Goal: Task Accomplishment & Management: Manage account settings

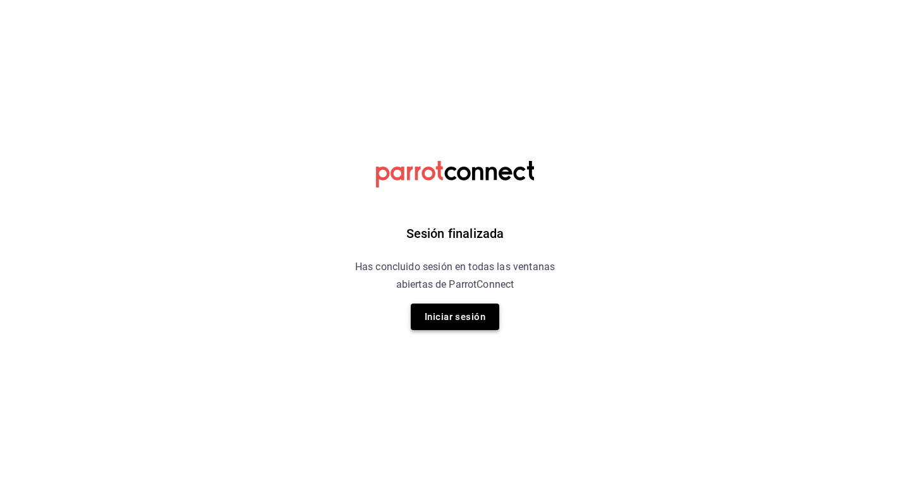
click at [490, 317] on button "Iniciar sesión" at bounding box center [455, 317] width 88 height 27
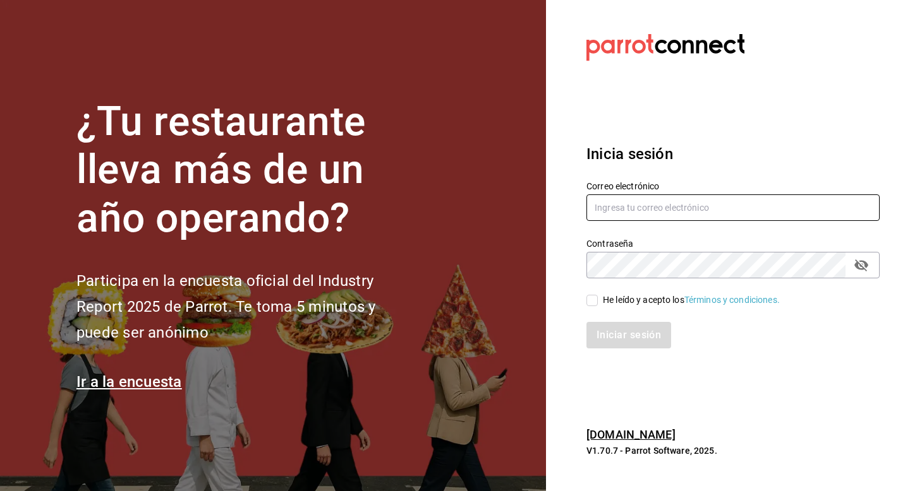
click at [627, 203] on input "text" at bounding box center [732, 208] width 293 height 27
type input "[EMAIL_ADDRESS][DOMAIN_NAME]"
click at [593, 300] on input "He leído y acepto los Términos y condiciones." at bounding box center [591, 300] width 11 height 11
checkbox input "true"
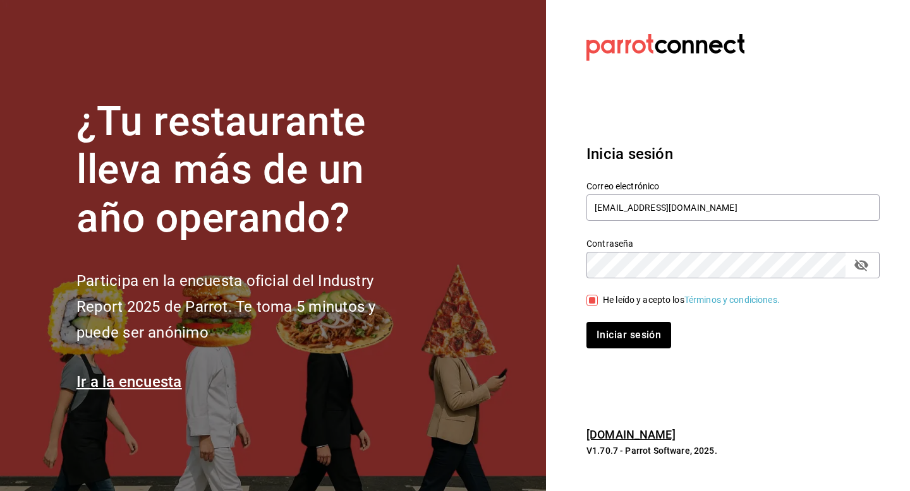
click at [612, 350] on div "Inicia sesión Correo electrónico [EMAIL_ADDRESS][DOMAIN_NAME] Contraseña Contra…" at bounding box center [732, 246] width 293 height 237
click at [618, 337] on button "Iniciar sesión" at bounding box center [629, 335] width 86 height 27
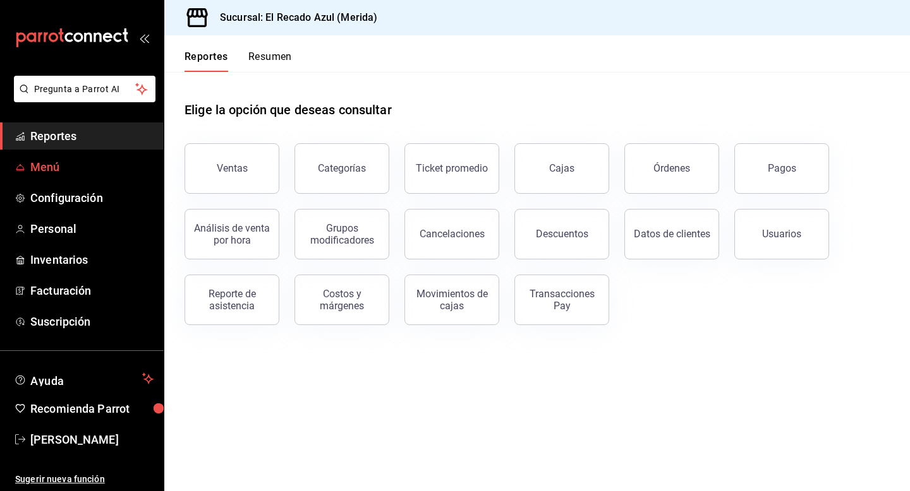
click at [81, 170] on span "Menú" at bounding box center [91, 167] width 123 height 17
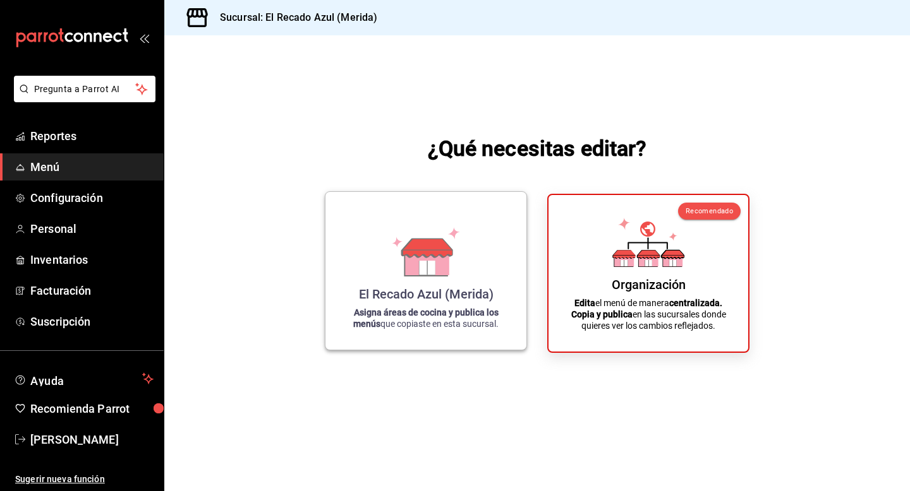
click at [353, 284] on div "El Recado Azul (Merida) Asigna áreas de cocina y publica los menús que copiaste…" at bounding box center [425, 271] width 171 height 138
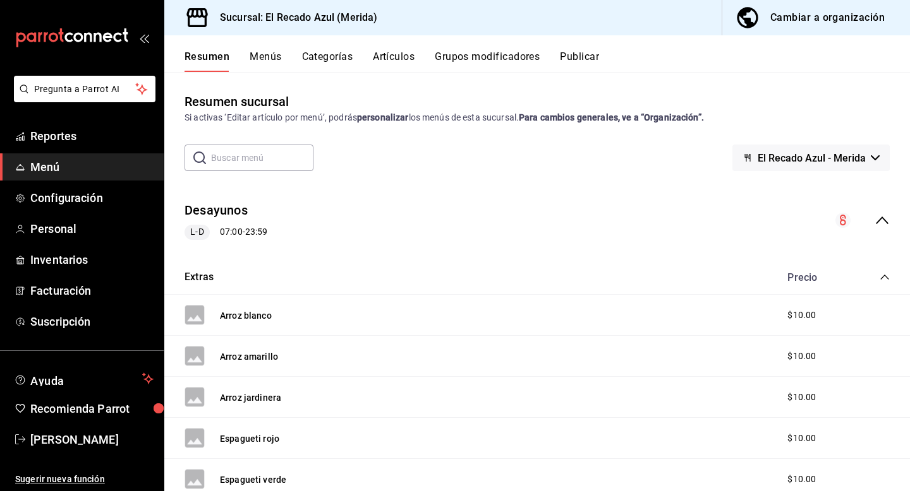
click at [404, 47] on div "Resumen Menús Categorías Artículos Grupos modificadores Publicar" at bounding box center [536, 53] width 745 height 37
click at [404, 61] on button "Artículos" at bounding box center [394, 61] width 42 height 21
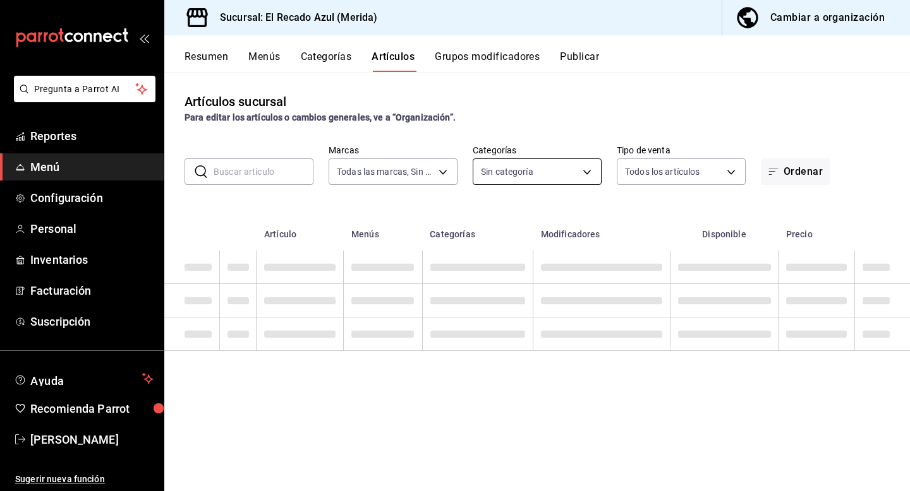
type input "8a162147-6219-447d-8e35-7d96d456a97b"
type input "440004c0-5737-4da7-8755-004a2936241c,cddaedf4-f15c-4c42-87d3-f50cf5f8b84c,a7831…"
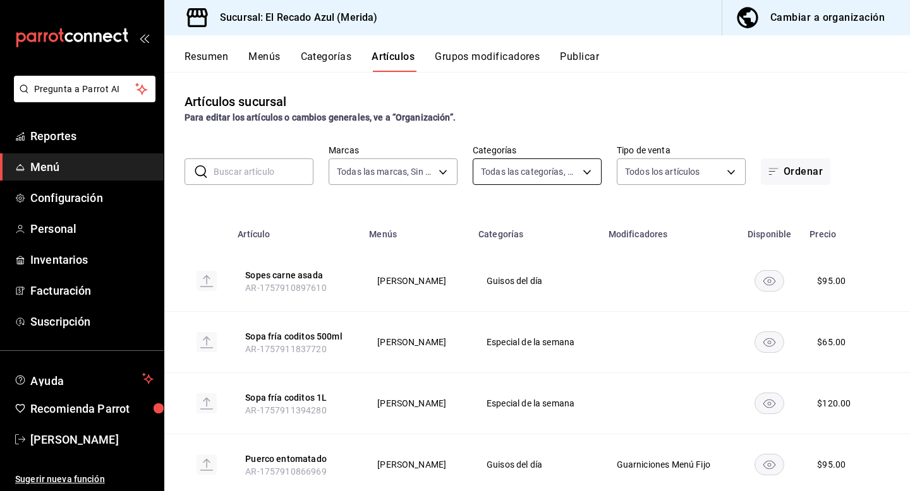
click at [555, 183] on body "Pregunta a Parrot AI Reportes Menú Configuración Personal Inventarios Facturaci…" at bounding box center [455, 245] width 910 height 491
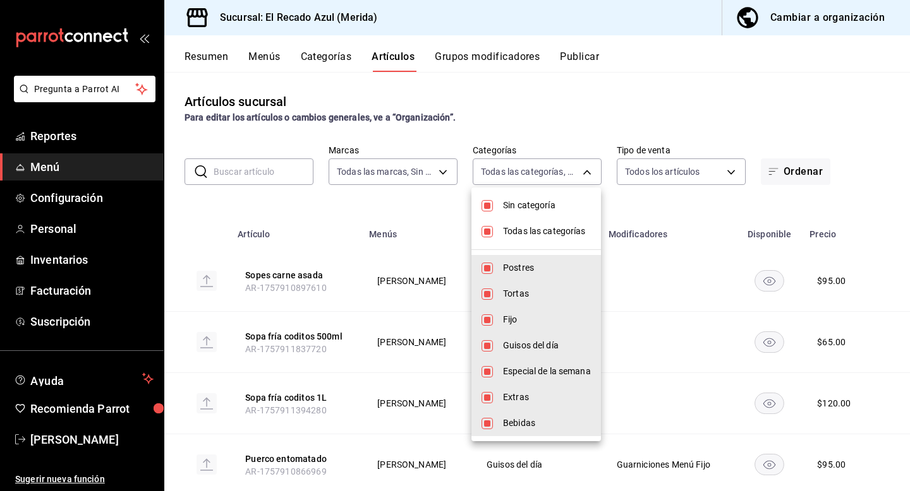
click at [486, 232] on input "checkbox" at bounding box center [486, 231] width 11 height 11
checkbox input "false"
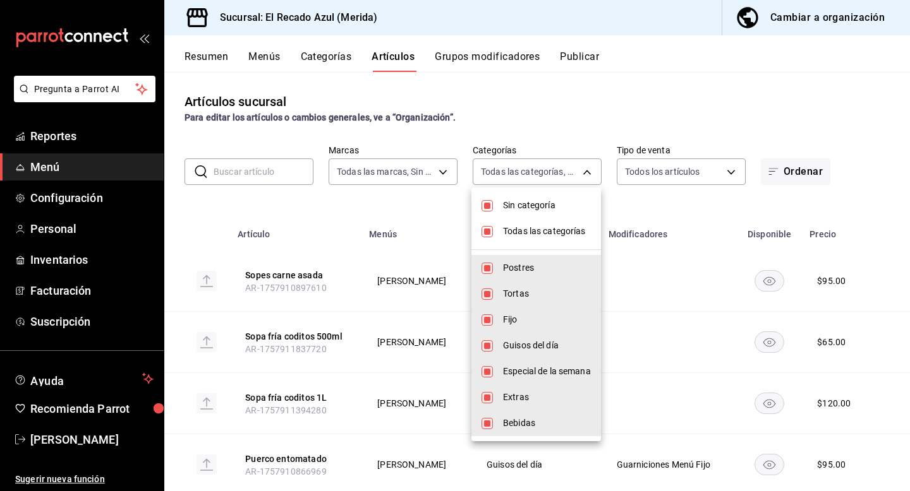
checkbox input "false"
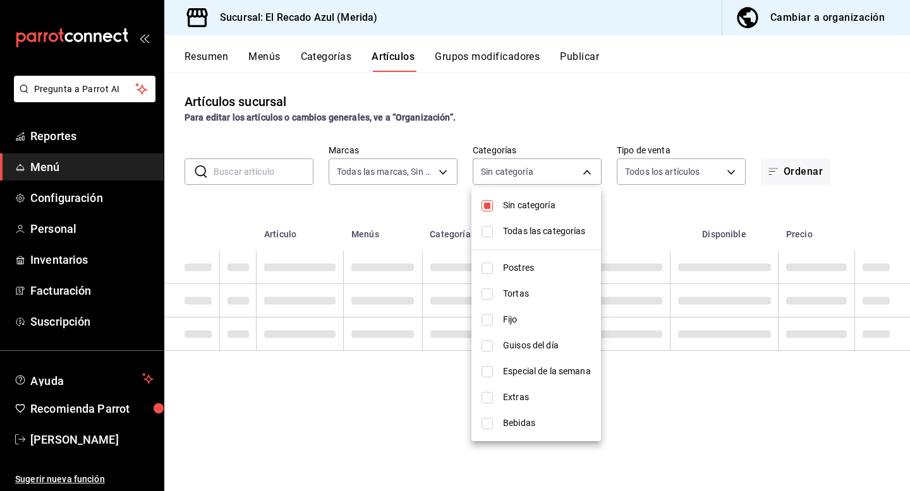
click at [485, 207] on input "checkbox" at bounding box center [486, 205] width 11 height 11
checkbox input "false"
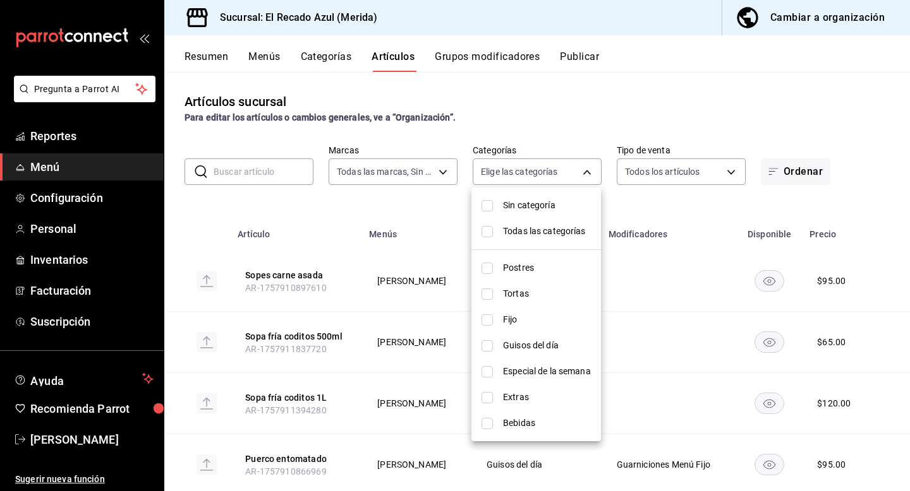
click at [485, 298] on input "checkbox" at bounding box center [486, 294] width 11 height 11
checkbox input "true"
type input "cddaedf4-f15c-4c42-87d3-f50cf5f8b84c"
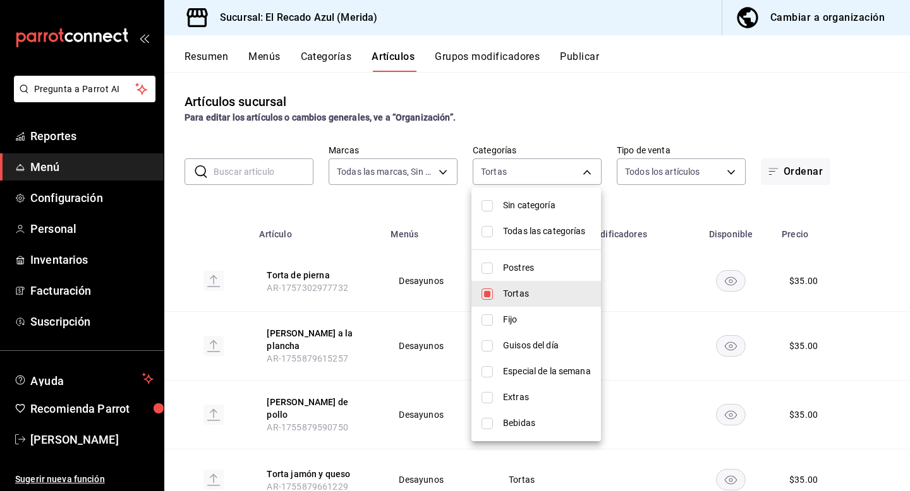
click at [499, 124] on div at bounding box center [455, 245] width 910 height 491
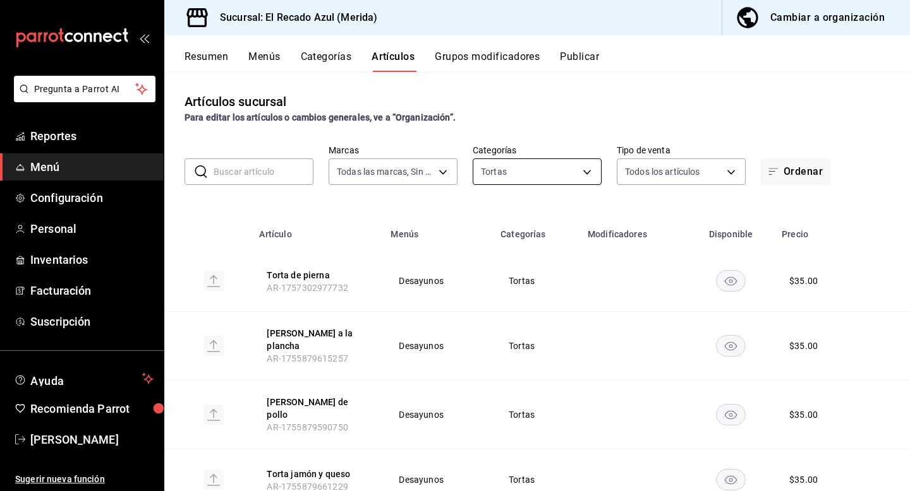
click at [532, 175] on body "Pregunta a Parrot AI Reportes Menú Configuración Personal Inventarios Facturaci…" at bounding box center [455, 245] width 910 height 491
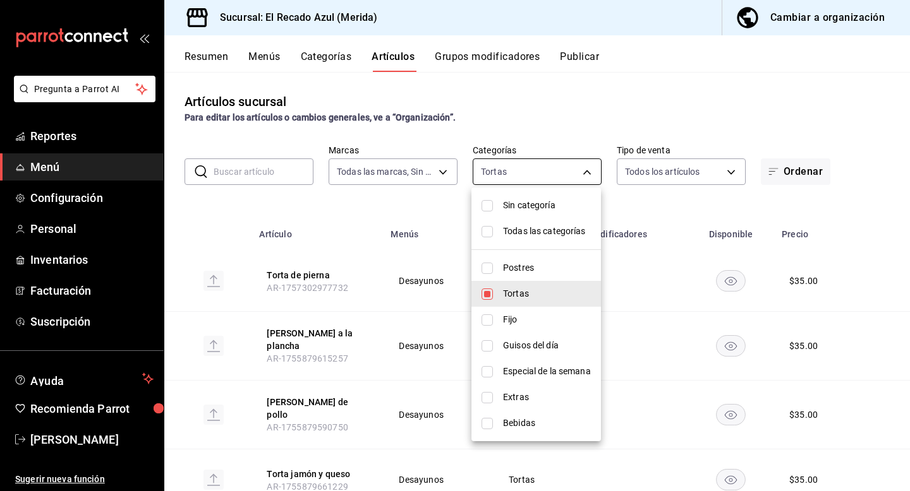
click at [532, 175] on div at bounding box center [455, 245] width 910 height 491
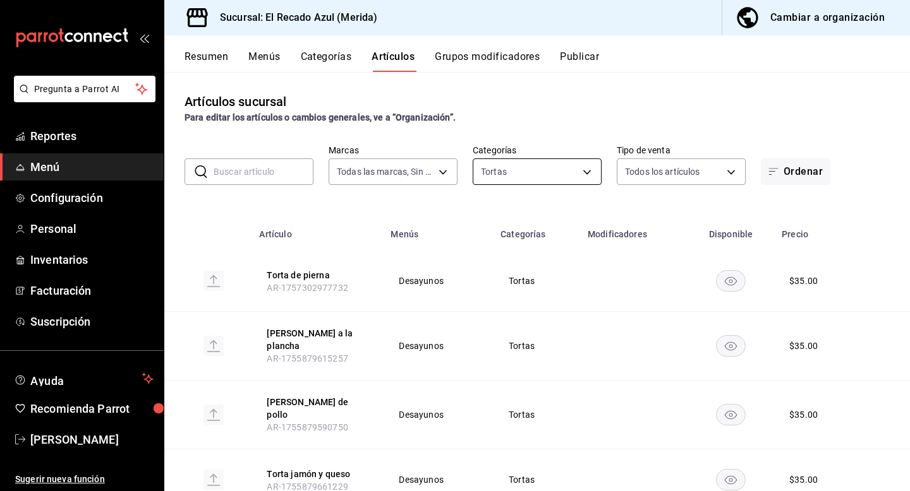
click at [532, 175] on body "Pregunta a Parrot AI Reportes Menú Configuración Personal Inventarios Facturaci…" at bounding box center [455, 245] width 910 height 491
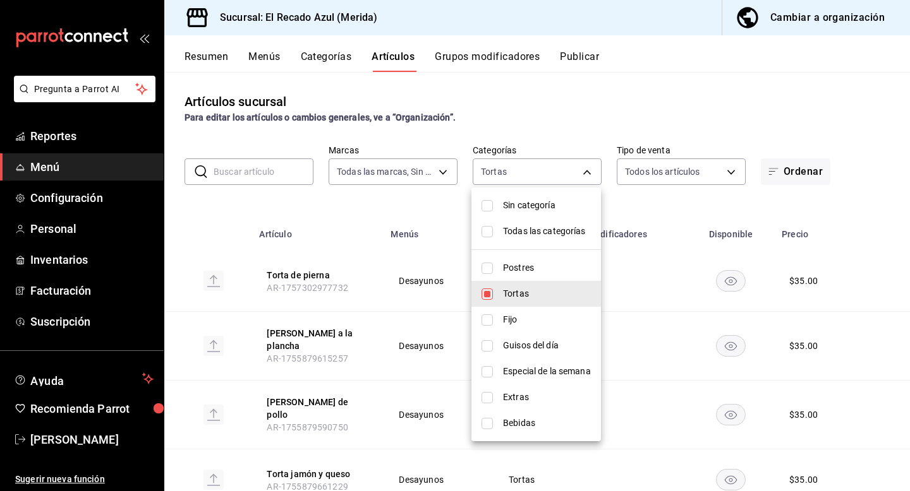
click at [490, 292] on input "checkbox" at bounding box center [486, 294] width 11 height 11
checkbox input "false"
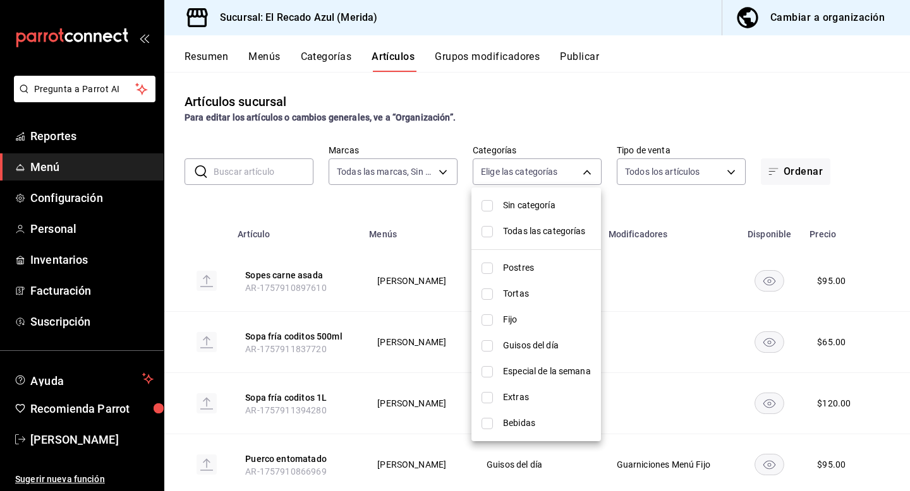
click at [488, 318] on input "checkbox" at bounding box center [486, 320] width 11 height 11
checkbox input "true"
type input "a7831855-3bdb-4702-9fc6-726326d43bee"
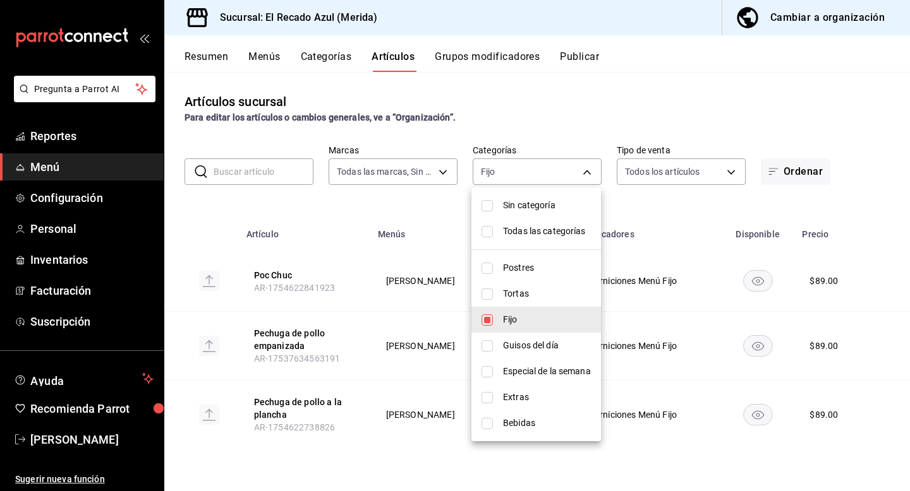
click at [488, 318] on input "checkbox" at bounding box center [486, 320] width 11 height 11
checkbox input "false"
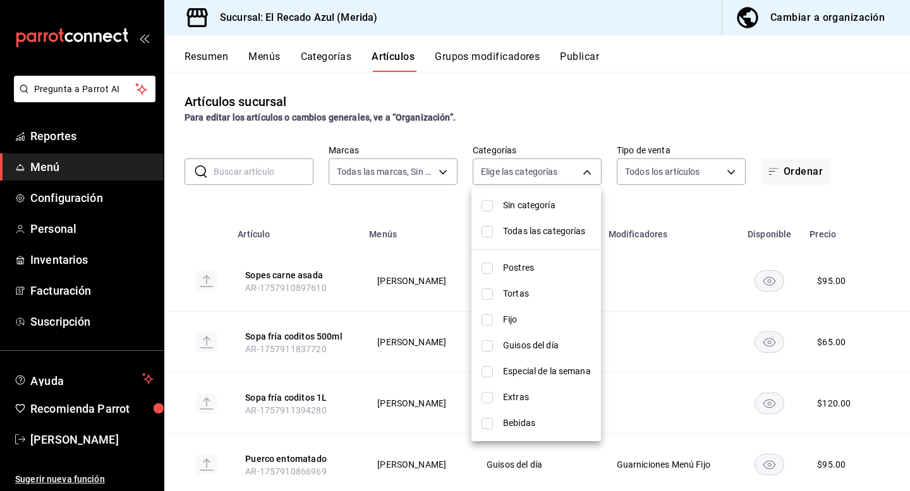
click at [486, 339] on li "Guisos del día" at bounding box center [536, 346] width 130 height 26
type input "13bcb92e-1a83-413e-a7fd-17f400a31821"
checkbox input "true"
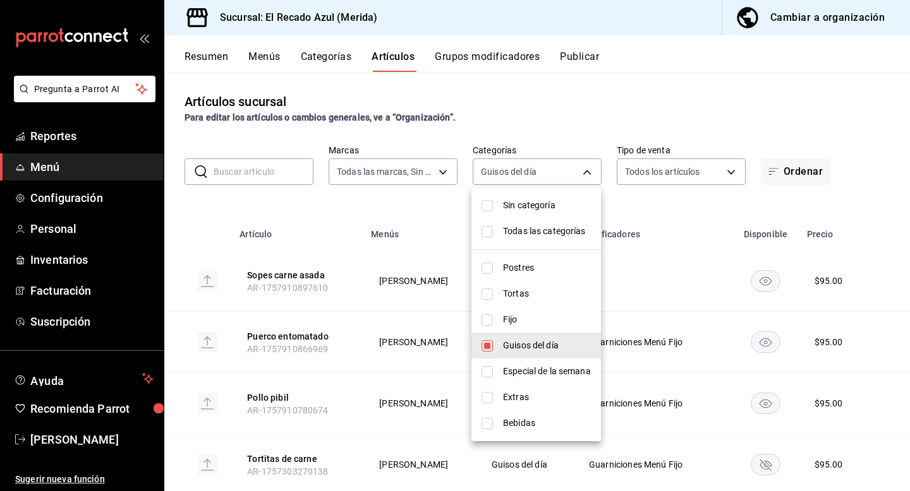
click at [514, 115] on div at bounding box center [455, 245] width 910 height 491
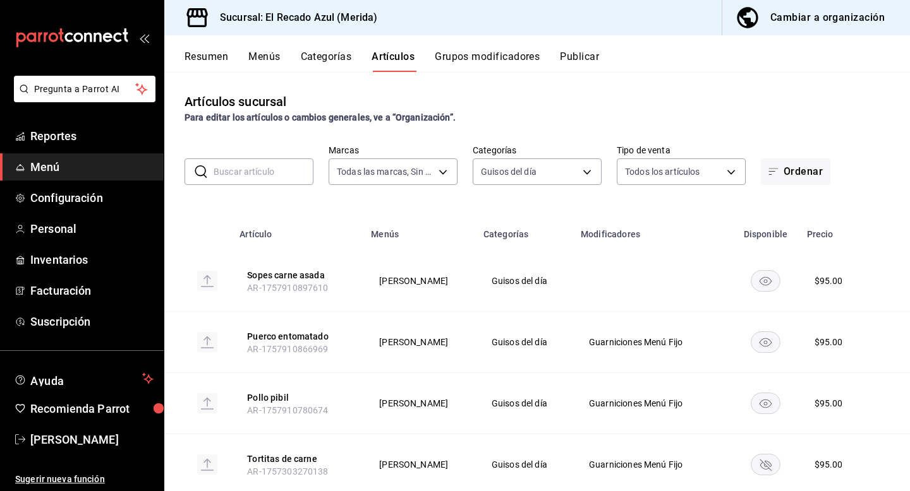
click at [768, 277] on rect "availability-product" at bounding box center [765, 280] width 29 height 21
click at [764, 355] on td at bounding box center [765, 342] width 67 height 61
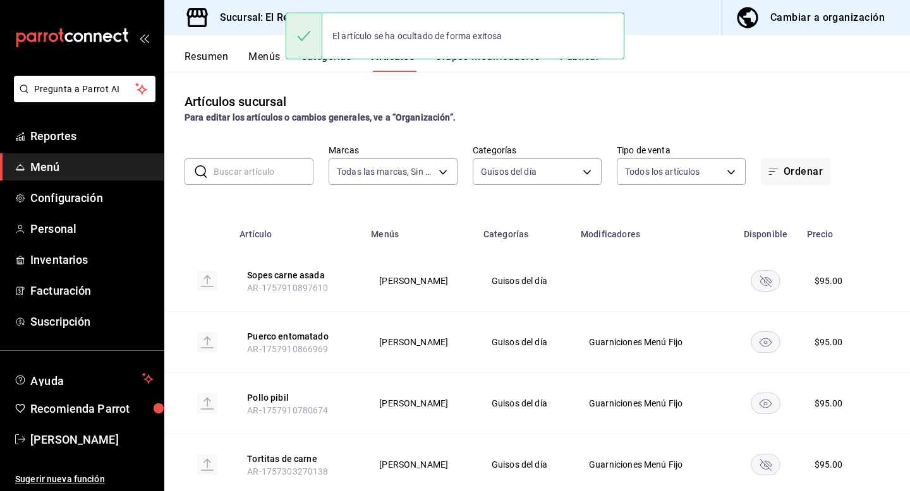
click at [764, 346] on icon "availability-product" at bounding box center [765, 343] width 12 height 9
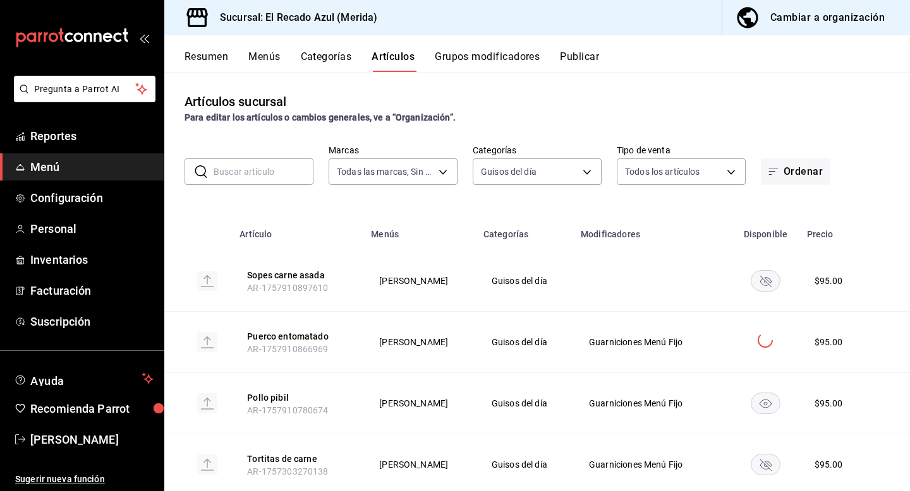
click at [768, 407] on rect "availability-product" at bounding box center [765, 403] width 29 height 21
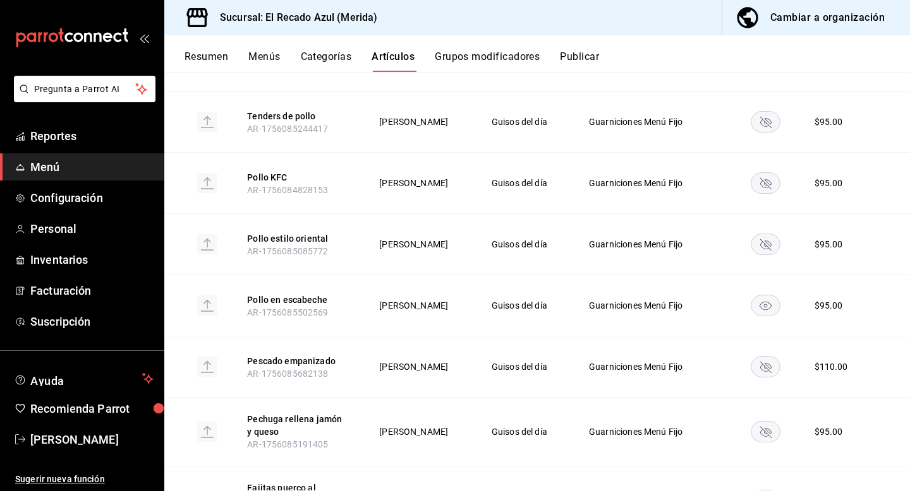
scroll to position [1117, 0]
click at [773, 295] on rect "availability-product" at bounding box center [765, 305] width 29 height 21
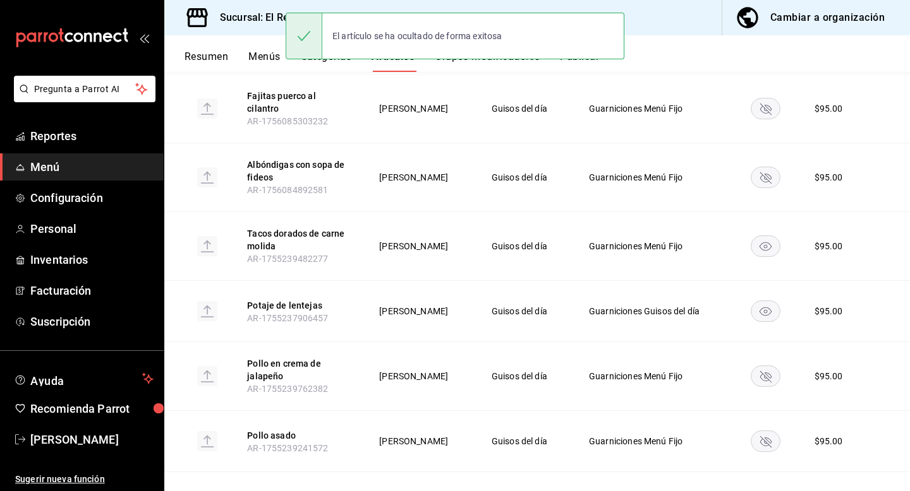
scroll to position [1525, 0]
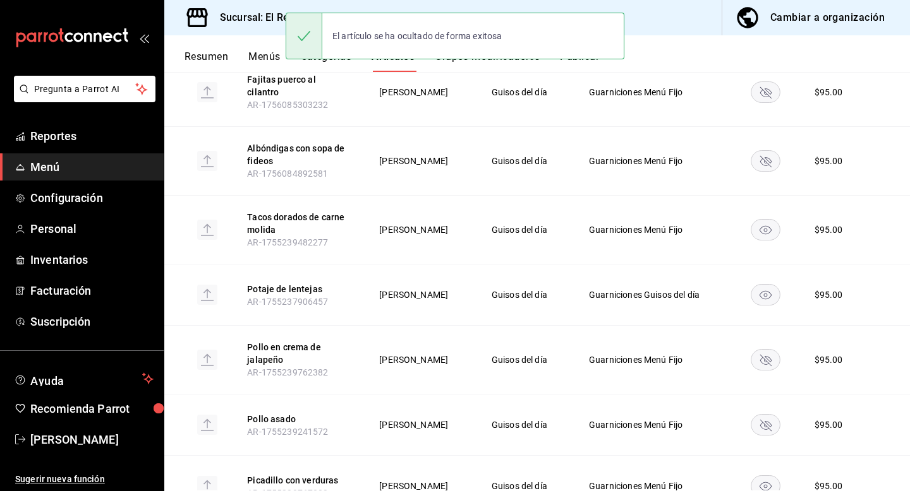
click at [757, 222] on rect "availability-product" at bounding box center [765, 230] width 29 height 21
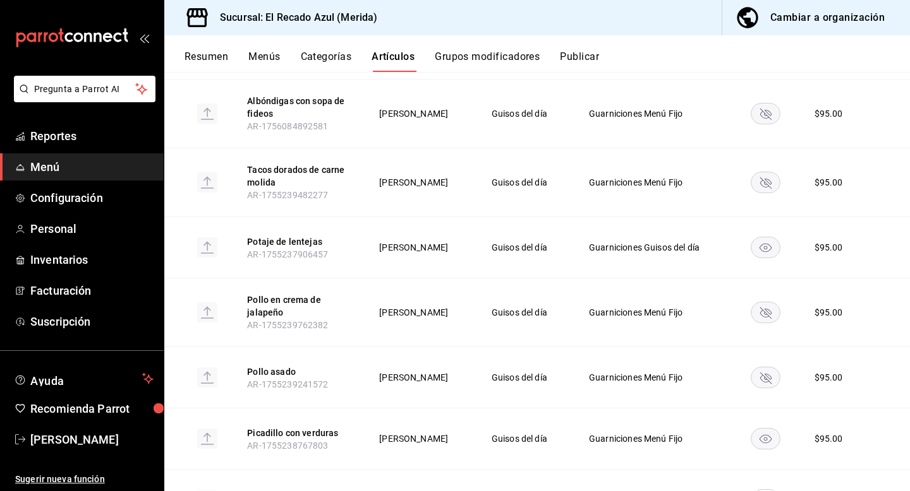
scroll to position [1584, 0]
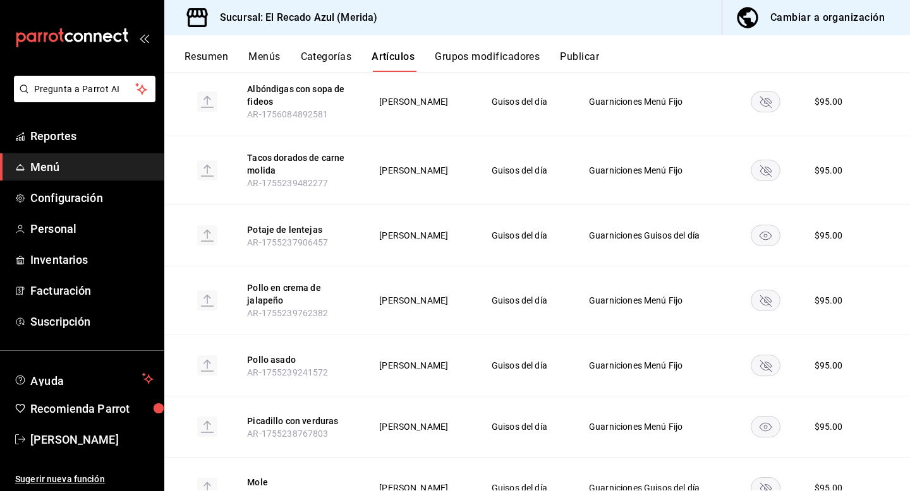
click at [759, 226] on rect "availability-product" at bounding box center [765, 236] width 29 height 21
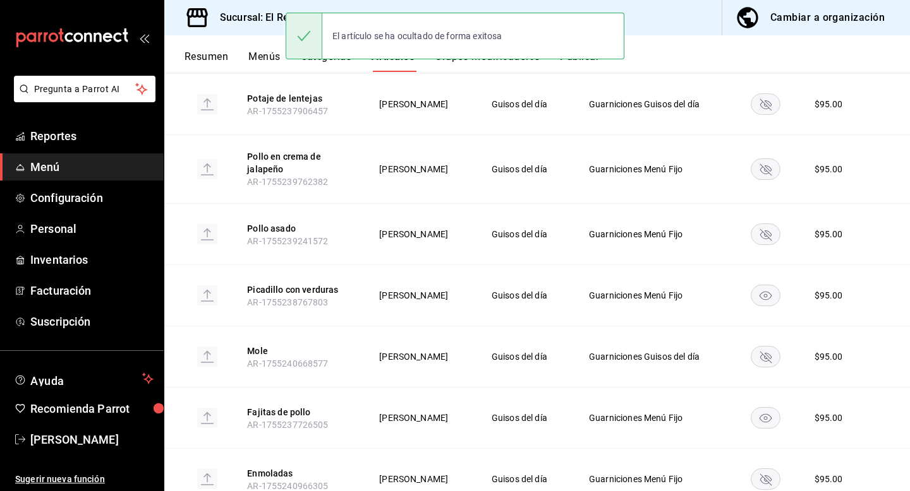
scroll to position [1742, 0]
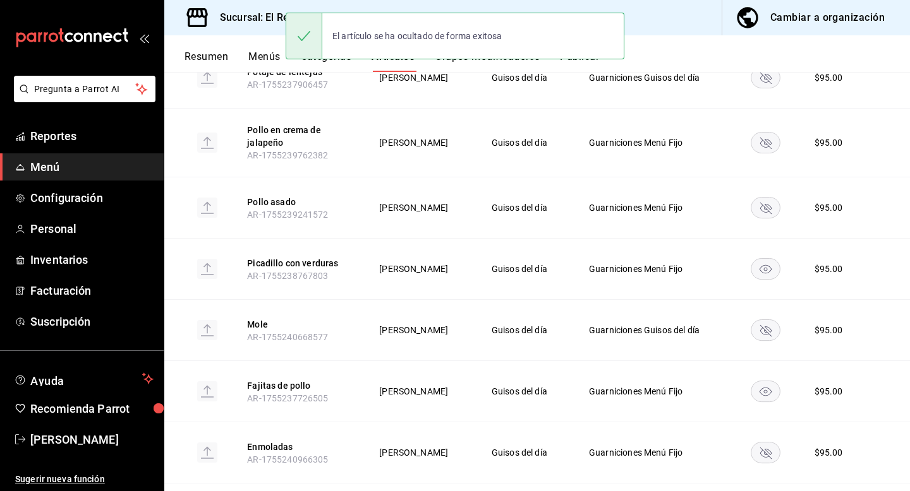
click at [764, 259] on rect "availability-product" at bounding box center [765, 269] width 29 height 21
click at [759, 386] on rect "availability-product" at bounding box center [765, 392] width 29 height 21
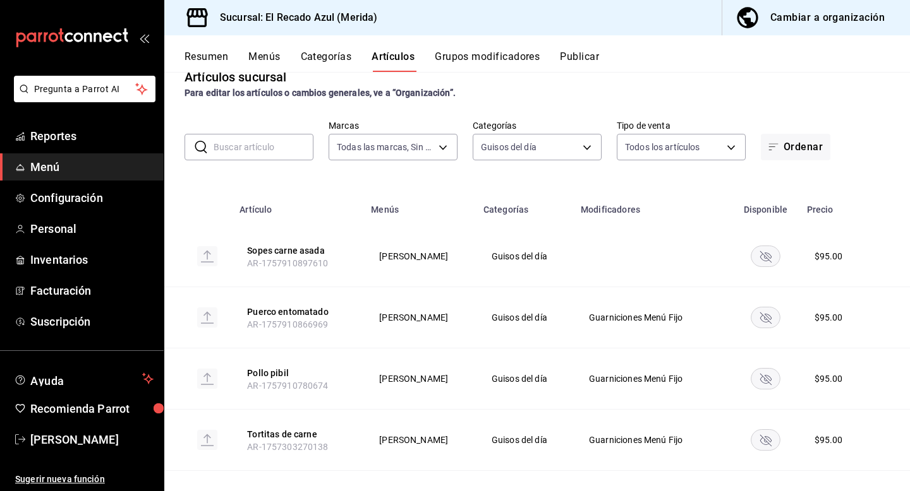
scroll to position [0, 0]
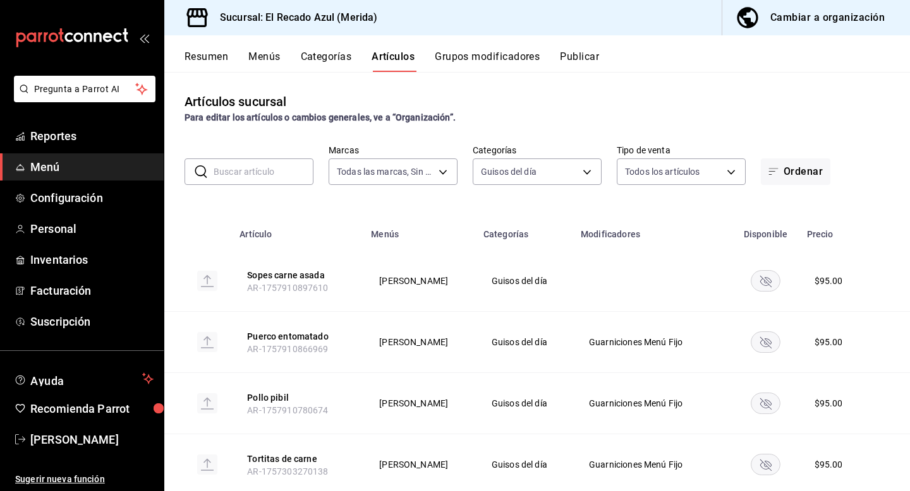
click at [249, 174] on input "text" at bounding box center [264, 171] width 100 height 25
type input "r"
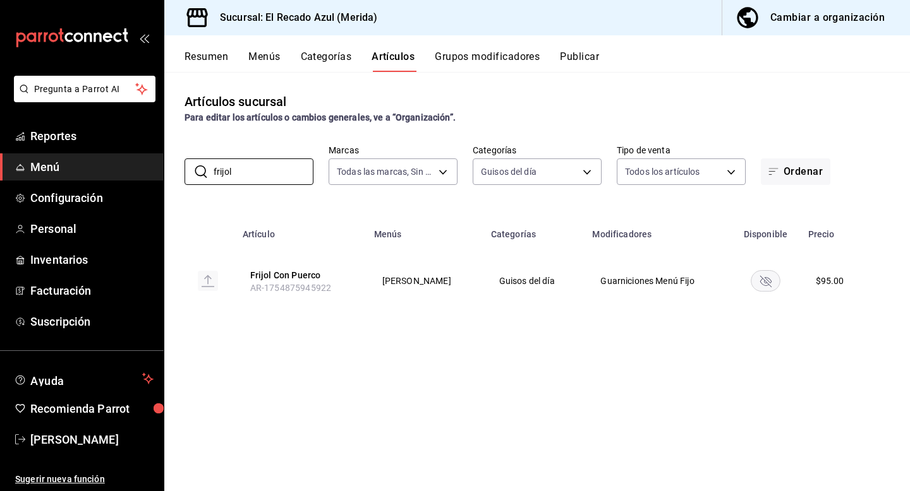
click at [758, 284] on rect "availability-product" at bounding box center [765, 280] width 29 height 21
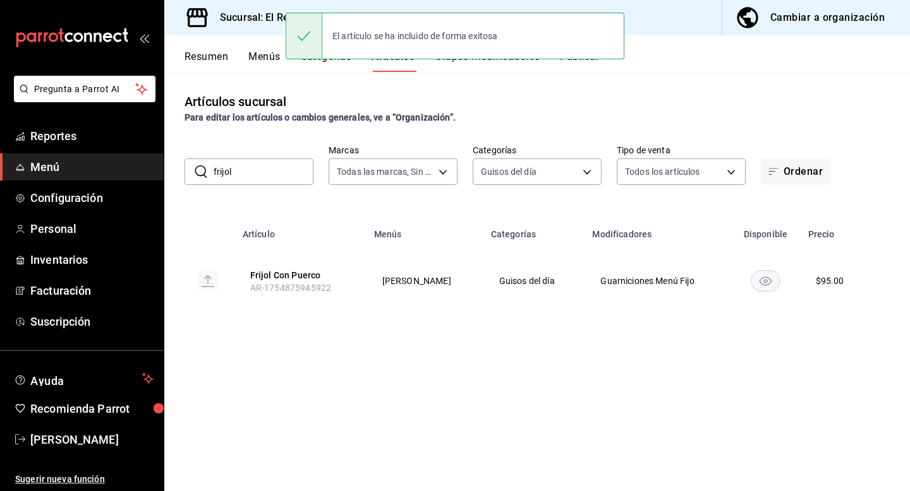
click at [254, 173] on input "frijol" at bounding box center [264, 171] width 100 height 25
type input "f"
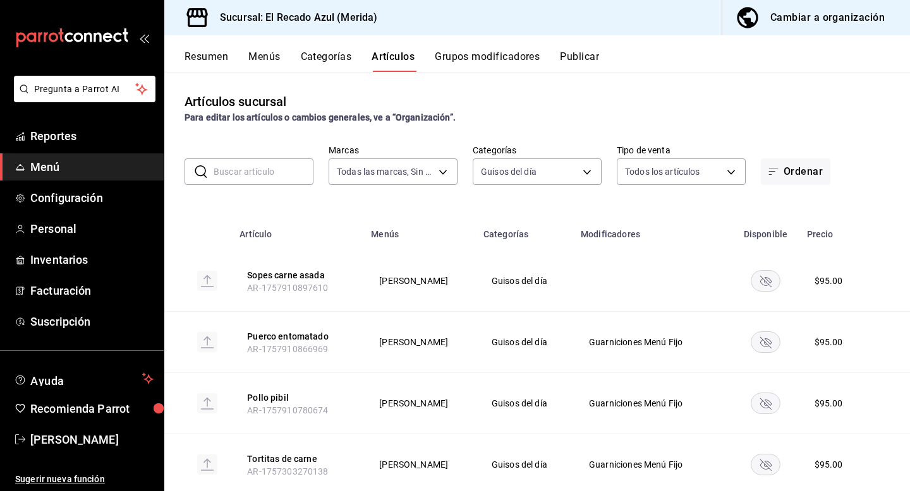
click at [276, 175] on input "text" at bounding box center [264, 171] width 100 height 25
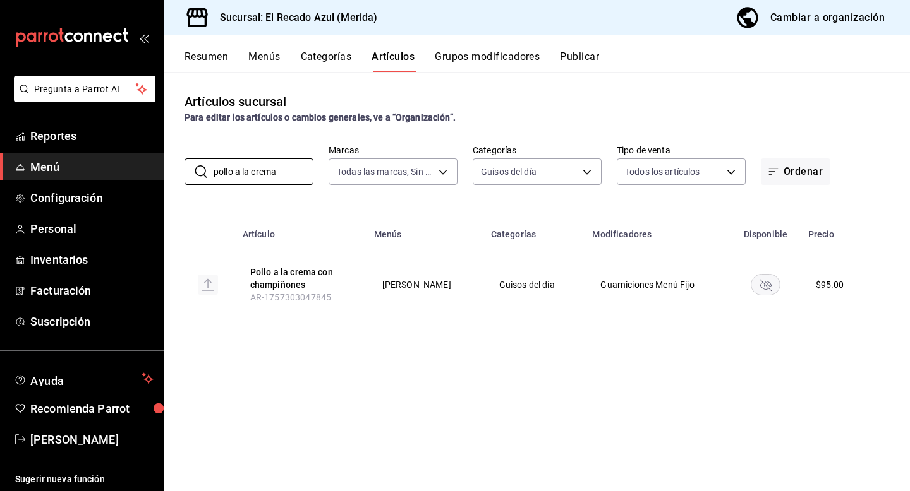
click at [762, 279] on rect "availability-product" at bounding box center [765, 284] width 29 height 21
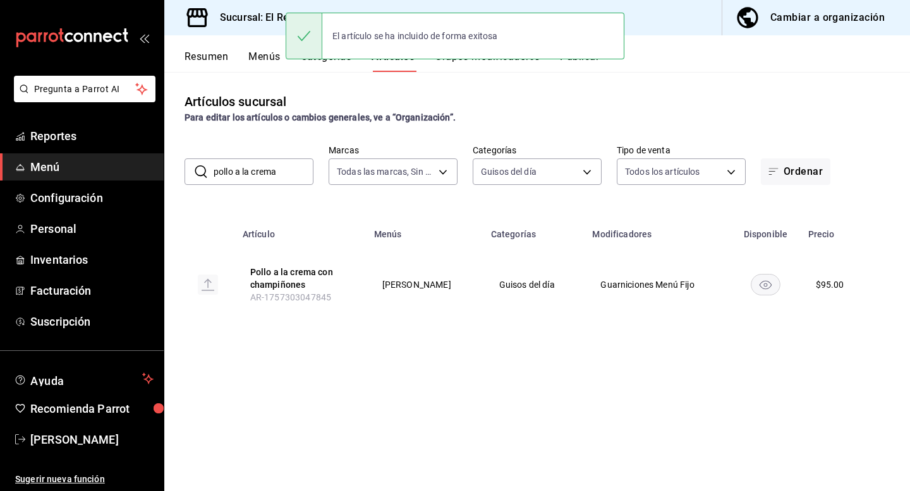
click at [287, 171] on input "pollo a la crema" at bounding box center [264, 171] width 100 height 25
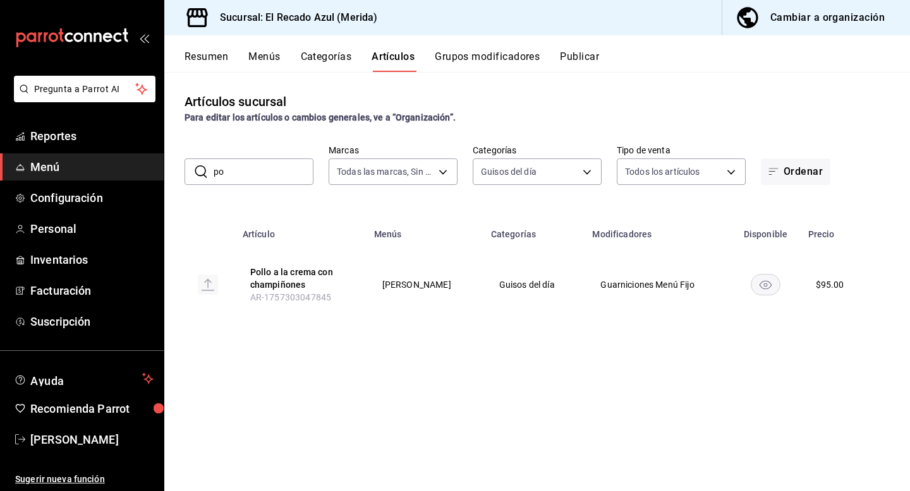
type input "p"
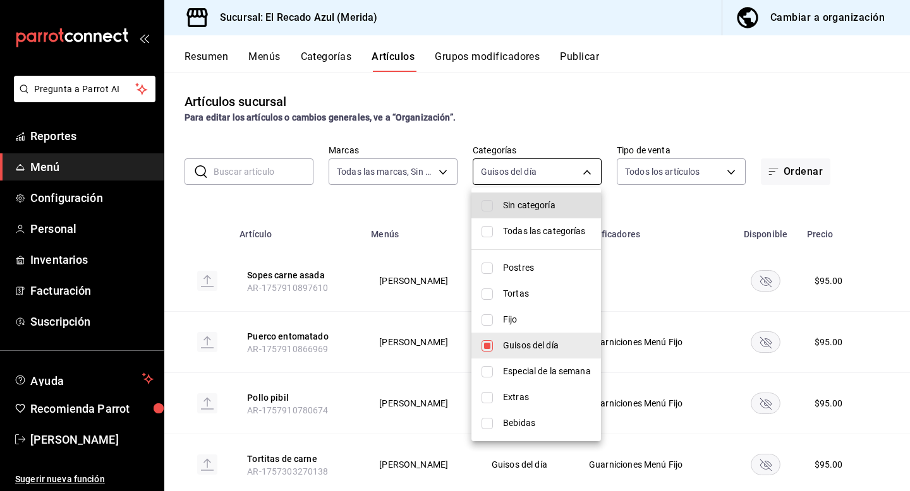
click at [562, 172] on body "Pregunta a Parrot AI Reportes Menú Configuración Personal Inventarios Facturaci…" at bounding box center [455, 245] width 910 height 491
click at [623, 187] on div at bounding box center [455, 245] width 910 height 491
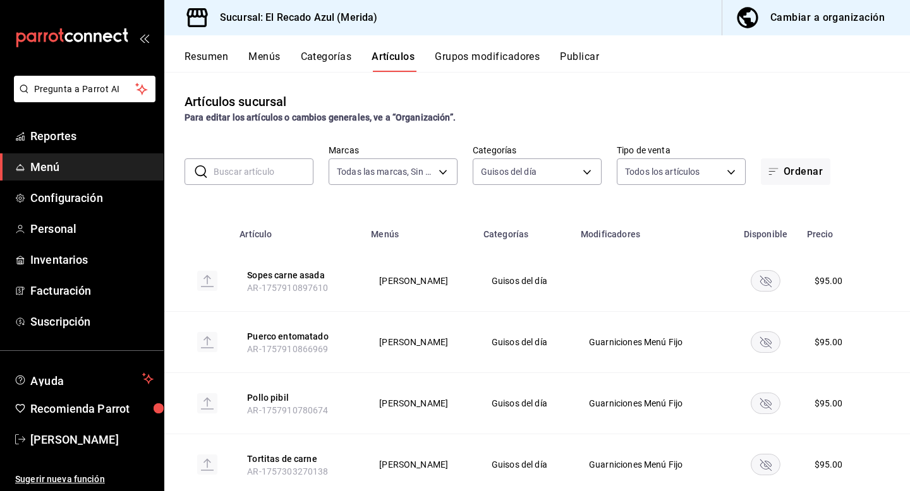
click at [399, 61] on button "Artículos" at bounding box center [392, 61] width 43 height 21
click at [392, 176] on body "Pregunta a Parrot AI Reportes Menú Configuración Personal Inventarios Facturaci…" at bounding box center [455, 245] width 910 height 491
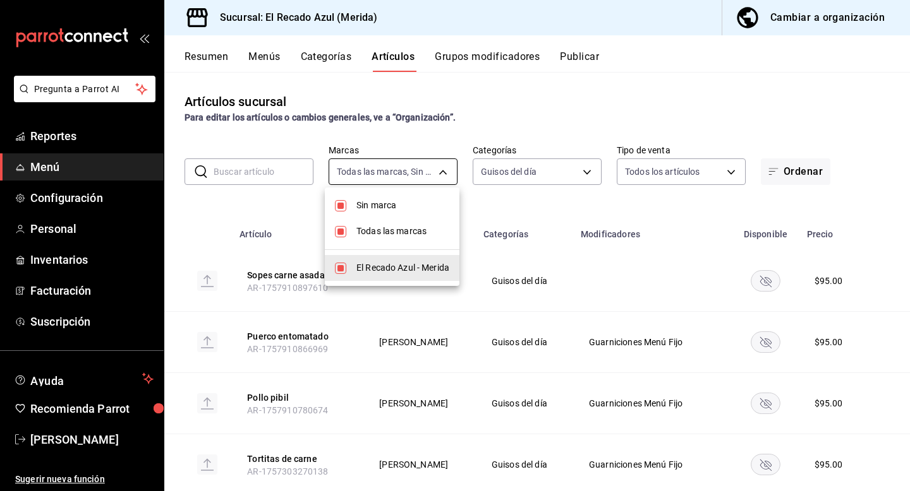
click at [392, 176] on div at bounding box center [455, 245] width 910 height 491
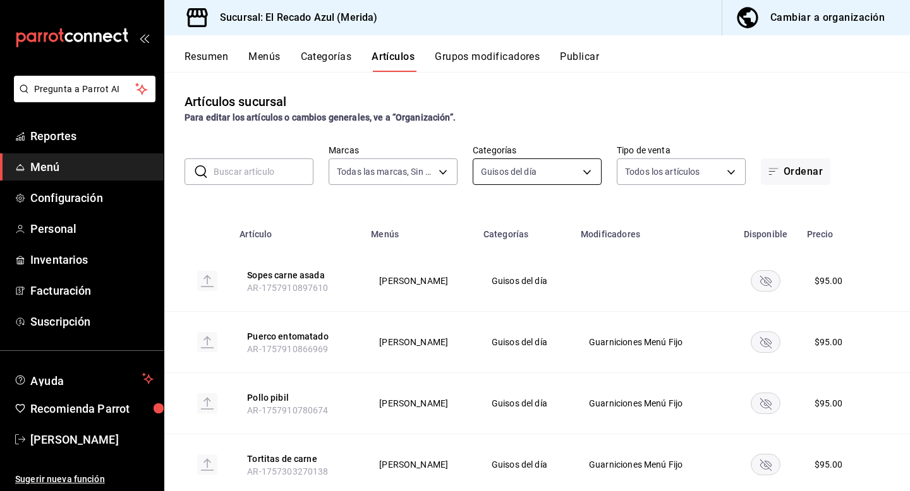
click at [540, 182] on body "Pregunta a Parrot AI Reportes Menú Configuración Personal Inventarios Facturaci…" at bounding box center [455, 245] width 910 height 491
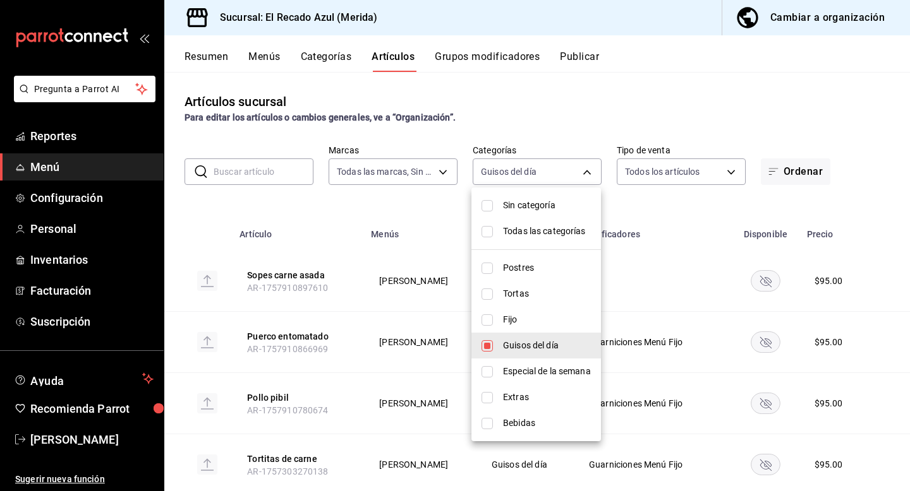
click at [487, 236] on input "checkbox" at bounding box center [486, 231] width 11 height 11
checkbox input "true"
type input "440004c0-5737-4da7-8755-004a2936241c,cddaedf4-f15c-4c42-87d3-f50cf5f8b84c,a7831…"
checkbox input "true"
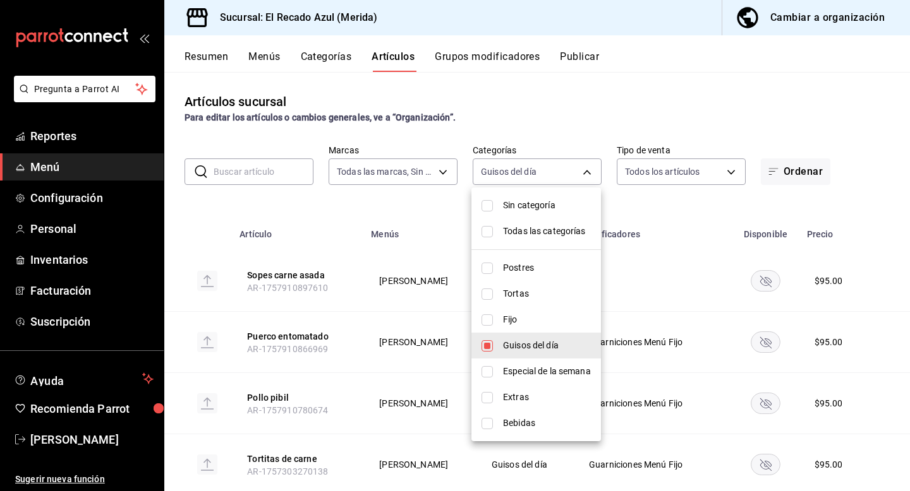
checkbox input "true"
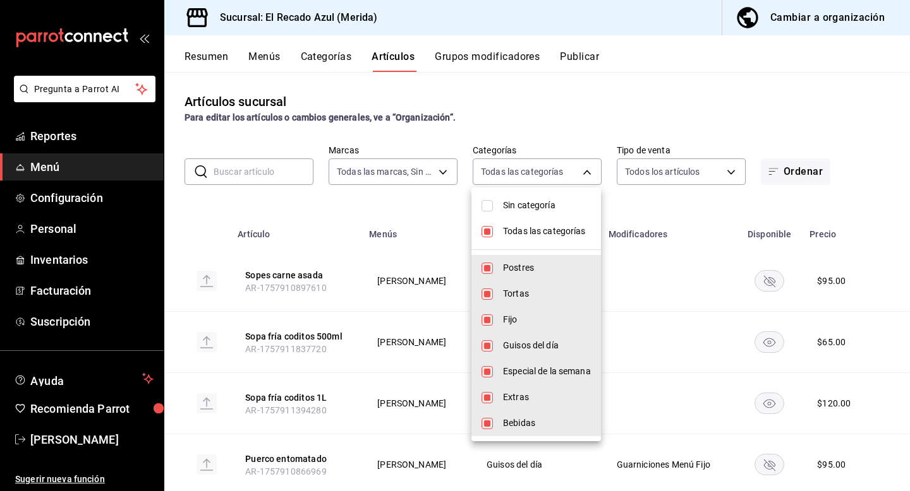
click at [778, 167] on div at bounding box center [455, 245] width 910 height 491
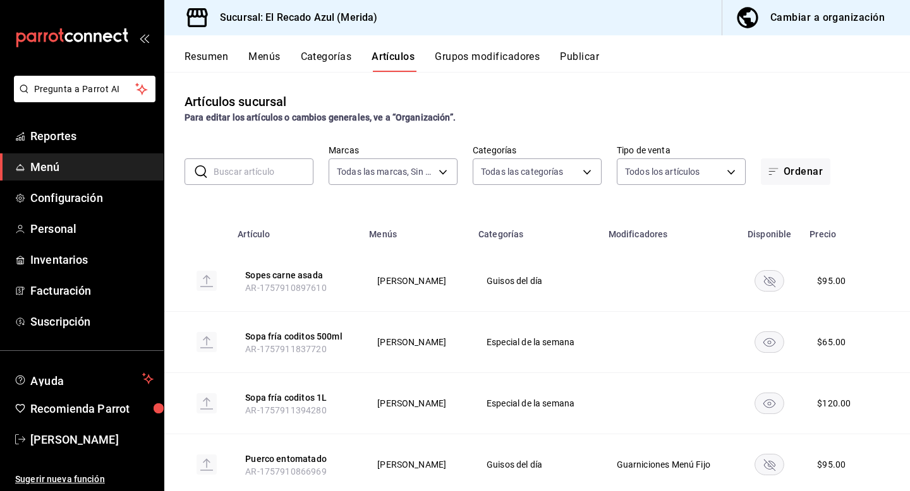
click at [778, 167] on span "button" at bounding box center [775, 172] width 15 height 10
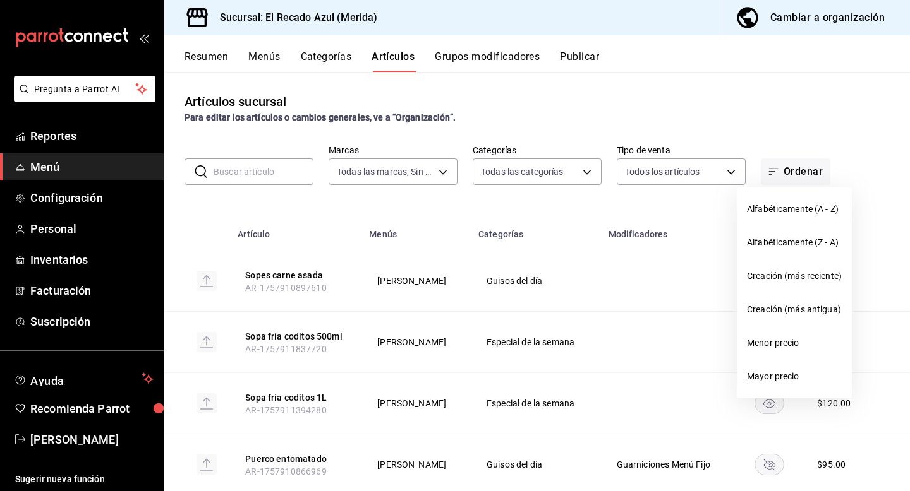
click at [778, 167] on div at bounding box center [455, 245] width 910 height 491
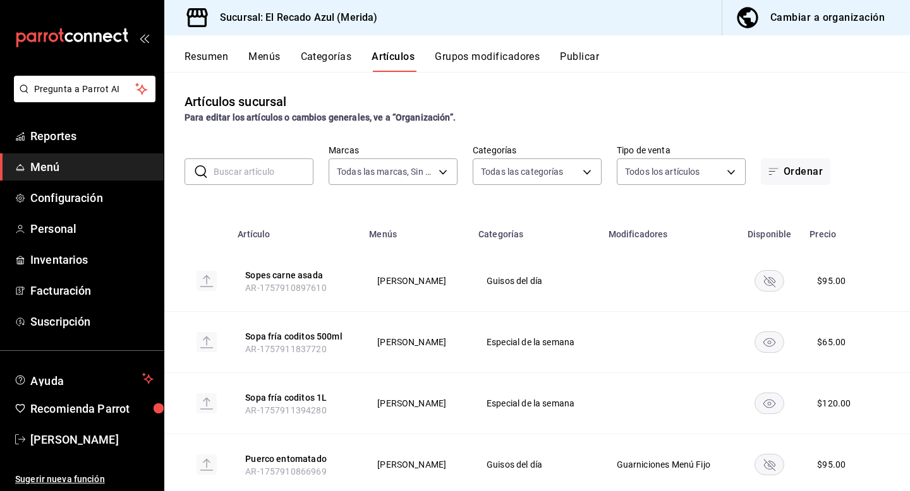
click at [262, 49] on div "Resumen Menús Categorías Artículos Grupos modificadores Publicar" at bounding box center [536, 53] width 745 height 37
click at [262, 63] on button "Menús" at bounding box center [264, 61] width 32 height 21
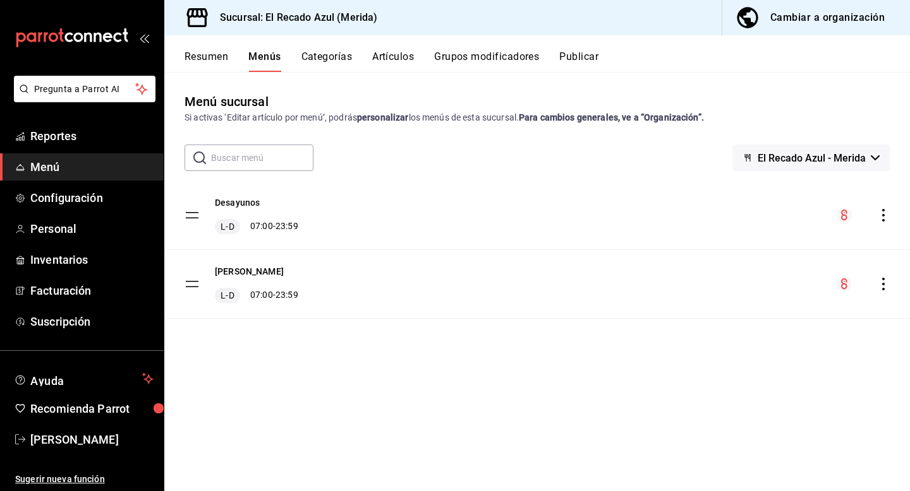
click at [371, 51] on div "Resumen Menús Categorías Artículos Grupos modificadores Publicar" at bounding box center [546, 61] width 725 height 21
click at [384, 57] on button "Artículos" at bounding box center [393, 61] width 42 height 21
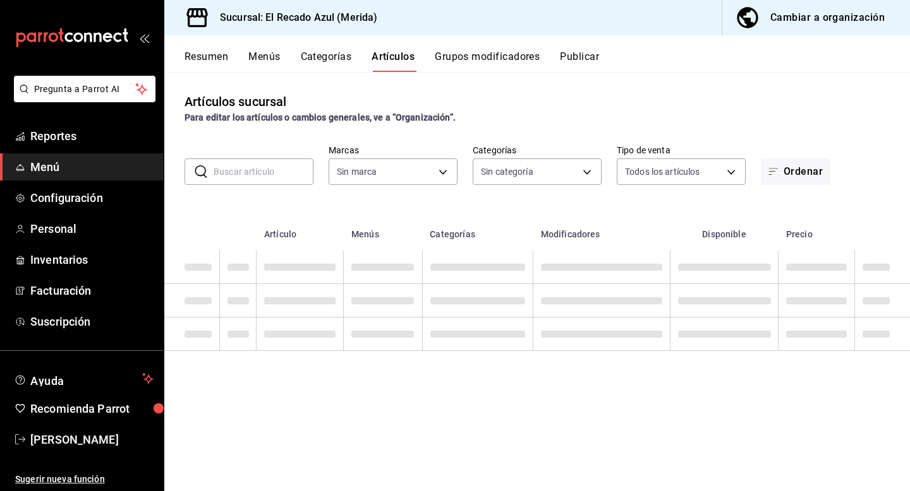
type input "8a162147-6219-447d-8e35-7d96d456a97b"
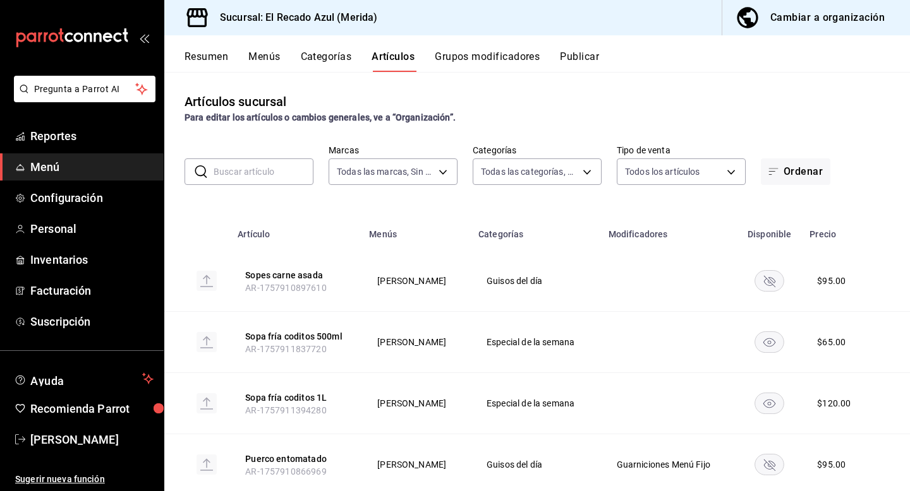
type input "440004c0-5737-4da7-8755-004a2936241c,cddaedf4-f15c-4c42-87d3-f50cf5f8b84c,a7831…"
click at [799, 174] on button "Ordenar" at bounding box center [795, 172] width 69 height 27
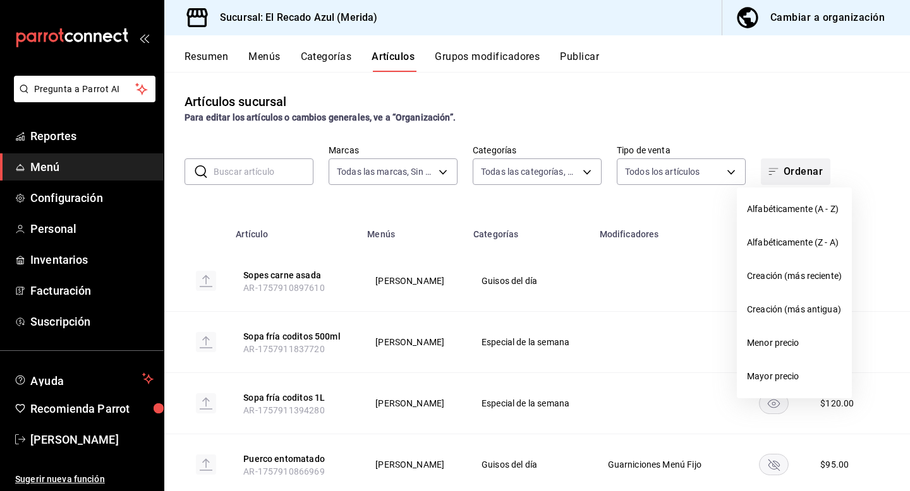
click at [799, 174] on div at bounding box center [455, 245] width 910 height 491
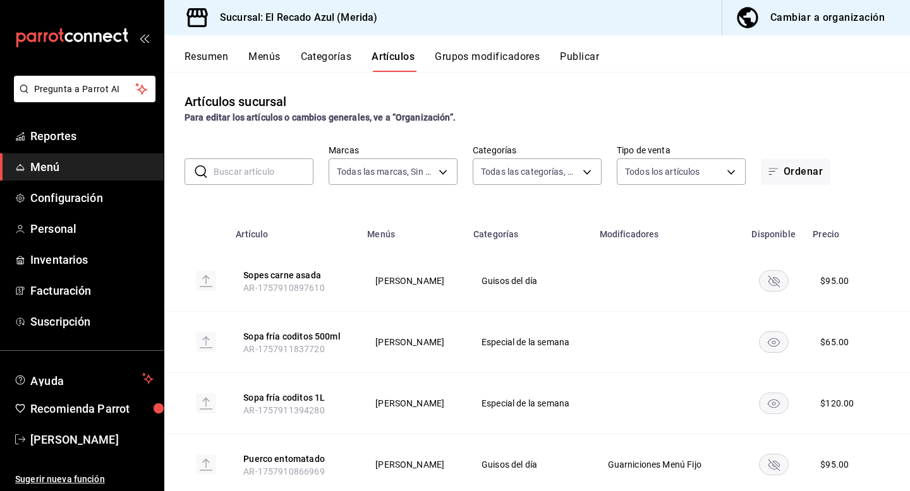
click at [783, 18] on div "Cambiar a organización" at bounding box center [827, 18] width 114 height 18
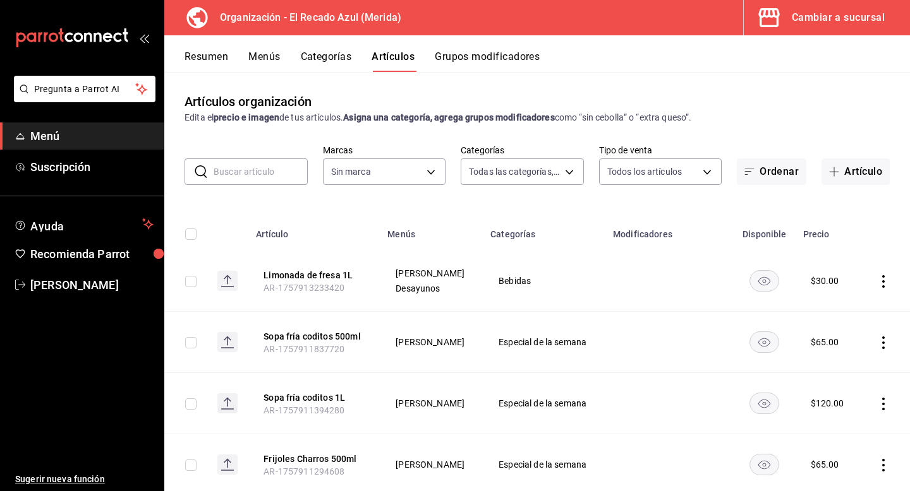
type input "e56f0a2c-a6d2-4748-a29f-f82dce1d9313,938bb357-3fa5-41e7-9f82-b4deaffa926b,bbd92…"
type input "4c612ecd-b065-445b-a869-7e7d52df250b"
click at [492, 167] on body "Pregunta a Parrot AI Menú Suscripción Ayuda Recomienda Parrot [PERSON_NAME] Sug…" at bounding box center [455, 245] width 910 height 491
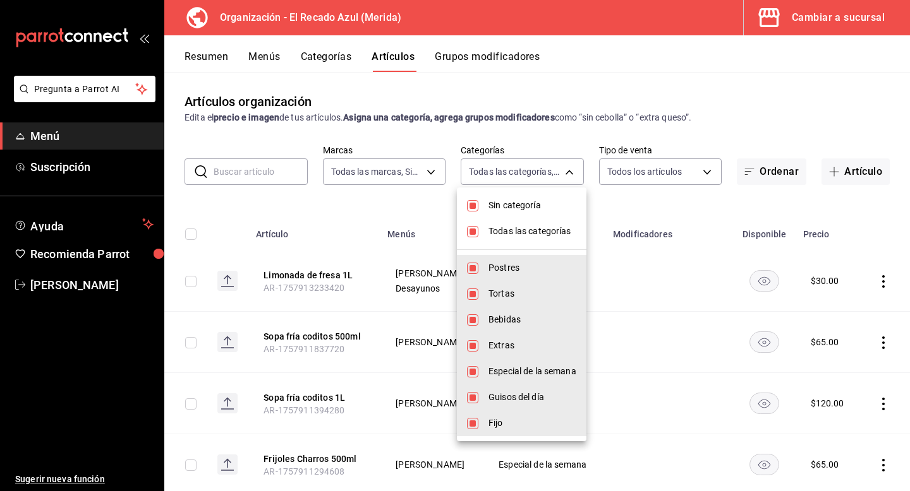
click at [470, 230] on input "checkbox" at bounding box center [472, 231] width 11 height 11
checkbox input "false"
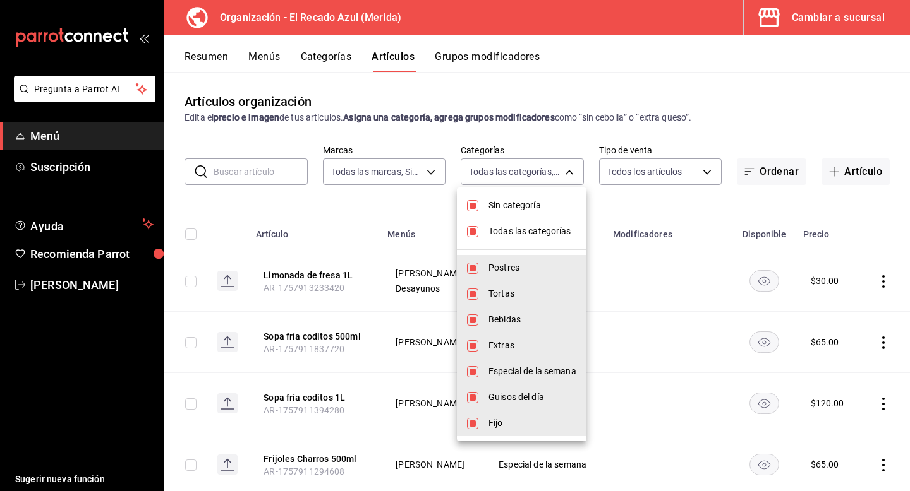
checkbox input "false"
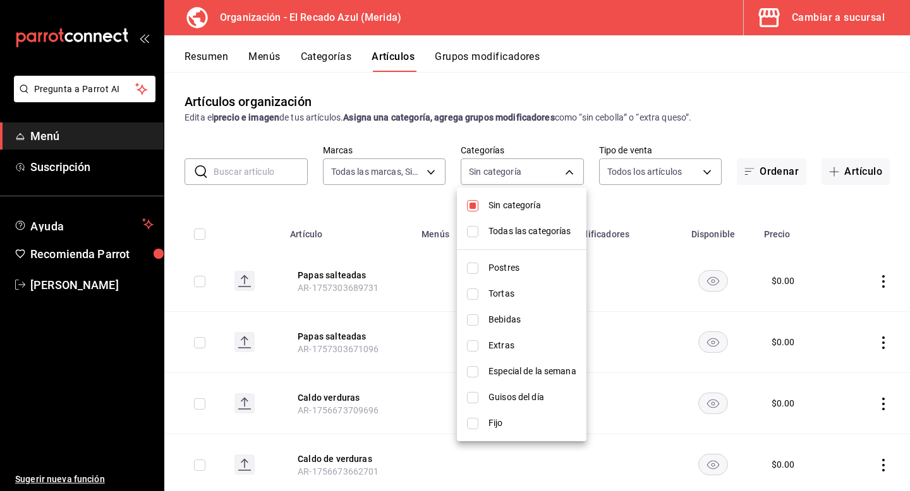
click at [471, 203] on input "checkbox" at bounding box center [472, 205] width 11 height 11
checkbox input "false"
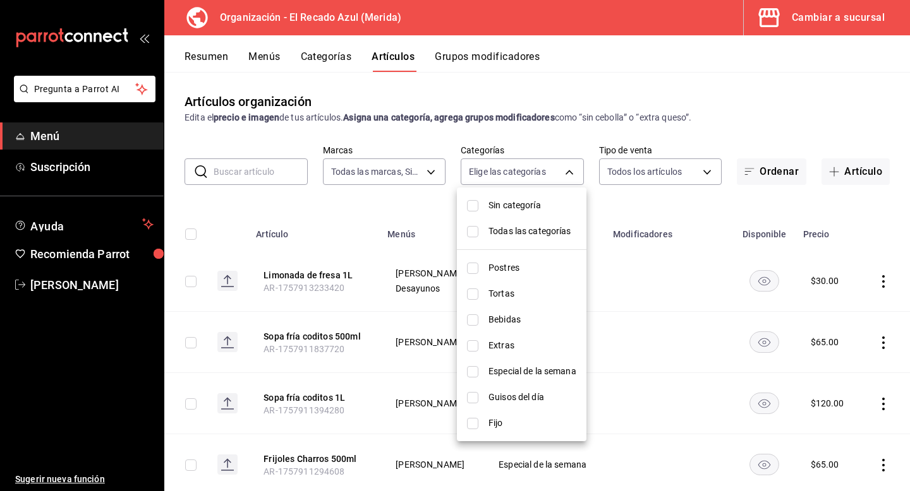
click at [464, 294] on li "Tortas" at bounding box center [522, 294] width 130 height 26
type input "938bb357-3fa5-41e7-9f82-b4deaffa926b"
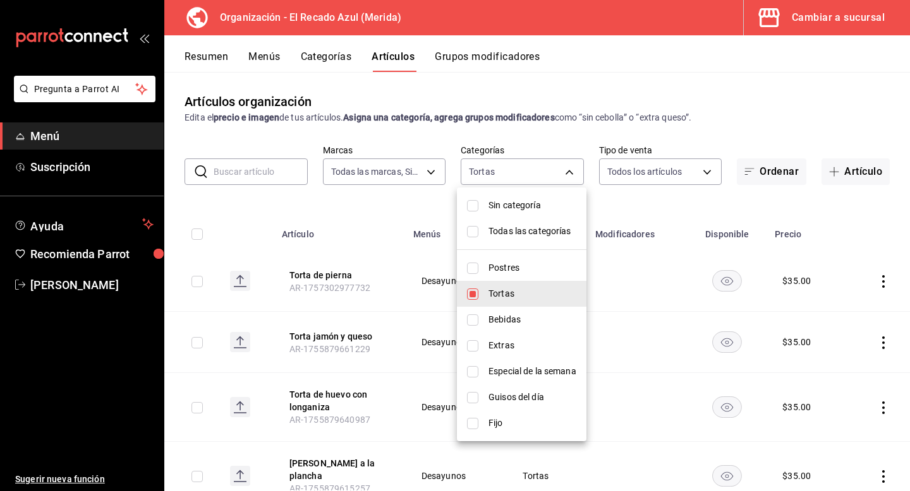
click at [469, 293] on input "checkbox" at bounding box center [472, 294] width 11 height 11
checkbox input "false"
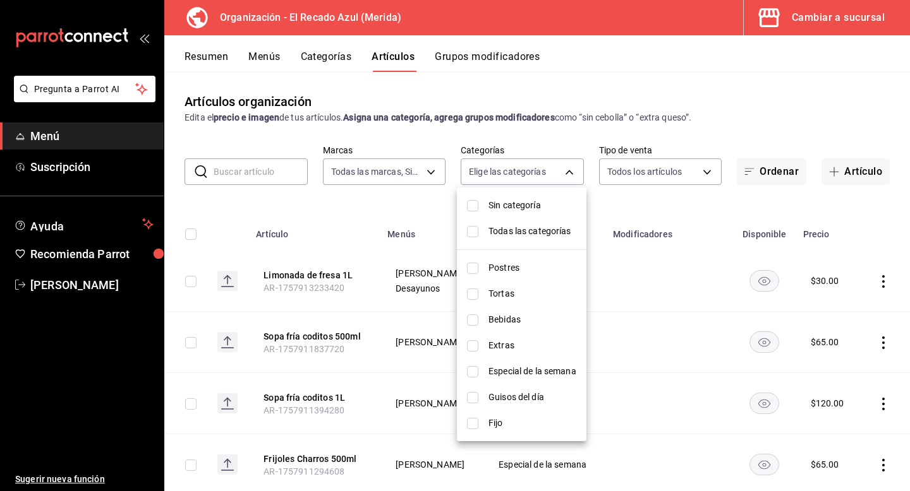
click at [473, 394] on input "checkbox" at bounding box center [472, 397] width 11 height 11
checkbox input "true"
type input "9571d2d4-9c18-4cb3-9a3d-a827cbe1d9e8"
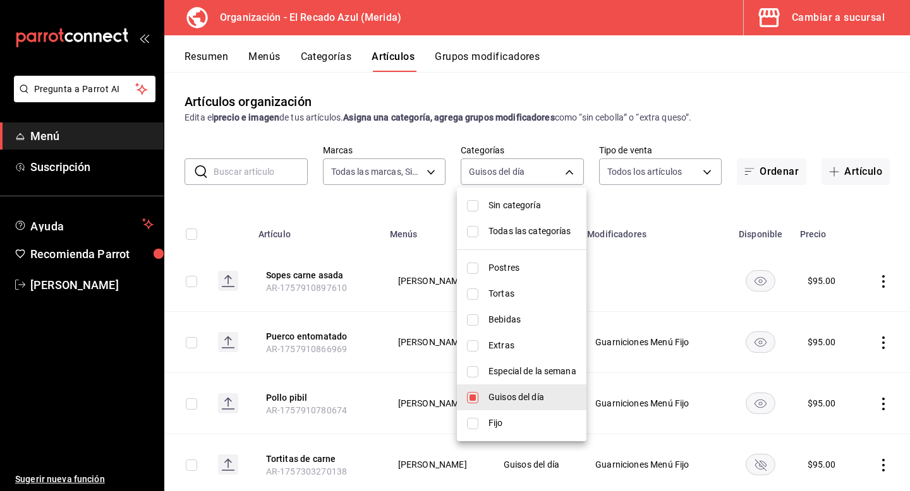
click at [508, 143] on div at bounding box center [455, 245] width 910 height 491
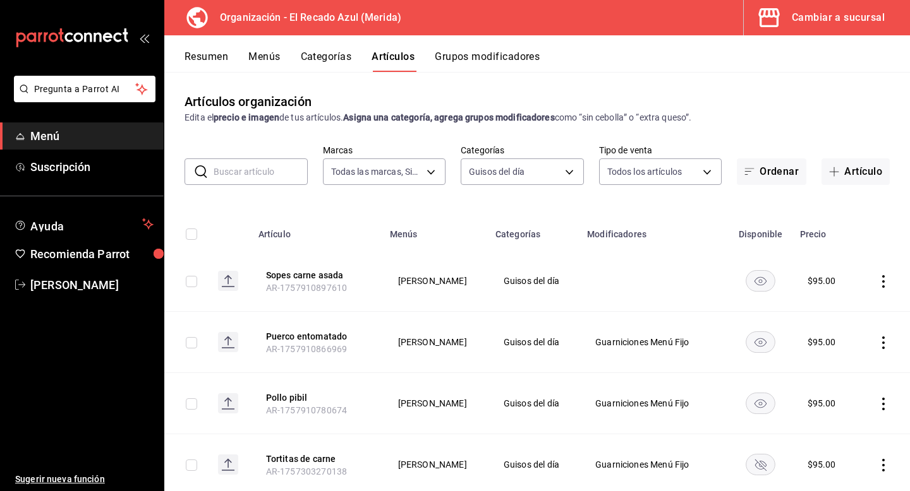
click at [764, 280] on rect "availability-product" at bounding box center [760, 280] width 29 height 21
click at [762, 328] on td at bounding box center [760, 342] width 63 height 61
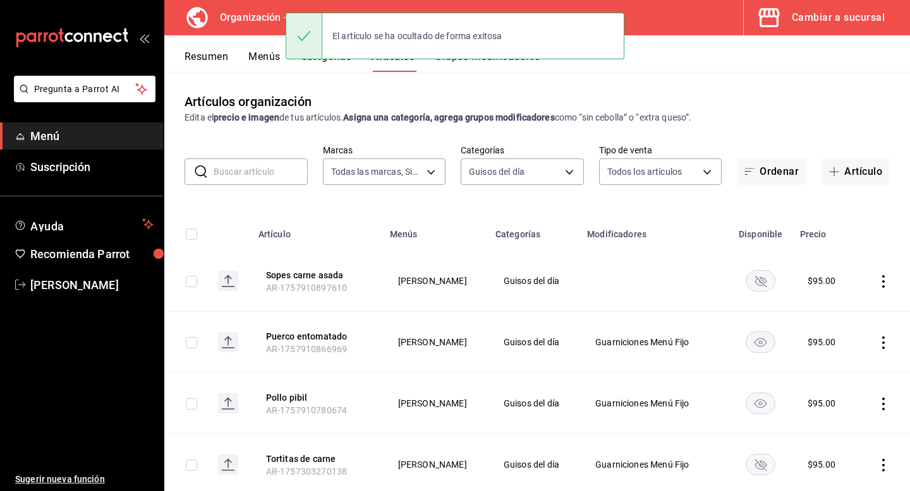
click at [762, 349] on rect "availability-product" at bounding box center [760, 342] width 29 height 21
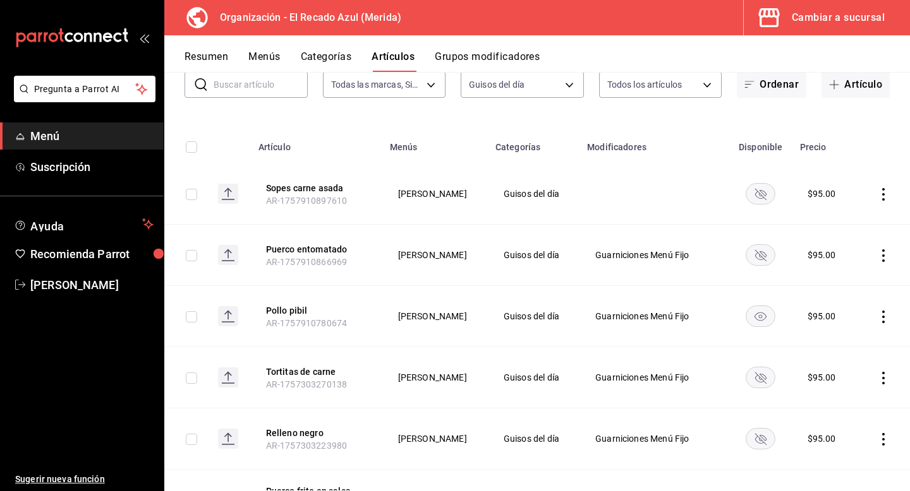
scroll to position [114, 0]
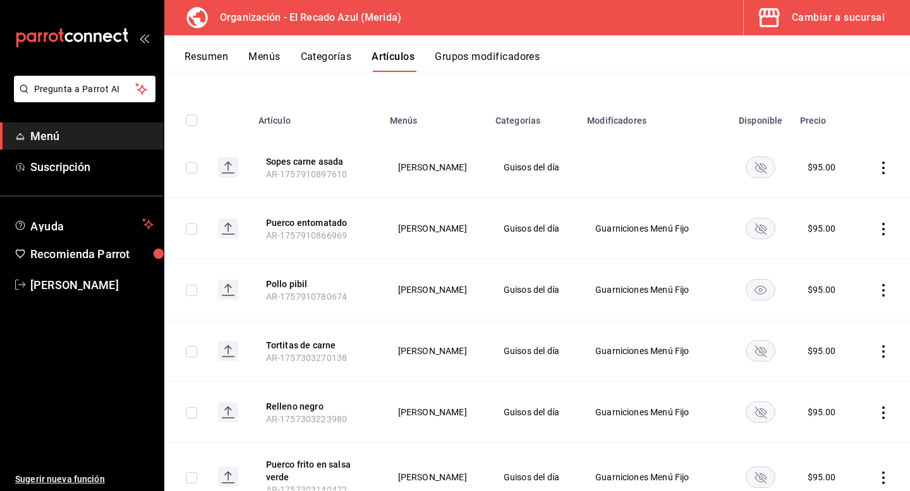
click at [757, 280] on rect "availability-product" at bounding box center [760, 289] width 29 height 21
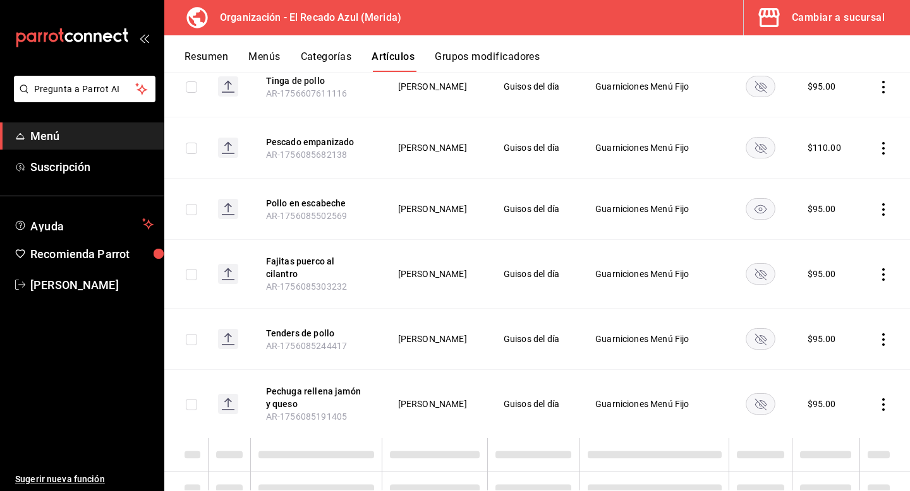
scroll to position [1092, 0]
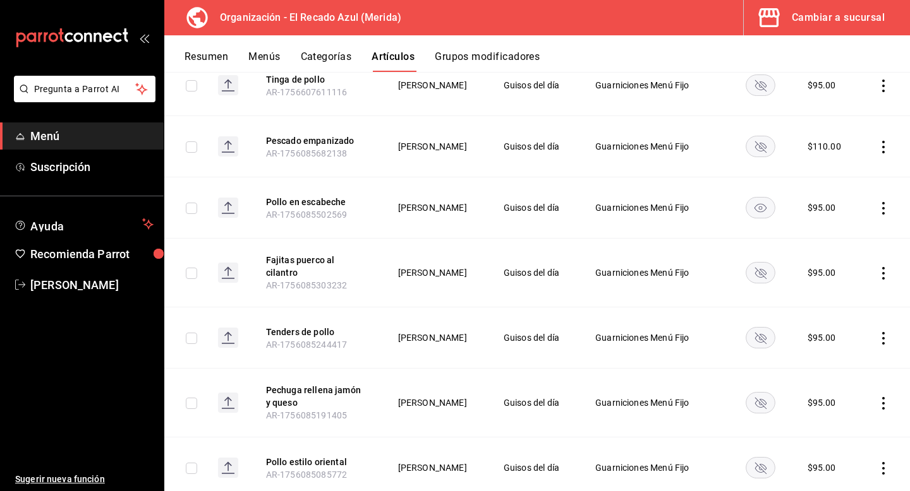
click at [754, 205] on rect "availability-product" at bounding box center [760, 208] width 29 height 21
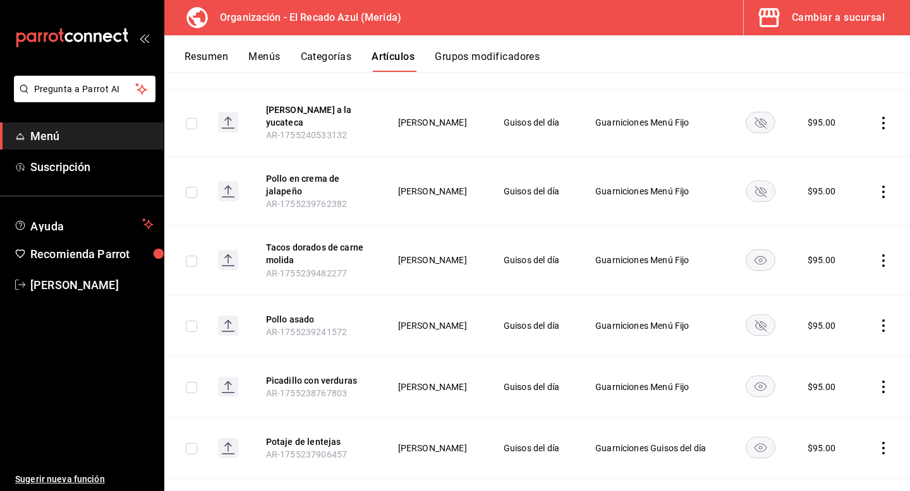
scroll to position [1807, 0]
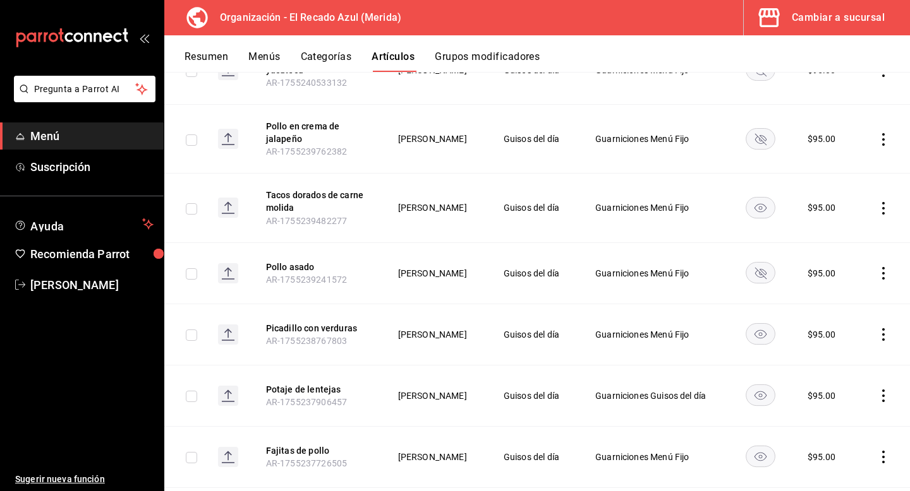
click at [751, 198] on rect "availability-product" at bounding box center [760, 208] width 29 height 21
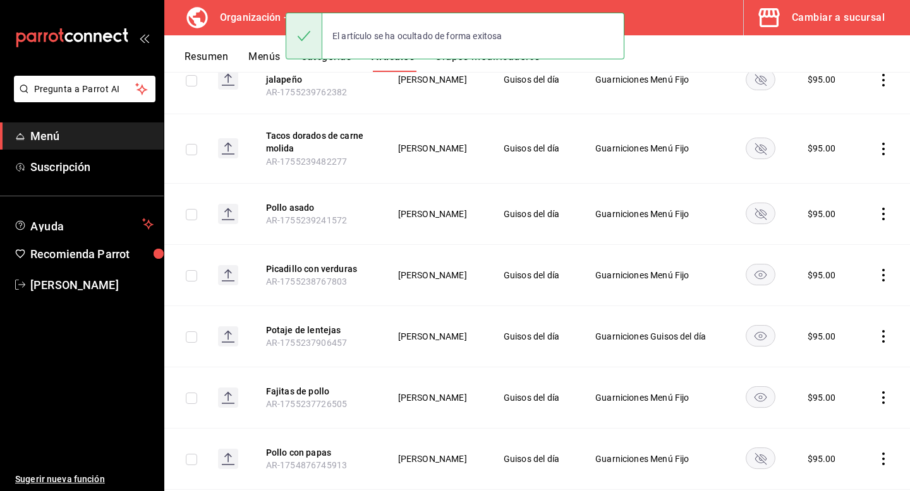
scroll to position [1913, 0]
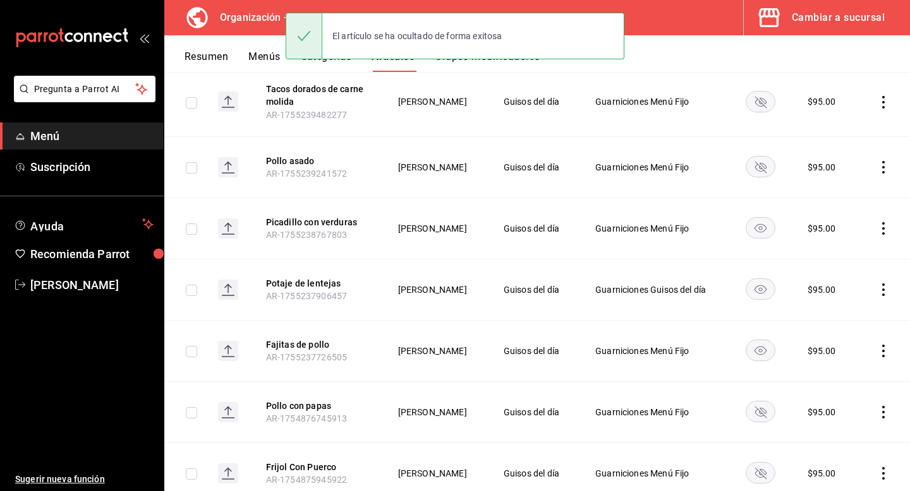
click at [764, 219] on rect "availability-product" at bounding box center [760, 228] width 29 height 21
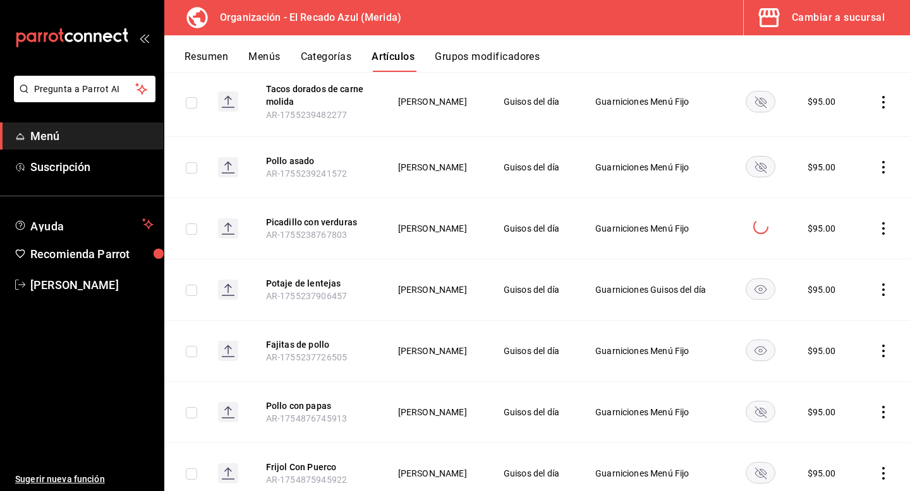
click at [762, 279] on rect "availability-product" at bounding box center [760, 289] width 29 height 21
click at [766, 347] on icon "availability-product" at bounding box center [760, 351] width 12 height 9
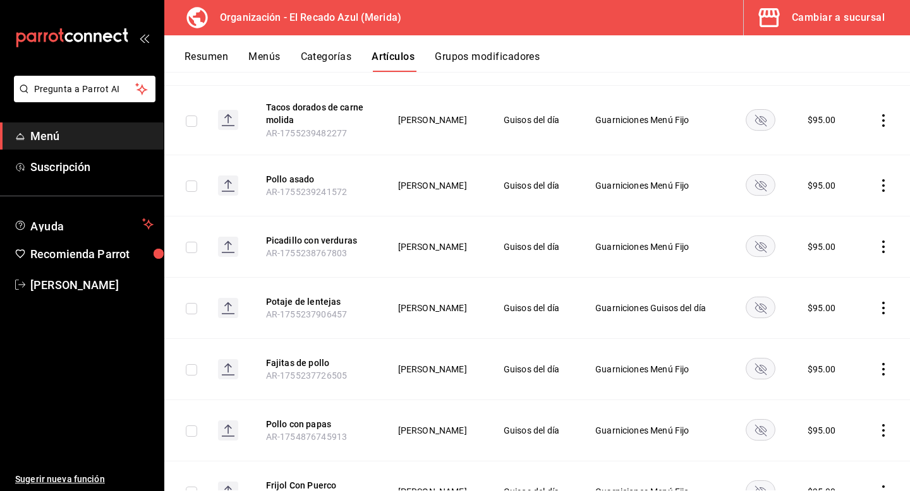
scroll to position [1941, 0]
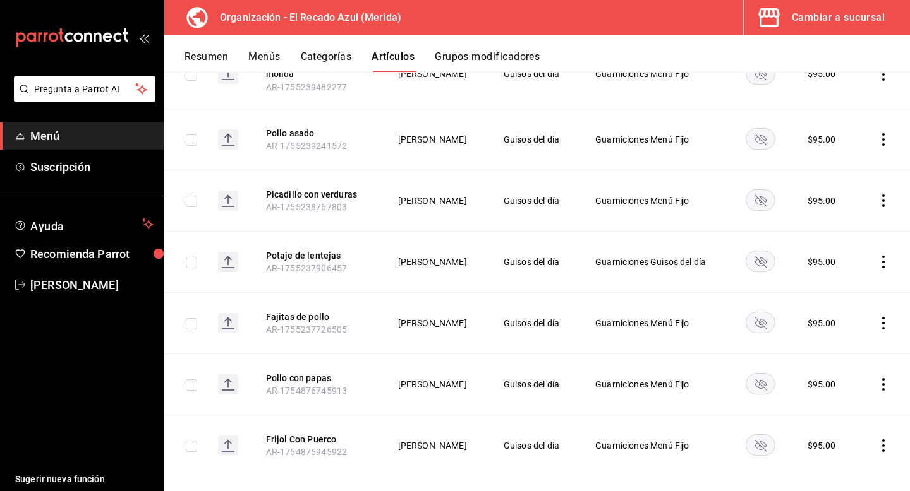
click at [766, 435] on rect "availability-product" at bounding box center [760, 445] width 29 height 21
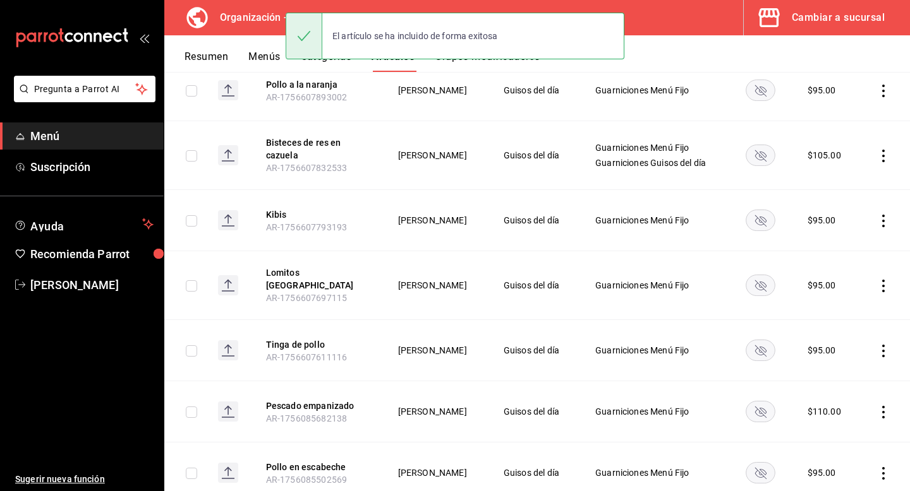
scroll to position [0, 0]
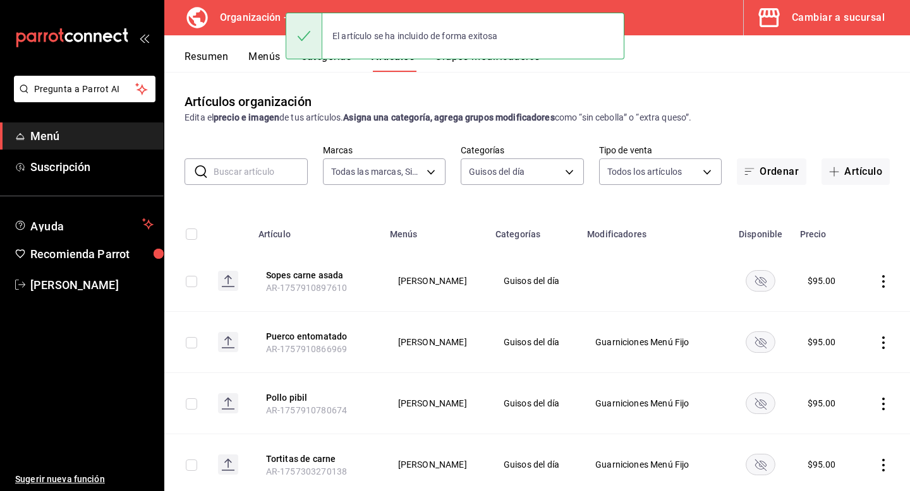
click at [268, 171] on input "text" at bounding box center [261, 171] width 94 height 25
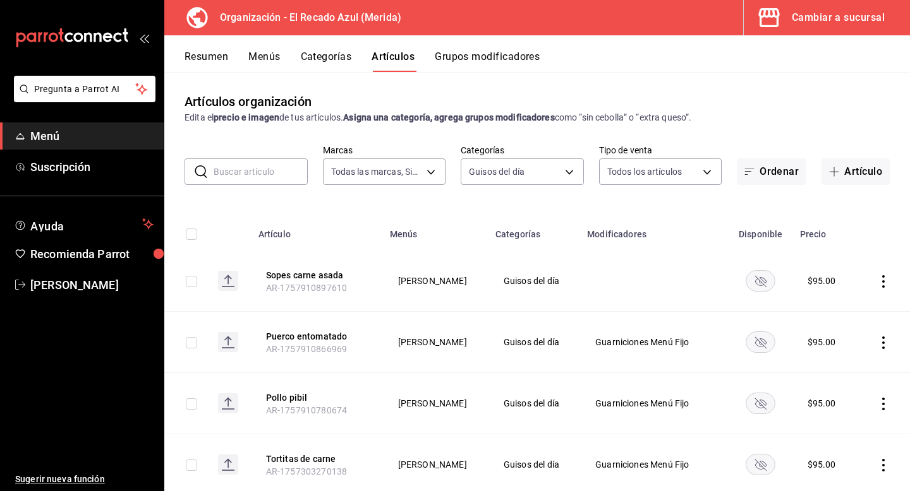
click at [265, 166] on input "text" at bounding box center [261, 171] width 94 height 25
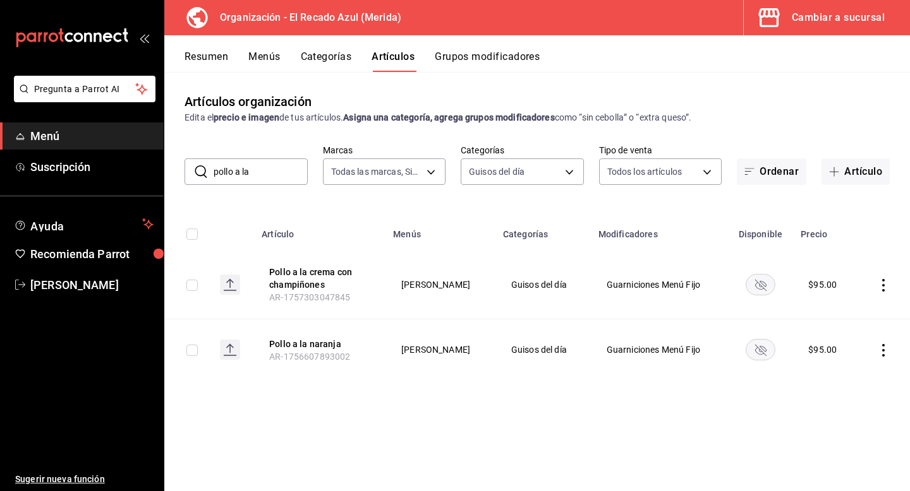
click at [769, 294] on rect "availability-product" at bounding box center [760, 284] width 29 height 21
click at [277, 177] on input "pollo a la" at bounding box center [261, 171] width 94 height 25
type input "p"
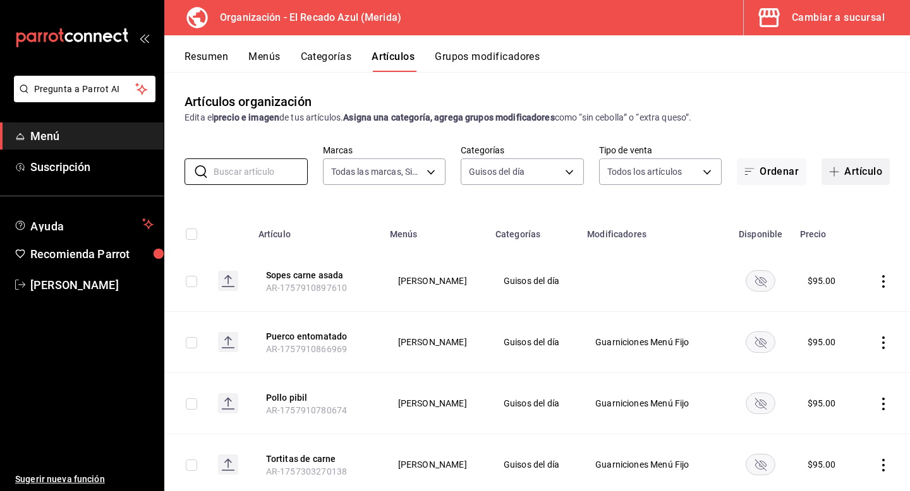
click at [829, 176] on icon "button" at bounding box center [834, 172] width 10 height 10
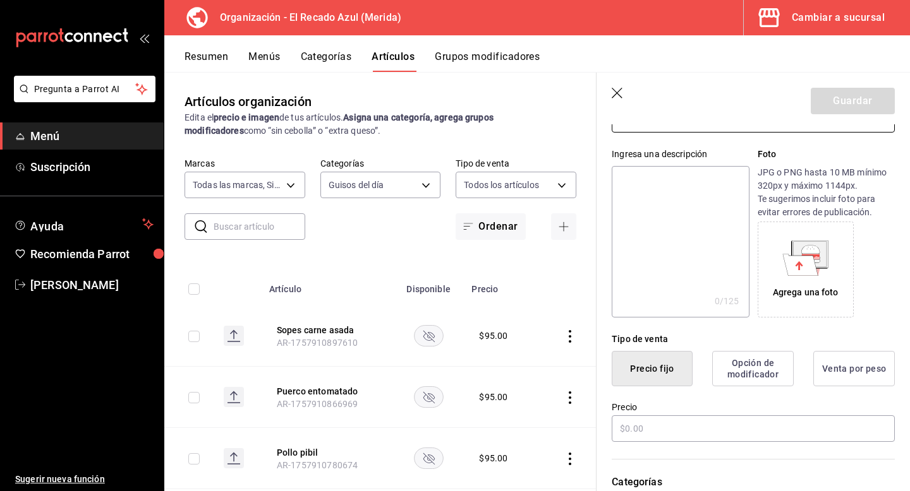
scroll to position [107, 0]
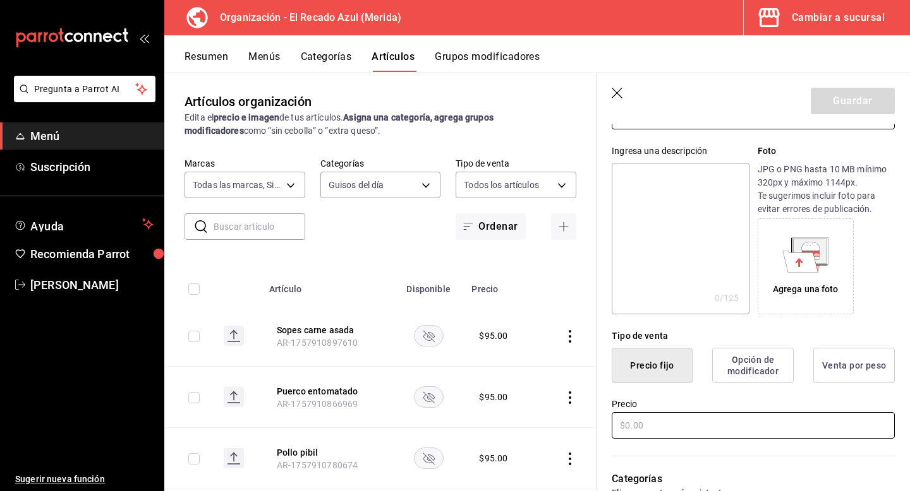
type input "Puerco en adobo"
click at [644, 424] on input "text" at bounding box center [753, 426] width 283 height 27
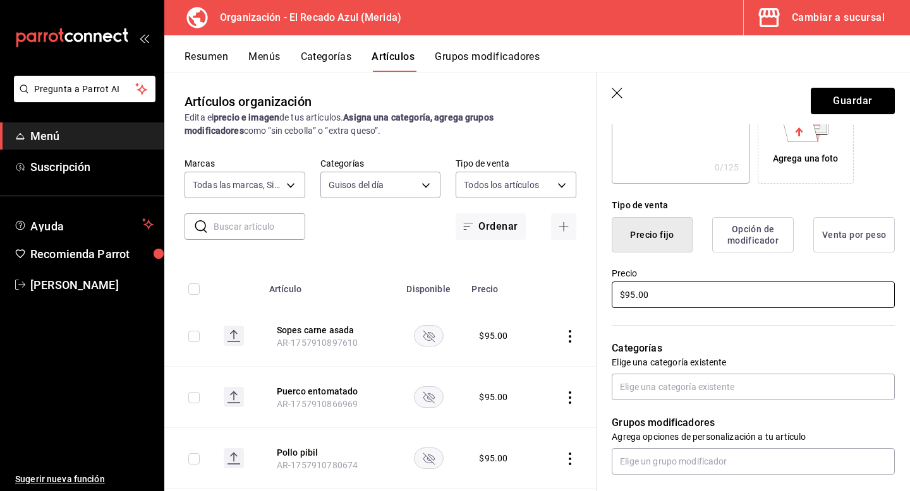
scroll to position [256, 0]
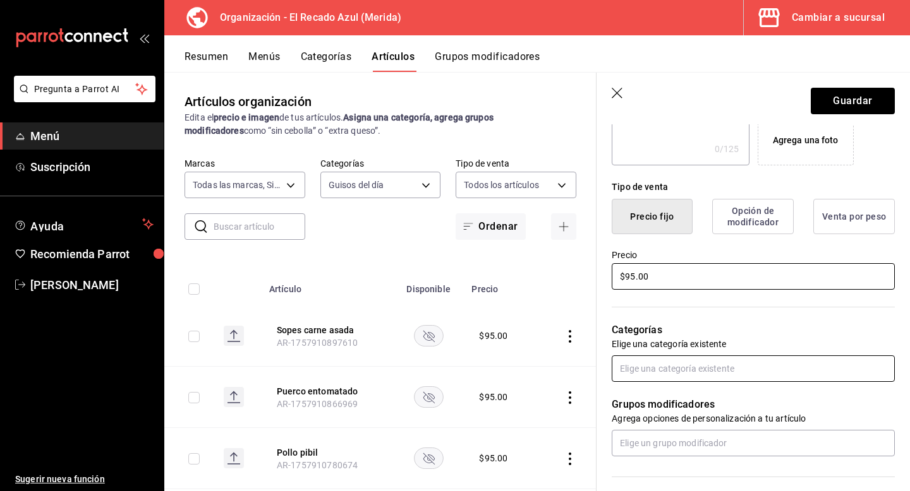
type input "$95.00"
click at [696, 371] on input "text" at bounding box center [753, 369] width 283 height 27
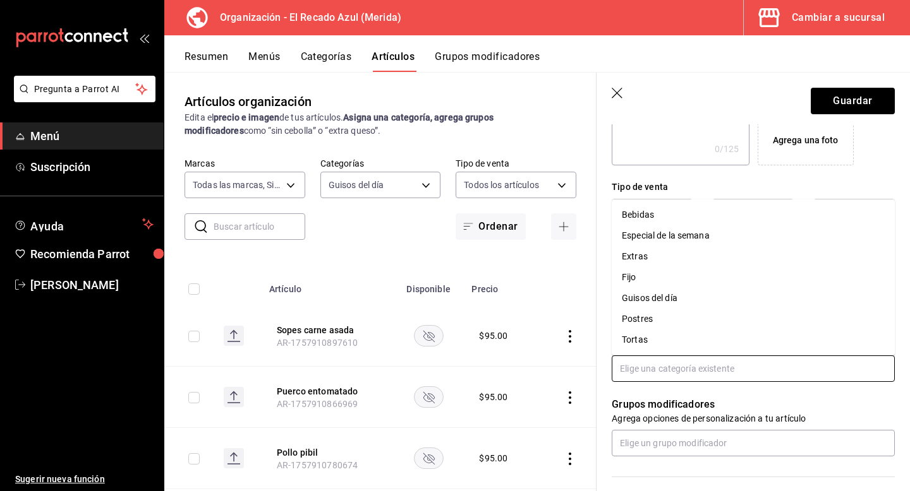
click at [672, 304] on li "Guisos del día" at bounding box center [753, 298] width 283 height 21
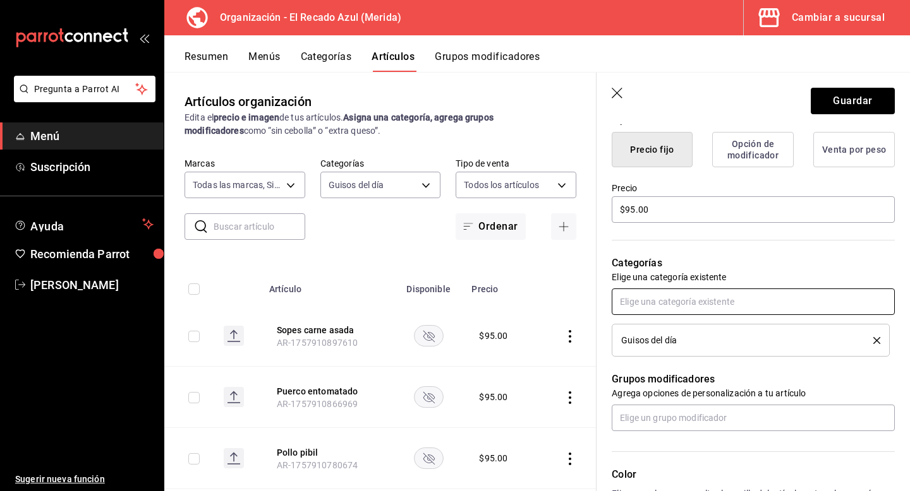
scroll to position [344, 0]
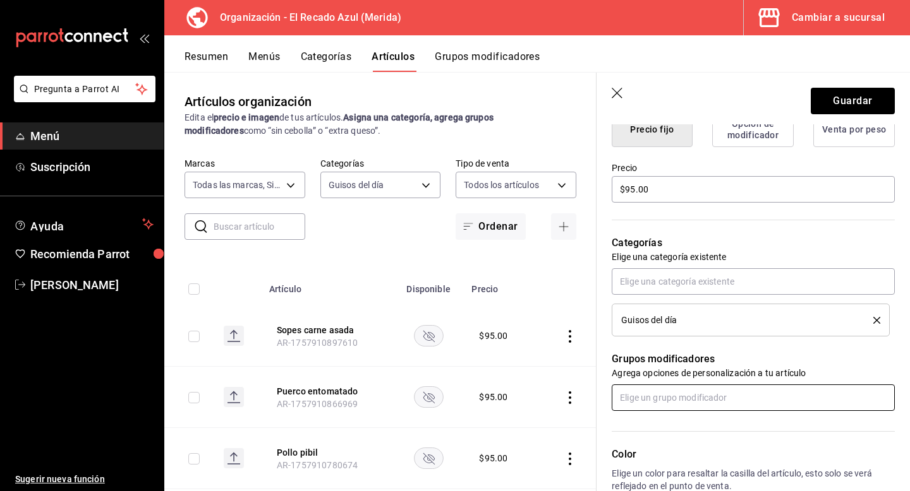
click at [742, 407] on input "text" at bounding box center [753, 398] width 283 height 27
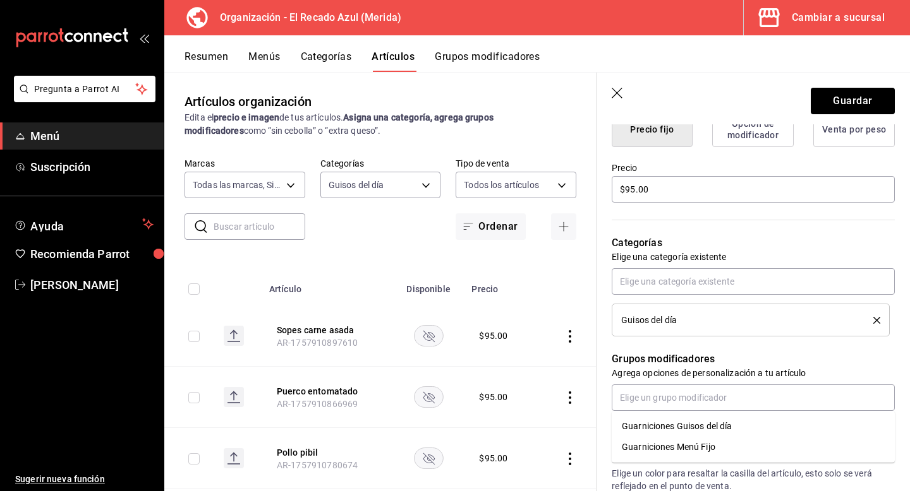
click at [743, 328] on li "Guisos del día" at bounding box center [751, 320] width 278 height 33
click at [737, 399] on input "text" at bounding box center [753, 398] width 283 height 27
click at [738, 445] on li "Guarniciones Menú Fijo" at bounding box center [753, 447] width 283 height 21
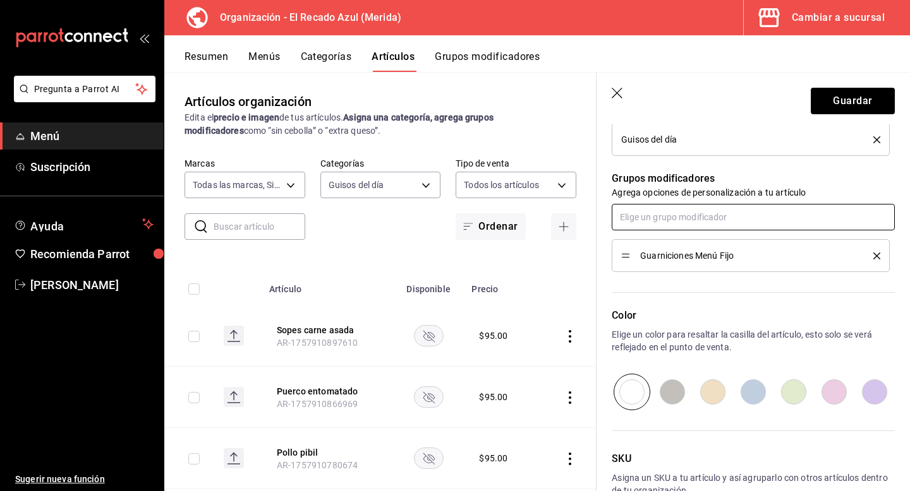
scroll to position [540, 0]
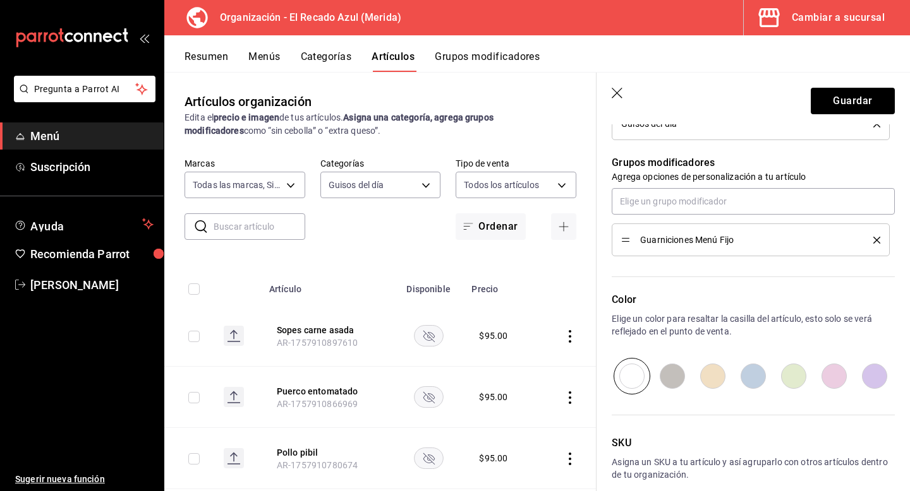
click at [786, 385] on input "radio" at bounding box center [793, 376] width 40 height 37
radio input "true"
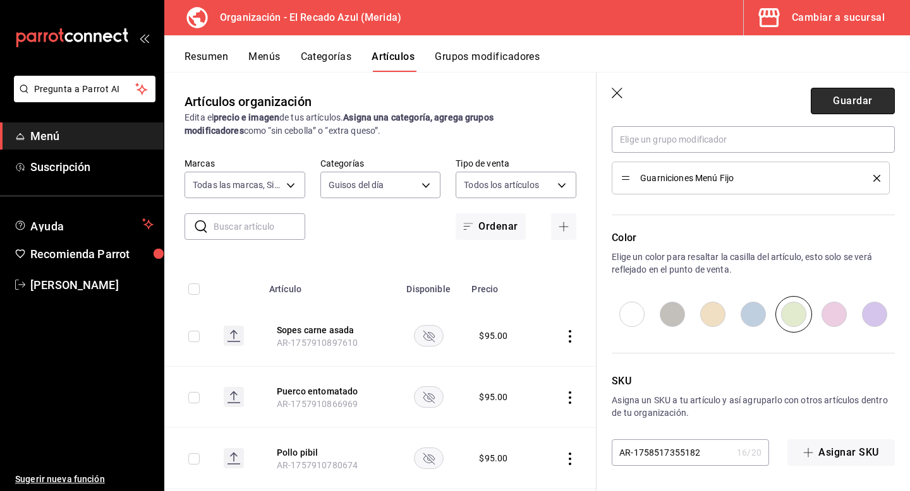
click at [862, 107] on button "Guardar" at bounding box center [852, 101] width 84 height 27
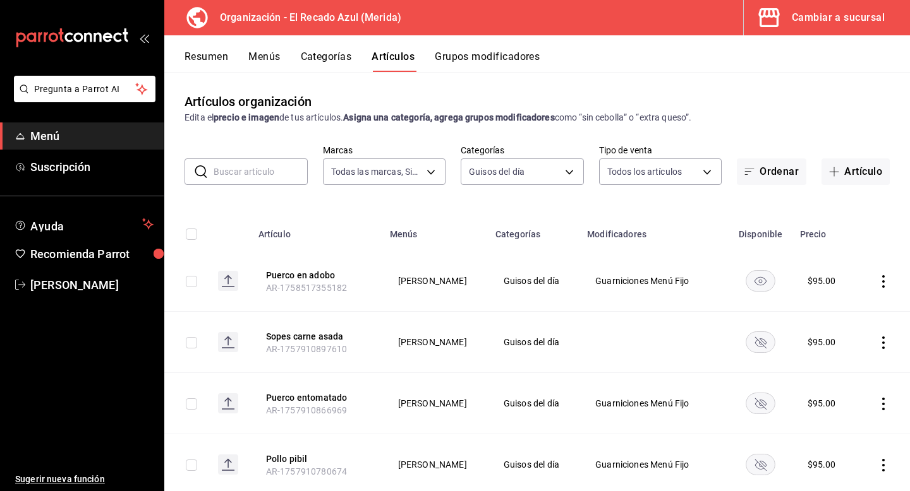
click at [275, 168] on input "text" at bounding box center [261, 171] width 94 height 25
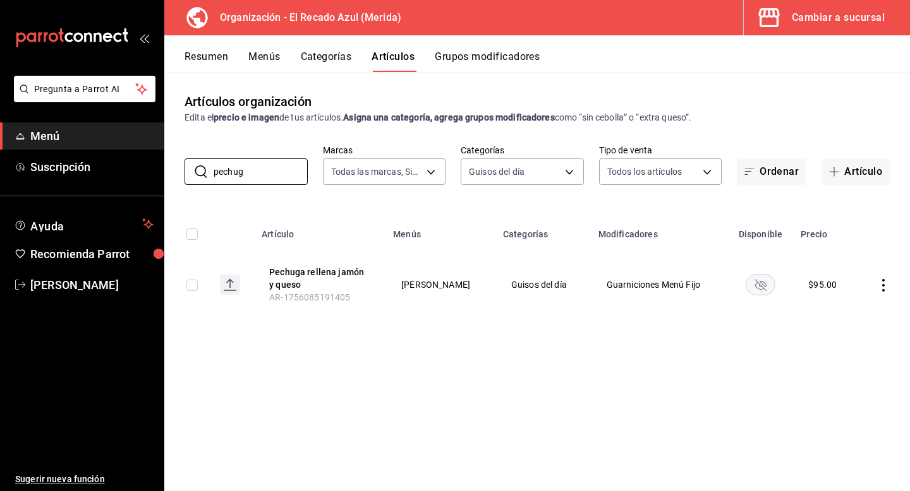
click at [772, 291] on rect "availability-product" at bounding box center [760, 284] width 29 height 21
click at [259, 176] on input "pechug" at bounding box center [261, 171] width 94 height 25
type input "p"
click at [765, 282] on rect "availability-product" at bounding box center [760, 284] width 29 height 21
click at [264, 183] on input "lomito" at bounding box center [261, 171] width 94 height 25
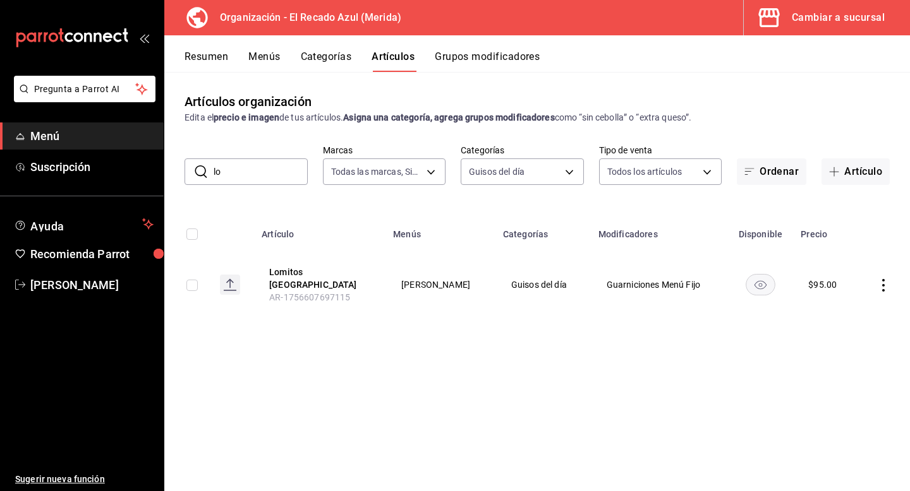
type input "l"
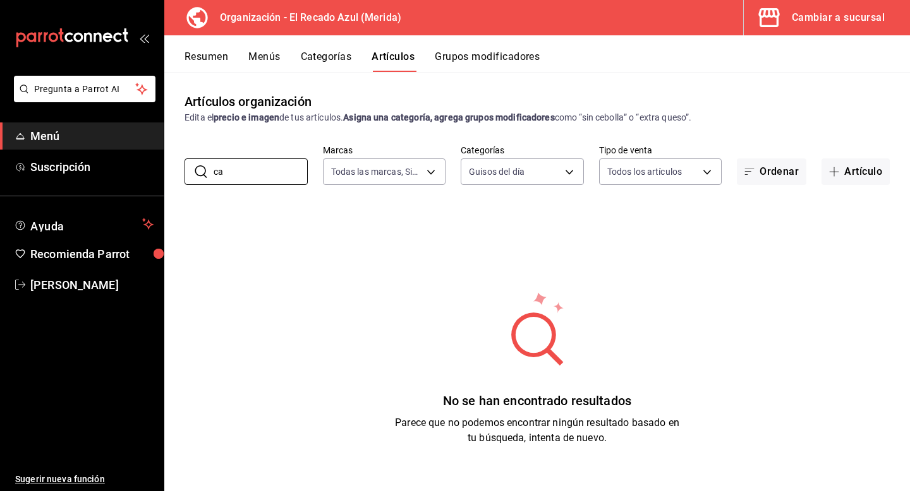
type input "c"
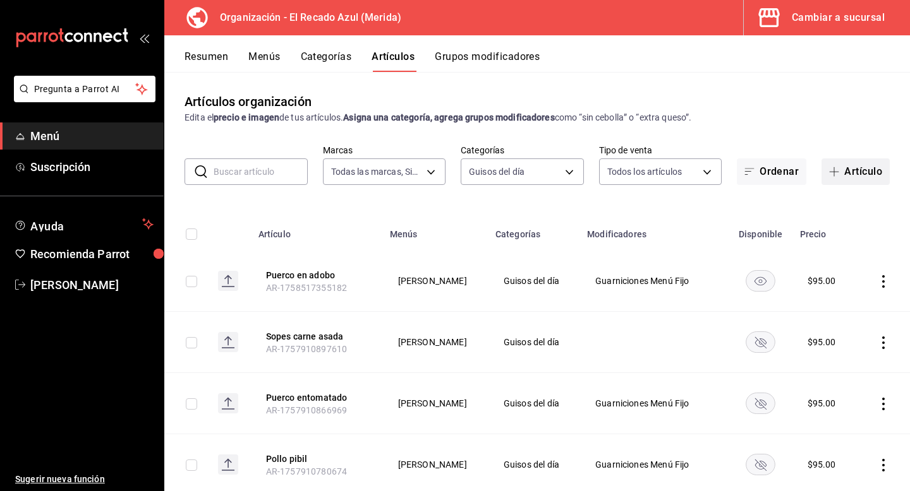
click at [850, 176] on button "Artículo" at bounding box center [855, 172] width 68 height 27
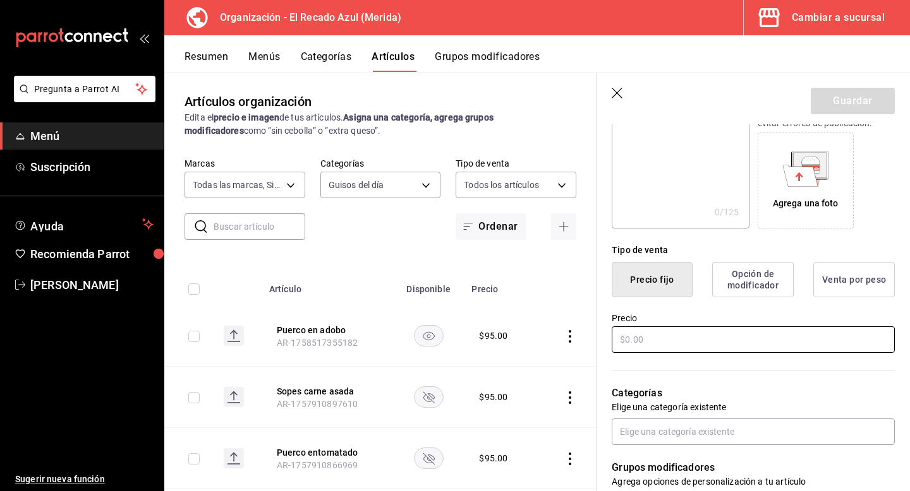
scroll to position [197, 0]
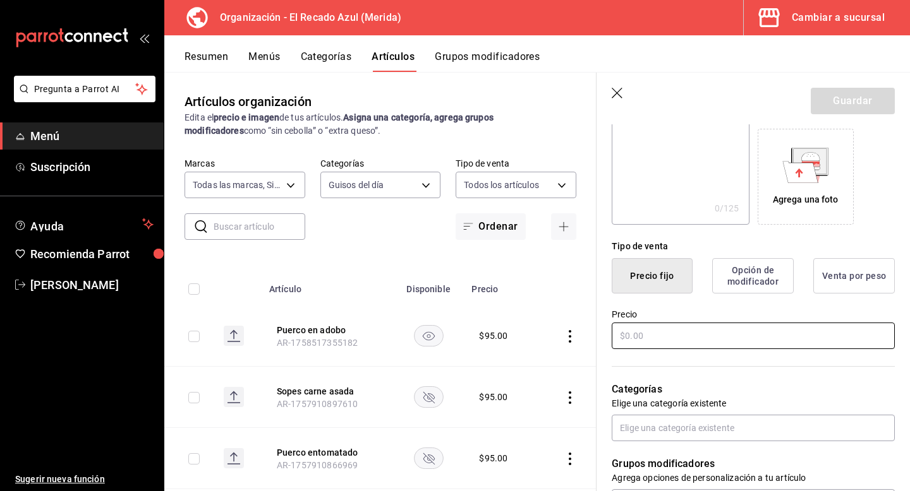
type input "Caldo tlalpeño"
click at [735, 339] on input "text" at bounding box center [753, 336] width 283 height 27
type input "$9.00"
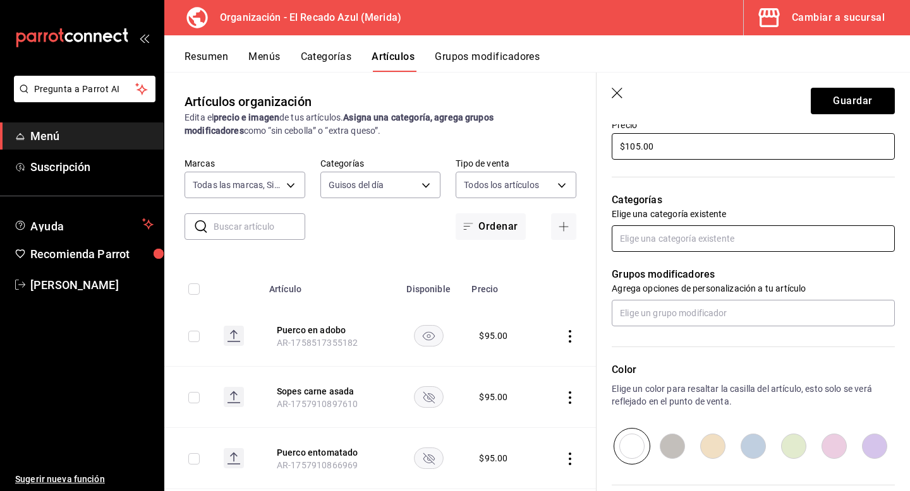
scroll to position [390, 0]
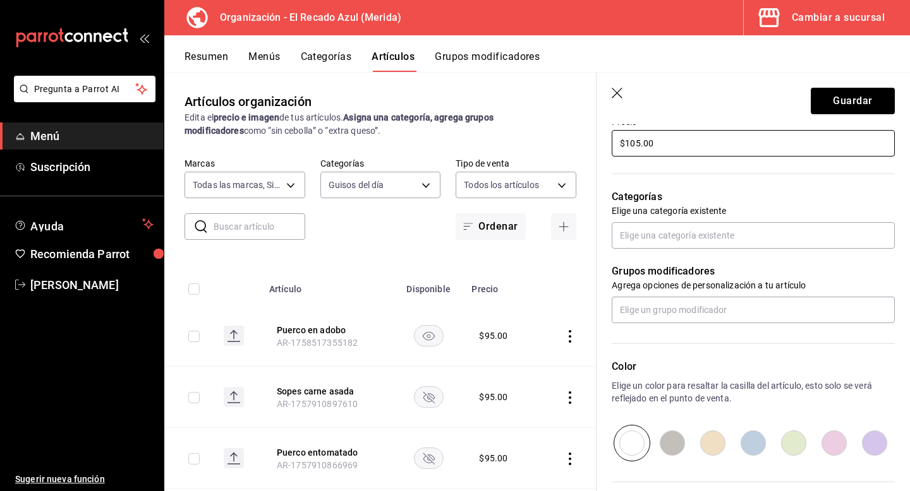
type input "$105.00"
click at [796, 447] on input "radio" at bounding box center [793, 443] width 40 height 37
radio input "true"
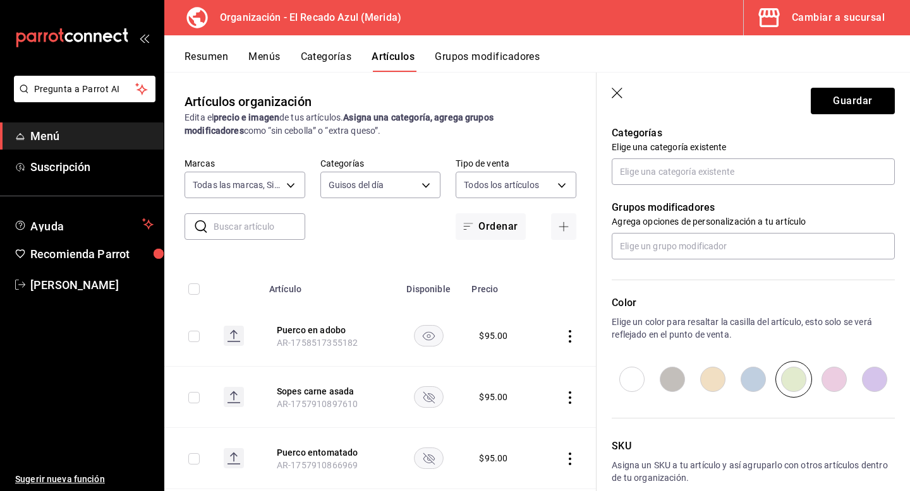
scroll to position [519, 0]
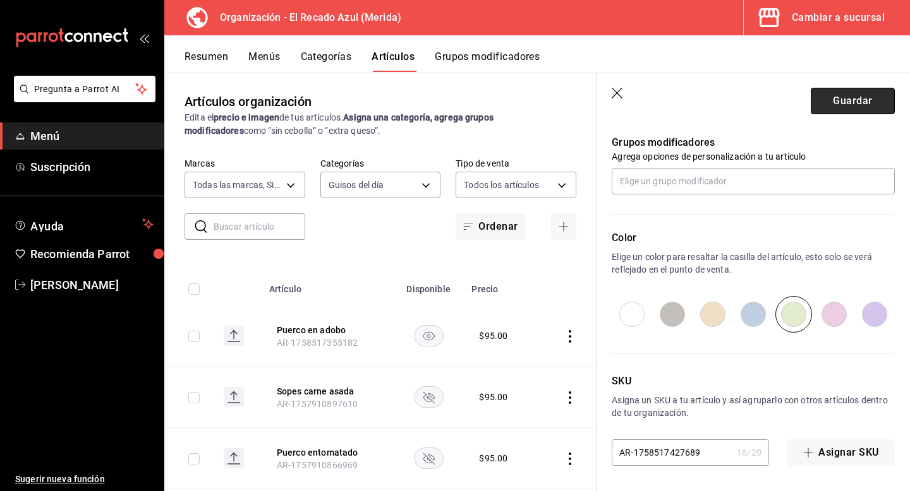
click at [862, 100] on button "Guardar" at bounding box center [852, 101] width 84 height 27
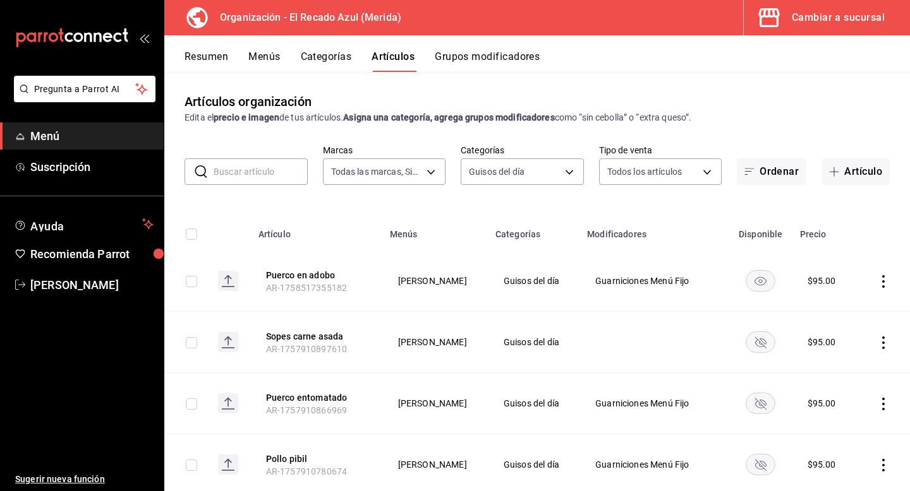
click at [226, 173] on input "text" at bounding box center [261, 171] width 94 height 25
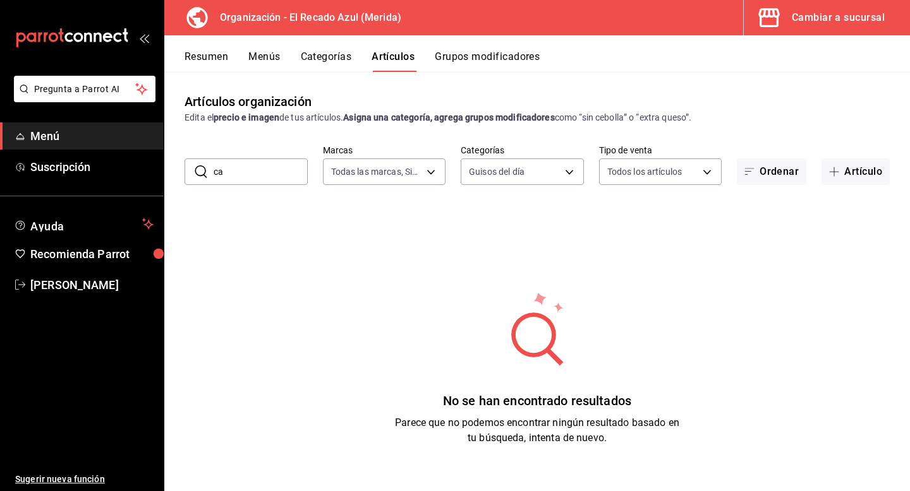
type input "c"
type input "t"
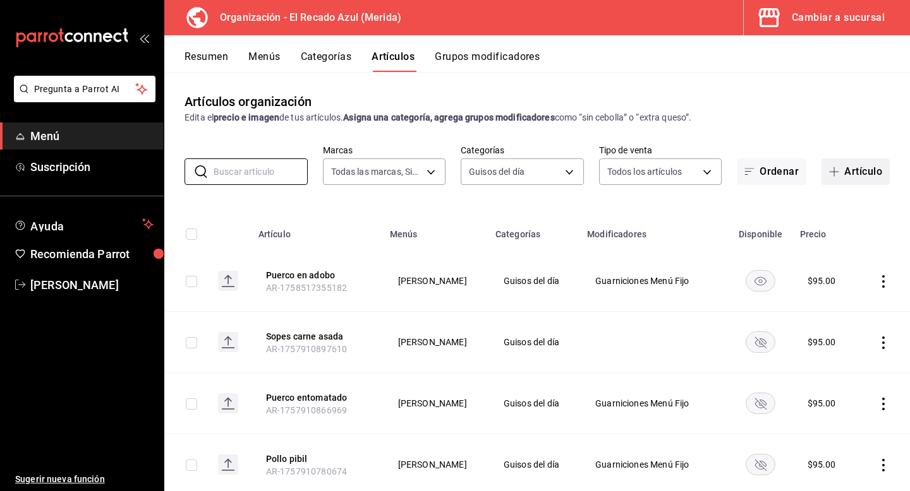
click at [836, 169] on icon "button" at bounding box center [834, 172] width 10 height 10
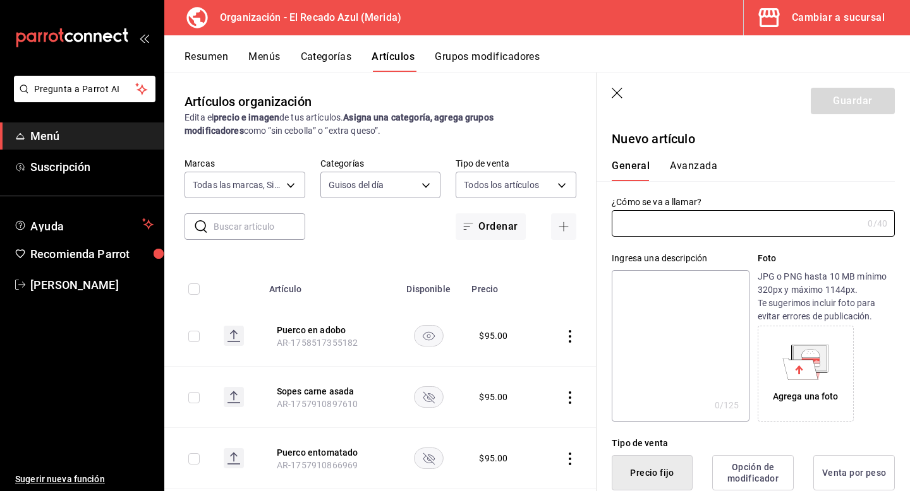
click at [656, 237] on div "Ingresa una descripción x 0 /125 ​ Foto JPG o PNG hasta 10 MB mínimo 320px y má…" at bounding box center [745, 329] width 298 height 185
click at [666, 230] on input "text" at bounding box center [737, 223] width 251 height 25
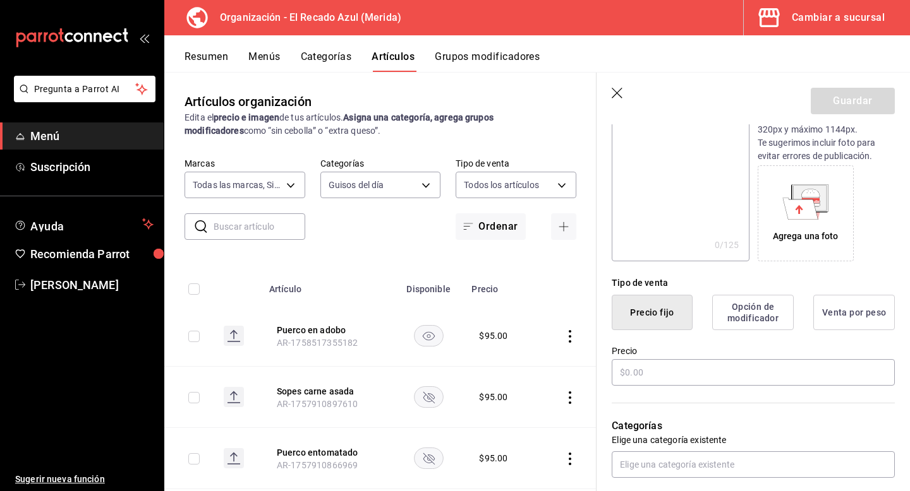
scroll to position [210, 0]
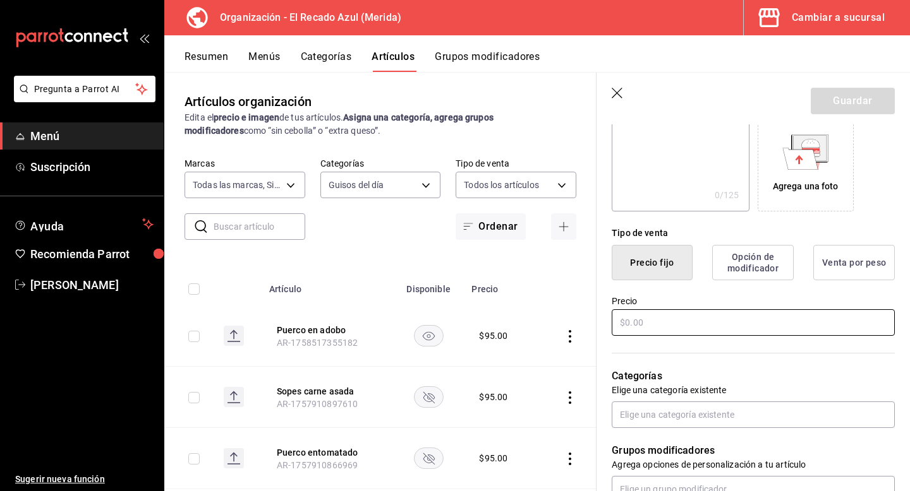
type input "Caldo tlalpeño"
click at [684, 325] on input "text" at bounding box center [753, 323] width 283 height 27
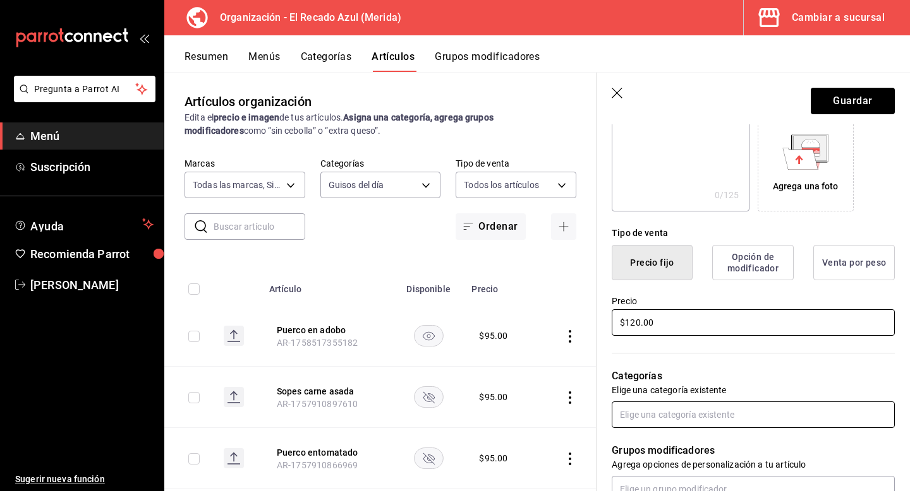
type input "$120.00"
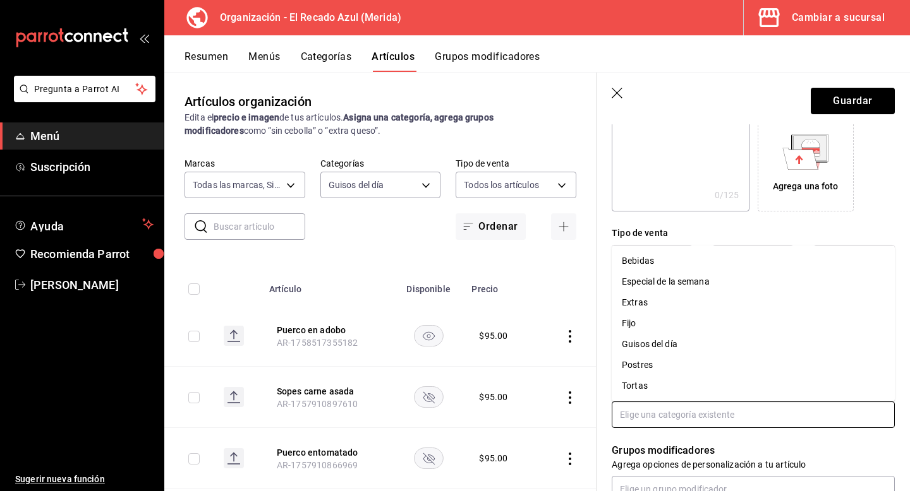
click at [692, 413] on input "text" at bounding box center [753, 415] width 283 height 27
click at [694, 353] on li "Guisos del día" at bounding box center [753, 344] width 283 height 21
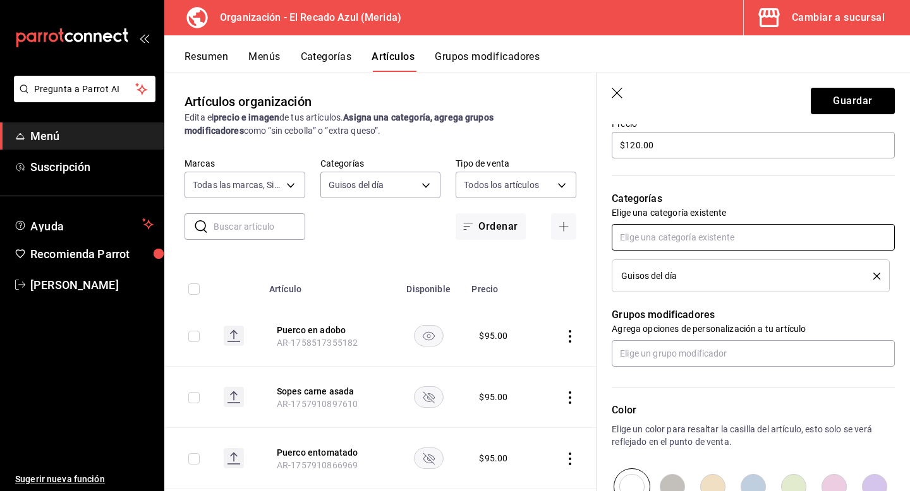
scroll to position [399, 0]
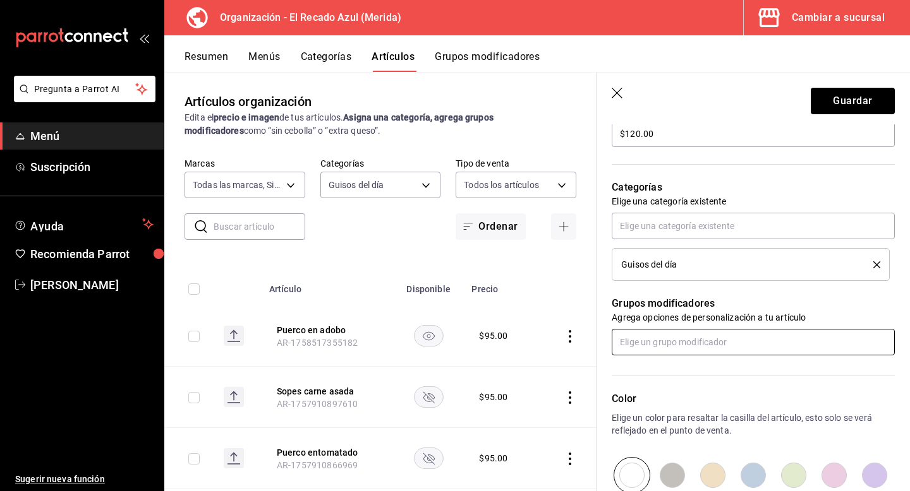
click at [771, 343] on input "text" at bounding box center [753, 342] width 283 height 27
click at [704, 389] on div "Guarniciones Menú Fijo" at bounding box center [668, 391] width 93 height 13
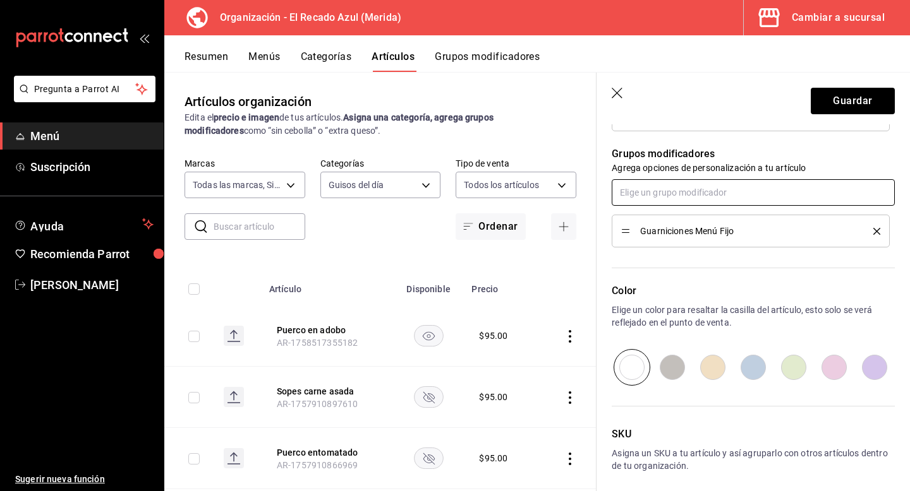
scroll to position [602, 0]
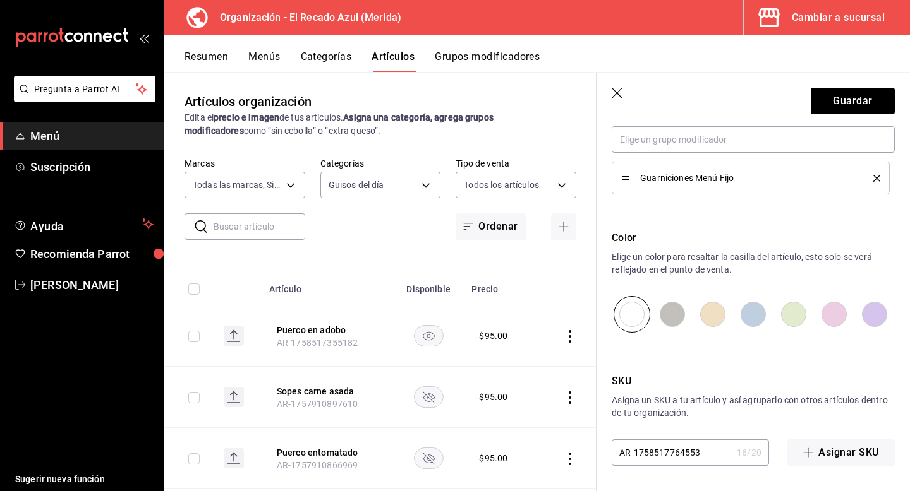
click at [785, 311] on input "radio" at bounding box center [793, 314] width 40 height 37
radio input "true"
click at [829, 97] on button "Guardar" at bounding box center [852, 101] width 84 height 27
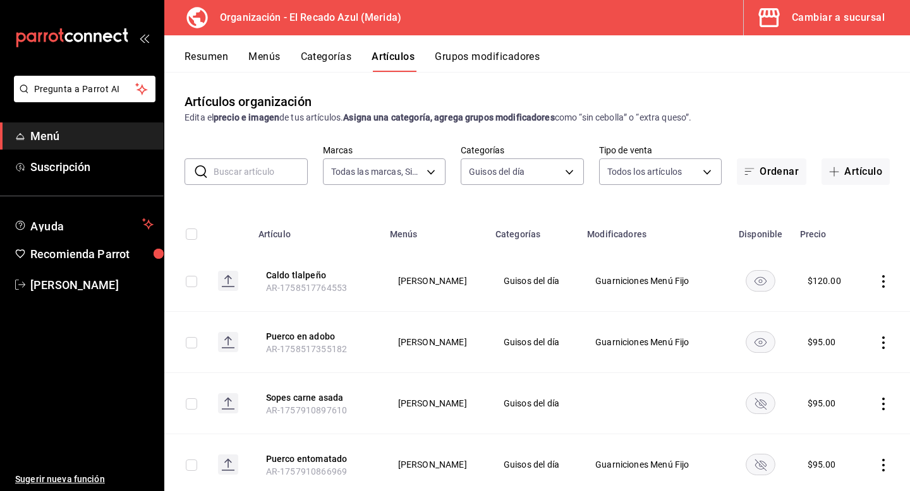
click at [289, 171] on input "text" at bounding box center [261, 171] width 94 height 25
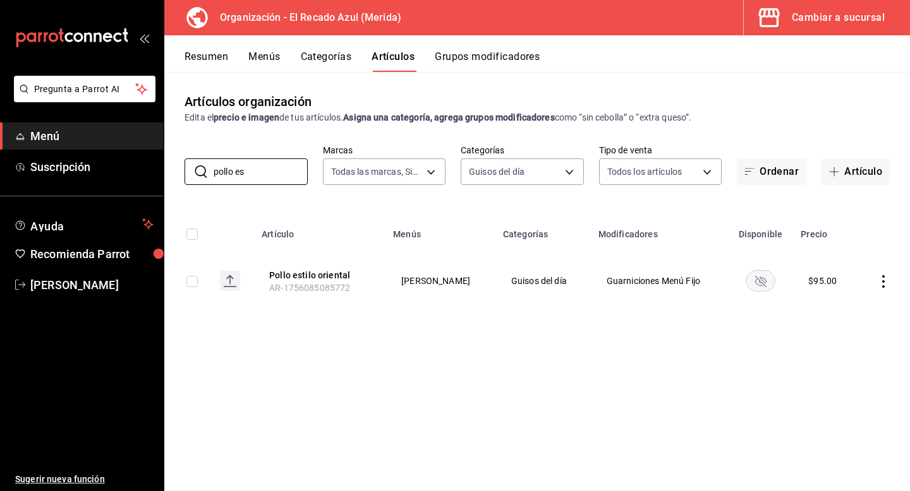
click at [764, 282] on rect "availability-product" at bounding box center [760, 280] width 29 height 21
click at [291, 172] on input "pollo es" at bounding box center [261, 171] width 94 height 25
type input "p"
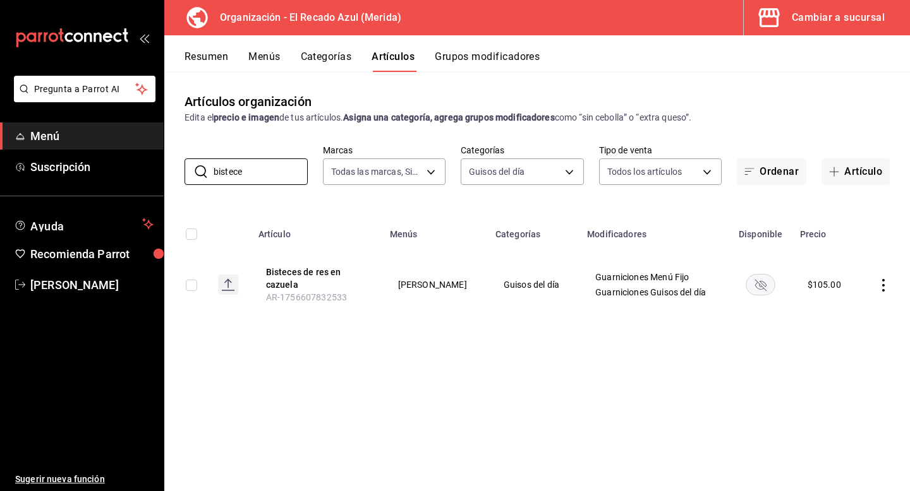
click at [770, 283] on rect "availability-product" at bounding box center [760, 284] width 29 height 21
click at [249, 172] on input "bistece" at bounding box center [261, 171] width 94 height 25
type input "b"
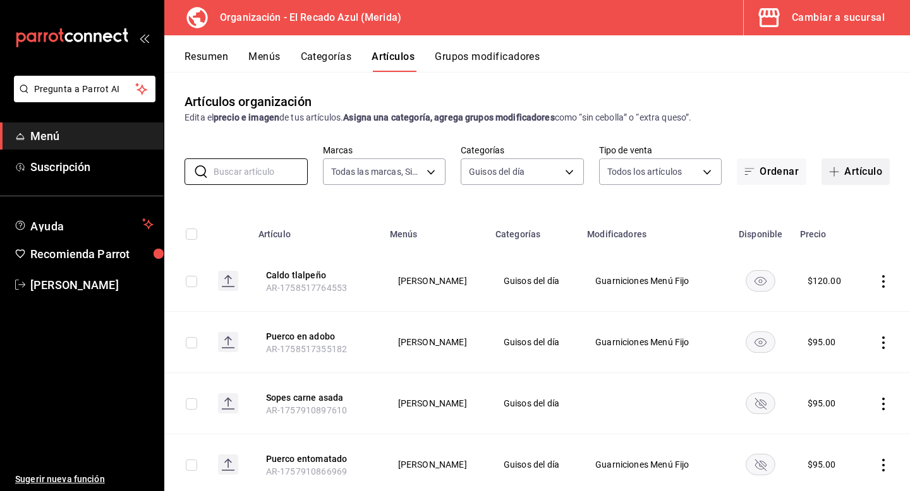
click at [854, 172] on button "Artículo" at bounding box center [855, 172] width 68 height 27
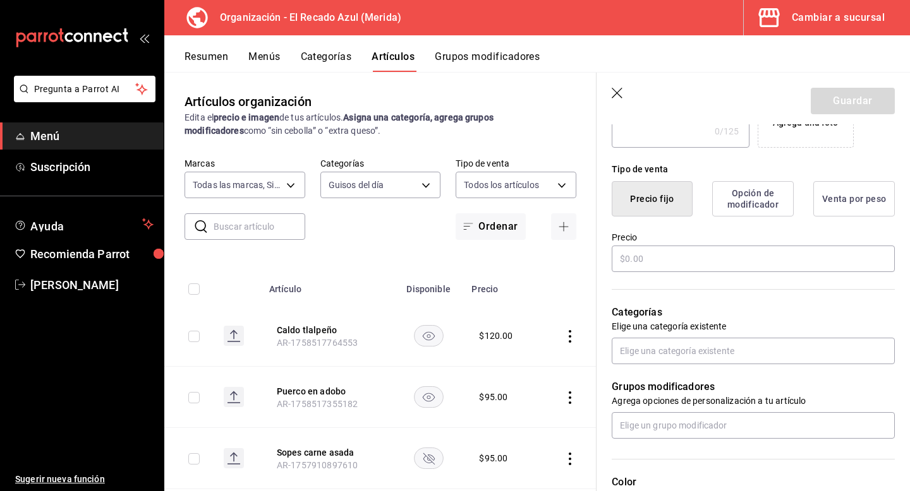
scroll to position [255, 0]
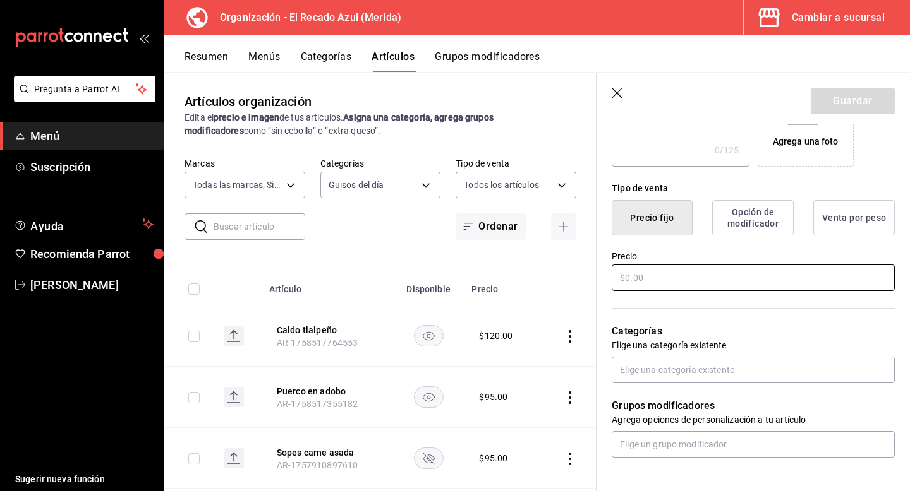
type input "Enchiladas huastecas"
click at [680, 283] on input "text" at bounding box center [753, 278] width 283 height 27
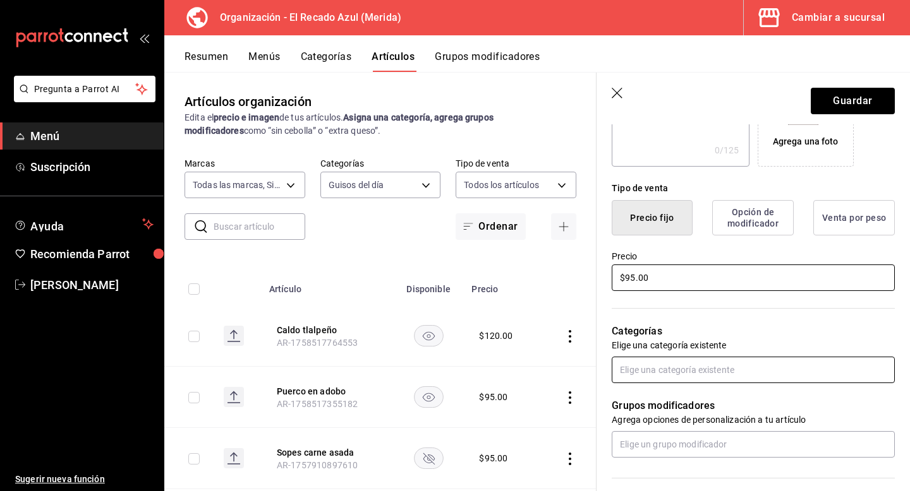
type input "$95.00"
click at [699, 373] on input "text" at bounding box center [753, 370] width 283 height 27
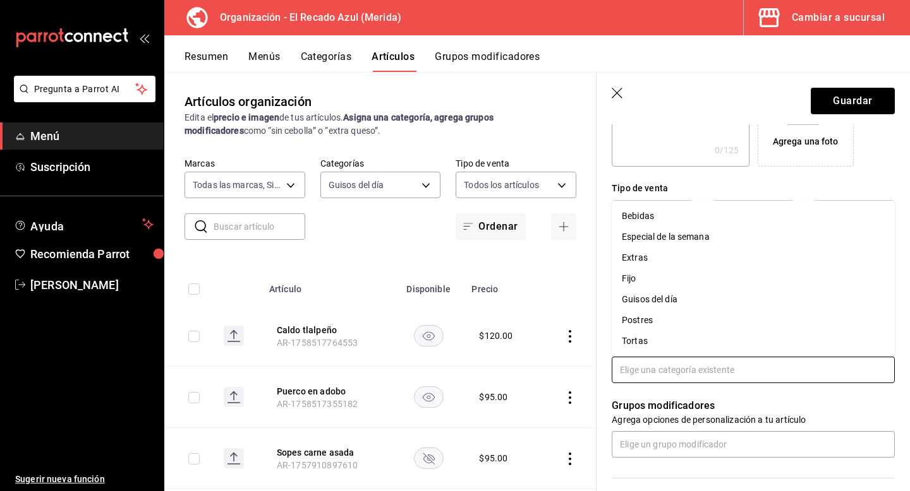
click at [668, 304] on li "Guisos del día" at bounding box center [753, 299] width 283 height 21
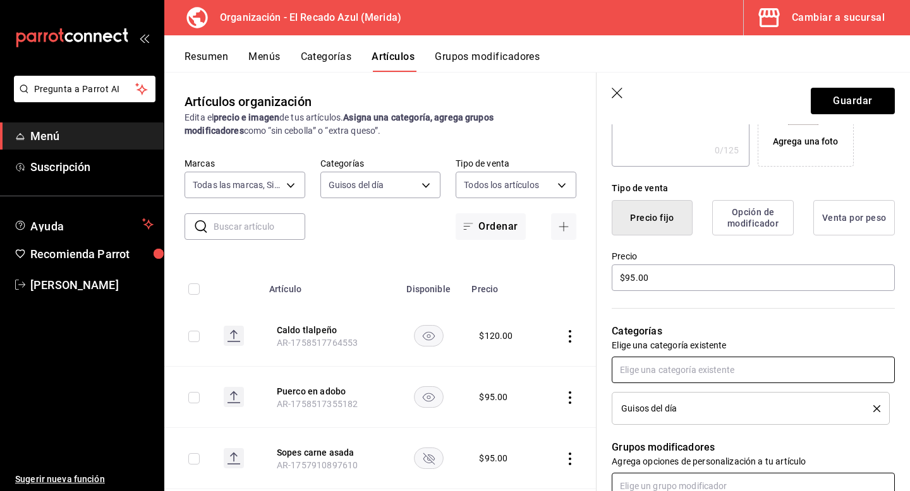
scroll to position [315, 0]
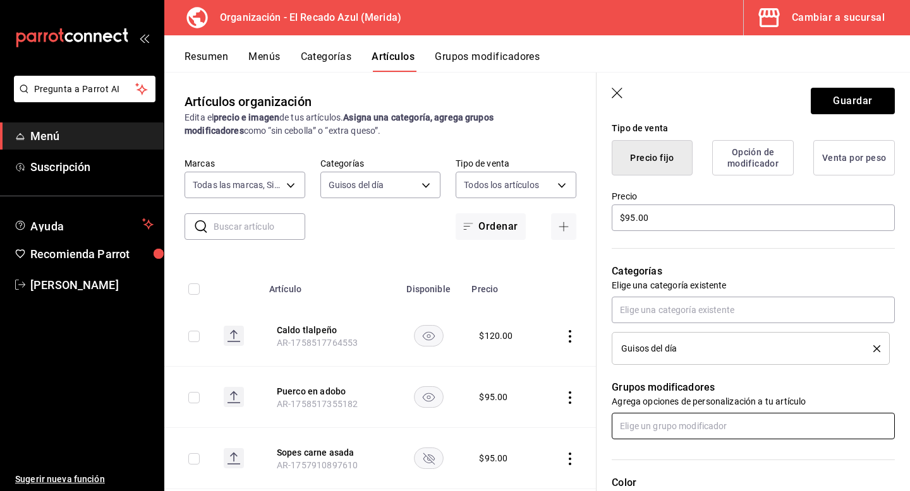
click at [699, 426] on input "text" at bounding box center [753, 426] width 283 height 27
click at [672, 381] on div "Guarniciones Guisos del día" at bounding box center [677, 376] width 111 height 13
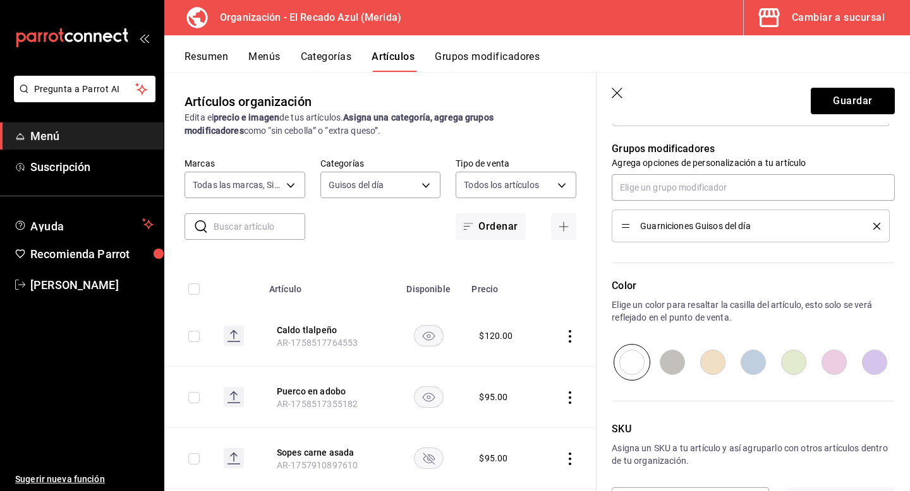
click at [799, 358] on input "radio" at bounding box center [793, 362] width 40 height 37
radio input "true"
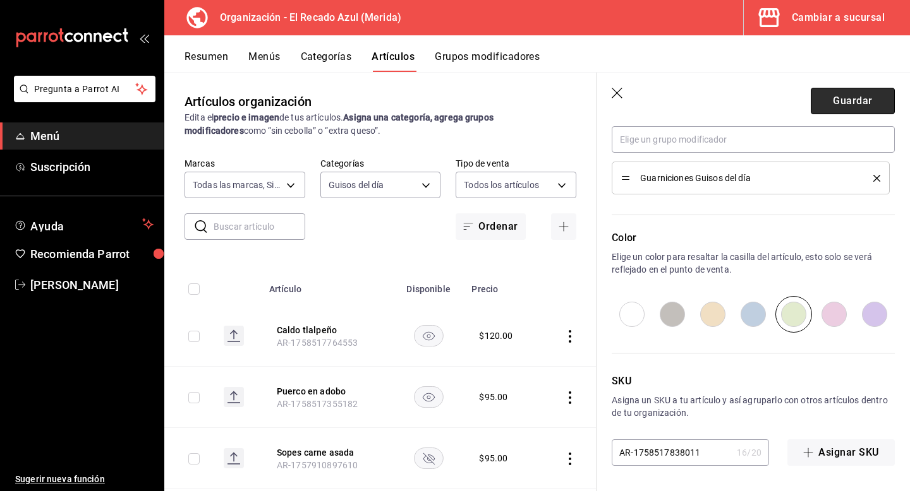
click at [843, 100] on button "Guardar" at bounding box center [852, 101] width 84 height 27
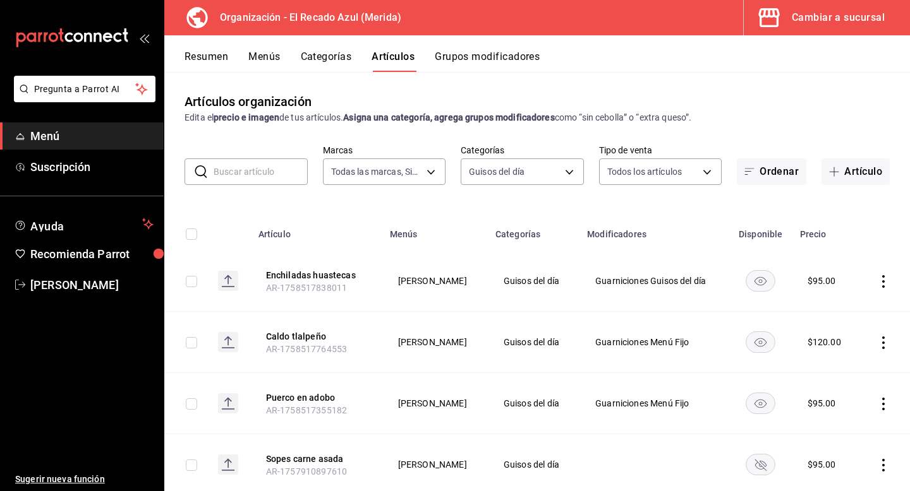
click at [253, 172] on input "text" at bounding box center [261, 171] width 94 height 25
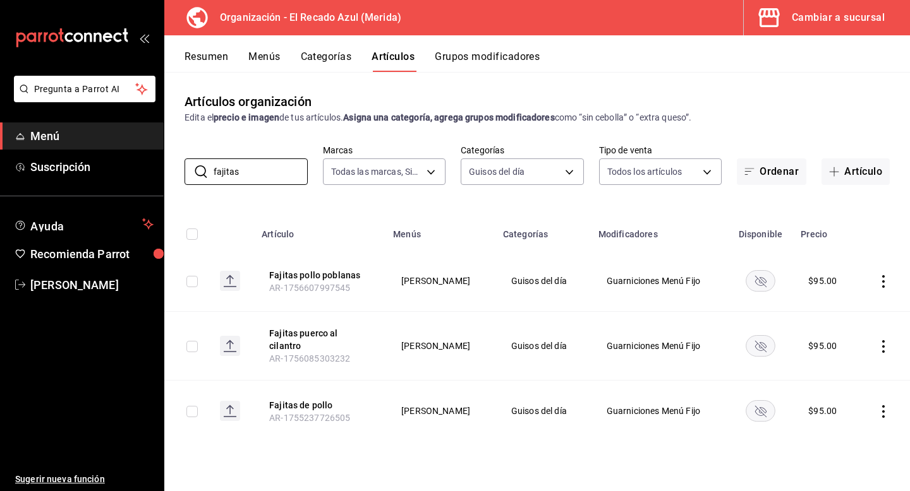
click at [773, 404] on rect "availability-product" at bounding box center [760, 411] width 29 height 21
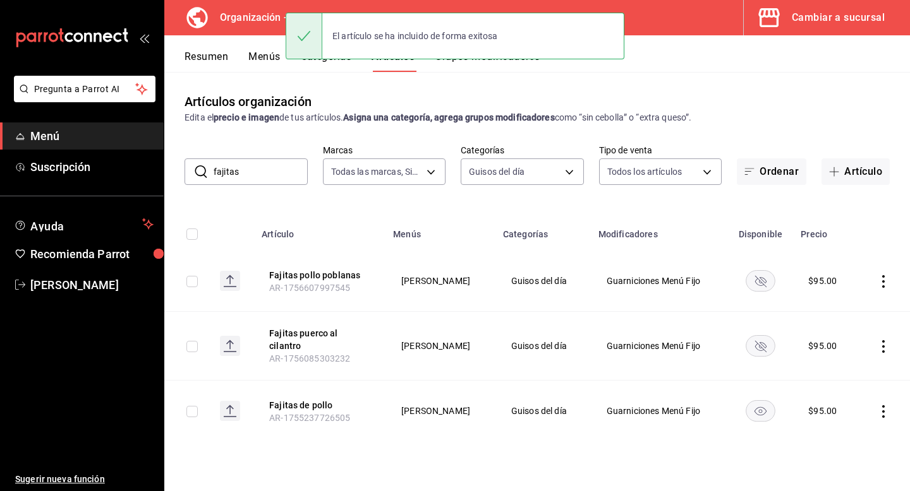
click at [246, 172] on input "fajitas" at bounding box center [261, 171] width 94 height 25
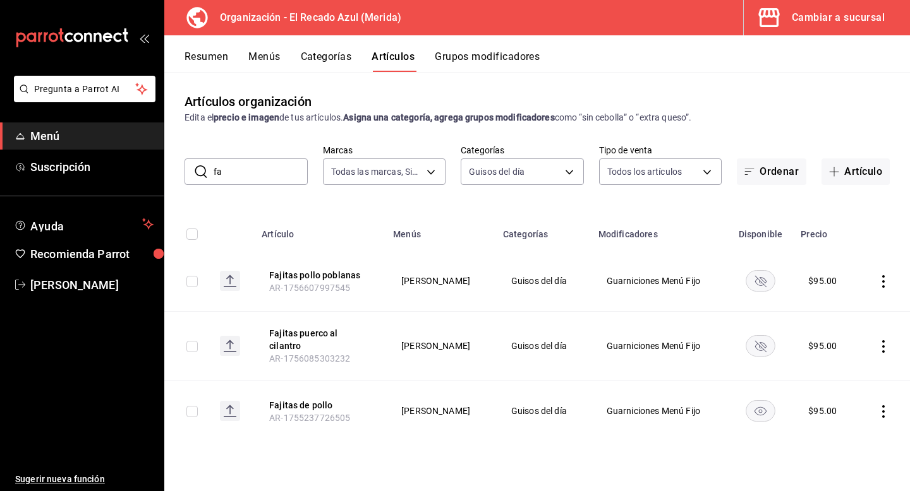
type input "f"
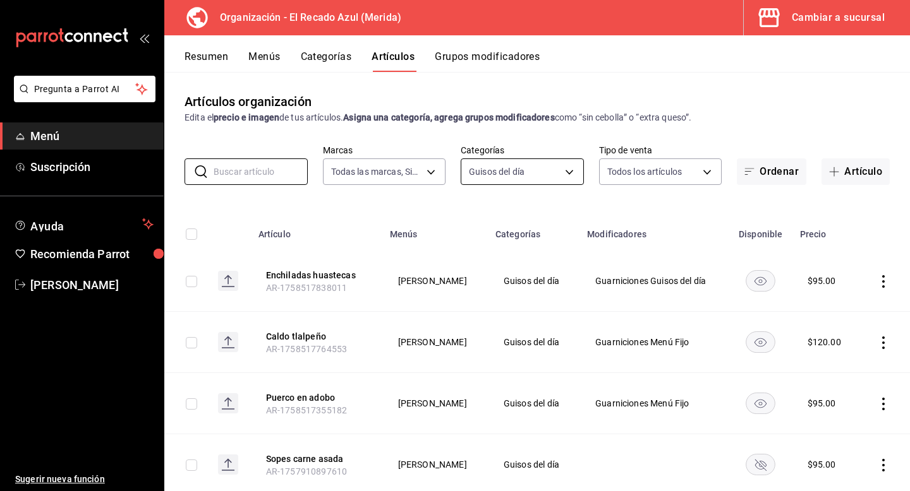
click at [567, 173] on body "Pregunta a Parrot AI Menú Suscripción Ayuda Recomienda Parrot [PERSON_NAME] Sug…" at bounding box center [455, 245] width 910 height 491
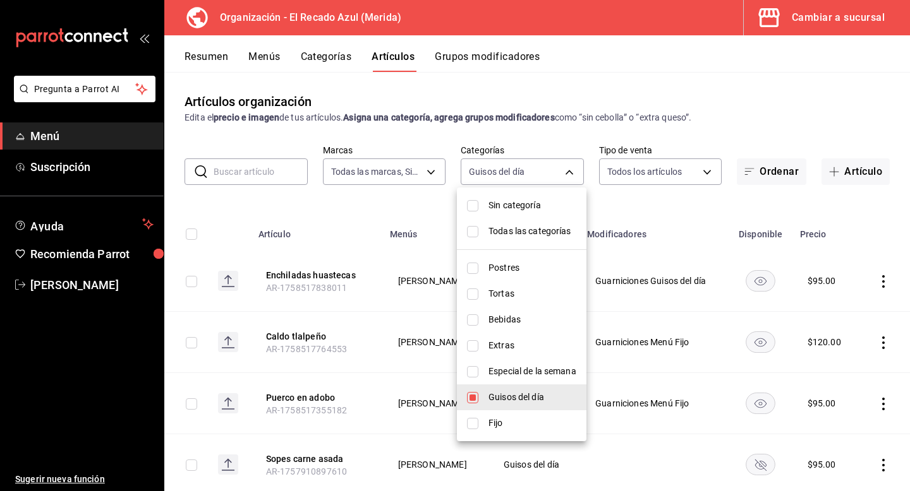
click at [473, 370] on input "checkbox" at bounding box center [472, 371] width 11 height 11
checkbox input "true"
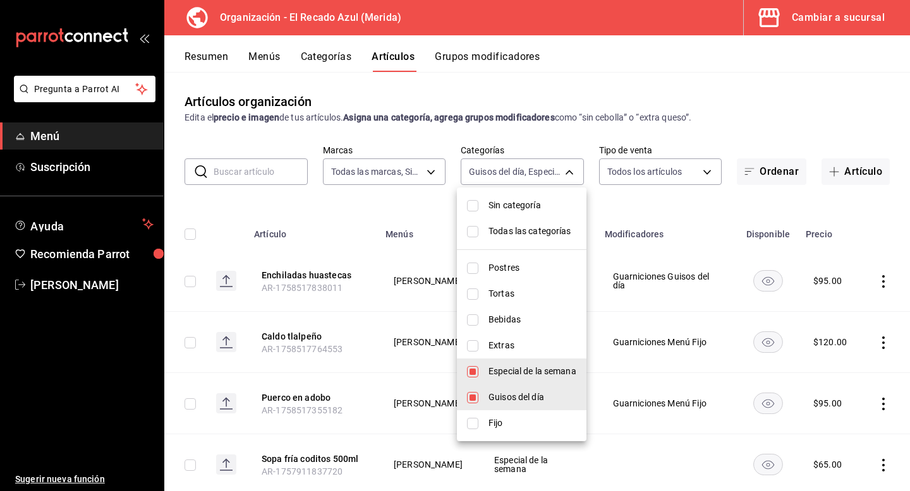
click at [472, 404] on li "Guisos del día" at bounding box center [522, 398] width 130 height 26
type input "de876365-4550-46b9-9ed5-3e2546244d12"
checkbox input "false"
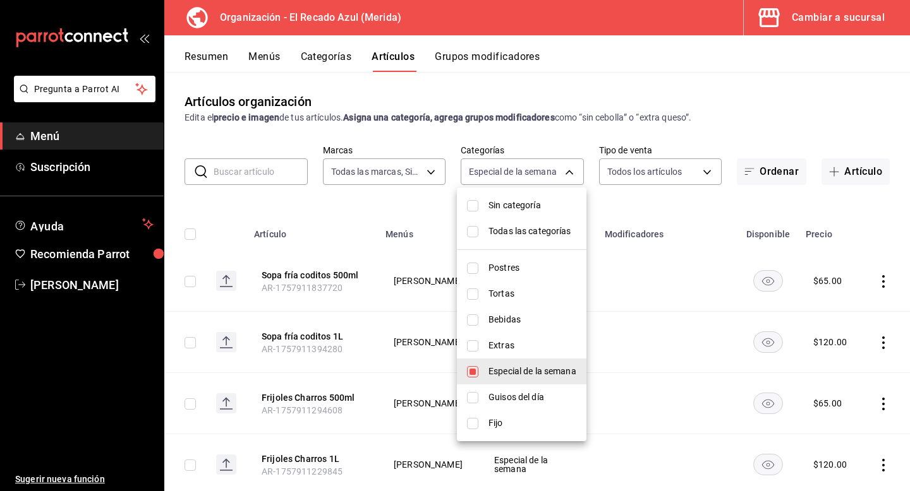
click at [570, 172] on div at bounding box center [455, 245] width 910 height 491
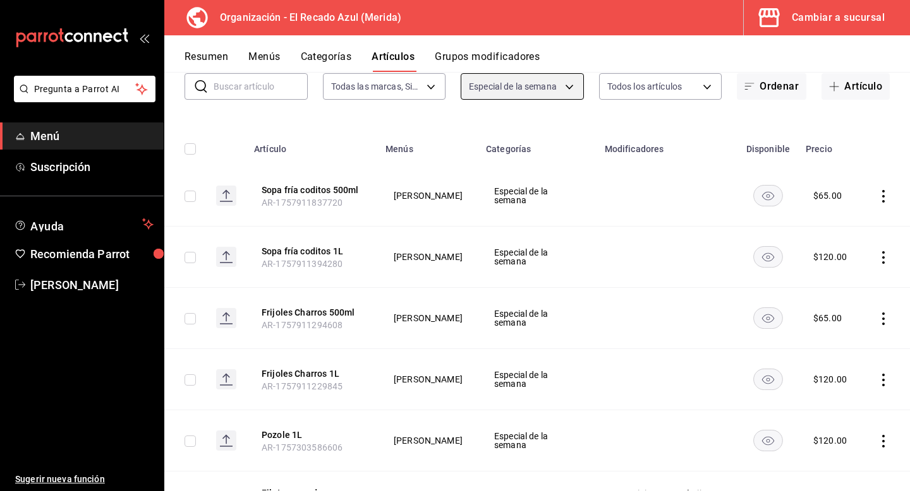
scroll to position [121, 0]
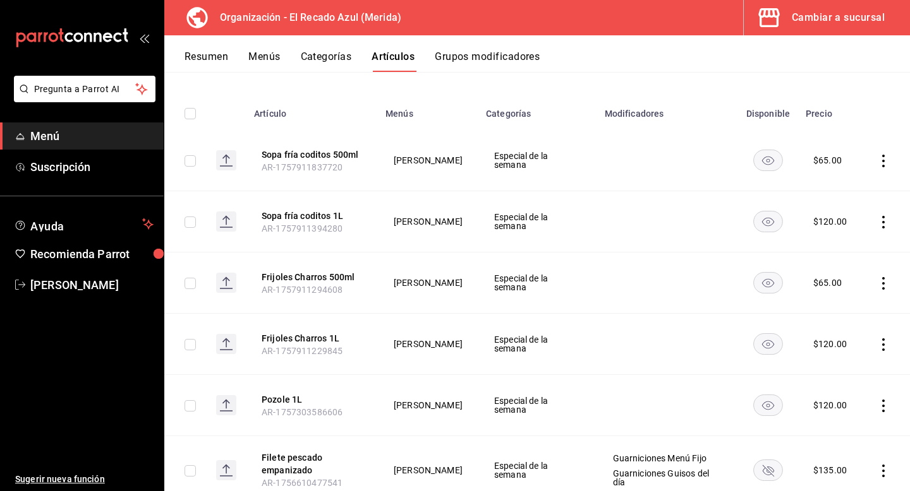
click at [766, 166] on rect "availability-product" at bounding box center [768, 160] width 29 height 21
click at [766, 236] on td at bounding box center [768, 221] width 60 height 61
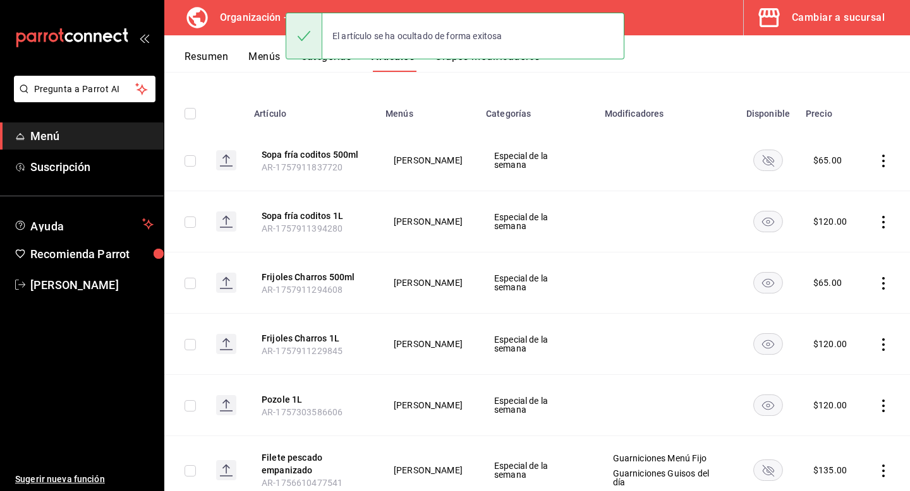
click at [769, 221] on icon "availability-product" at bounding box center [768, 222] width 12 height 9
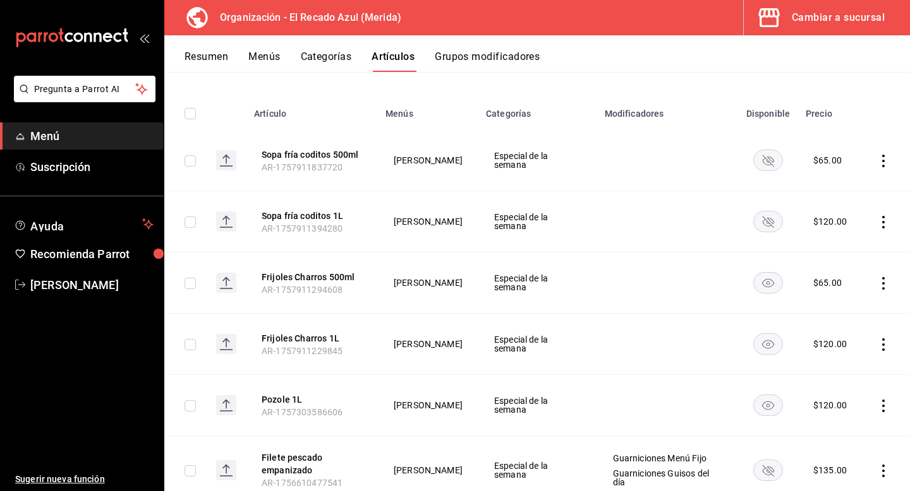
click at [773, 290] on rect "availability-product" at bounding box center [768, 282] width 29 height 21
click at [773, 344] on rect "availability-product" at bounding box center [768, 344] width 29 height 21
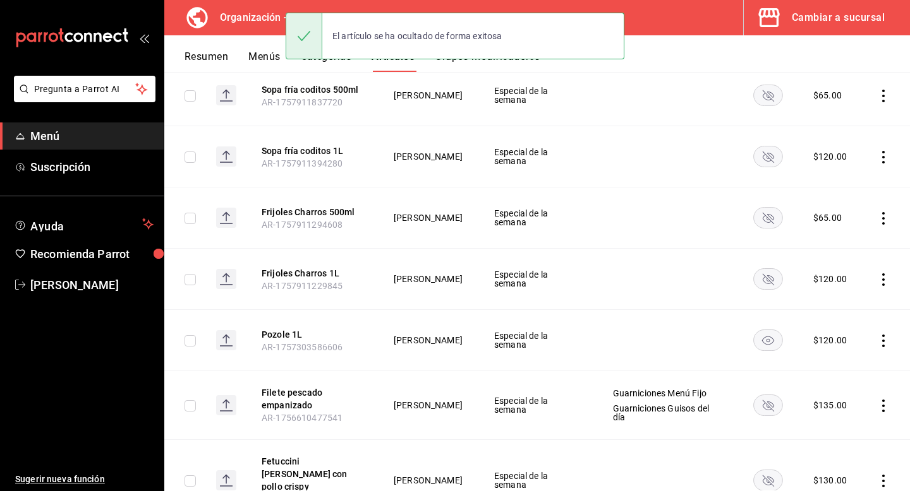
click at [773, 343] on icon "availability-product" at bounding box center [768, 341] width 12 height 9
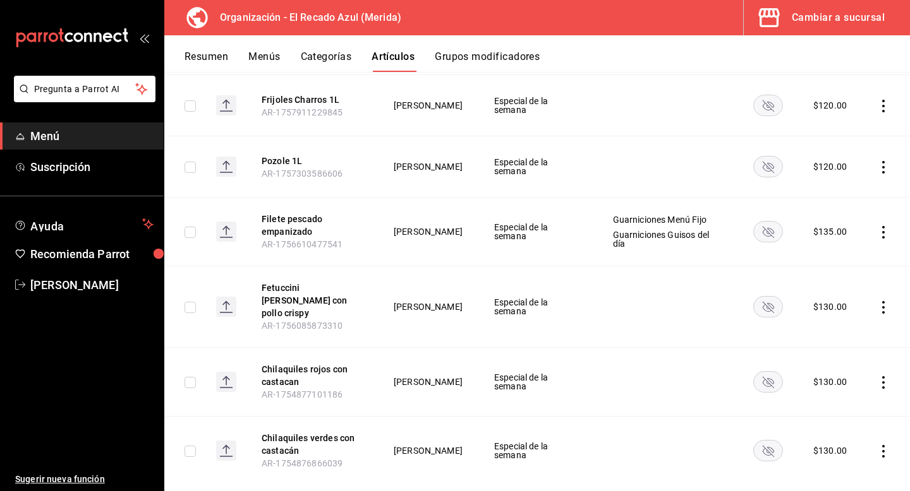
scroll to position [371, 0]
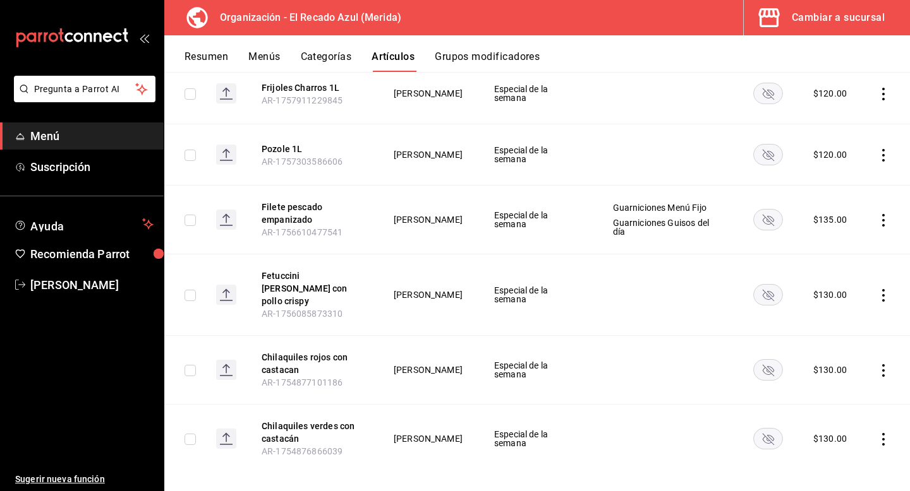
click at [766, 287] on rect "availability-product" at bounding box center [768, 295] width 29 height 21
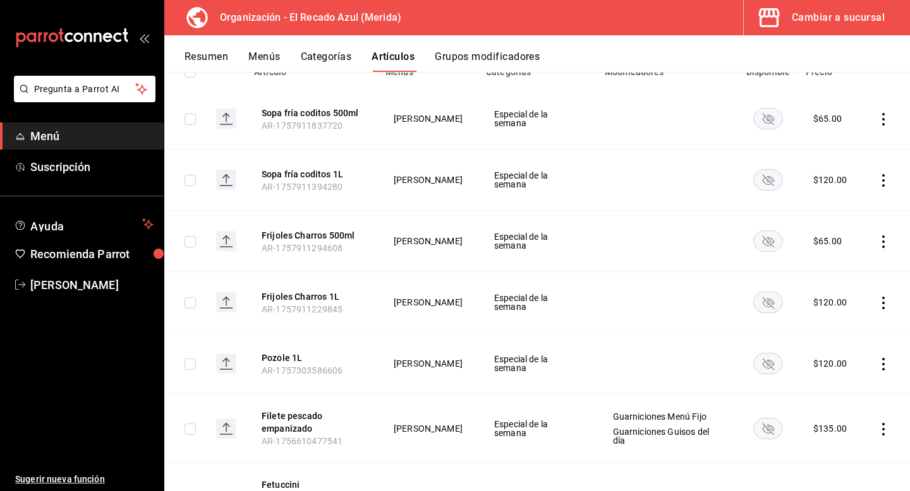
scroll to position [0, 0]
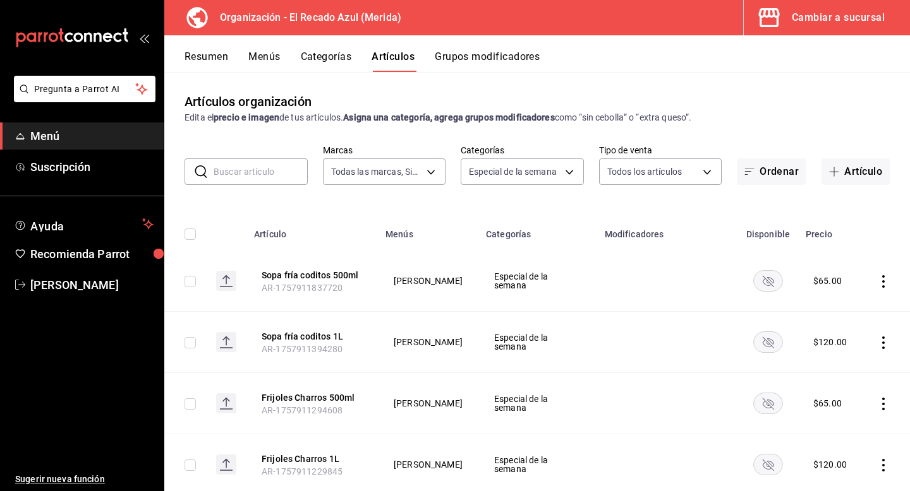
click at [330, 57] on button "Categorías" at bounding box center [326, 61] width 51 height 21
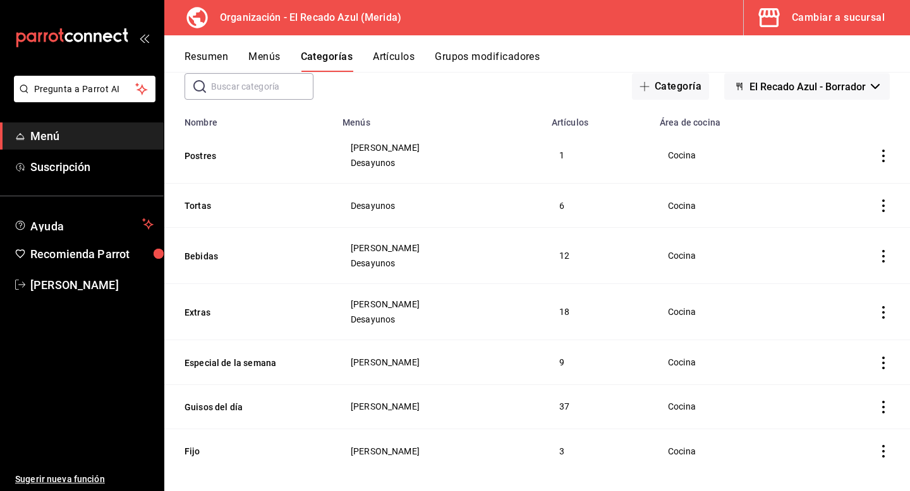
scroll to position [83, 0]
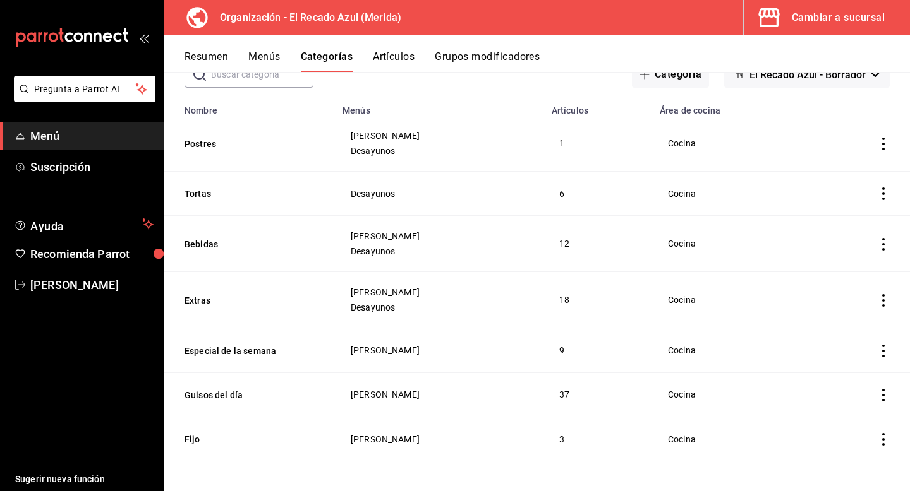
click at [883, 349] on icon "actions" at bounding box center [883, 351] width 13 height 13
click at [824, 386] on div at bounding box center [817, 380] width 23 height 15
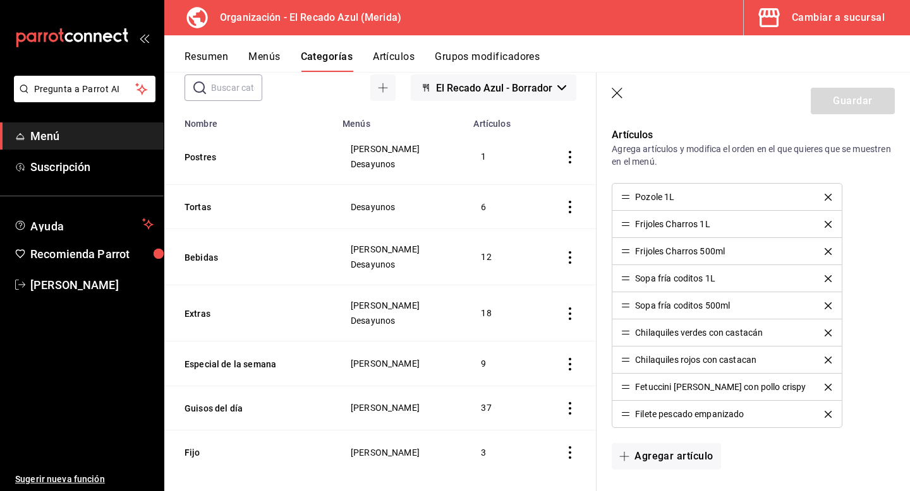
scroll to position [315, 0]
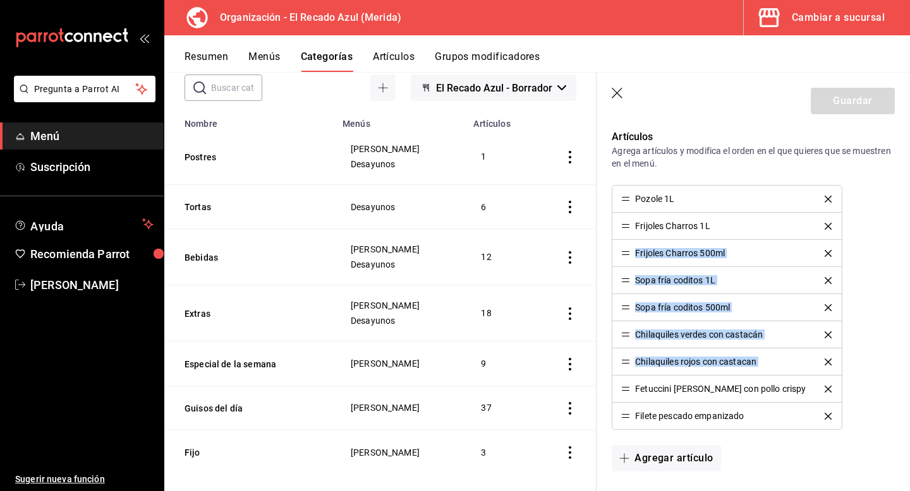
drag, startPoint x: 632, startPoint y: 391, endPoint x: 624, endPoint y: 256, distance: 135.4
click at [624, 256] on ul "Pozole 1L Frijoles Charros 1L Frijoles Charros 500ml Sopa fría coditos 1L Sopa …" at bounding box center [727, 307] width 231 height 245
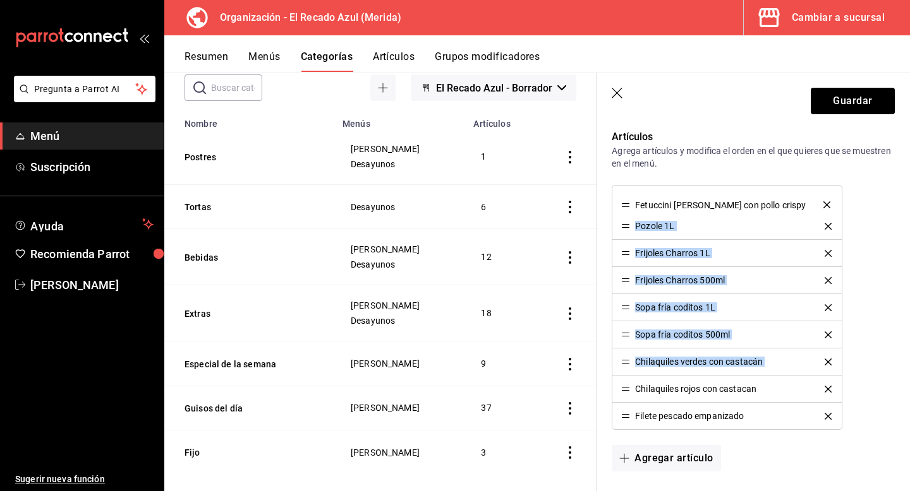
drag, startPoint x: 627, startPoint y: 364, endPoint x: 613, endPoint y: 207, distance: 157.9
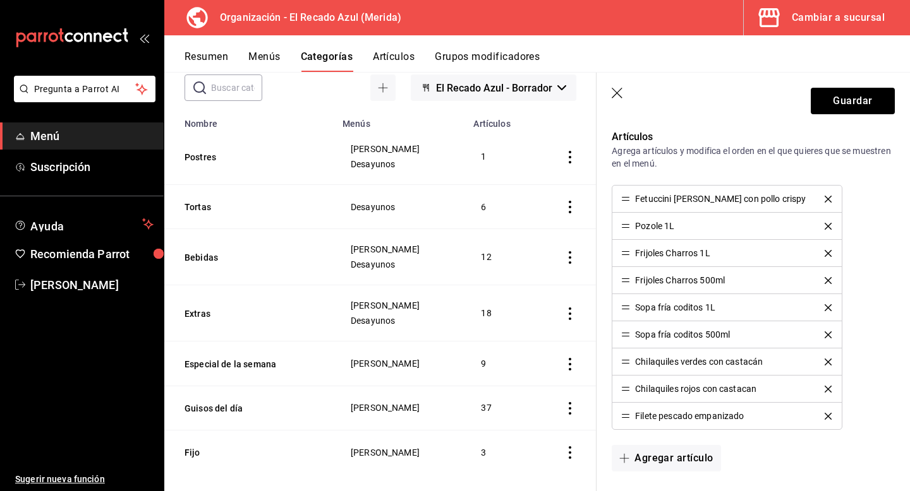
click at [888, 315] on div "Fetuccini [PERSON_NAME] con pollo crispy Pozole 1L Frijoles Charros 1L Frijoles…" at bounding box center [753, 307] width 283 height 245
click at [870, 95] on button "Guardar" at bounding box center [852, 101] width 84 height 27
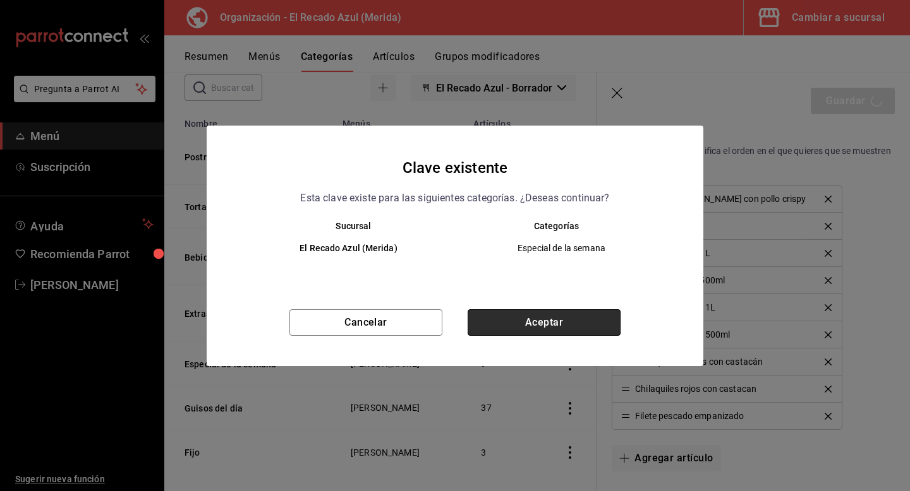
click at [538, 323] on button "Aceptar" at bounding box center [543, 323] width 153 height 27
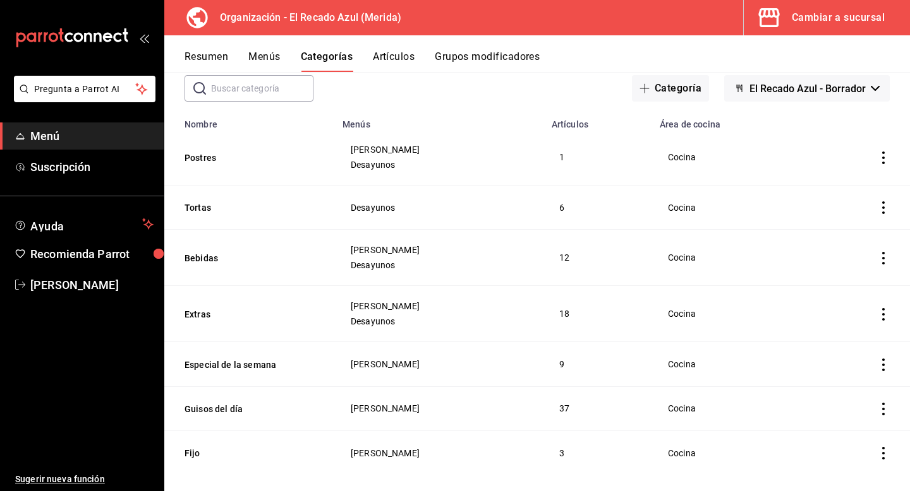
scroll to position [83, 0]
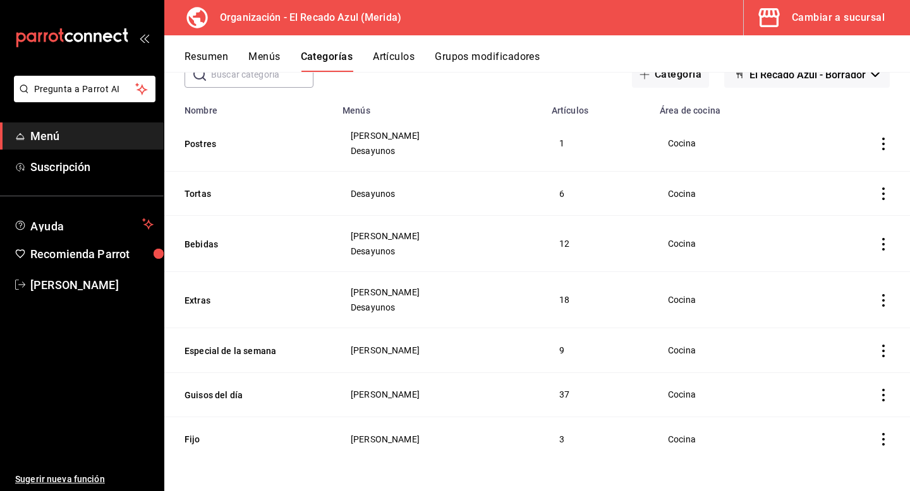
click at [880, 397] on icon "actions" at bounding box center [883, 395] width 13 height 13
click at [838, 413] on span "Editar" at bounding box center [845, 406] width 33 height 13
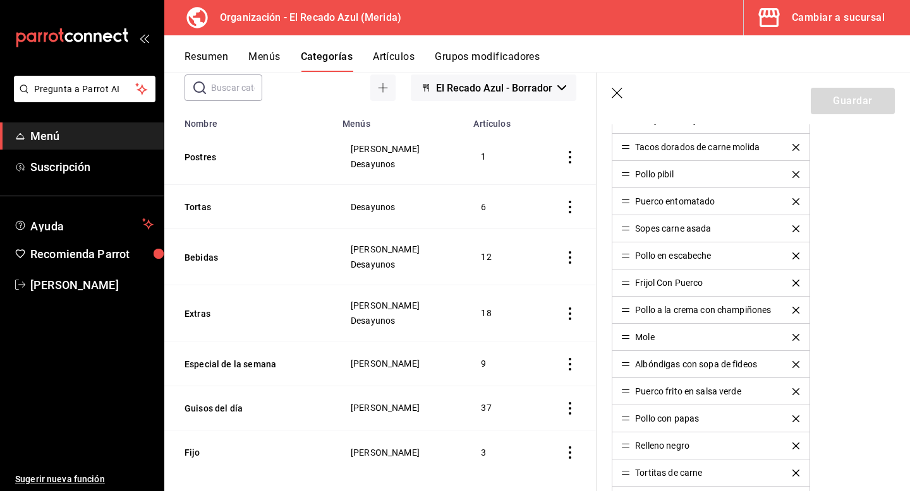
scroll to position [449, 0]
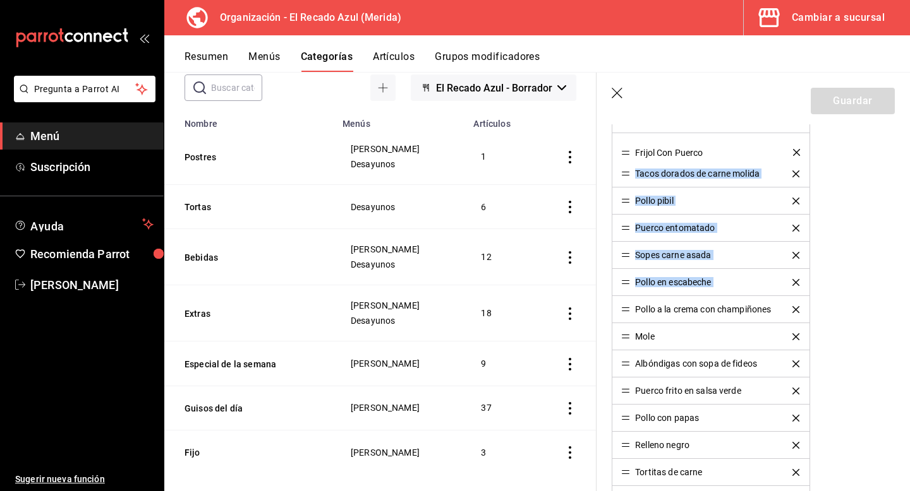
drag, startPoint x: 629, startPoint y: 283, endPoint x: 619, endPoint y: 153, distance: 130.5
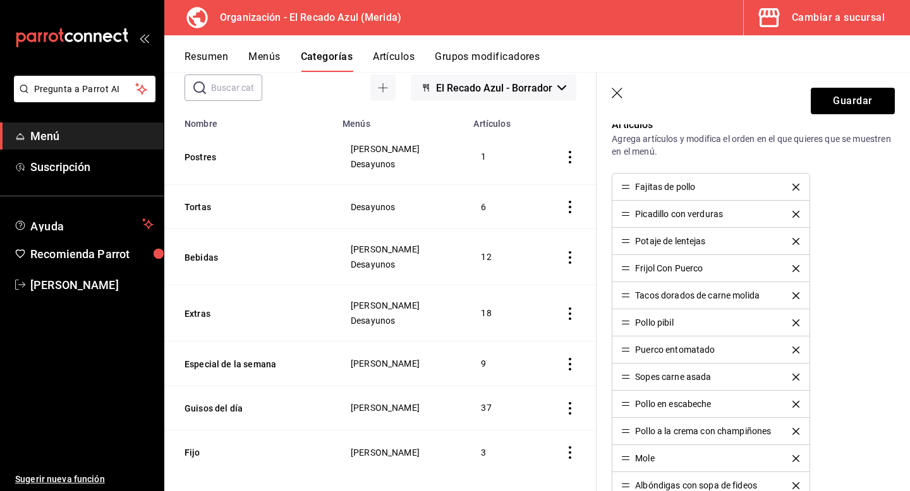
scroll to position [291, 0]
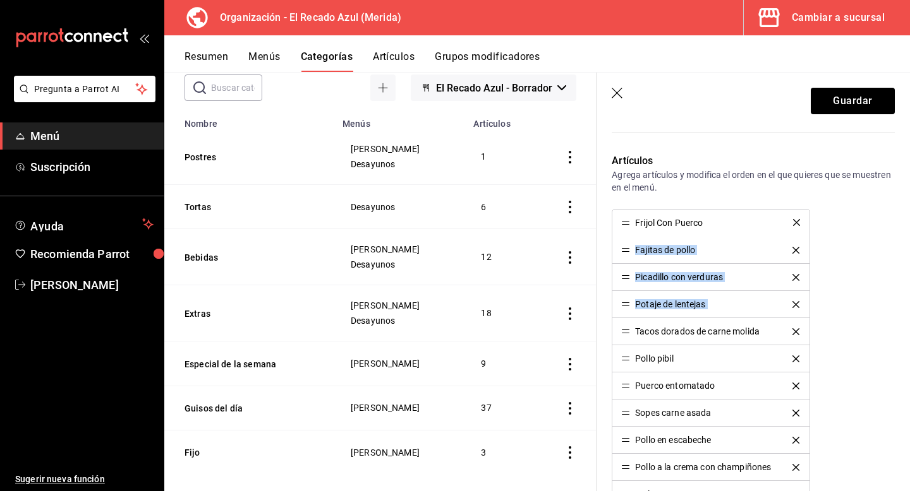
drag, startPoint x: 623, startPoint y: 307, endPoint x: 613, endPoint y: 226, distance: 82.0
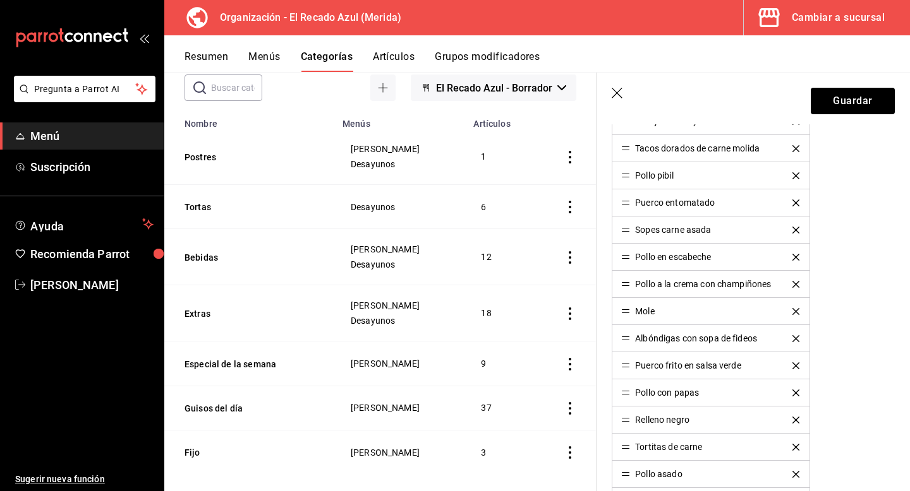
scroll to position [485, 0]
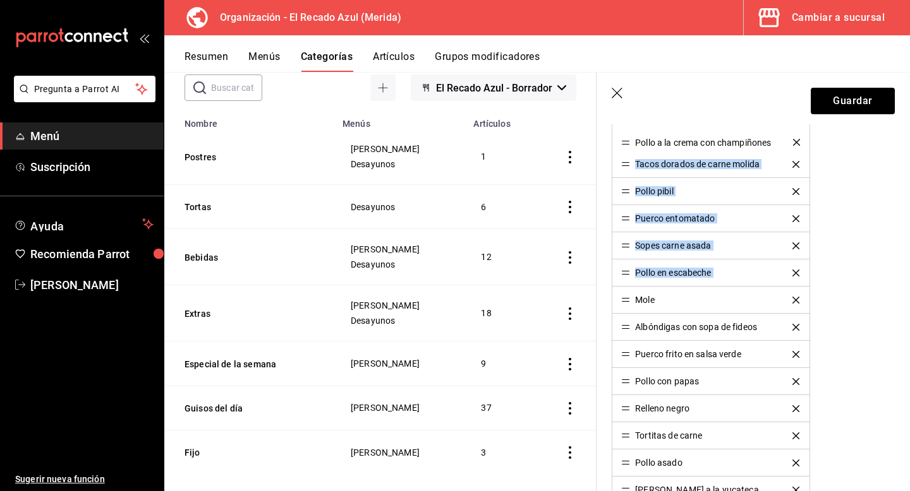
drag, startPoint x: 624, startPoint y: 274, endPoint x: 607, endPoint y: 142, distance: 132.5
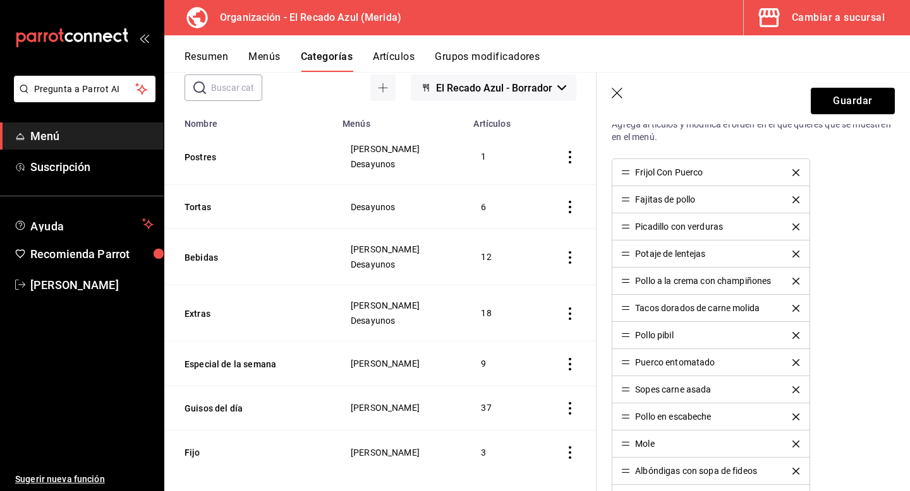
scroll to position [334, 0]
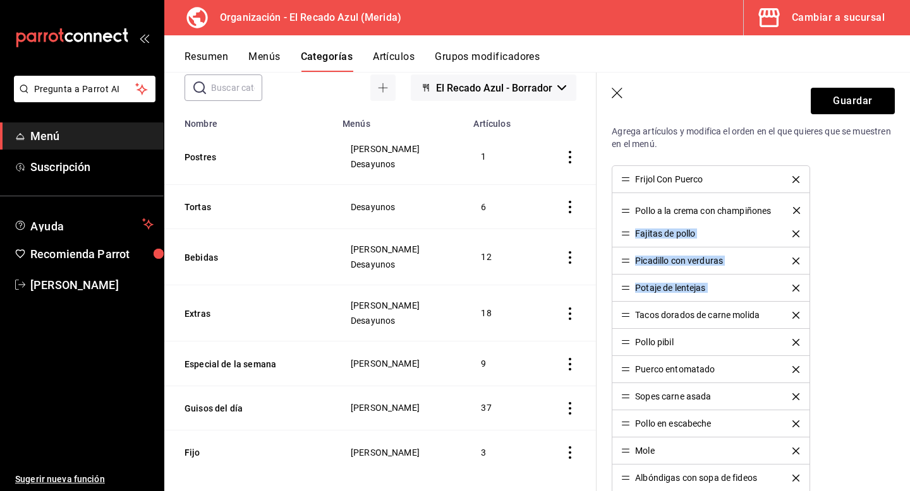
drag, startPoint x: 625, startPoint y: 288, endPoint x: 619, endPoint y: 209, distance: 79.2
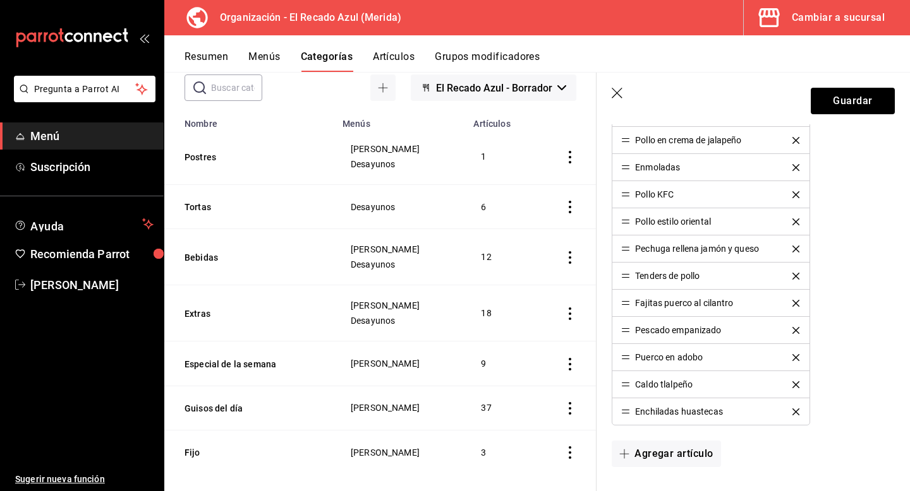
scroll to position [1077, 0]
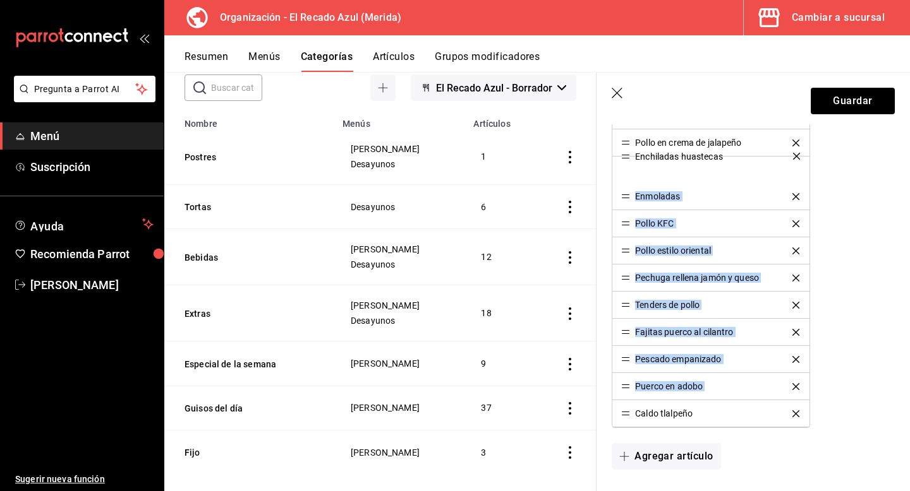
drag, startPoint x: 625, startPoint y: 414, endPoint x: 603, endPoint y: 157, distance: 258.7
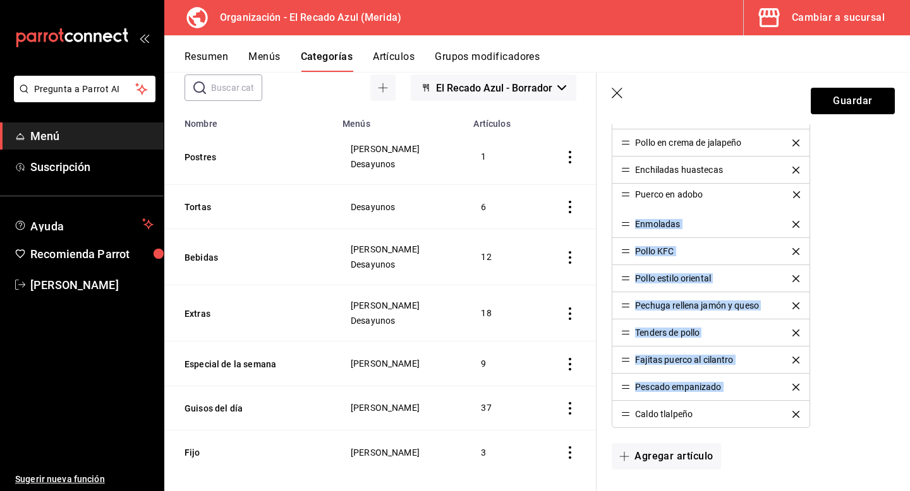
drag, startPoint x: 623, startPoint y: 388, endPoint x: 609, endPoint y: 191, distance: 197.6
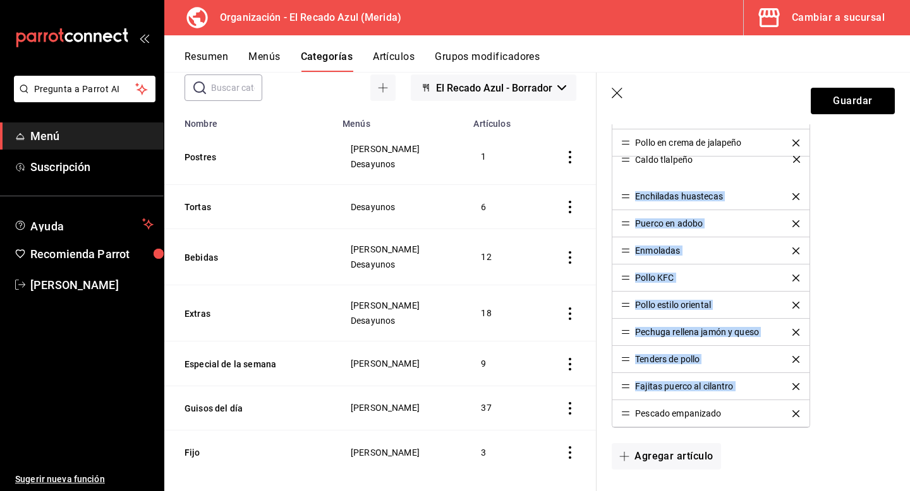
drag, startPoint x: 625, startPoint y: 412, endPoint x: 612, endPoint y: 167, distance: 244.8
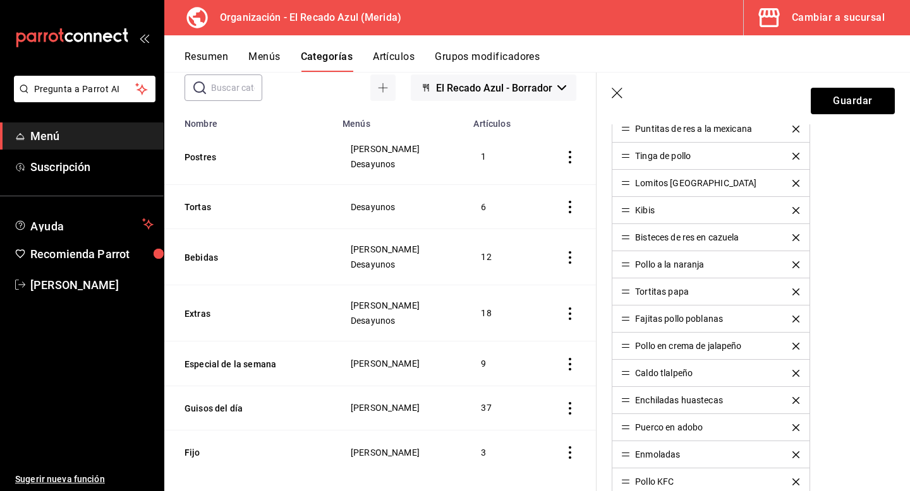
scroll to position [862, 0]
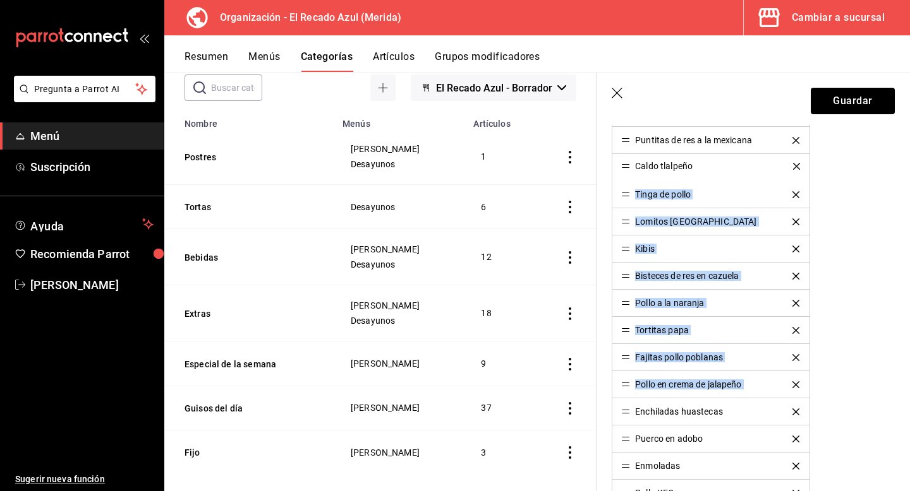
drag, startPoint x: 628, startPoint y: 385, endPoint x: 610, endPoint y: 166, distance: 219.3
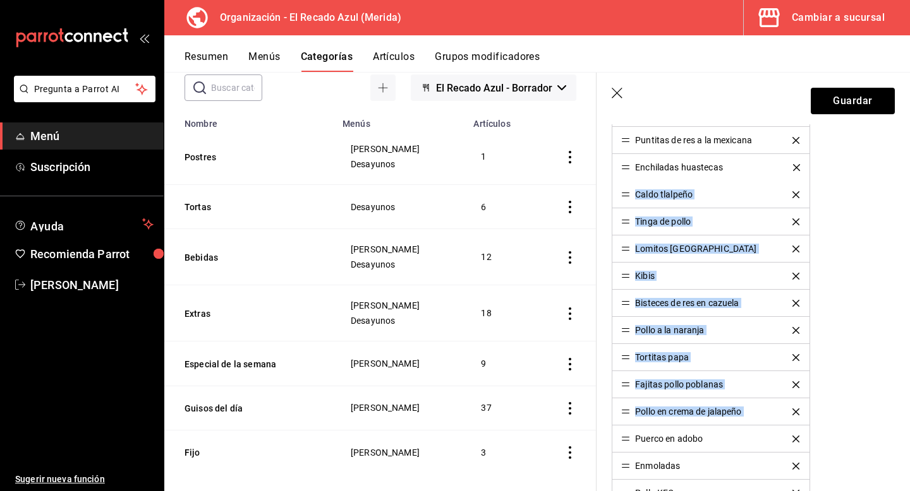
drag, startPoint x: 625, startPoint y: 412, endPoint x: 601, endPoint y: 168, distance: 245.0
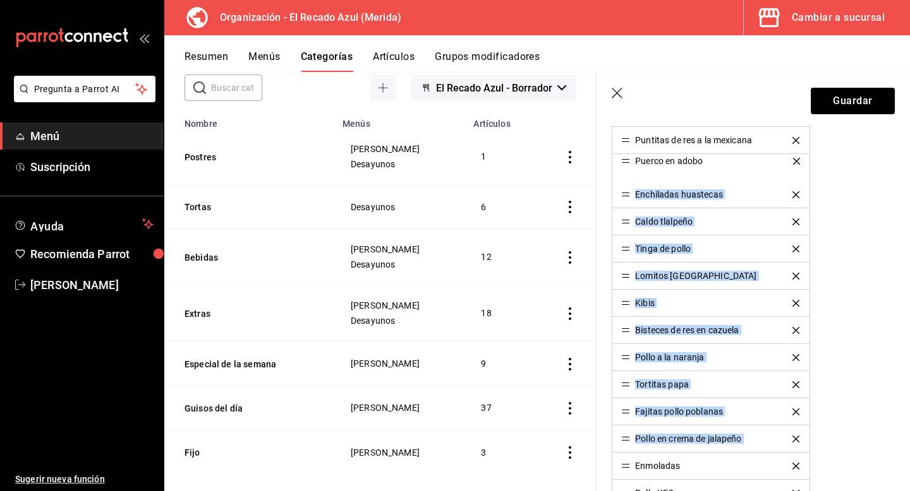
drag, startPoint x: 625, startPoint y: 439, endPoint x: 611, endPoint y: 161, distance: 278.3
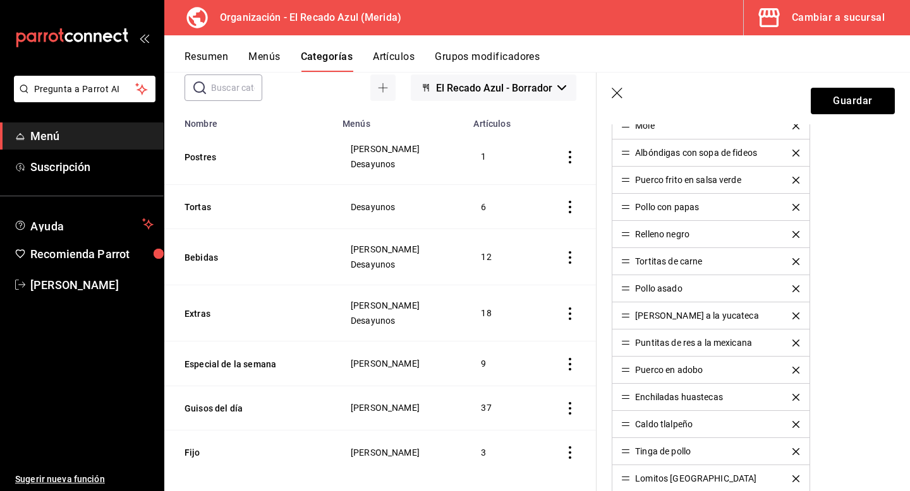
scroll to position [657, 0]
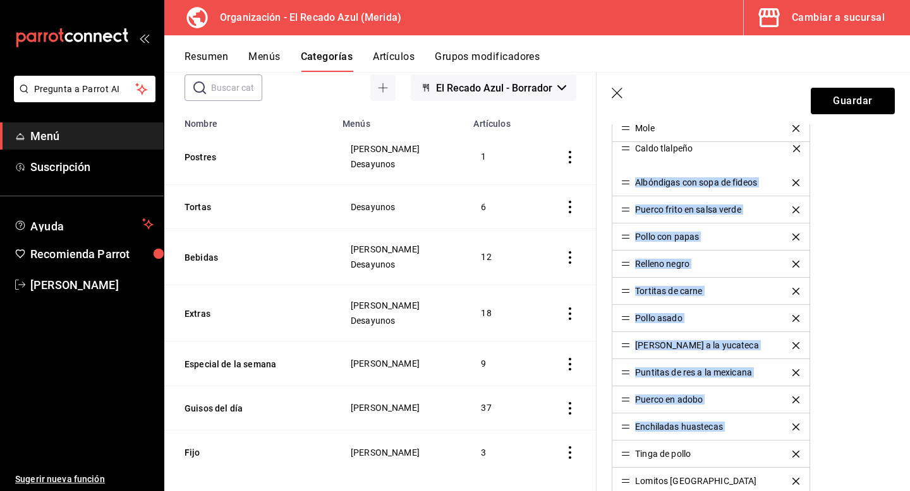
drag, startPoint x: 626, startPoint y: 430, endPoint x: 620, endPoint y: 153, distance: 276.8
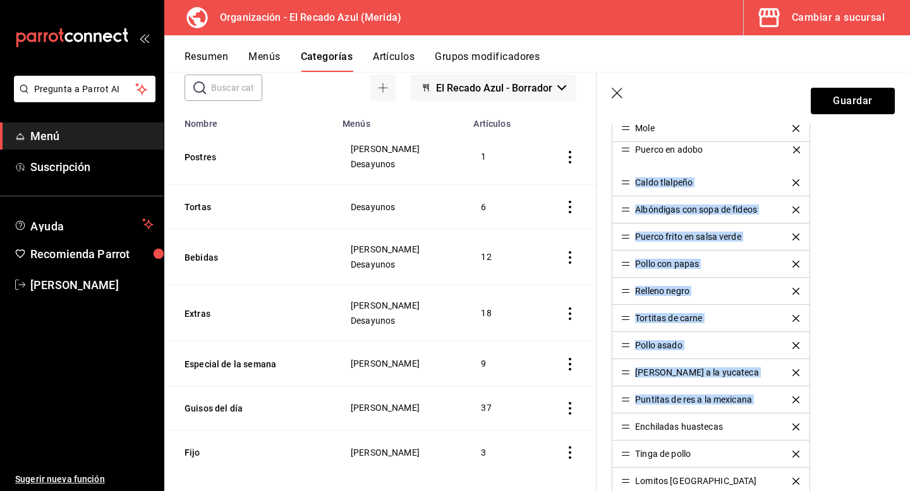
drag, startPoint x: 622, startPoint y: 401, endPoint x: 615, endPoint y: 150, distance: 250.3
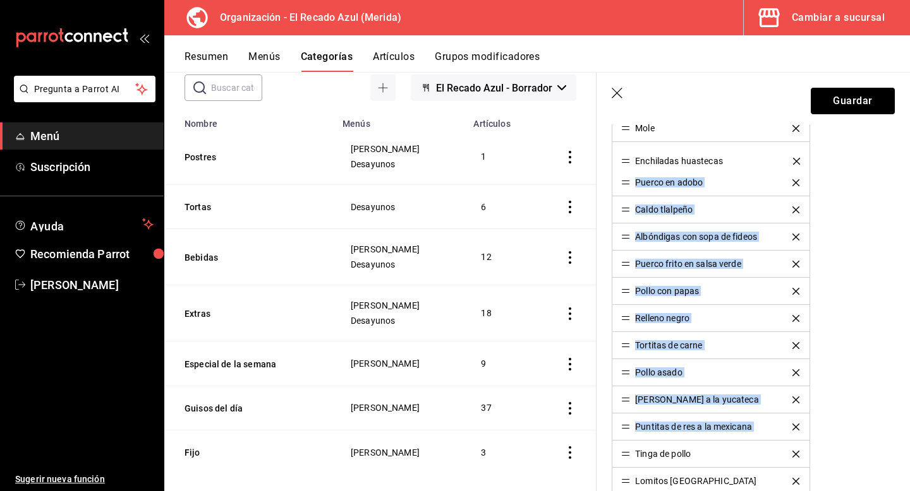
drag, startPoint x: 623, startPoint y: 428, endPoint x: 603, endPoint y: 162, distance: 266.7
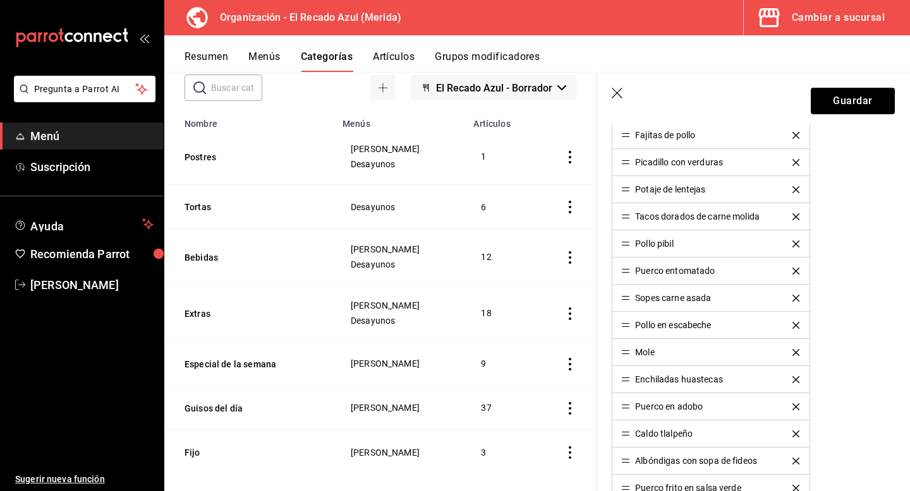
scroll to position [426, 0]
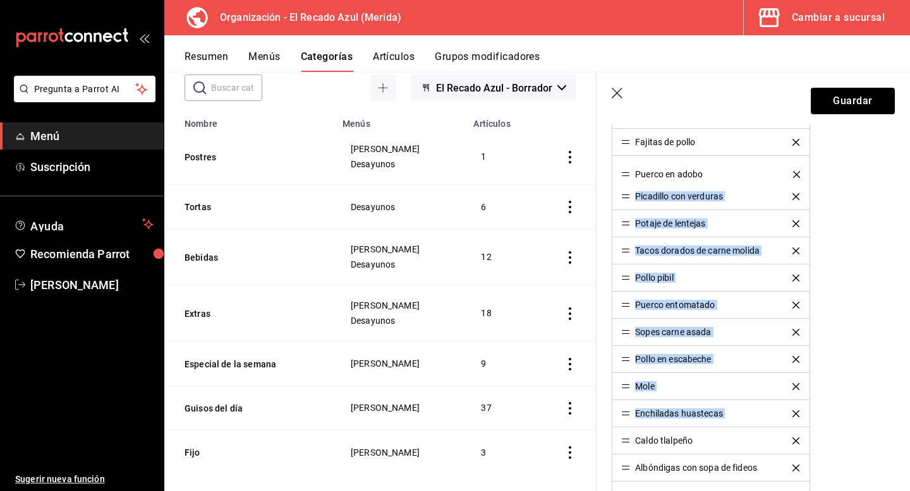
drag, startPoint x: 628, startPoint y: 417, endPoint x: 610, endPoint y: 173, distance: 244.5
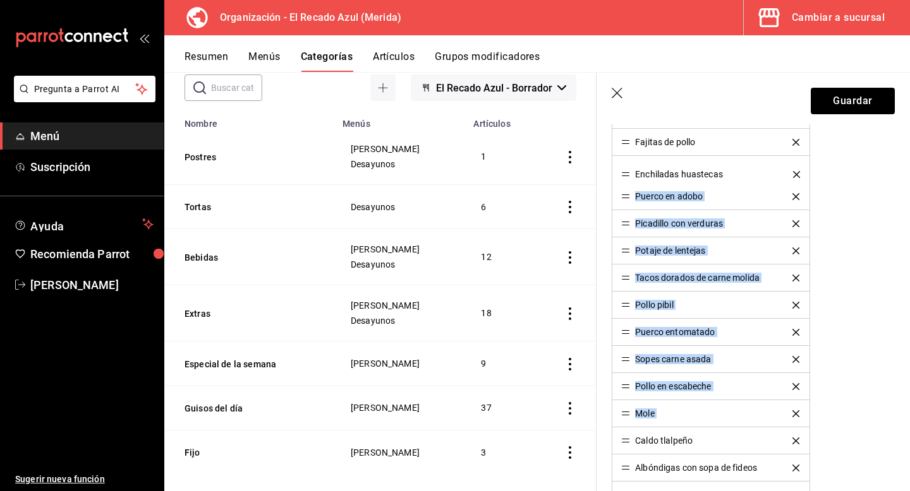
drag, startPoint x: 629, startPoint y: 416, endPoint x: 618, endPoint y: 176, distance: 239.7
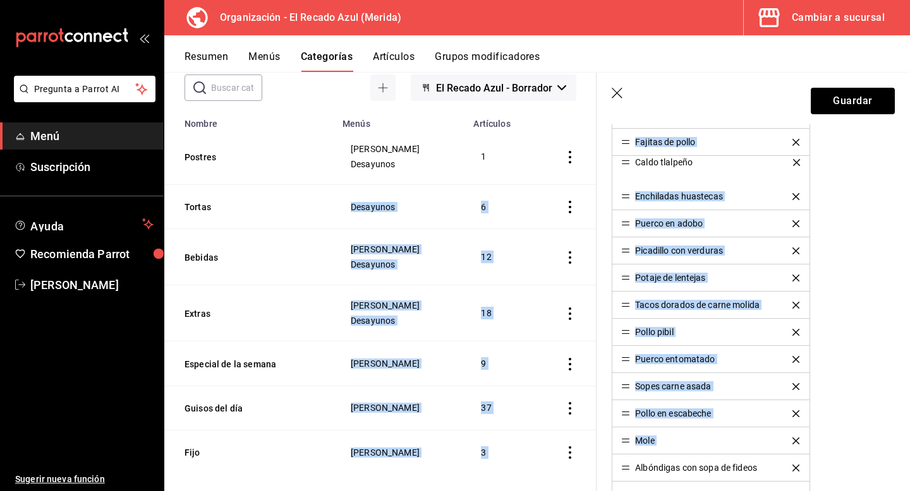
drag, startPoint x: 624, startPoint y: 443, endPoint x: 593, endPoint y: 166, distance: 278.4
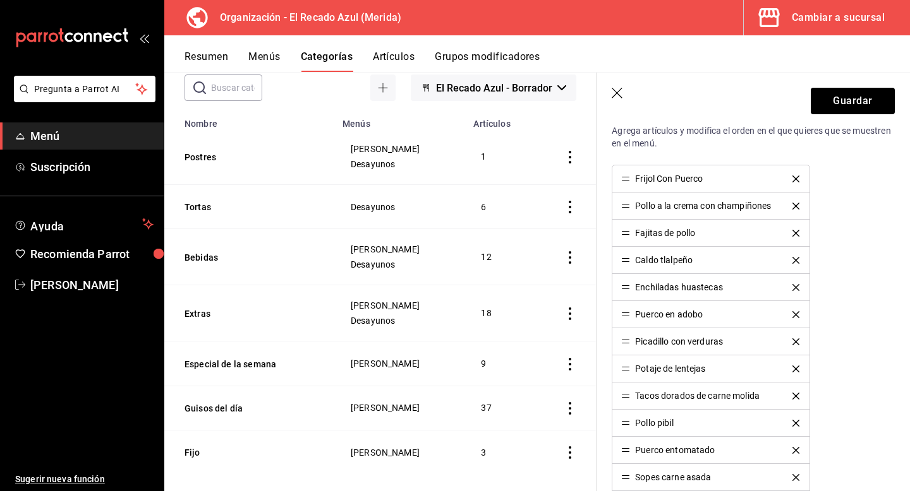
scroll to position [339, 0]
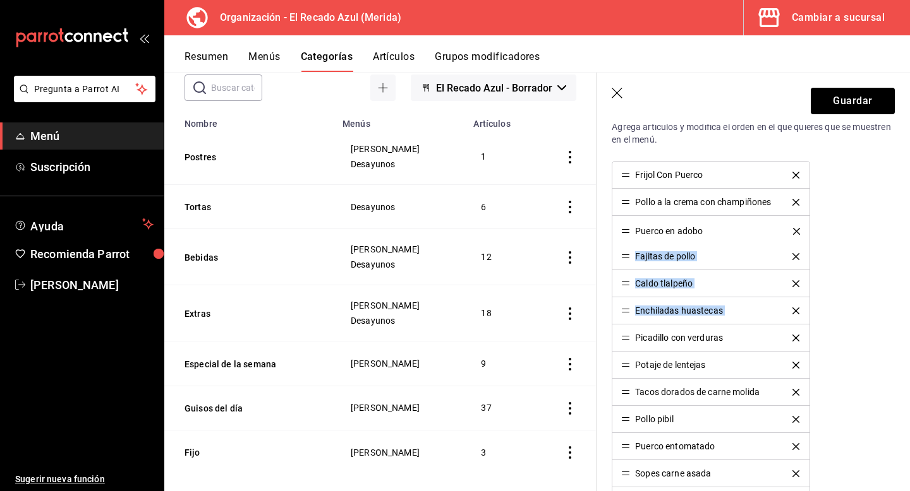
drag, startPoint x: 625, startPoint y: 313, endPoint x: 619, endPoint y: 227, distance: 86.7
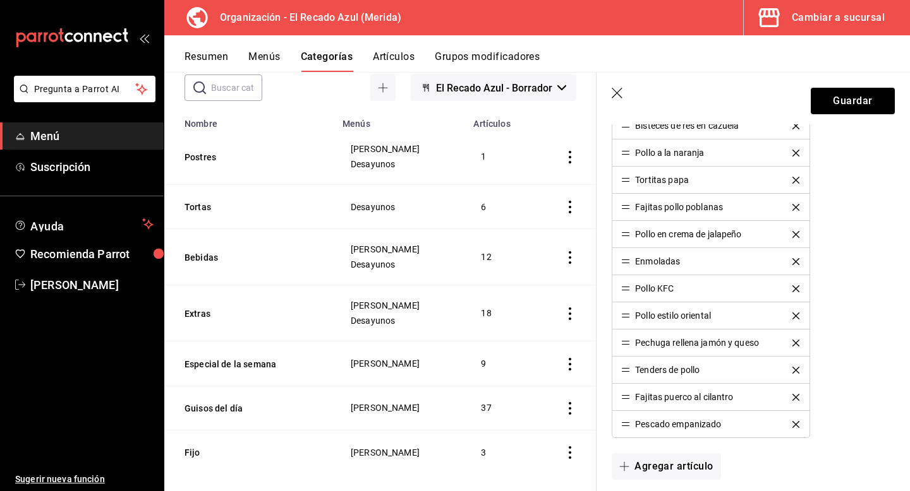
scroll to position [1068, 0]
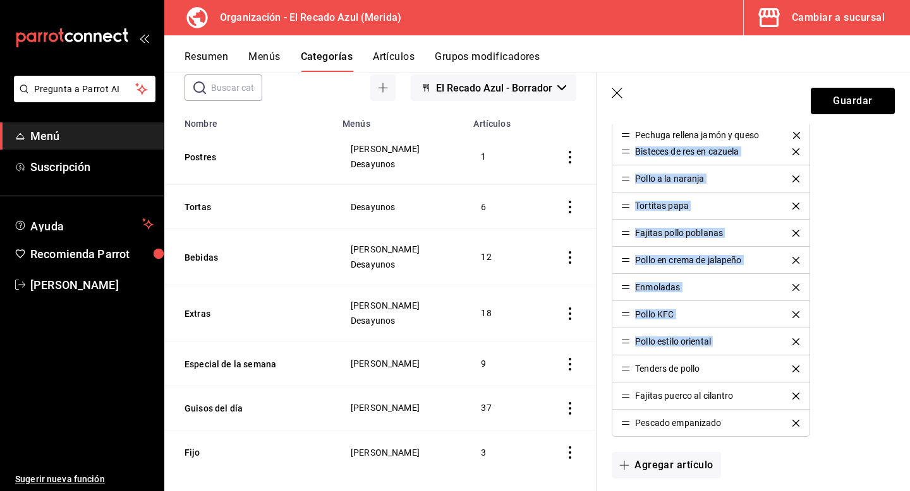
drag, startPoint x: 626, startPoint y: 344, endPoint x: 603, endPoint y: 138, distance: 207.9
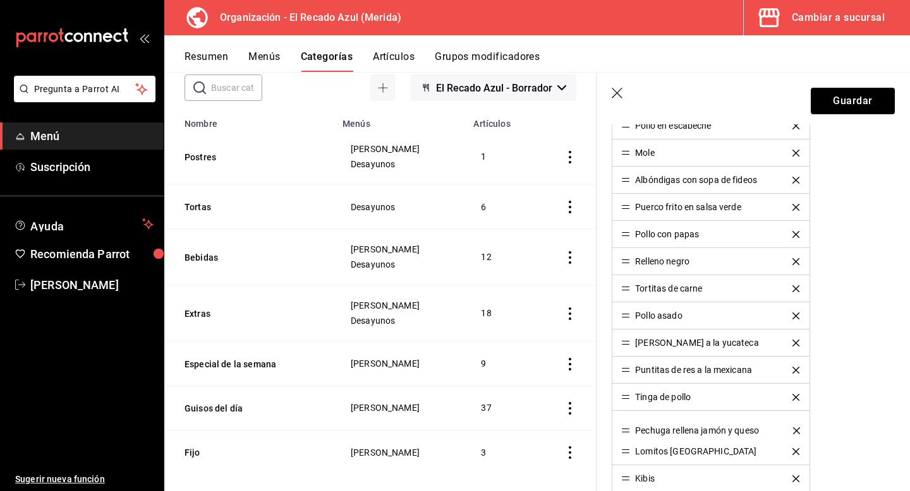
scroll to position [714, 0]
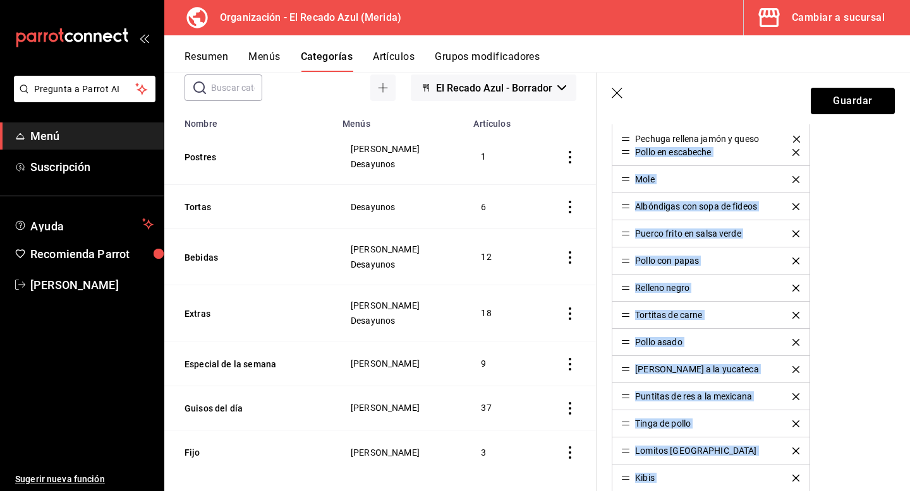
drag, startPoint x: 628, startPoint y: 476, endPoint x: 602, endPoint y: 136, distance: 340.9
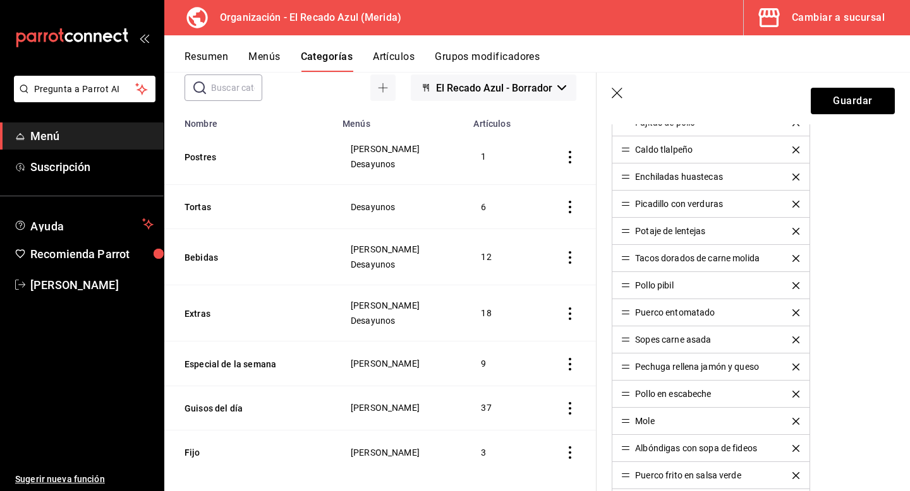
scroll to position [466, 0]
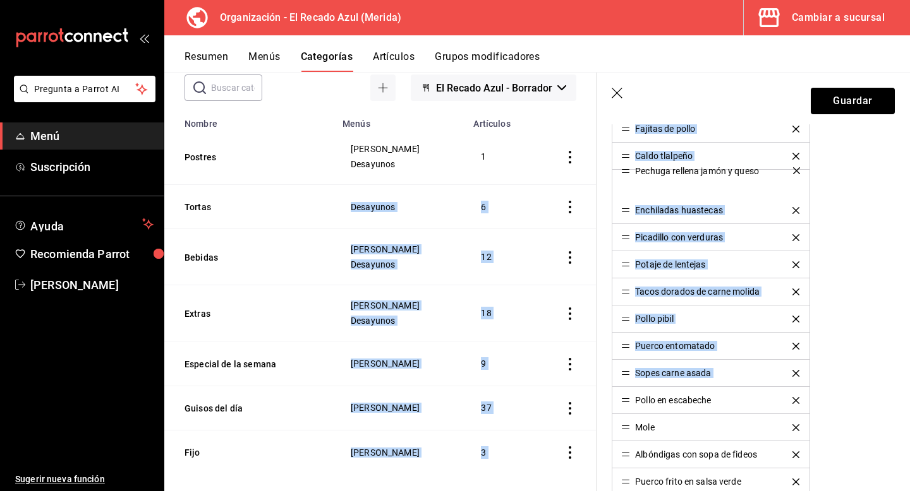
drag, startPoint x: 627, startPoint y: 371, endPoint x: 593, endPoint y: 168, distance: 205.6
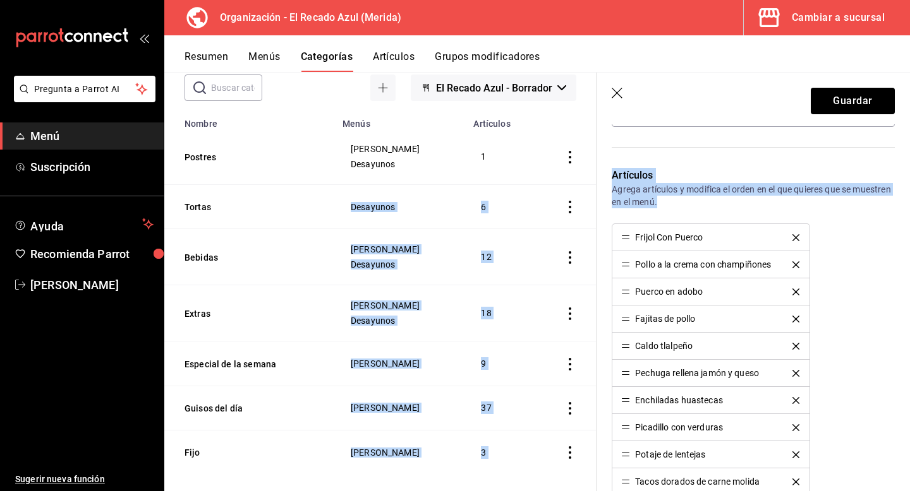
scroll to position [272, 0]
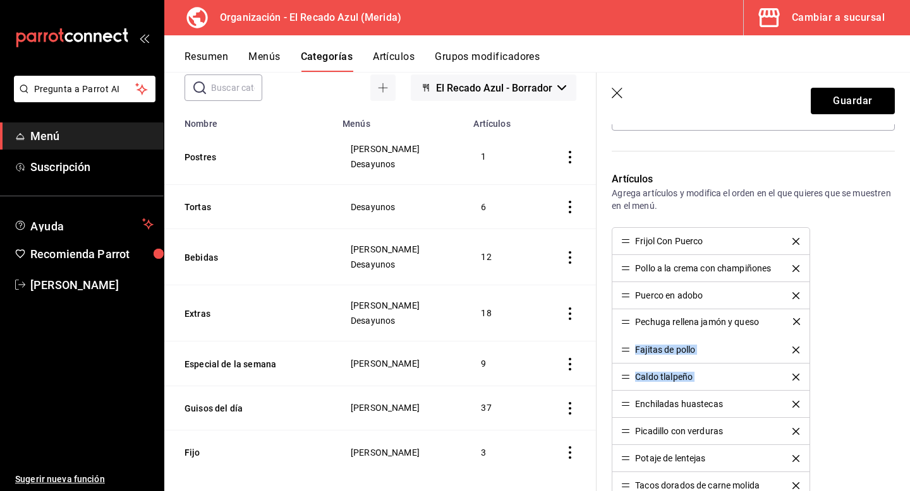
drag, startPoint x: 627, startPoint y: 376, endPoint x: 620, endPoint y: 320, distance: 56.1
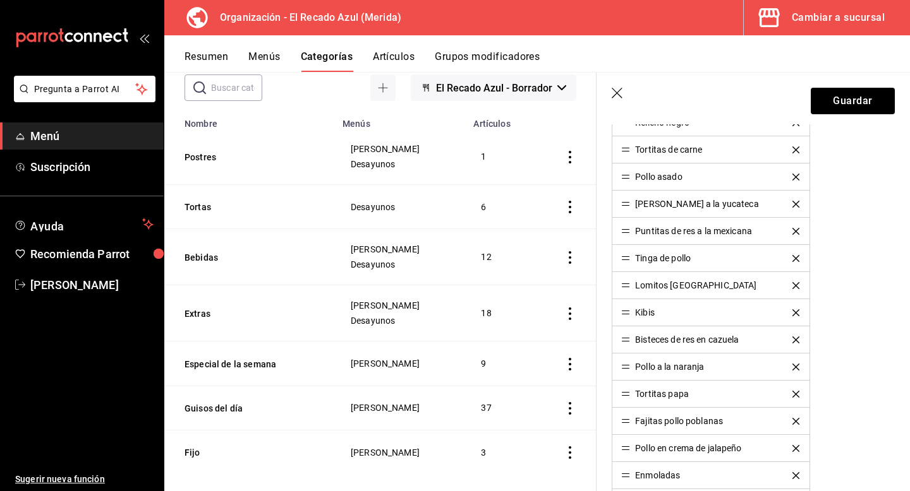
scroll to position [891, 0]
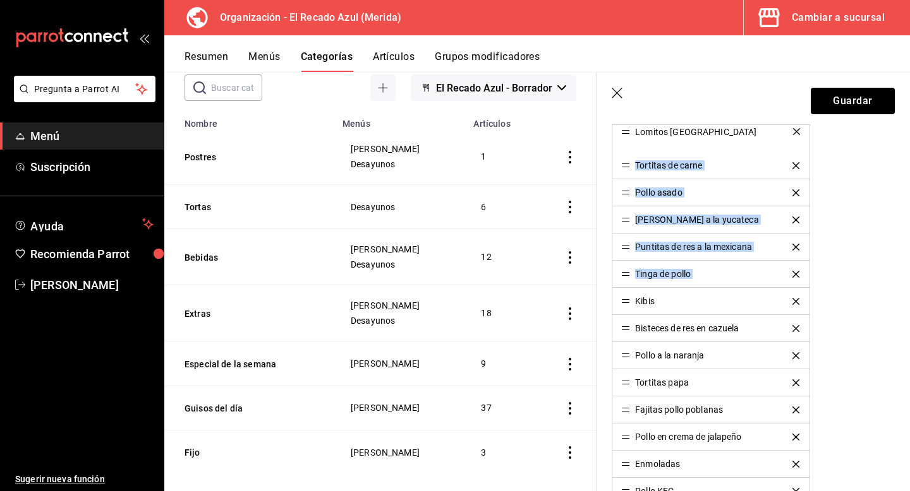
drag, startPoint x: 628, startPoint y: 277, endPoint x: 610, endPoint y: 134, distance: 143.9
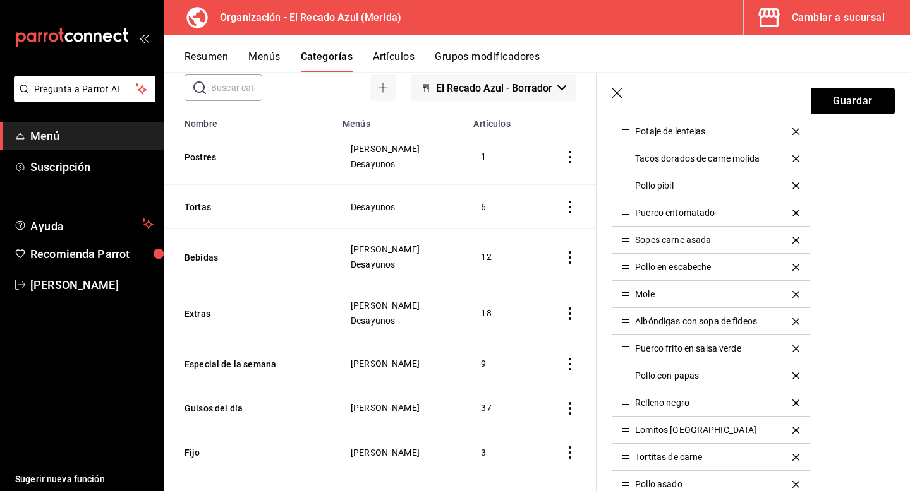
scroll to position [598, 0]
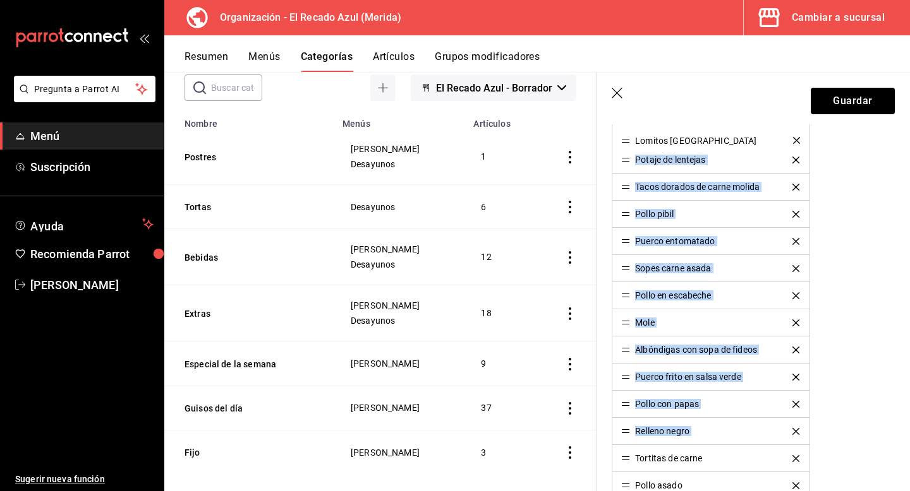
drag, startPoint x: 627, startPoint y: 430, endPoint x: 603, endPoint y: 139, distance: 292.2
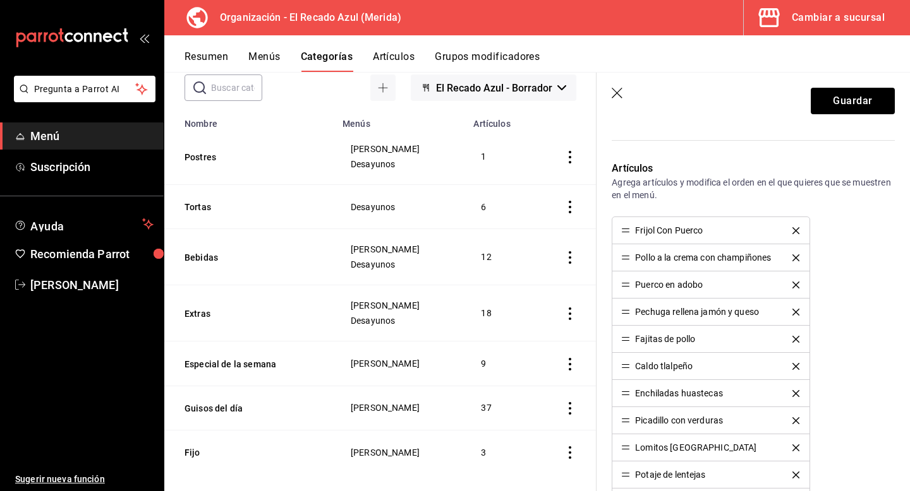
scroll to position [286, 0]
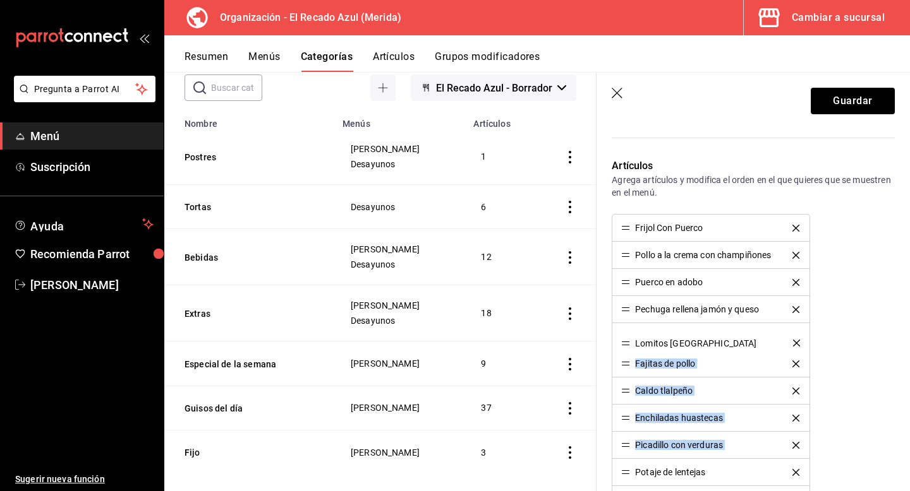
drag, startPoint x: 625, startPoint y: 443, endPoint x: 612, endPoint y: 340, distance: 103.1
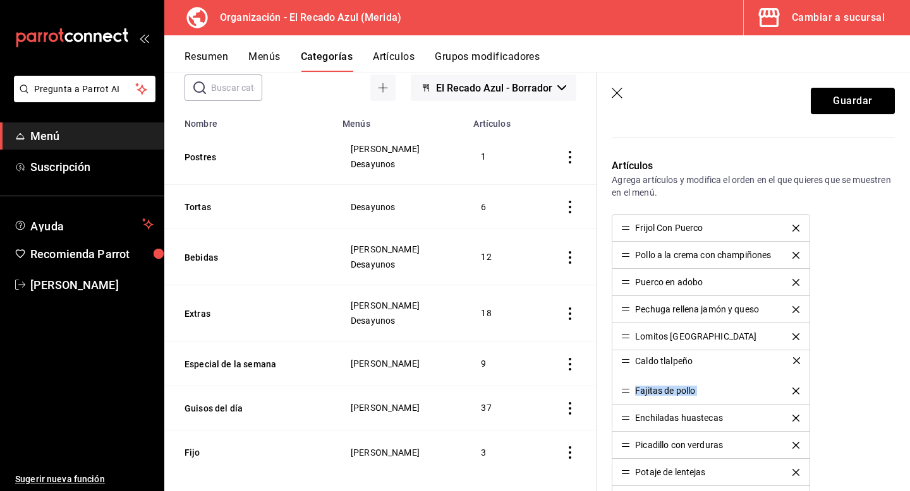
drag, startPoint x: 625, startPoint y: 393, endPoint x: 620, endPoint y: 362, distance: 31.3
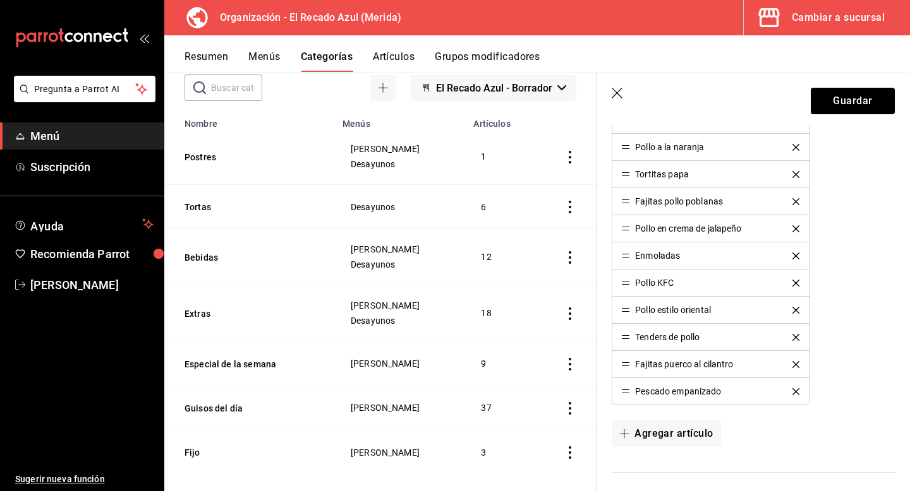
scroll to position [1110, 0]
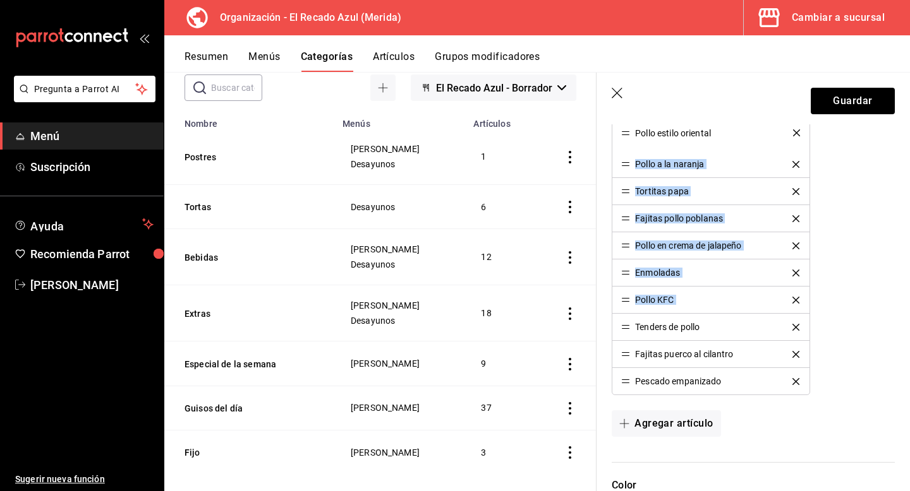
drag, startPoint x: 627, startPoint y: 302, endPoint x: 613, endPoint y: 136, distance: 166.7
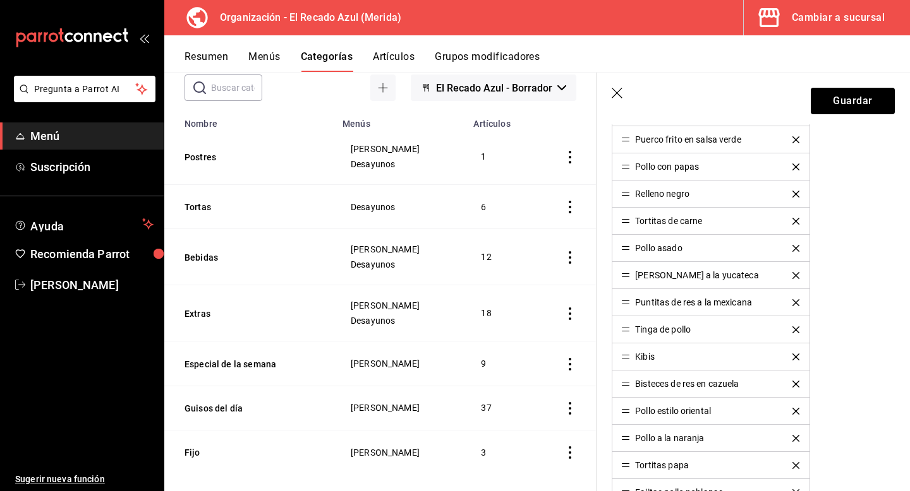
scroll to position [826, 0]
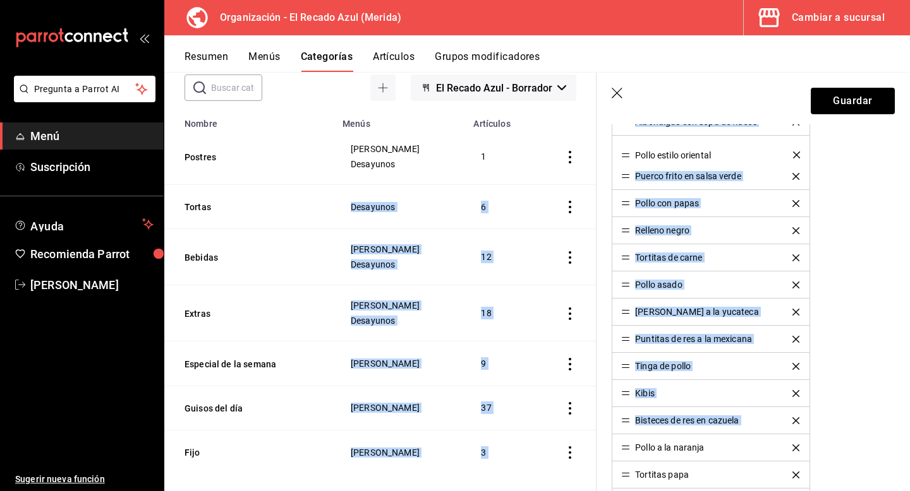
drag, startPoint x: 626, startPoint y: 423, endPoint x: 593, endPoint y: 157, distance: 268.0
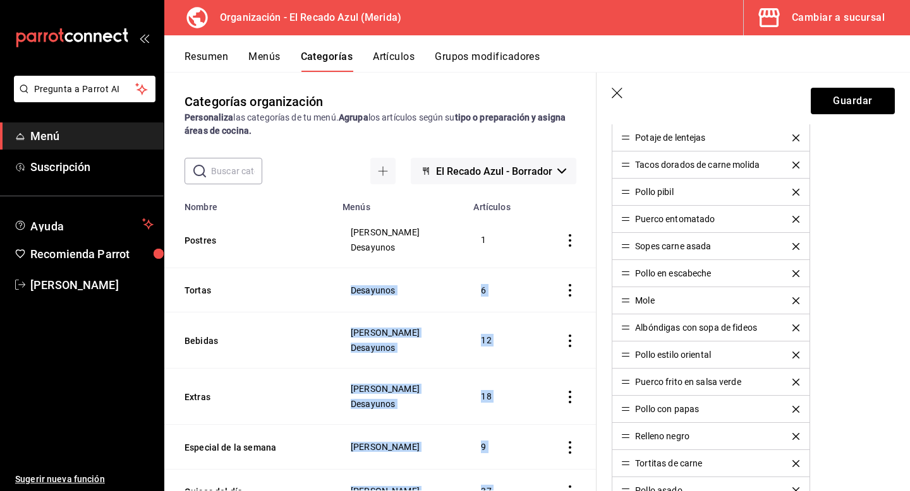
scroll to position [621, 0]
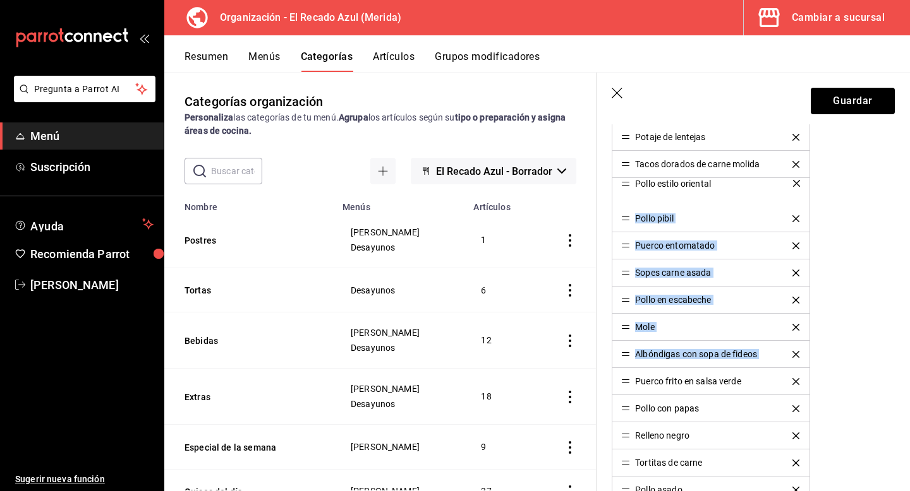
drag, startPoint x: 629, startPoint y: 356, endPoint x: 611, endPoint y: 190, distance: 167.1
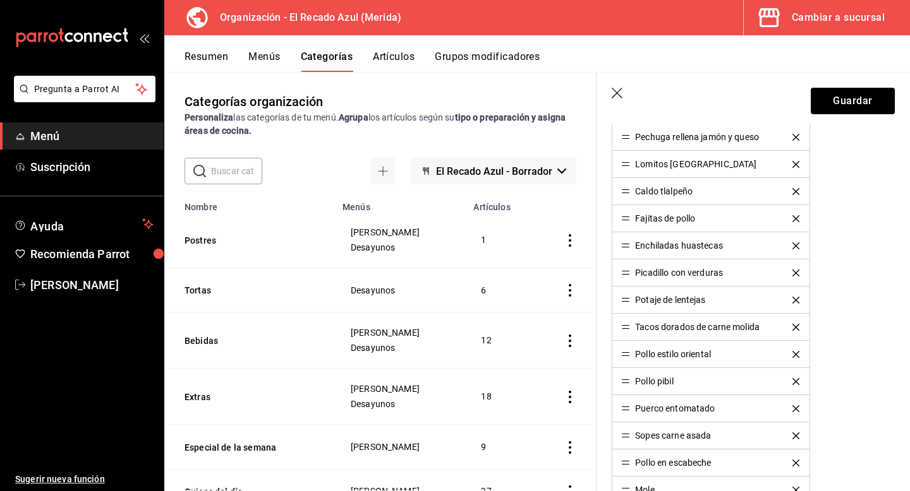
scroll to position [420, 0]
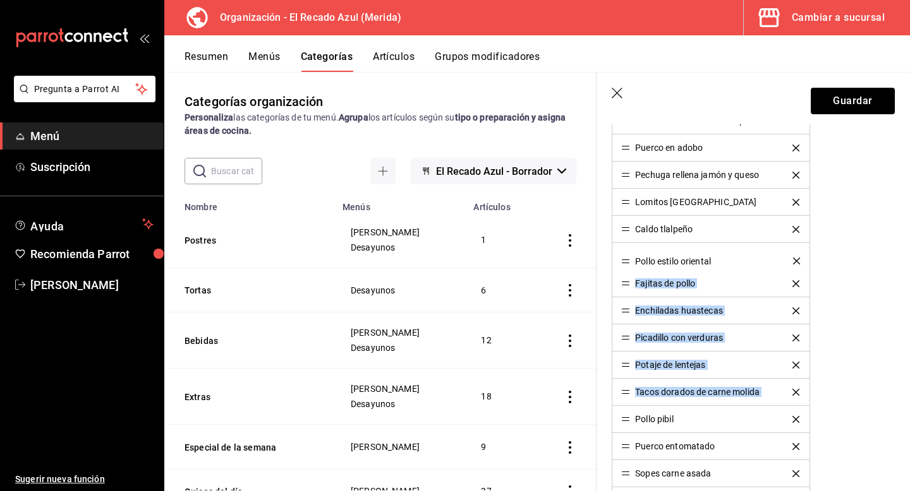
drag, startPoint x: 626, startPoint y: 394, endPoint x: 610, endPoint y: 263, distance: 132.4
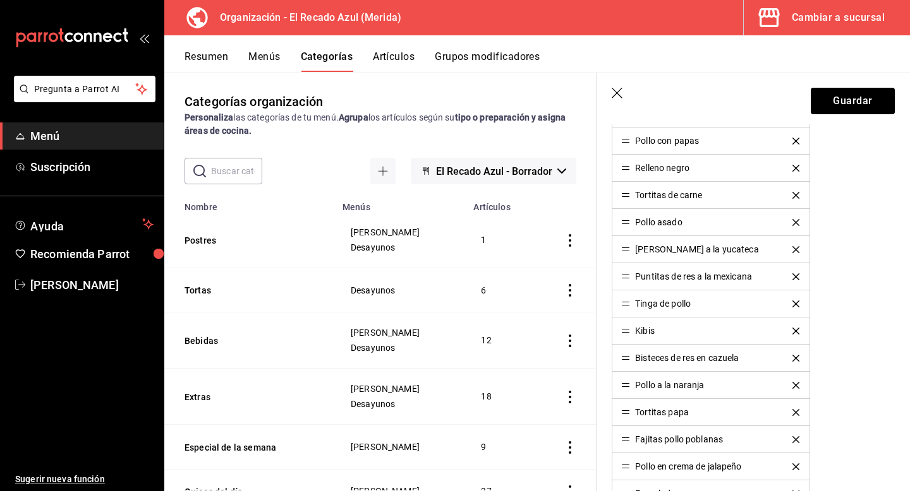
scroll to position [886, 0]
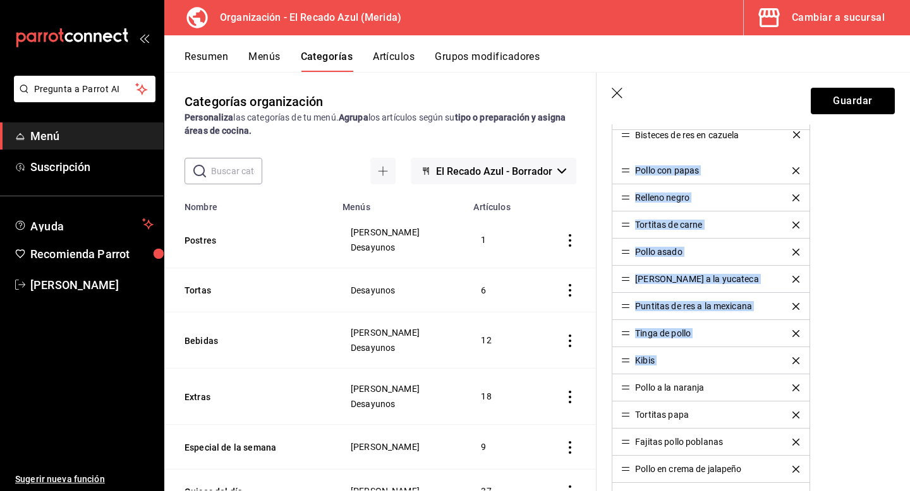
drag, startPoint x: 627, startPoint y: 363, endPoint x: 610, endPoint y: 137, distance: 226.8
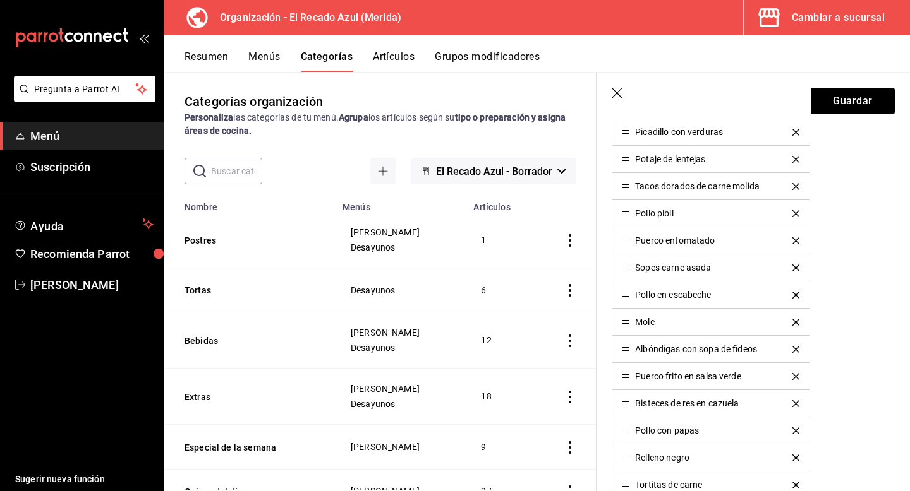
scroll to position [602, 0]
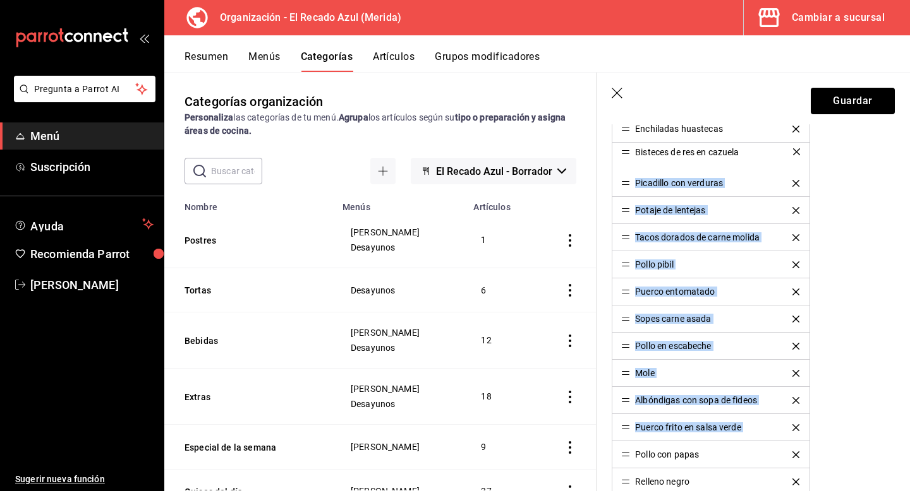
drag, startPoint x: 625, startPoint y: 430, endPoint x: 606, endPoint y: 154, distance: 276.7
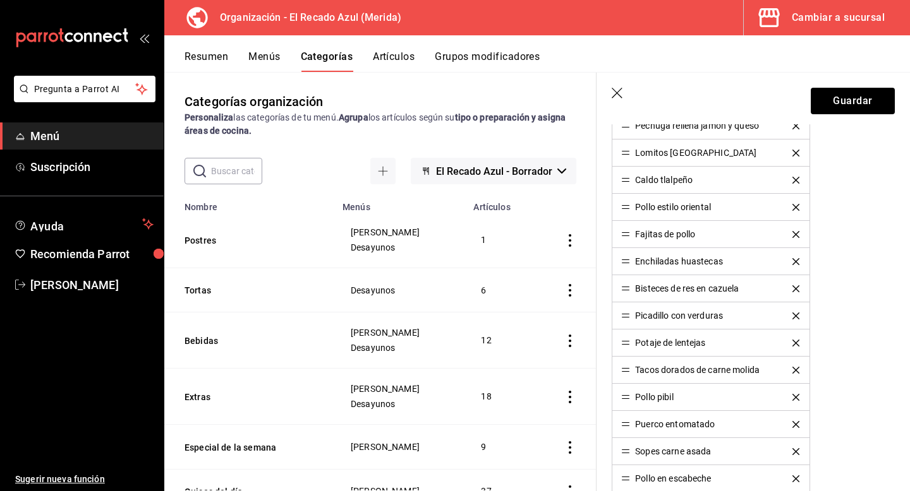
scroll to position [467, 0]
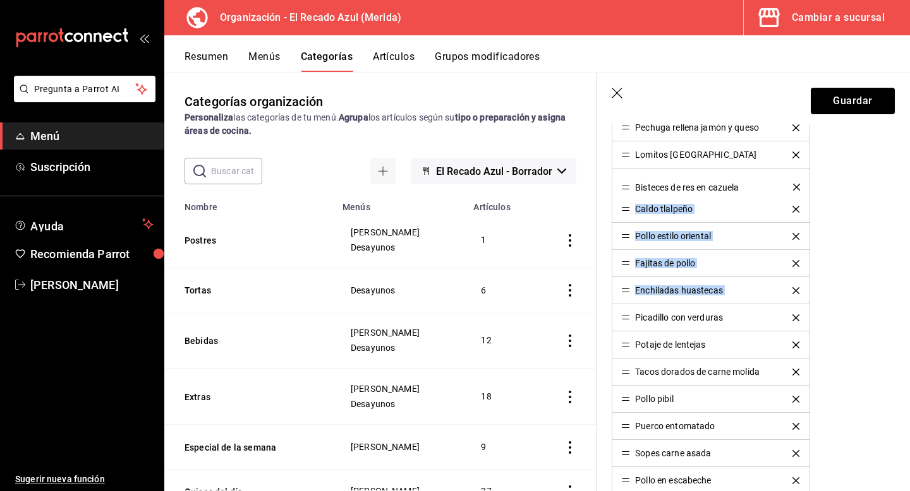
drag, startPoint x: 627, startPoint y: 291, endPoint x: 608, endPoint y: 187, distance: 105.2
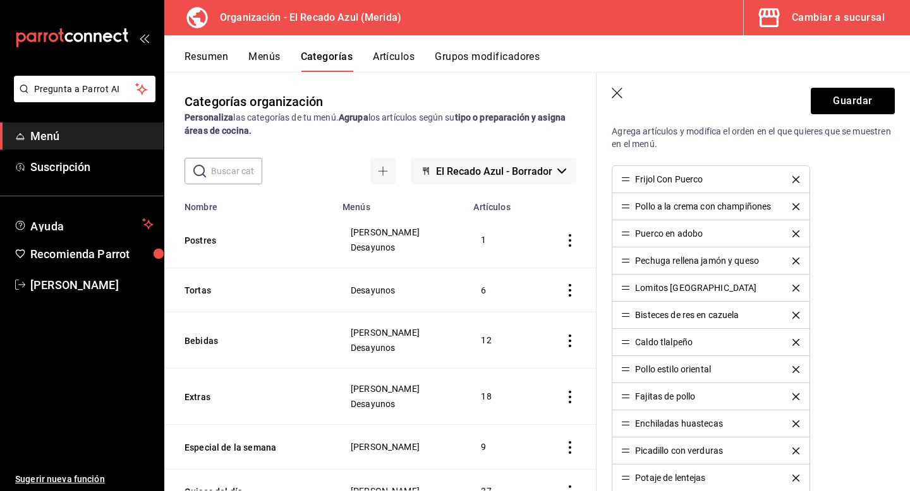
scroll to position [339, 0]
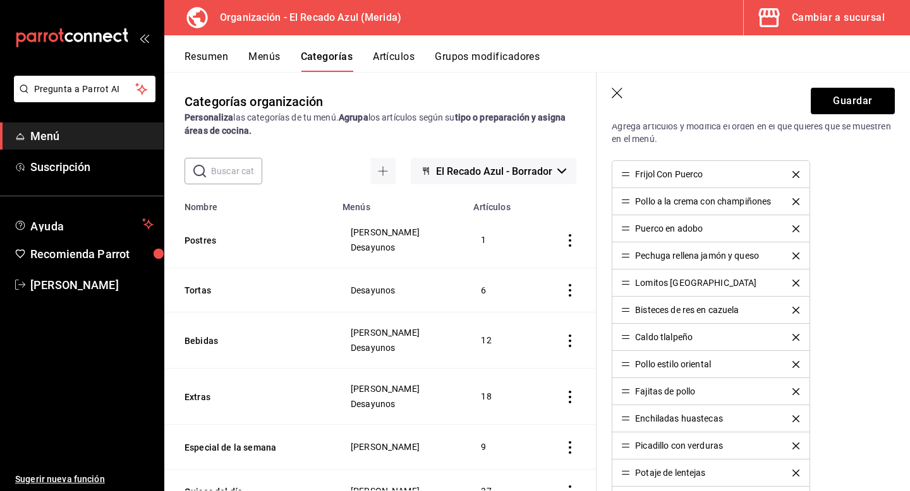
click at [626, 344] on li "Caldo tlalpeño" at bounding box center [710, 337] width 196 height 27
drag, startPoint x: 627, startPoint y: 340, endPoint x: 624, endPoint y: 307, distance: 33.0
drag, startPoint x: 624, startPoint y: 364, endPoint x: 621, endPoint y: 337, distance: 27.3
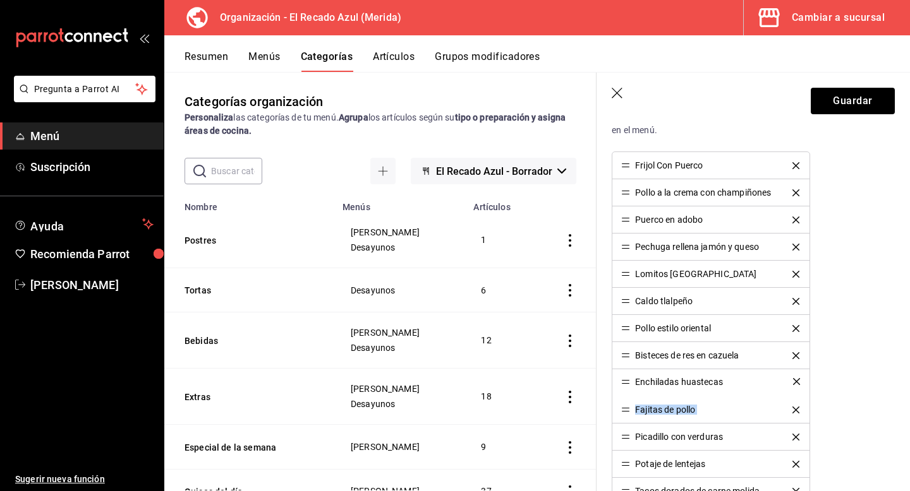
drag, startPoint x: 627, startPoint y: 407, endPoint x: 625, endPoint y: 378, distance: 28.5
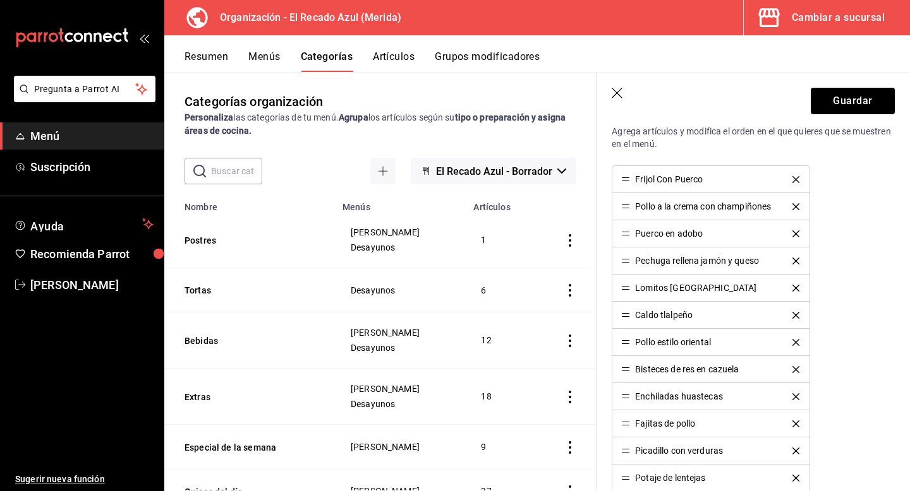
scroll to position [301, 0]
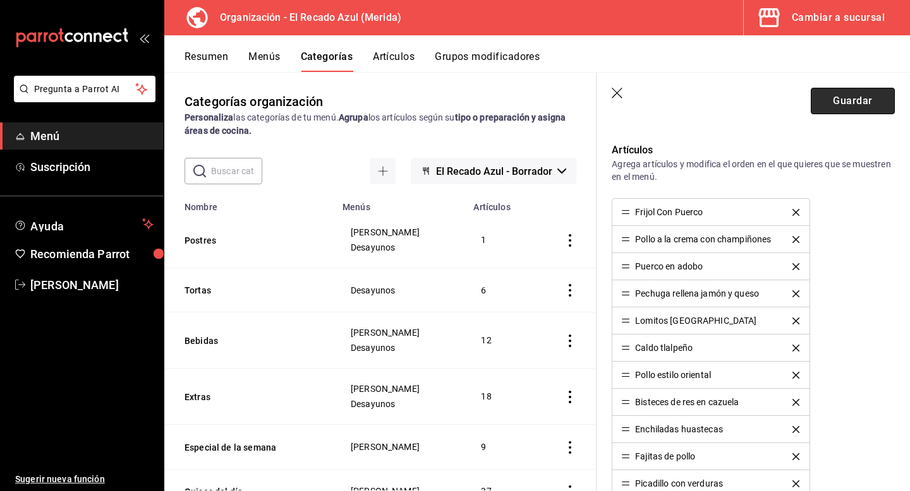
click at [855, 110] on button "Guardar" at bounding box center [852, 101] width 84 height 27
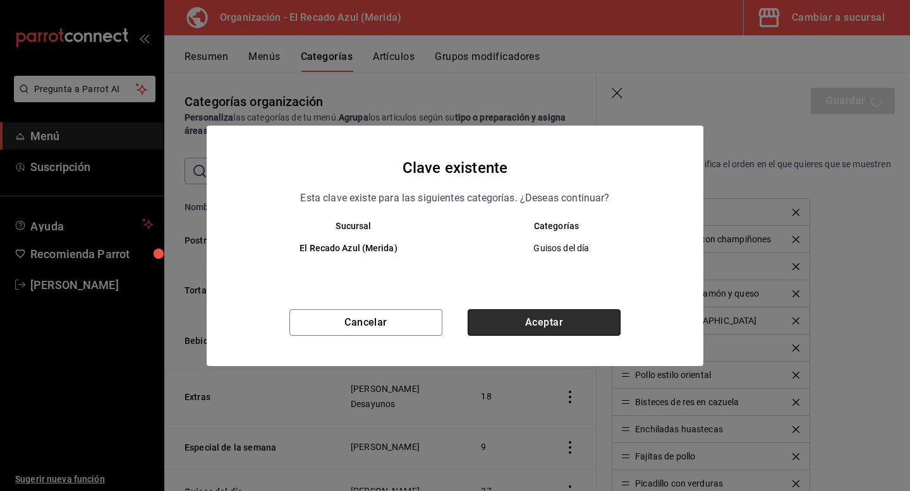
click at [534, 322] on button "Aceptar" at bounding box center [543, 323] width 153 height 27
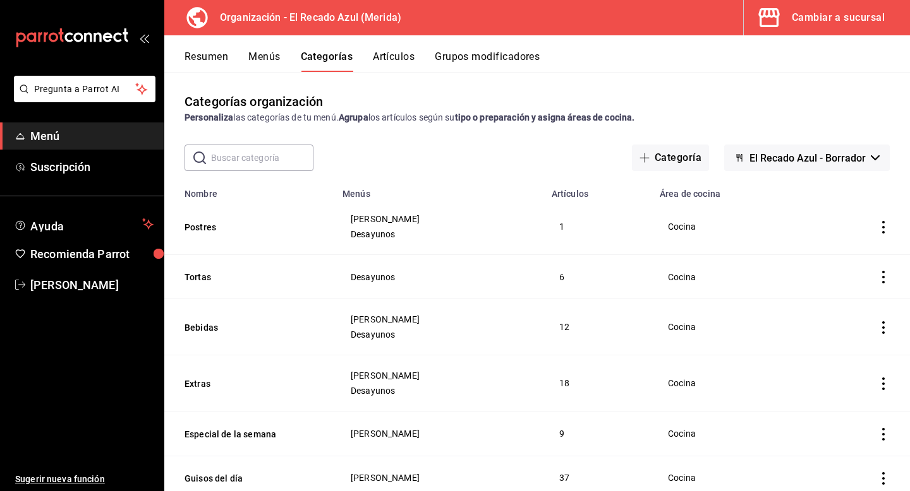
click at [279, 62] on button "Menús" at bounding box center [264, 61] width 32 height 21
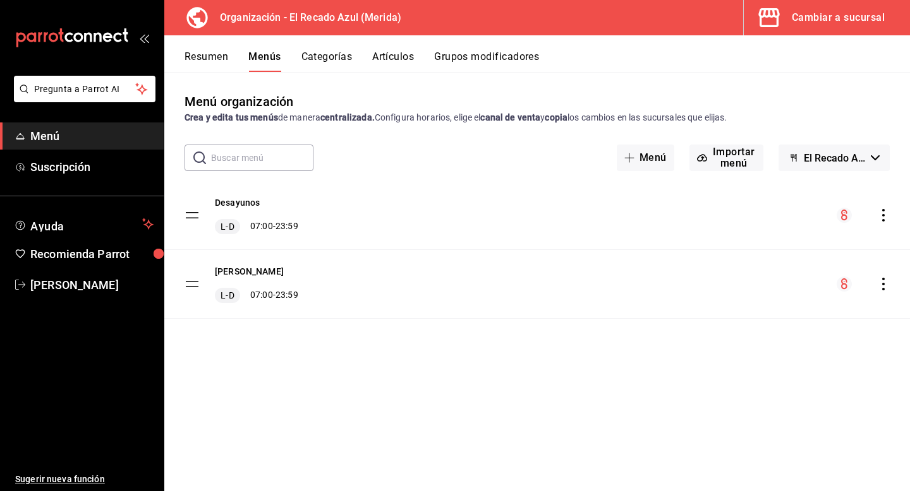
click at [215, 60] on button "Resumen" at bounding box center [206, 61] width 44 height 21
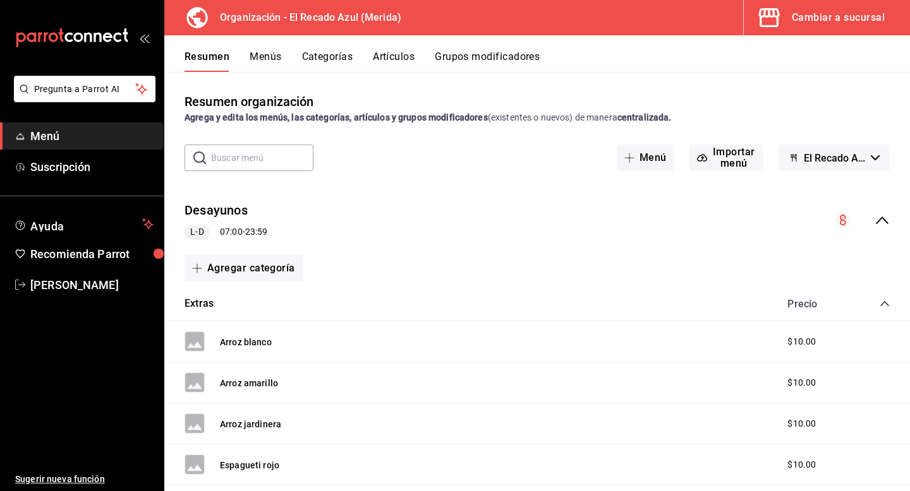
click at [282, 56] on div "Resumen Menús Categorías Artículos Grupos modificadores" at bounding box center [546, 61] width 725 height 21
click at [279, 59] on button "Menús" at bounding box center [266, 61] width 32 height 21
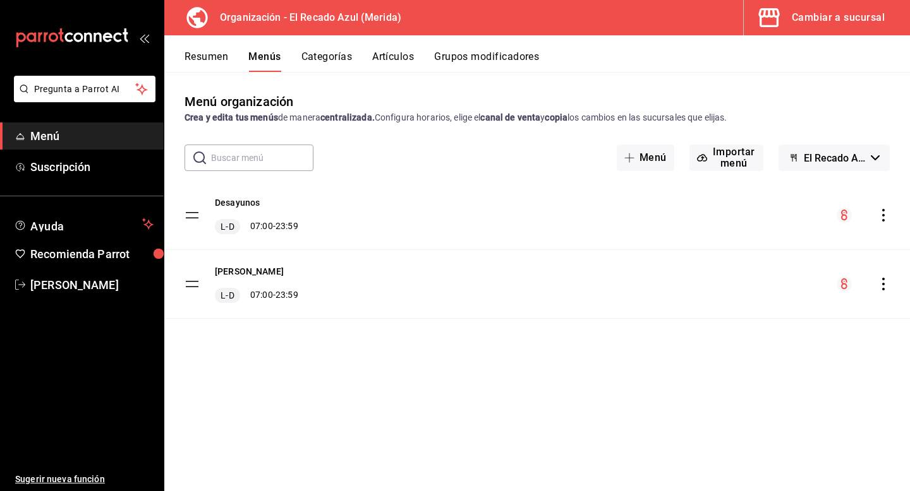
click at [210, 56] on button "Resumen" at bounding box center [206, 61] width 44 height 21
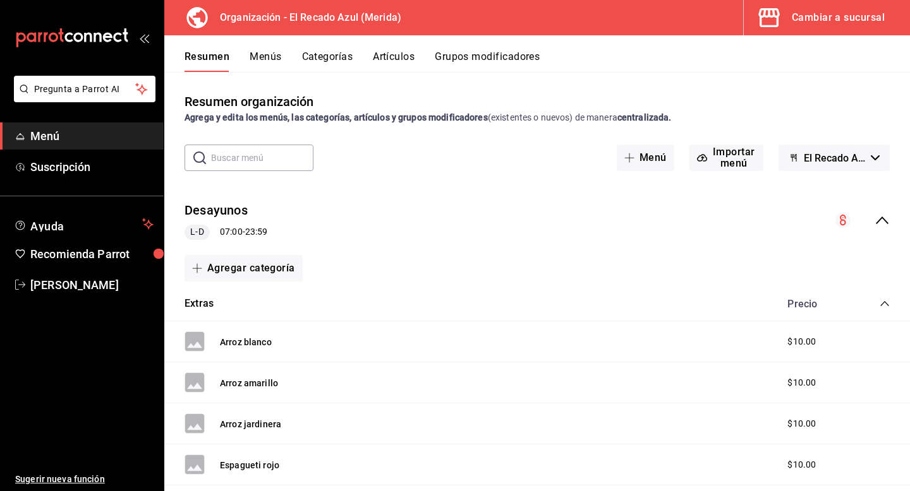
click at [267, 52] on button "Menús" at bounding box center [266, 61] width 32 height 21
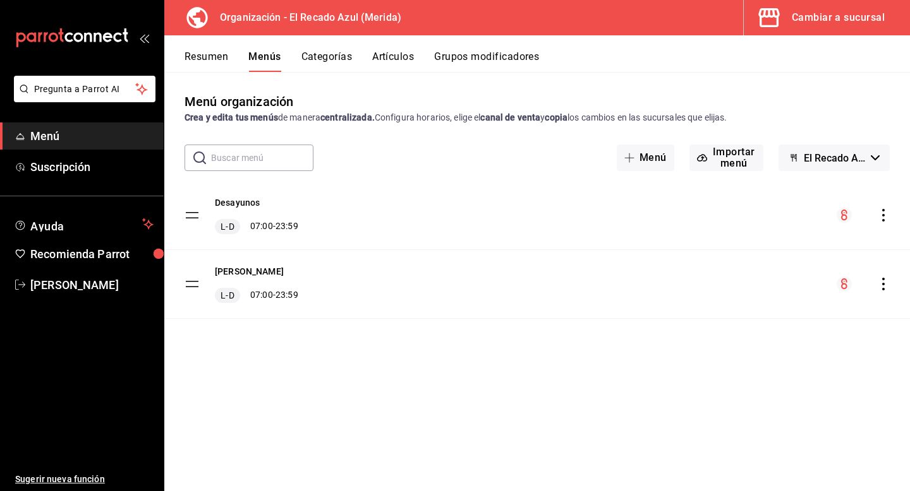
click at [886, 281] on icon "actions" at bounding box center [883, 284] width 13 height 13
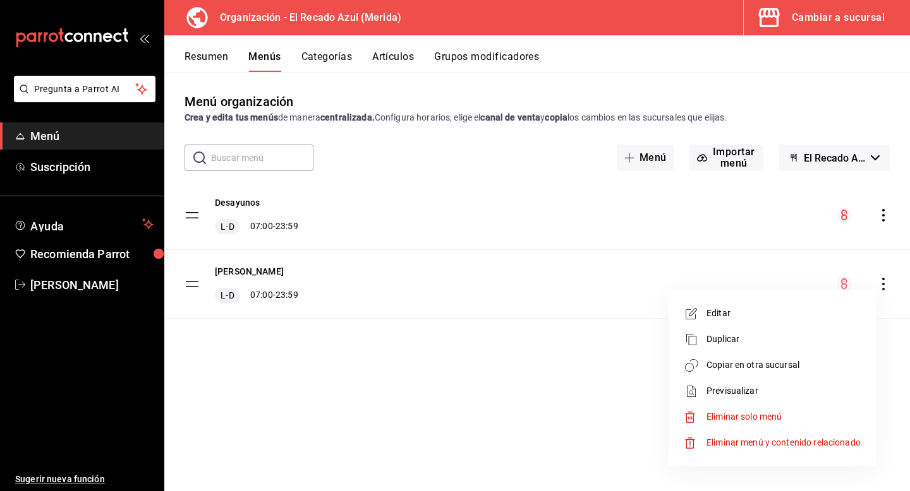
click at [731, 314] on span "Editar" at bounding box center [783, 313] width 154 height 13
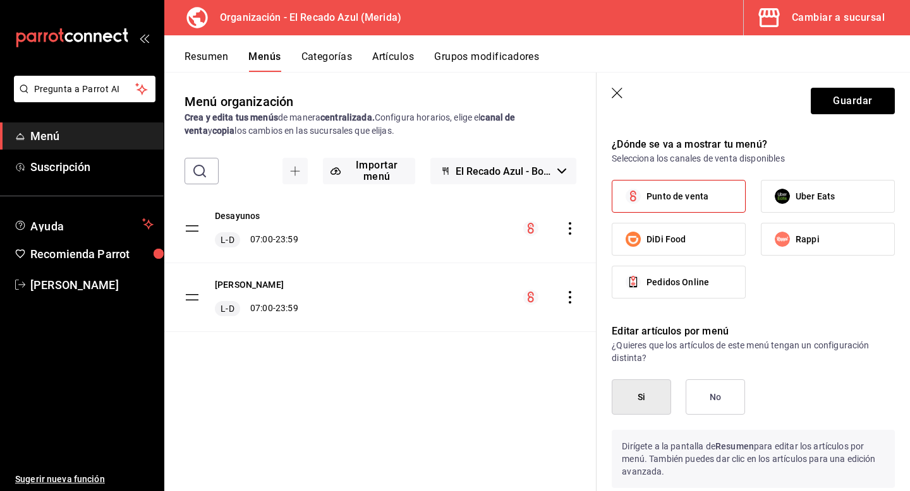
scroll to position [677, 0]
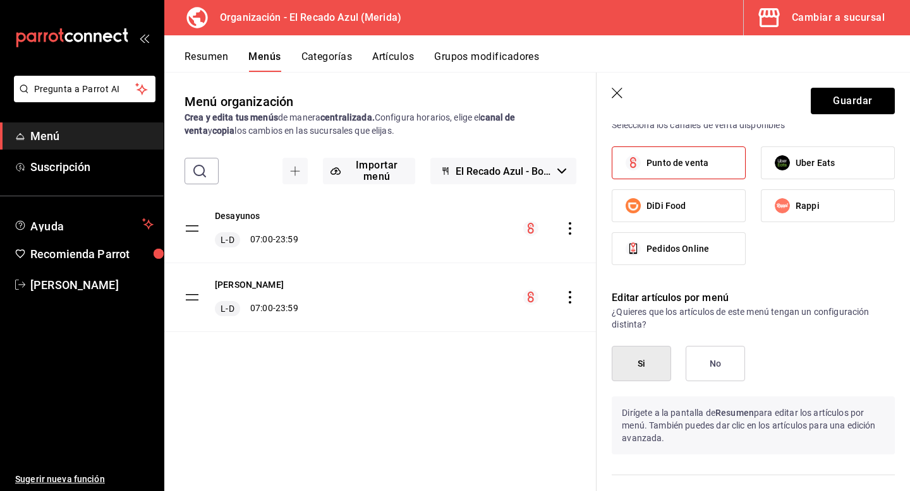
click at [619, 93] on icon "button" at bounding box center [618, 94] width 13 height 13
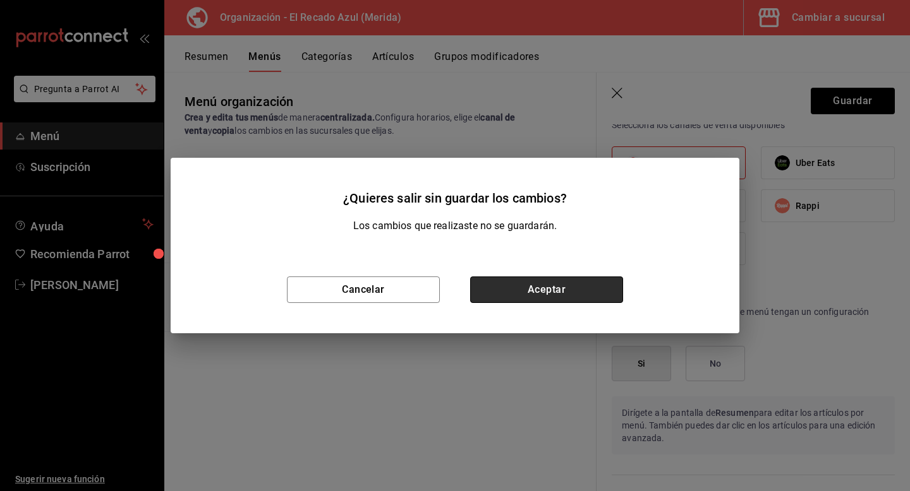
click at [529, 287] on button "Aceptar" at bounding box center [546, 290] width 153 height 27
checkbox input "false"
type input "1758518372649"
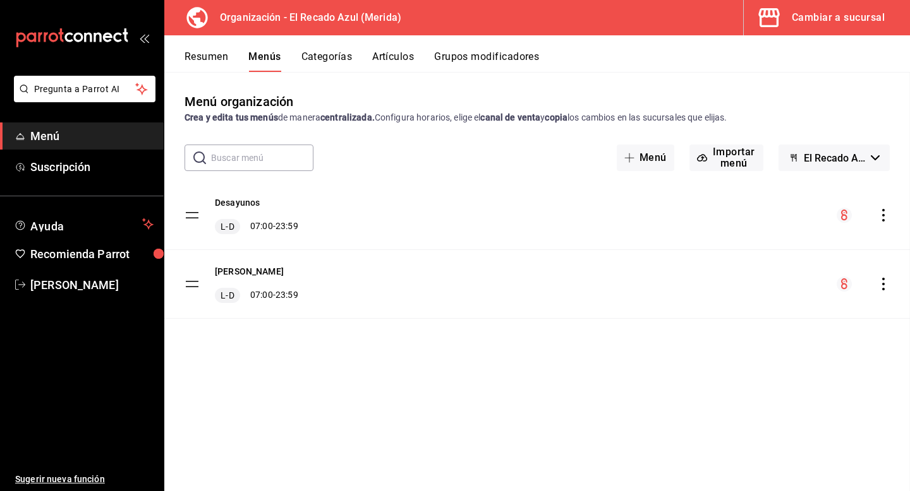
checkbox input "false"
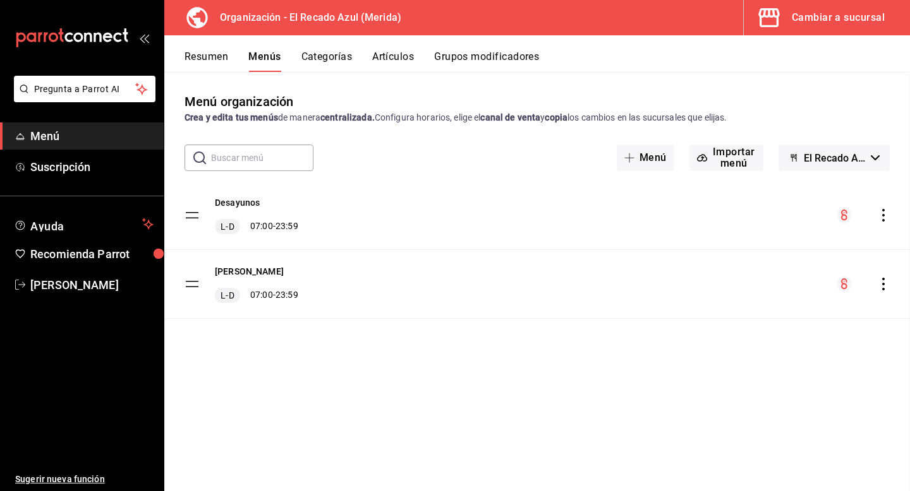
checkbox input "false"
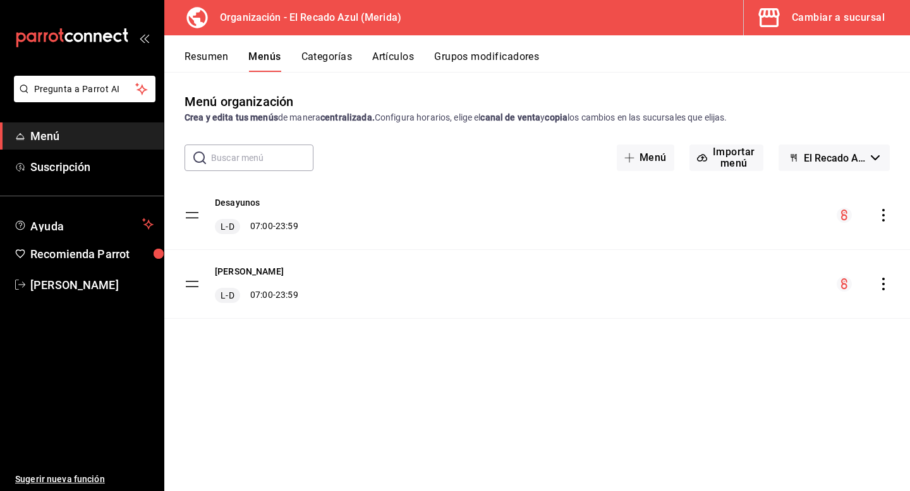
click at [720, 222] on div "Desayunos L-D 07:00 - 23:59" at bounding box center [536, 215] width 745 height 68
click at [392, 60] on button "Artículos" at bounding box center [393, 61] width 42 height 21
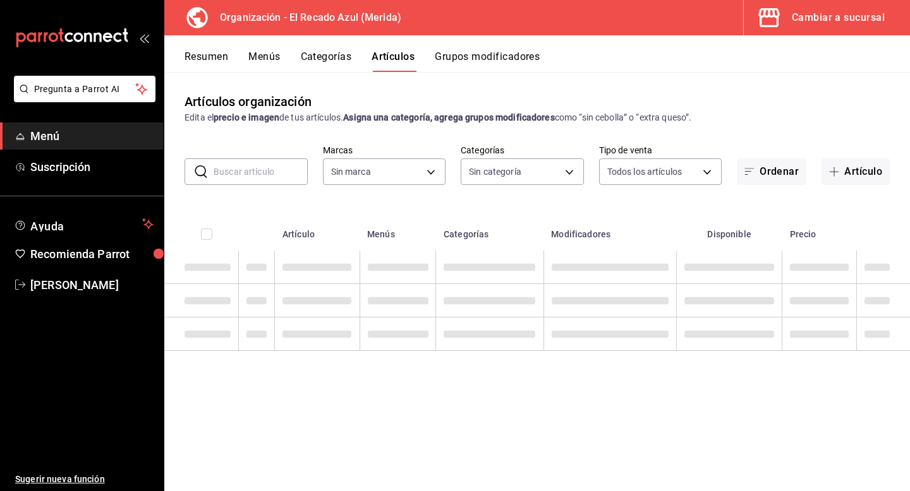
type input "4c612ecd-b065-445b-a869-7e7d52df250b"
type input "e56f0a2c-a6d2-4748-a29f-f82dce1d9313,938bb357-3fa5-41e7-9f82-b4deaffa926b,bbd92…"
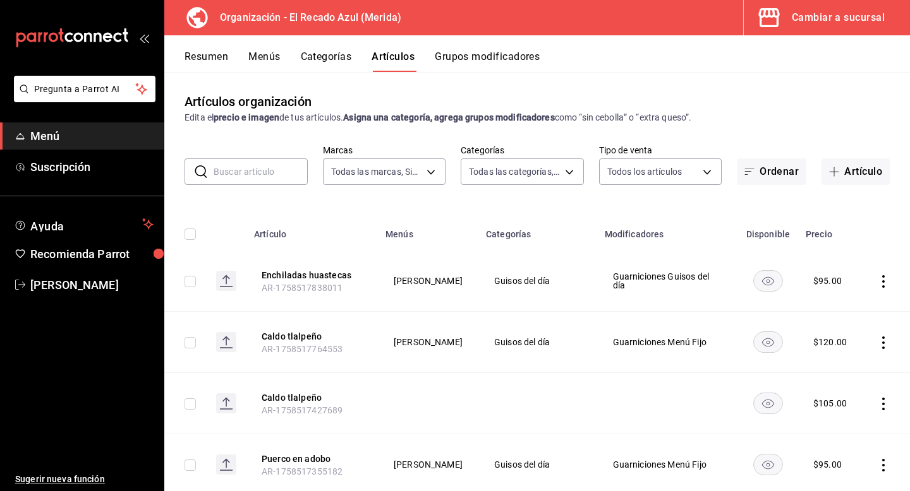
click at [531, 51] on button "Grupos modificadores" at bounding box center [487, 61] width 105 height 21
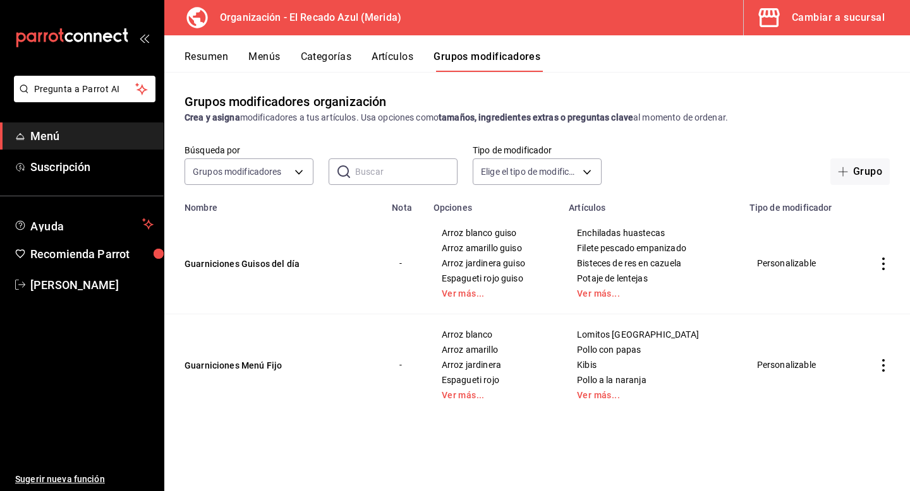
click at [883, 263] on icon "actions" at bounding box center [883, 264] width 3 height 13
click at [841, 342] on span "Eliminar" at bounding box center [845, 345] width 32 height 10
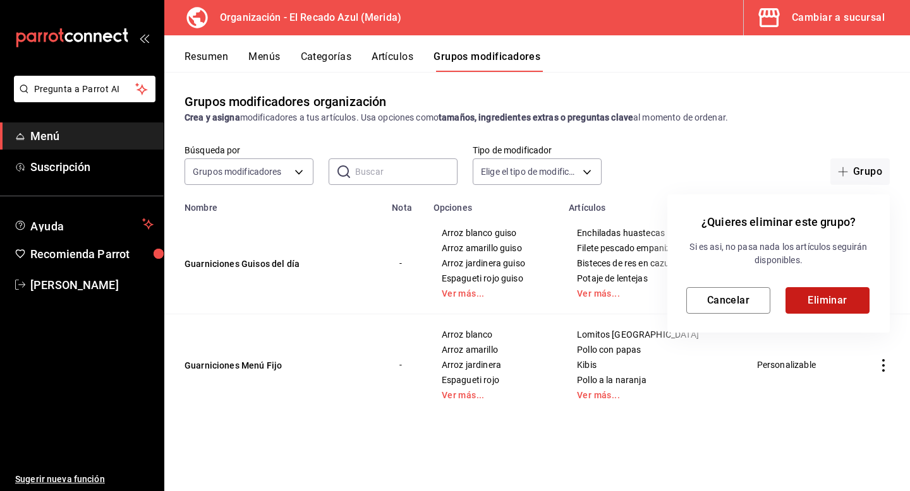
click at [814, 304] on button "Eliminar" at bounding box center [827, 300] width 84 height 27
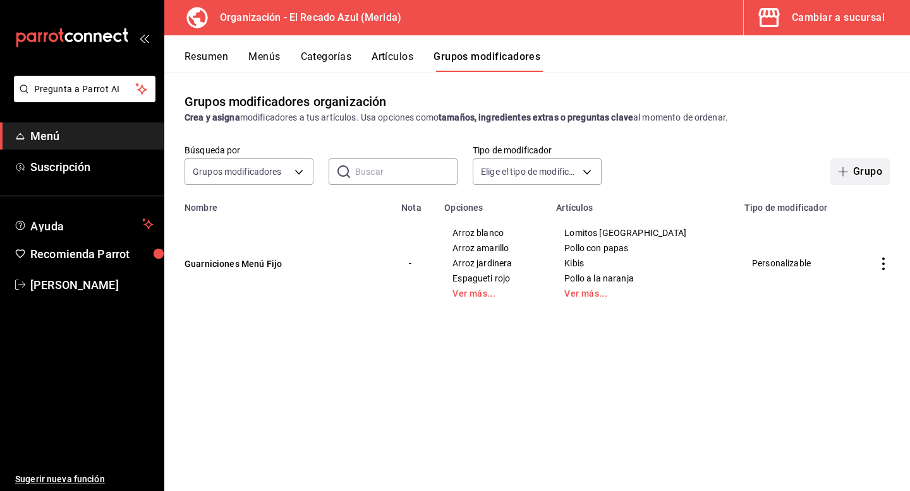
click at [865, 178] on button "Grupo" at bounding box center [859, 172] width 59 height 27
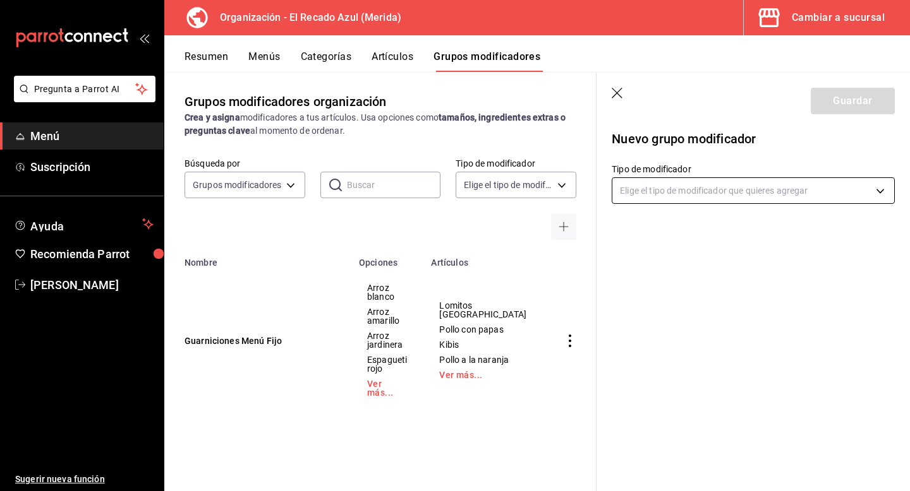
click at [723, 193] on body "Pregunta a Parrot AI Menú Suscripción Ayuda Recomienda Parrot [PERSON_NAME] Sug…" at bounding box center [455, 245] width 910 height 491
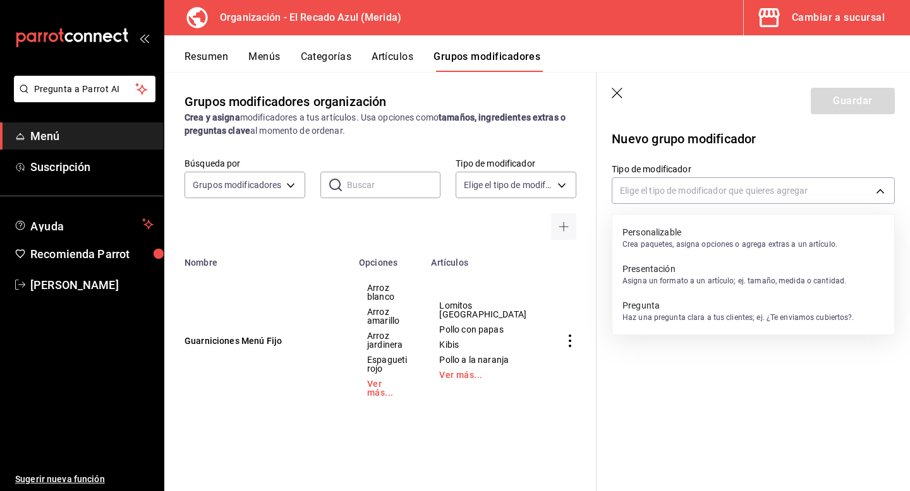
click at [761, 246] on p "Crea paquetes, asigna opciones o agrega extras a un artículo." at bounding box center [729, 244] width 215 height 11
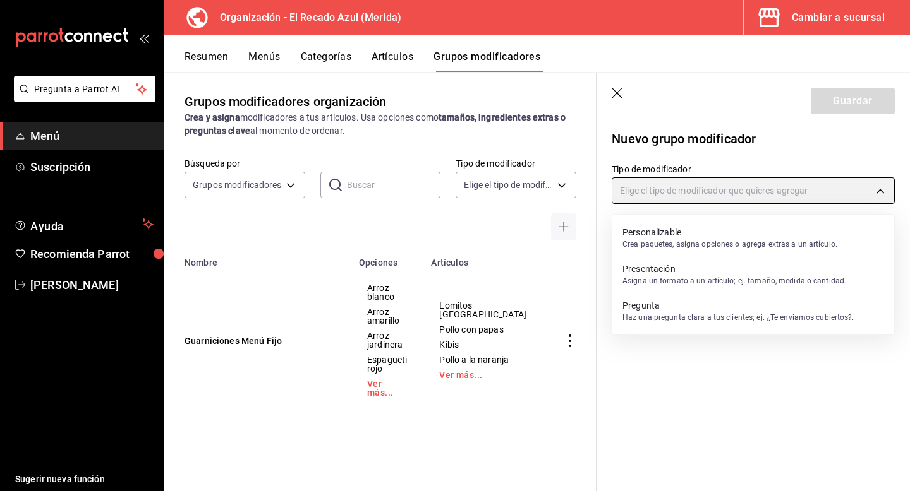
type input "CUSTOMIZABLE"
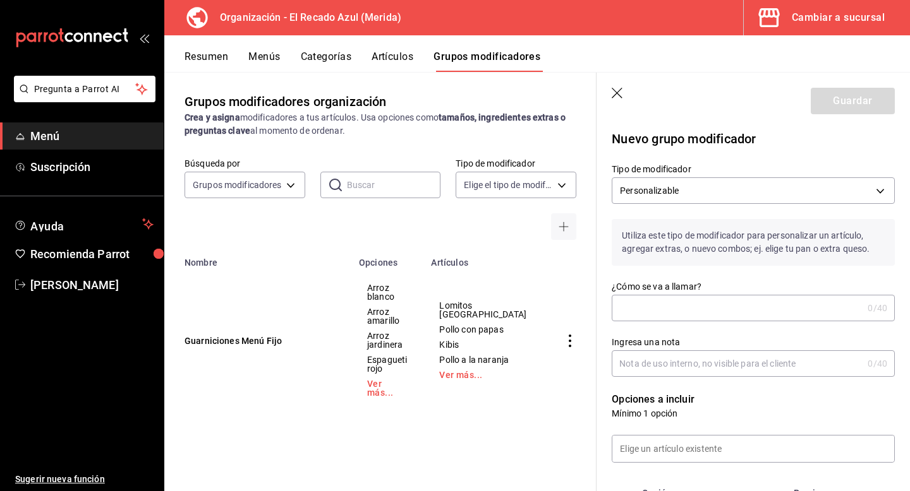
click at [781, 301] on input "¿Cómo se va a llamar?" at bounding box center [737, 308] width 251 height 25
type input "C"
type input "Complemento Torta Huevo"
click at [761, 372] on input "Ingresa una nota" at bounding box center [737, 363] width 251 height 25
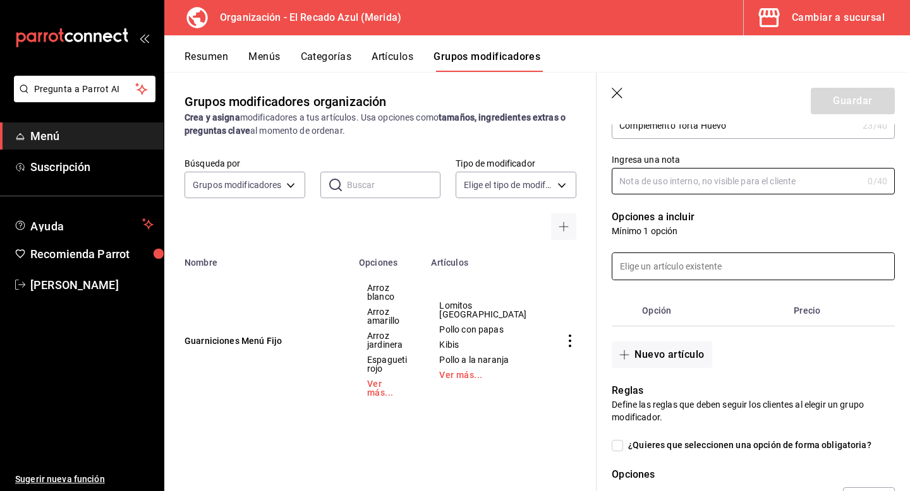
scroll to position [191, 0]
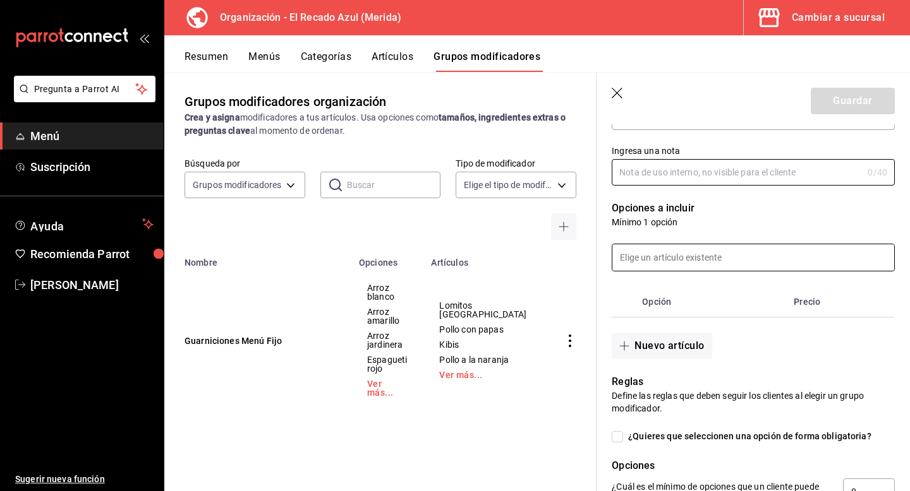
click at [754, 260] on input at bounding box center [753, 257] width 282 height 27
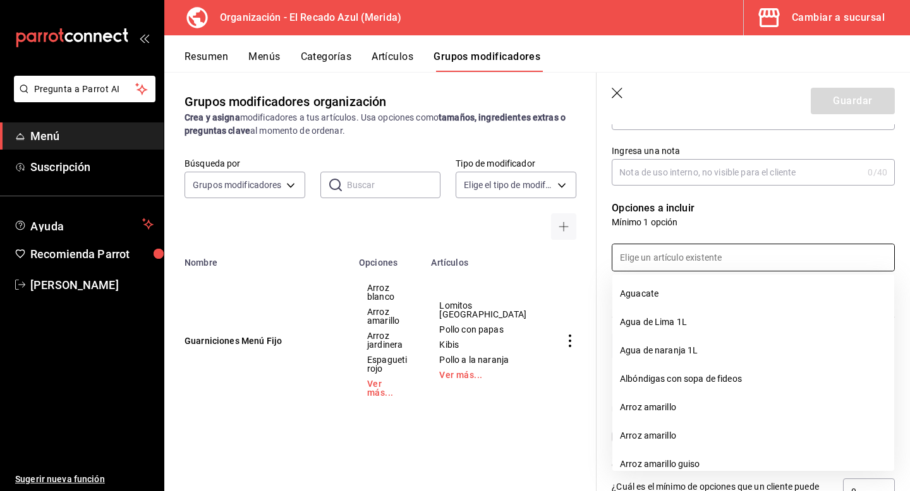
click at [754, 260] on input at bounding box center [753, 257] width 282 height 27
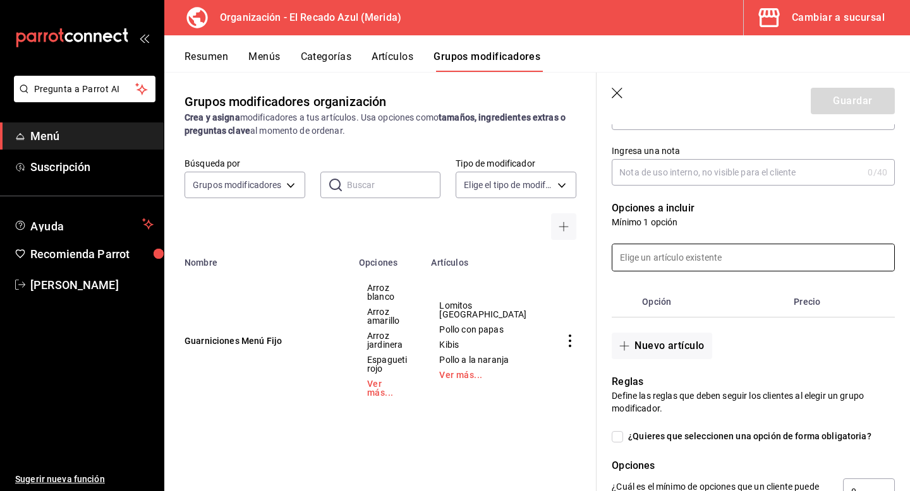
click at [754, 260] on input at bounding box center [753, 257] width 282 height 27
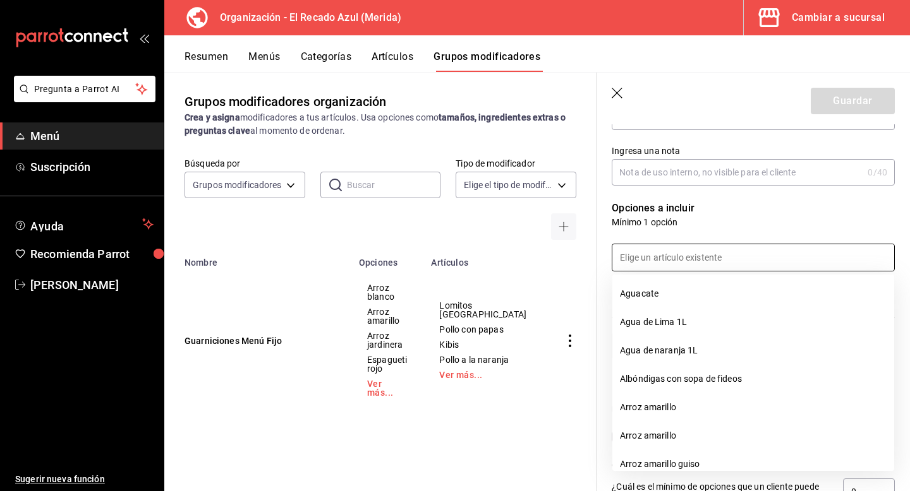
click at [754, 260] on input at bounding box center [753, 257] width 282 height 27
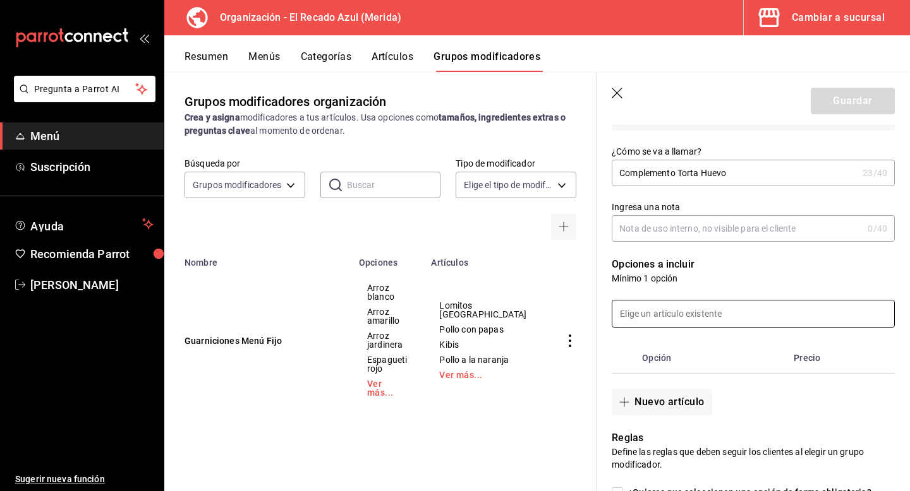
scroll to position [134, 0]
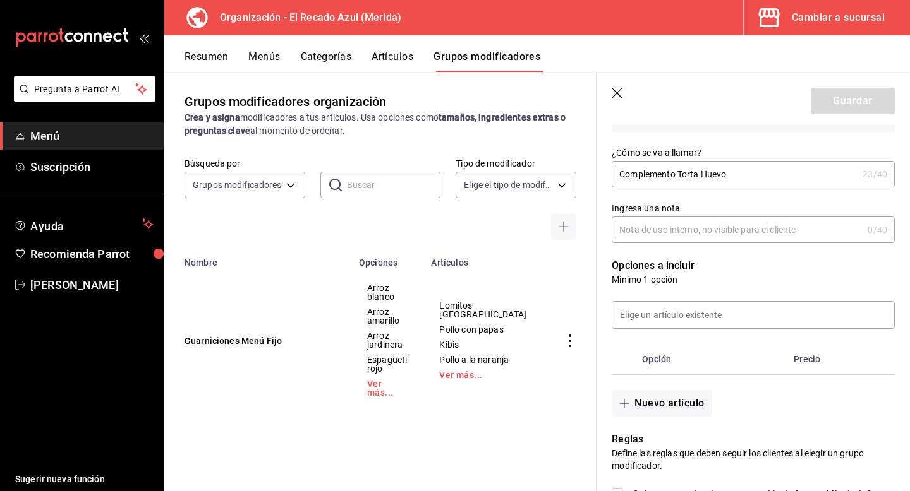
click at [744, 229] on input "Ingresa una nota" at bounding box center [737, 229] width 251 height 25
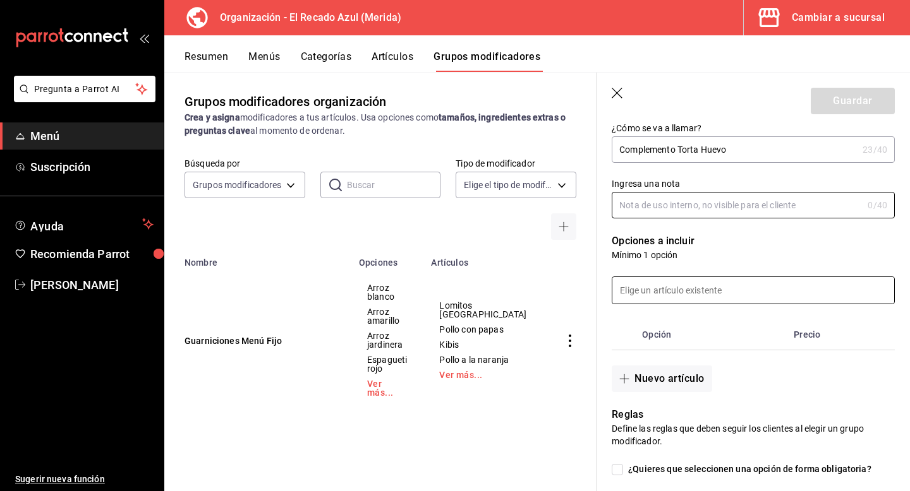
scroll to position [164, 0]
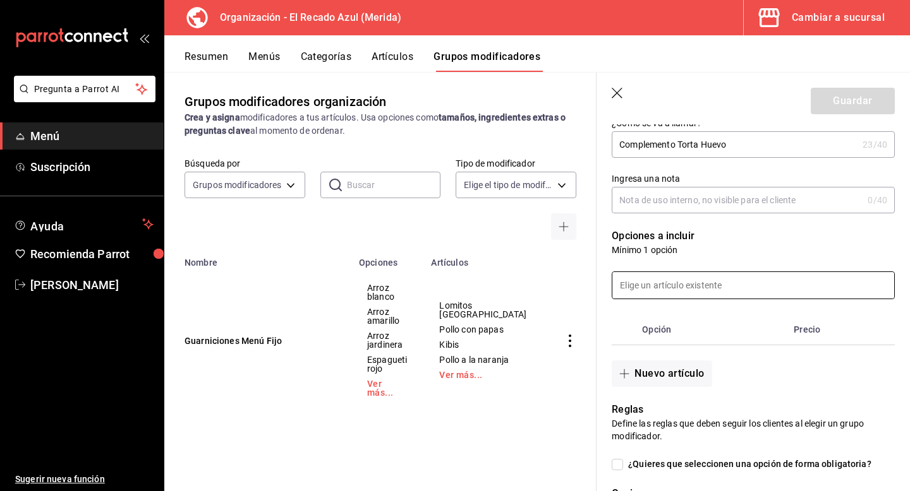
click at [766, 292] on input at bounding box center [753, 285] width 282 height 27
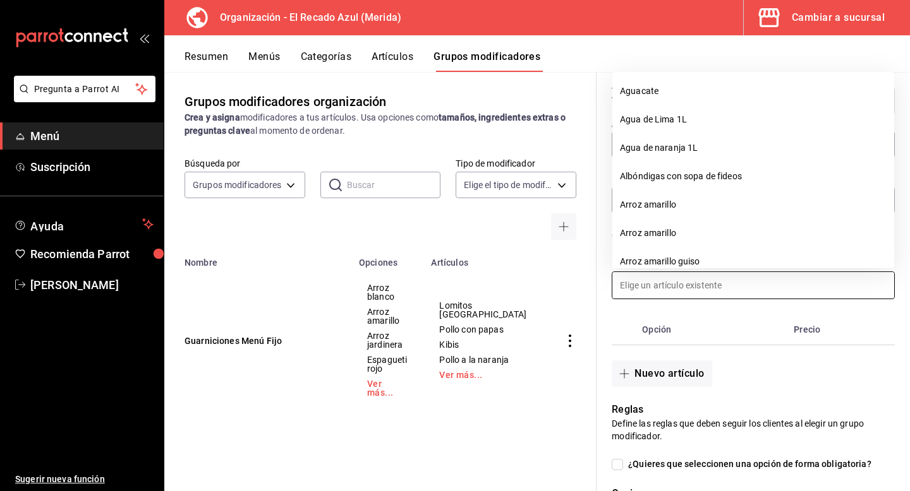
click at [711, 338] on th "Opción" at bounding box center [713, 330] width 152 height 30
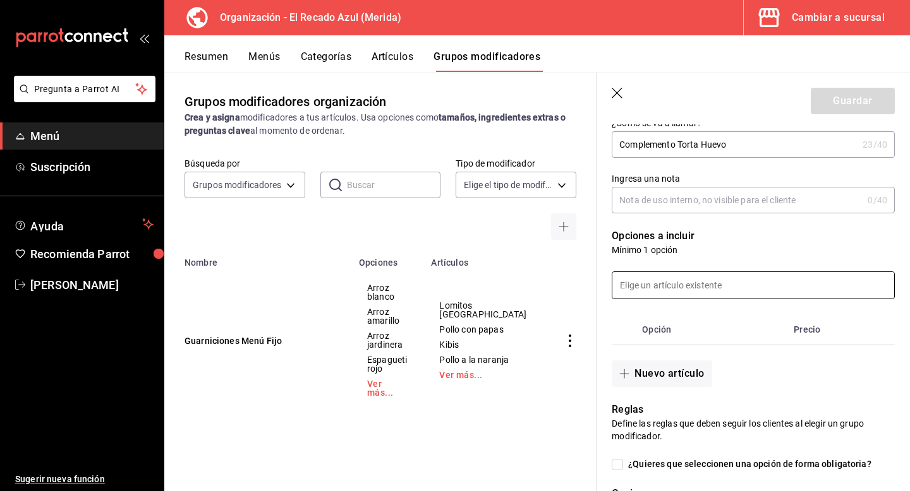
click at [716, 289] on input at bounding box center [753, 285] width 282 height 27
type input "Longaniza"
click at [764, 243] on p "Opciones a incluir" at bounding box center [753, 236] width 283 height 15
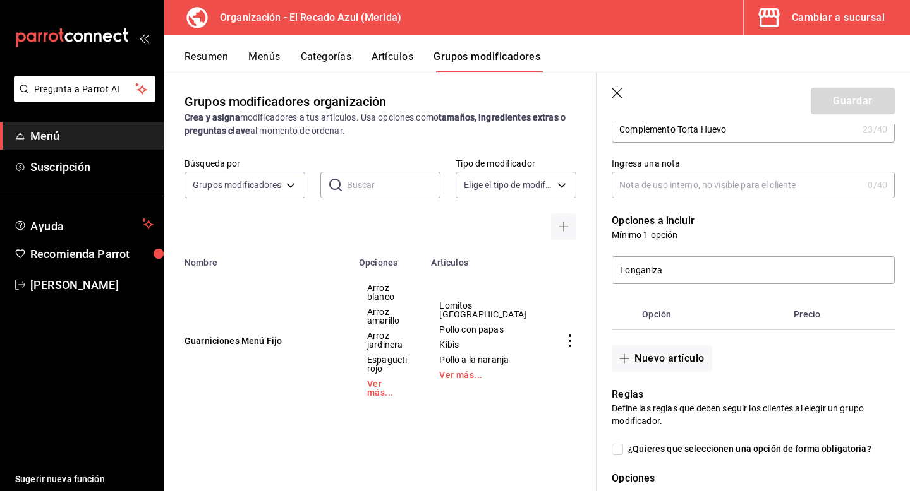
scroll to position [181, 0]
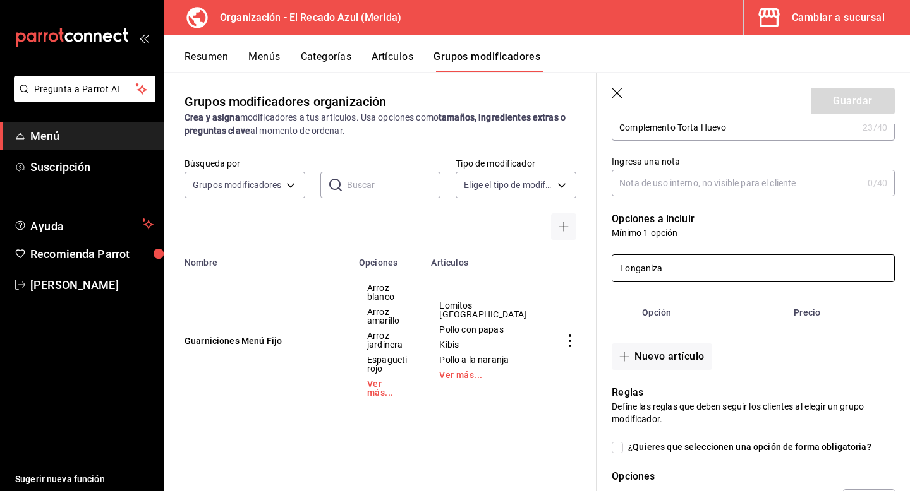
drag, startPoint x: 670, startPoint y: 265, endPoint x: 587, endPoint y: 265, distance: 83.4
click at [587, 265] on main "Grupos modificadores organización Crea y asigna modificadores a tus artículos. …" at bounding box center [536, 281] width 745 height 419
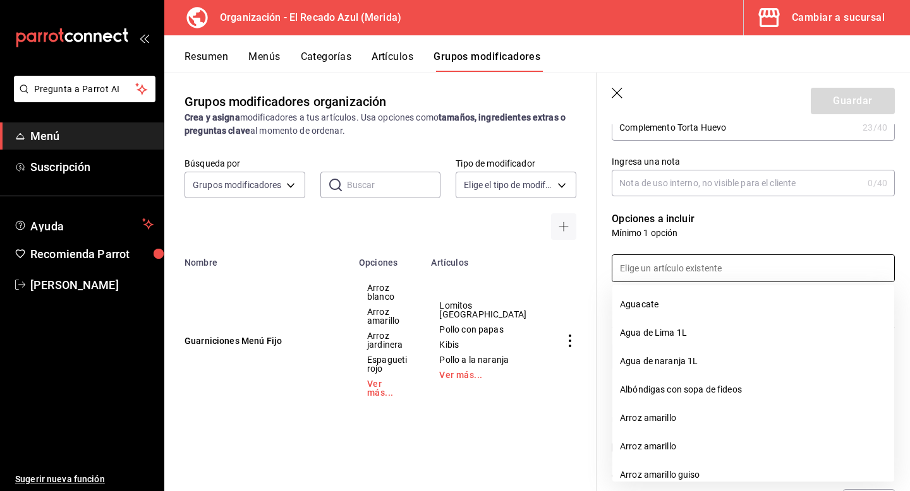
click at [723, 231] on p "Mínimo 1 opción" at bounding box center [753, 233] width 283 height 13
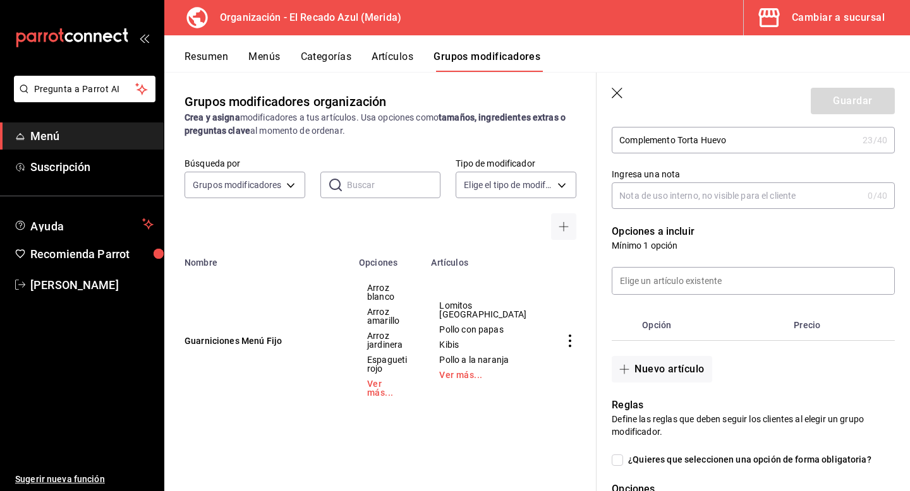
scroll to position [130, 0]
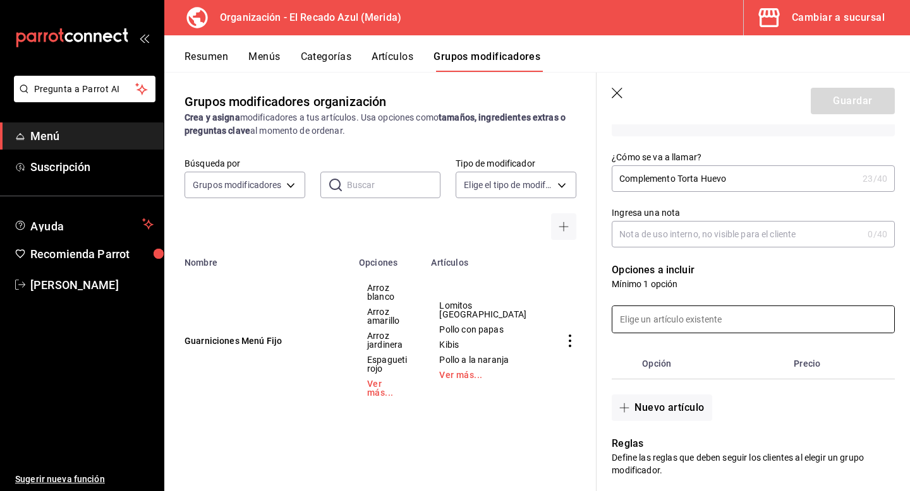
click at [714, 323] on input at bounding box center [753, 319] width 282 height 27
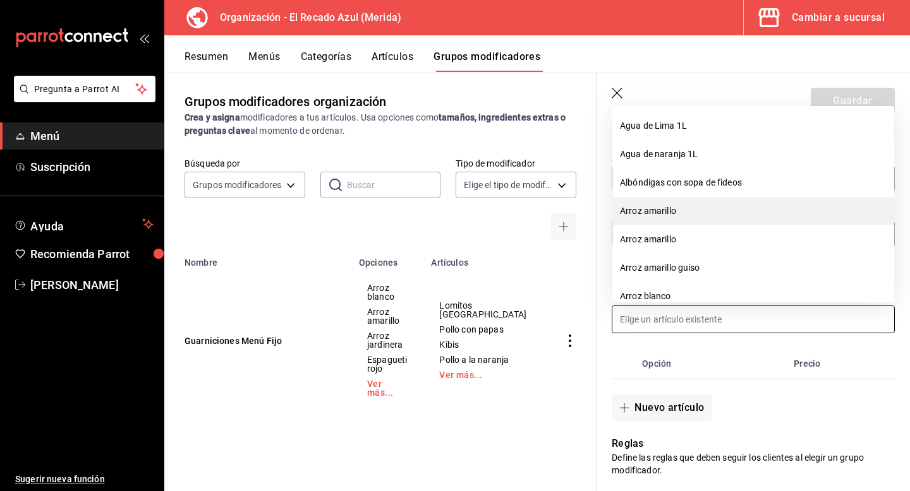
scroll to position [0, 0]
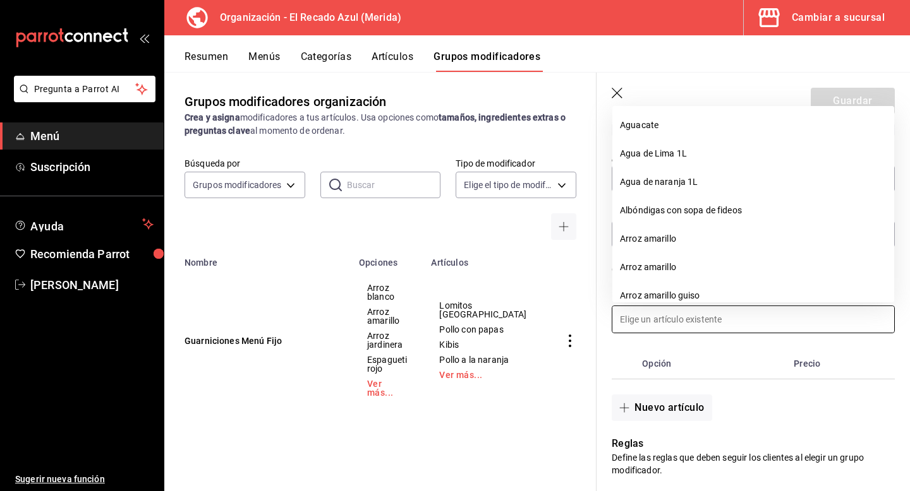
click at [711, 319] on input at bounding box center [753, 319] width 282 height 27
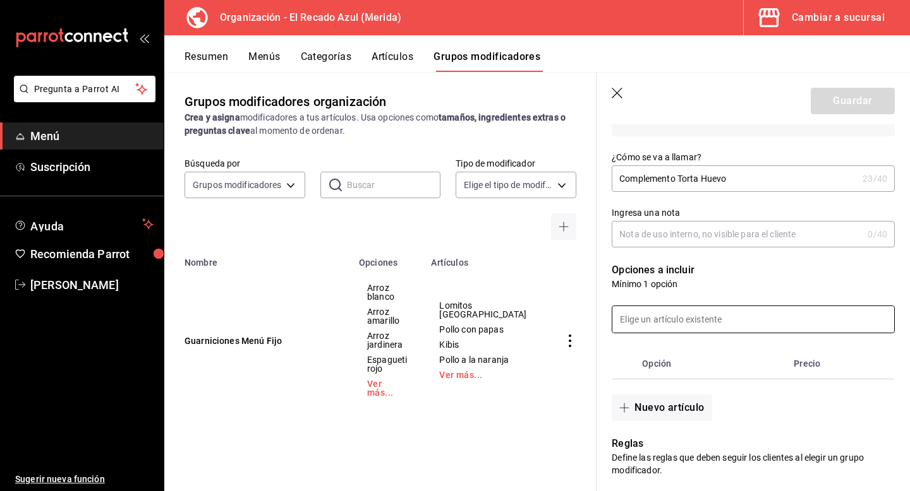
click at [711, 319] on input at bounding box center [753, 319] width 282 height 27
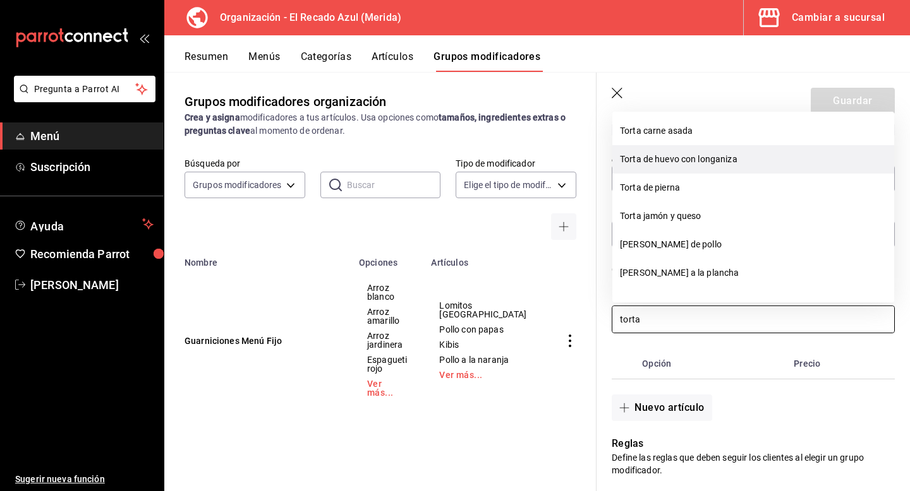
click at [699, 147] on li "Torta de huevo con longaniza" at bounding box center [753, 159] width 282 height 28
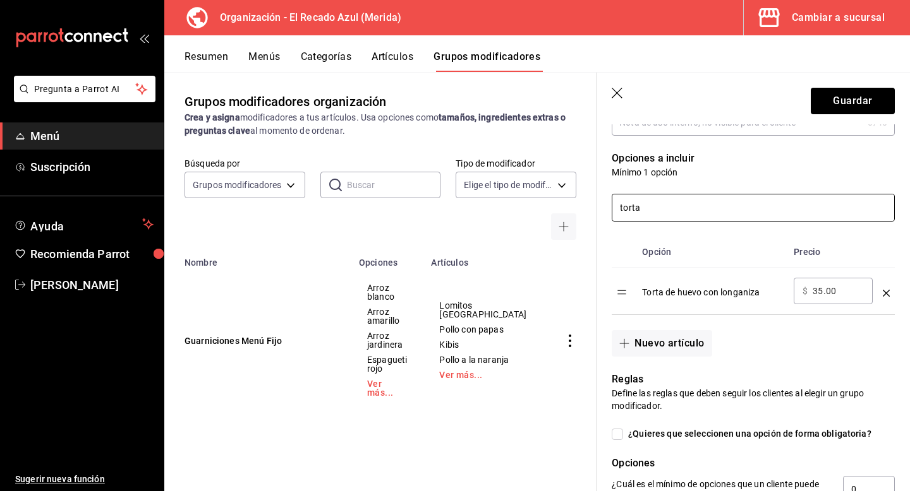
scroll to position [248, 0]
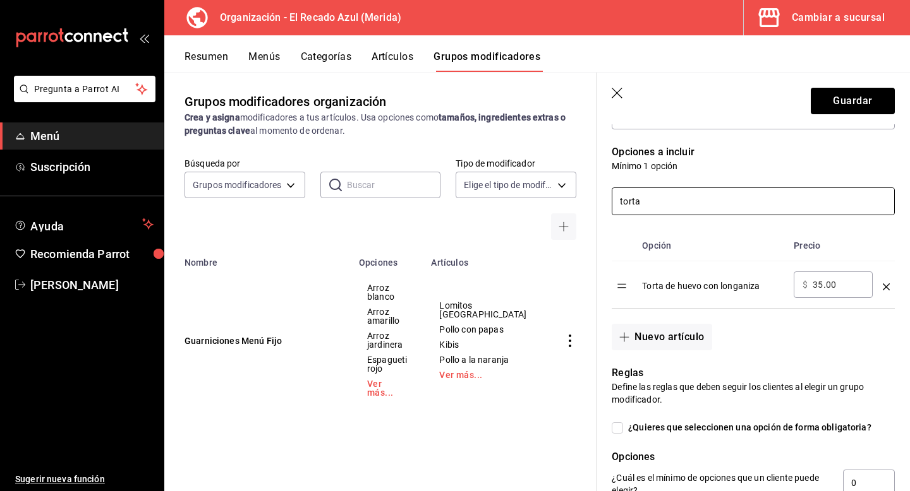
type input "torta"
click at [677, 243] on th "Opción" at bounding box center [713, 246] width 152 height 31
click at [671, 284] on div "Torta de huevo con longaniza" at bounding box center [713, 282] width 142 height 21
click at [887, 284] on icon "optionsTable" at bounding box center [886, 287] width 7 height 7
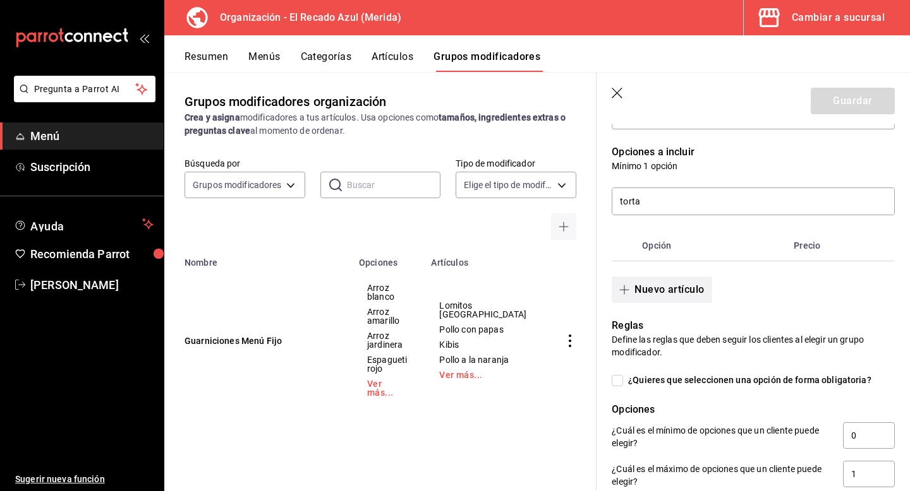
click at [683, 298] on button "Nuevo artículo" at bounding box center [662, 290] width 100 height 27
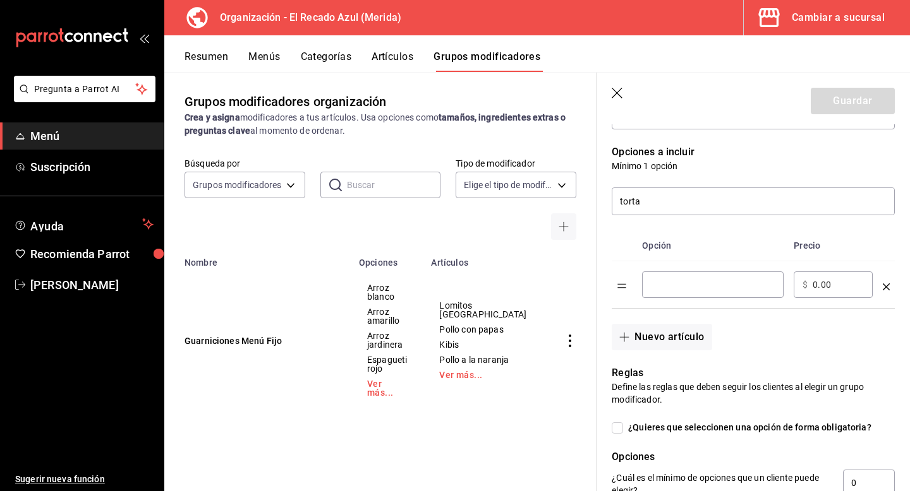
click at [692, 287] on input "optionsTable" at bounding box center [713, 285] width 124 height 13
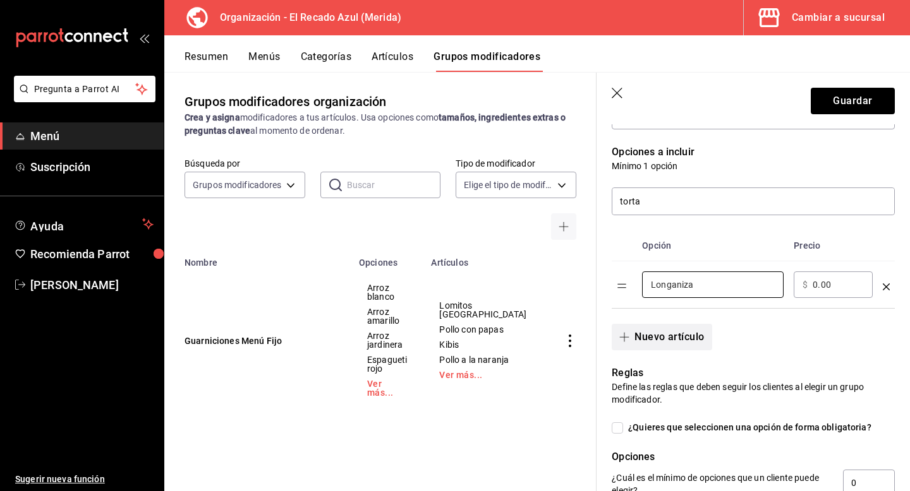
type input "Longaniza"
click at [672, 331] on button "Nuevo artículo" at bounding box center [662, 337] width 100 height 27
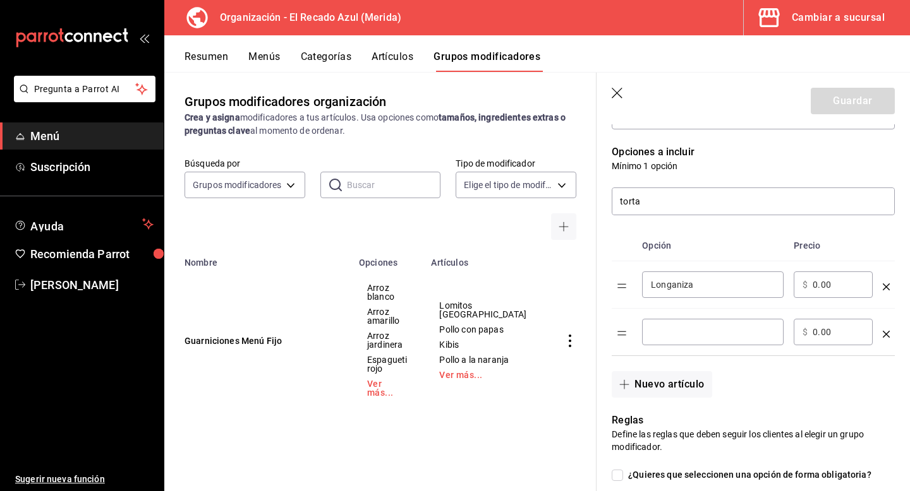
click at [686, 339] on input "optionsTable" at bounding box center [713, 332] width 124 height 13
type input "Jamón"
click at [680, 385] on button "Nuevo artículo" at bounding box center [662, 384] width 100 height 27
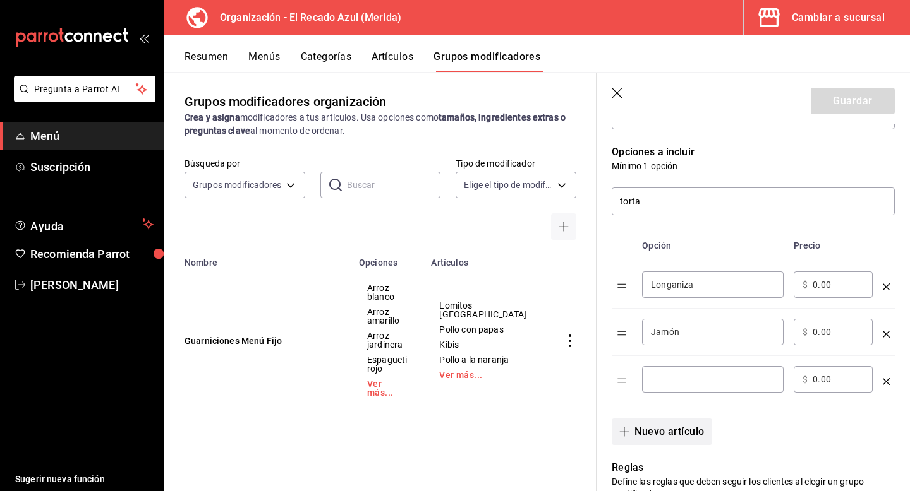
click at [680, 385] on input "optionsTable" at bounding box center [713, 379] width 124 height 13
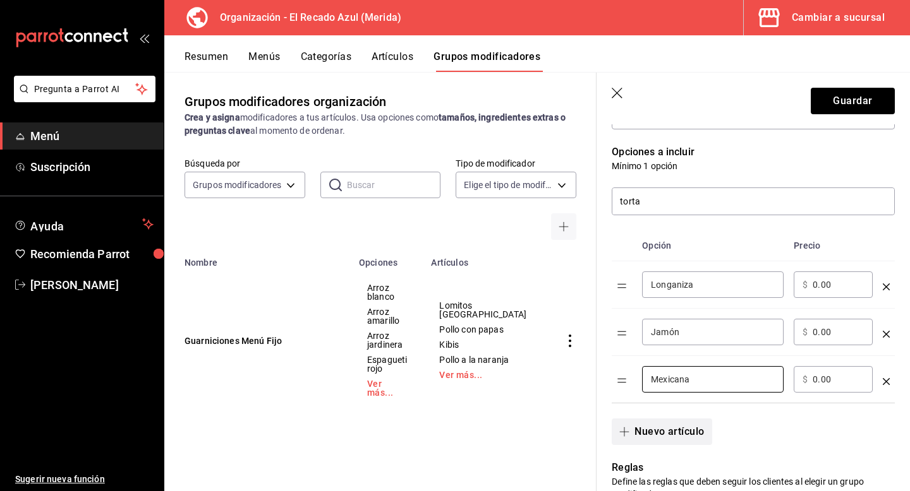
type input "Mexicana"
click at [680, 430] on button "Nuevo artículo" at bounding box center [662, 432] width 100 height 27
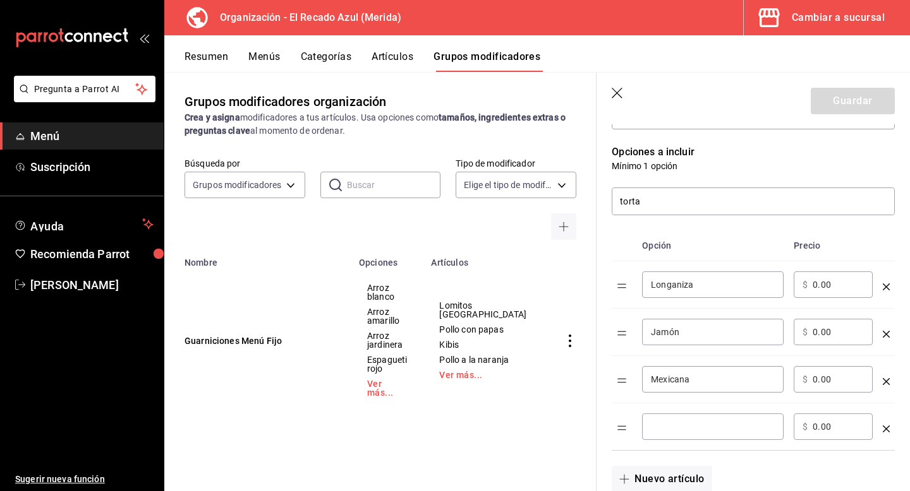
click at [689, 435] on div "​" at bounding box center [713, 427] width 142 height 27
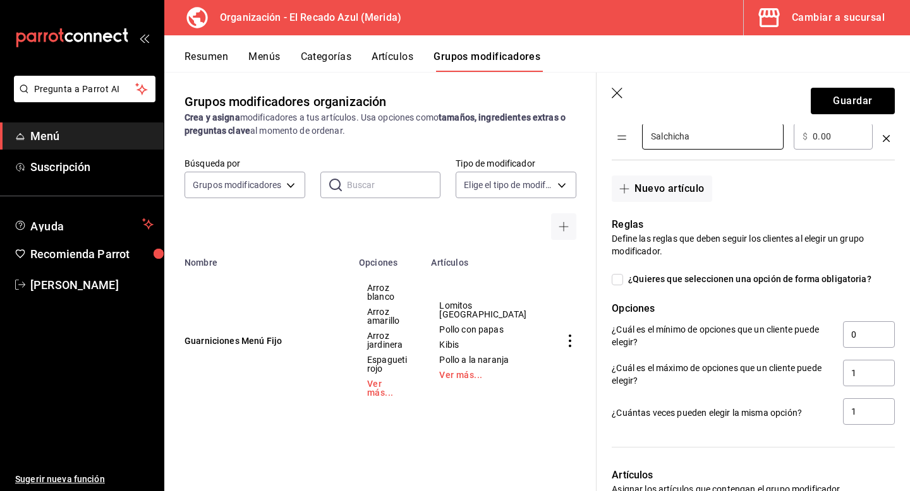
scroll to position [544, 0]
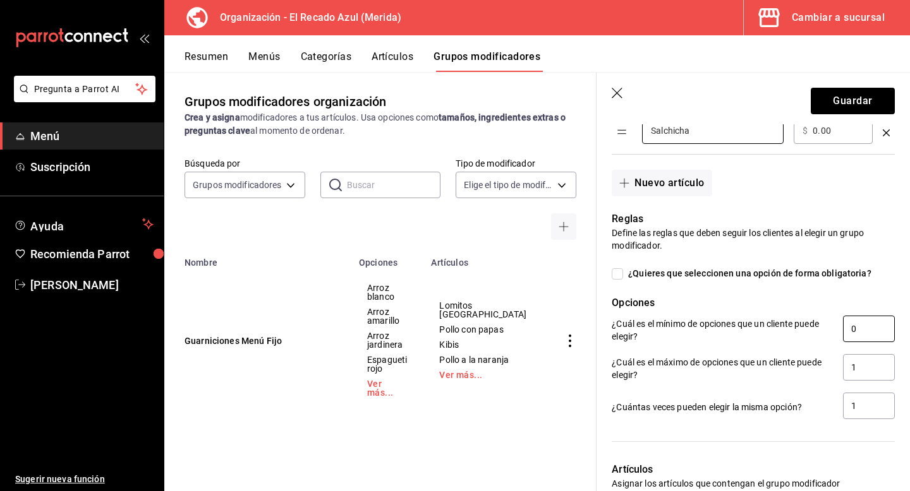
type input "Salchicha"
click at [863, 327] on input "0" at bounding box center [869, 329] width 52 height 27
type input "1"
click at [869, 368] on input "1" at bounding box center [869, 367] width 52 height 27
click at [869, 404] on input "1" at bounding box center [869, 406] width 52 height 27
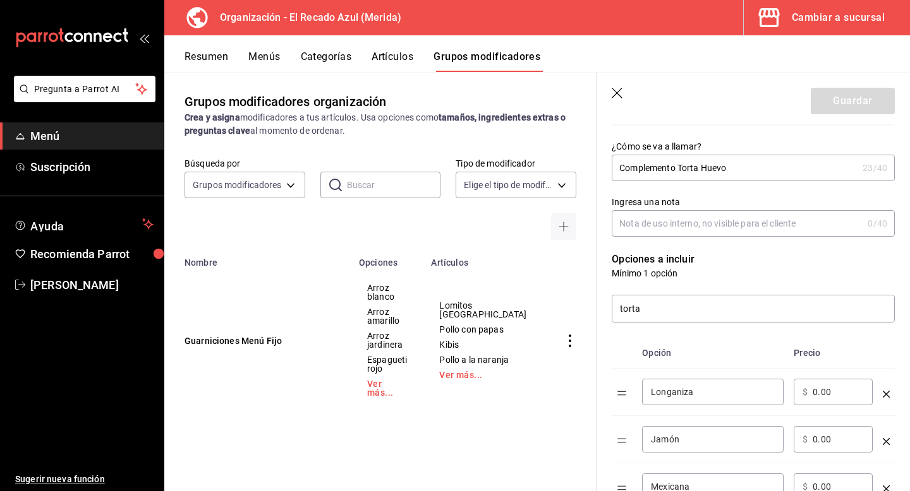
scroll to position [16, 0]
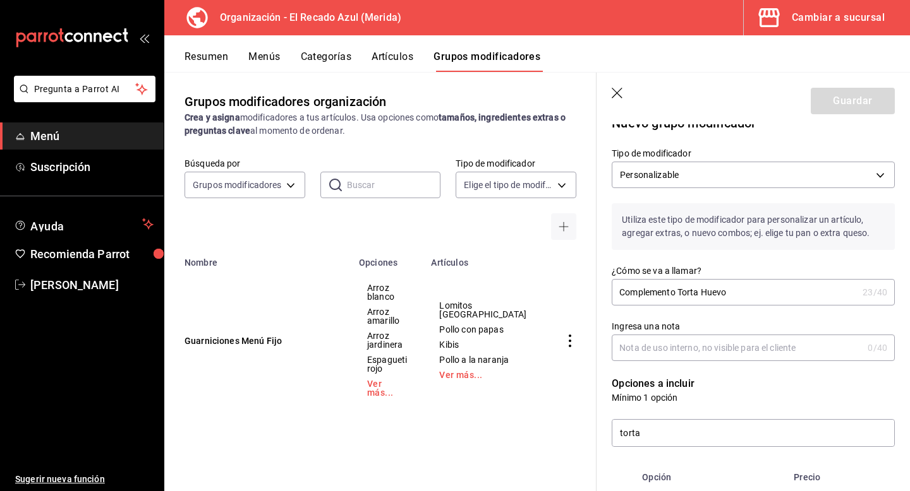
type input "0"
click at [808, 345] on input "Ingresa una nota" at bounding box center [737, 347] width 251 height 25
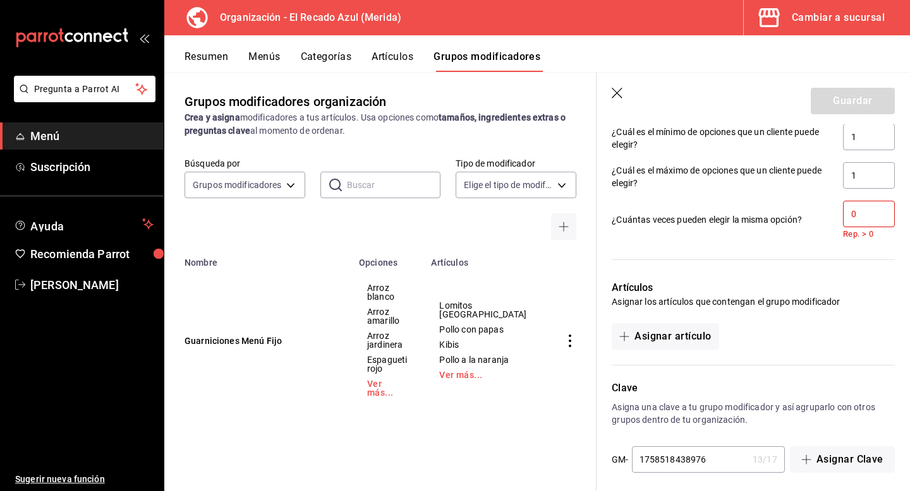
scroll to position [744, 0]
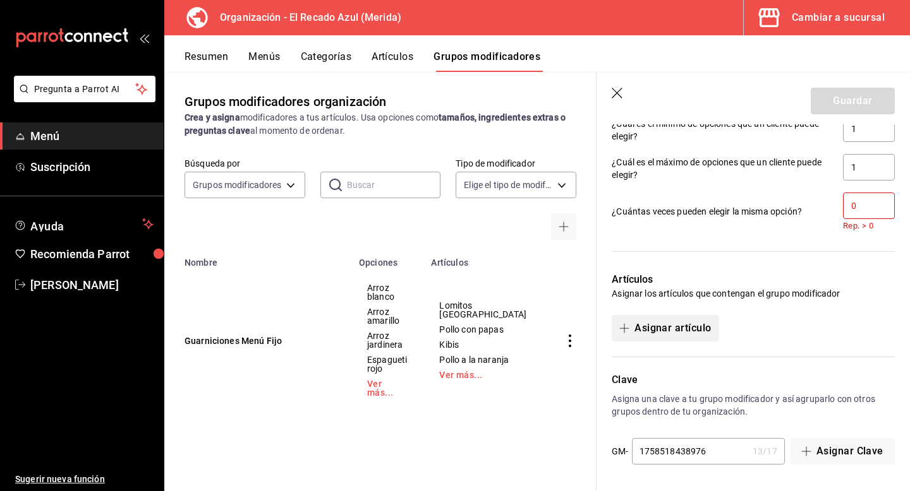
click at [691, 333] on button "Asignar artículo" at bounding box center [665, 328] width 107 height 27
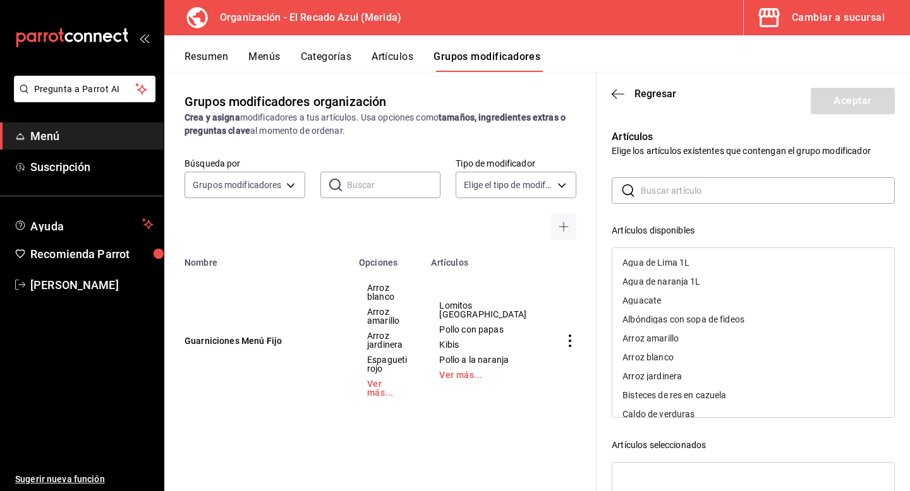
click at [708, 195] on input "text" at bounding box center [768, 190] width 254 height 25
type input "r"
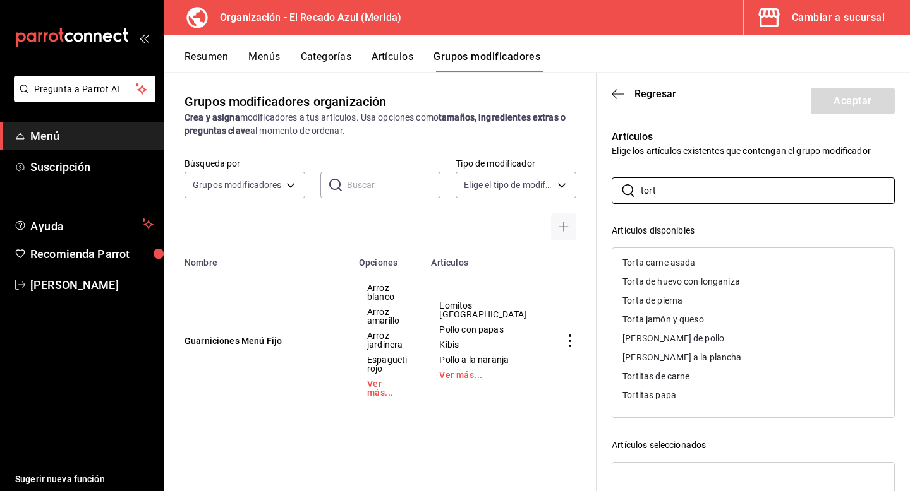
type input "tort"
click at [709, 285] on div "Torta de huevo con longaniza" at bounding box center [681, 281] width 118 height 9
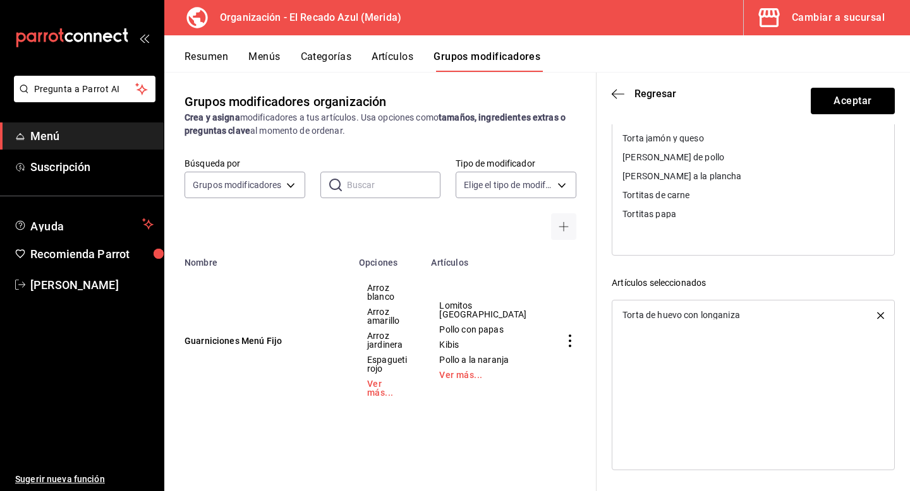
scroll to position [0, 0]
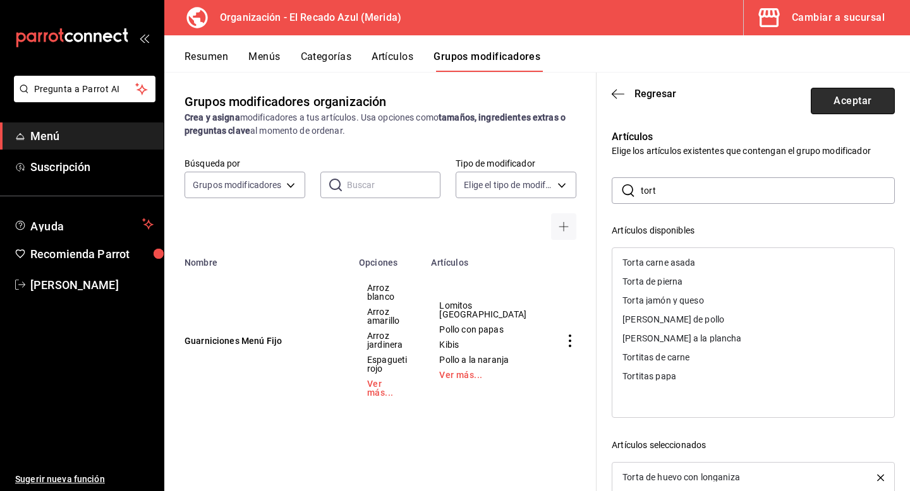
click at [853, 98] on button "Aceptar" at bounding box center [852, 101] width 84 height 27
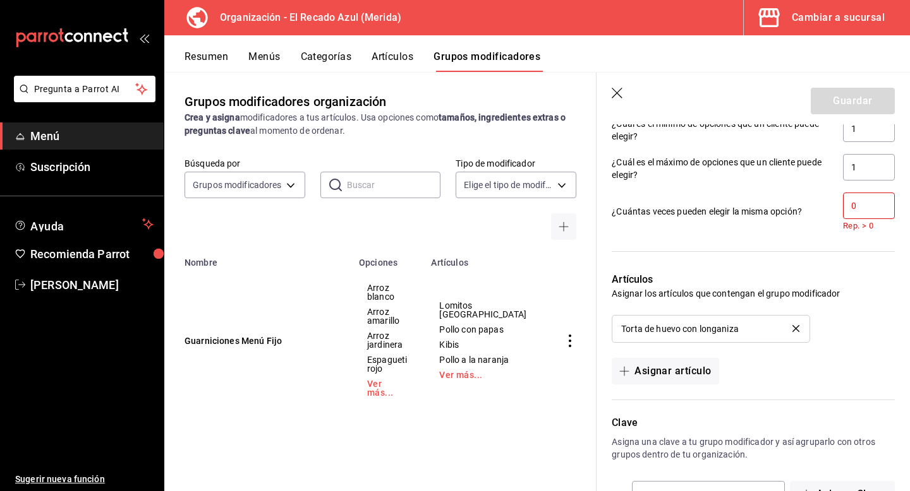
click at [864, 211] on input "0" at bounding box center [869, 206] width 52 height 27
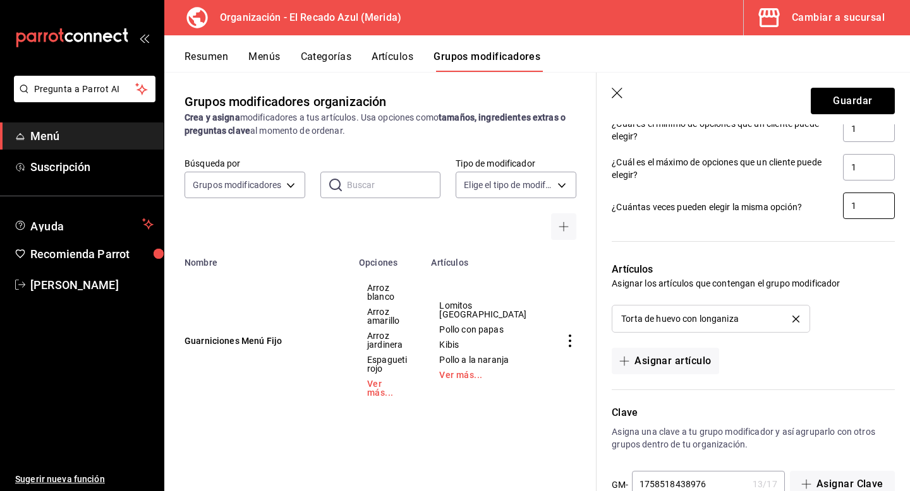
type input "1"
click at [841, 250] on div "Artículos Asignar los artículos que contengan el grupo modificador Torta de hue…" at bounding box center [745, 311] width 298 height 128
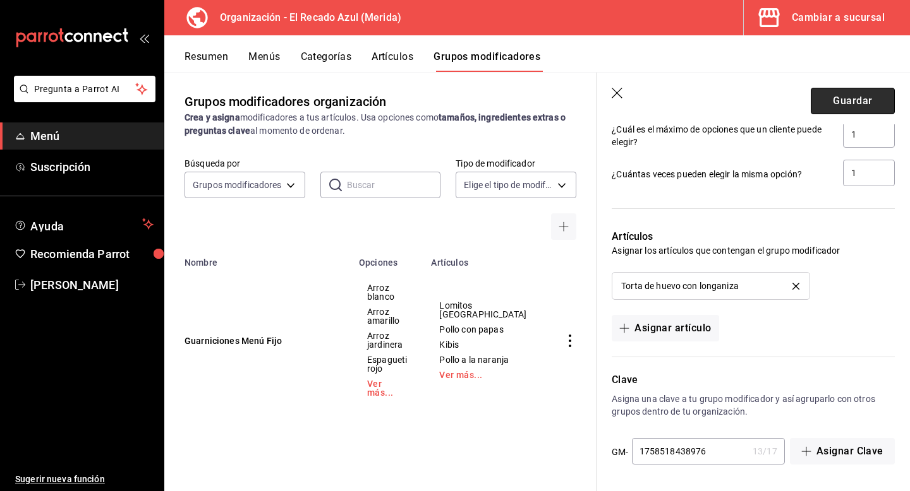
click at [848, 93] on button "Guardar" at bounding box center [852, 101] width 84 height 27
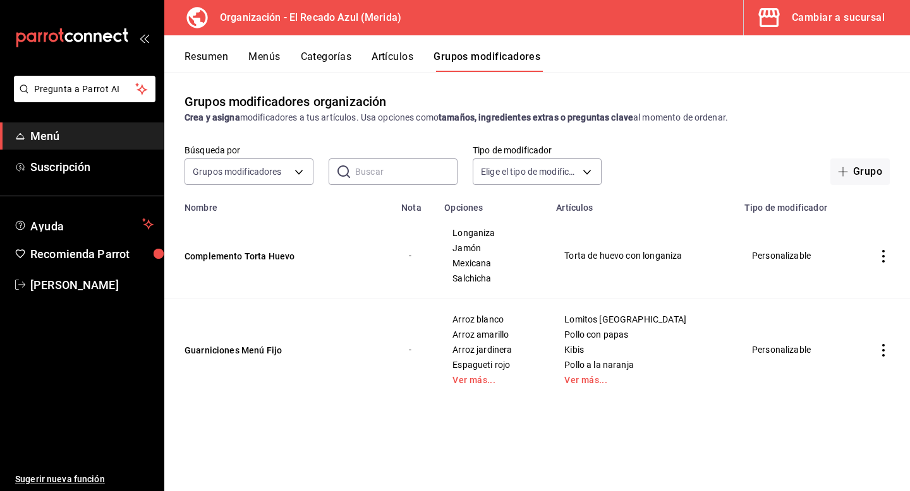
click at [340, 58] on button "Categorías" at bounding box center [326, 61] width 51 height 21
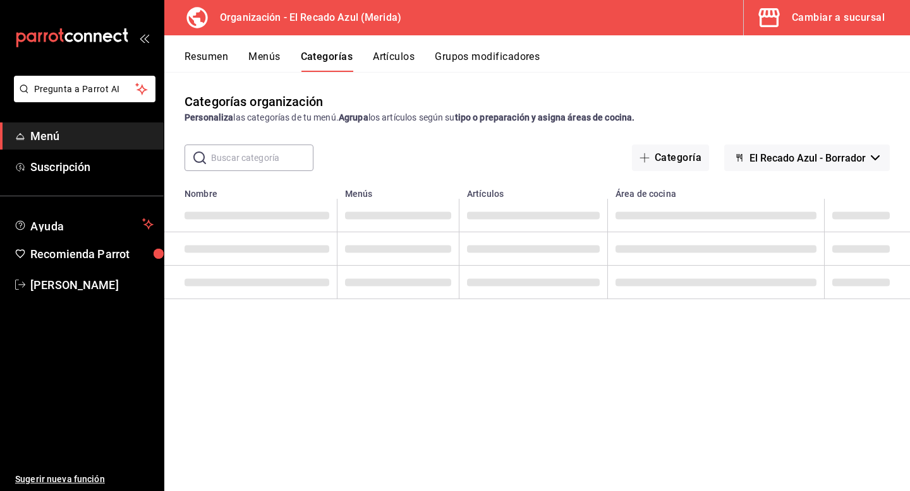
click at [395, 61] on button "Artículos" at bounding box center [394, 61] width 42 height 21
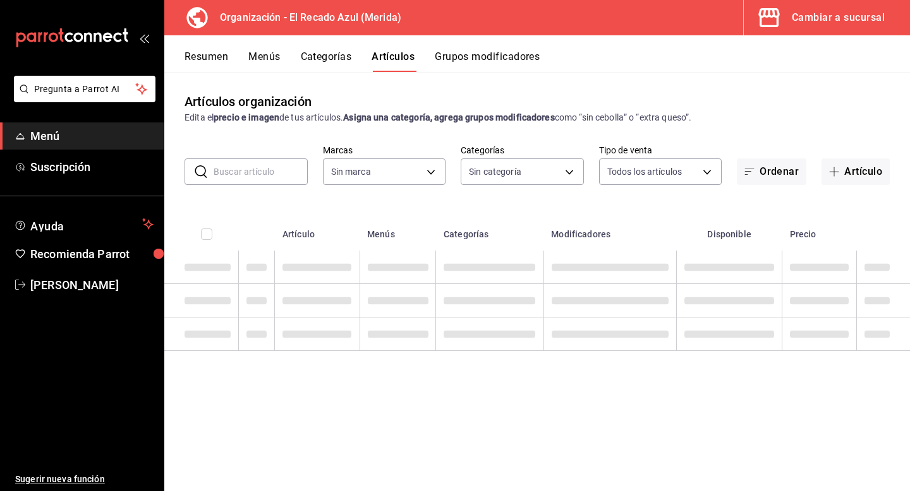
type input "4c612ecd-b065-445b-a869-7e7d52df250b"
type input "e56f0a2c-a6d2-4748-a29f-f82dce1d9313,938bb357-3fa5-41e7-9f82-b4deaffa926b,bbd92…"
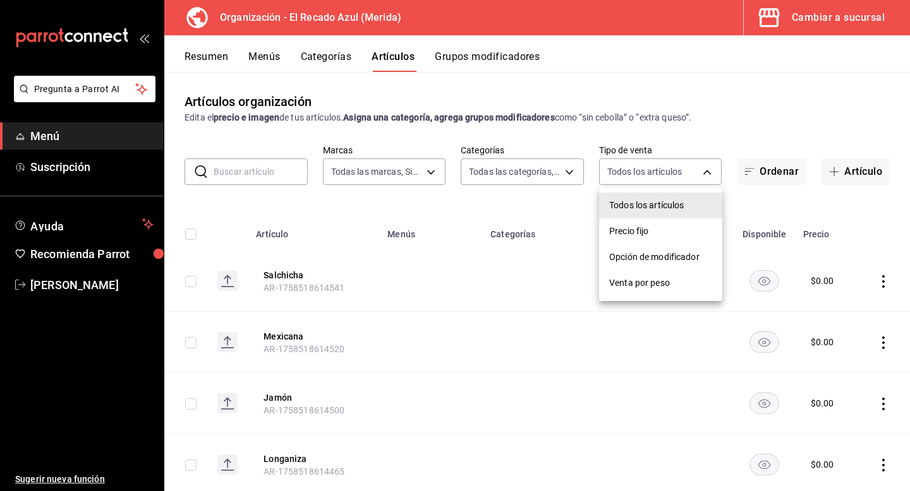
click at [674, 173] on body "Pregunta a Parrot AI Menú Suscripción Ayuda Recomienda Parrot Saul Alfonso Cerv…" at bounding box center [455, 245] width 910 height 491
click at [533, 181] on div at bounding box center [455, 245] width 910 height 491
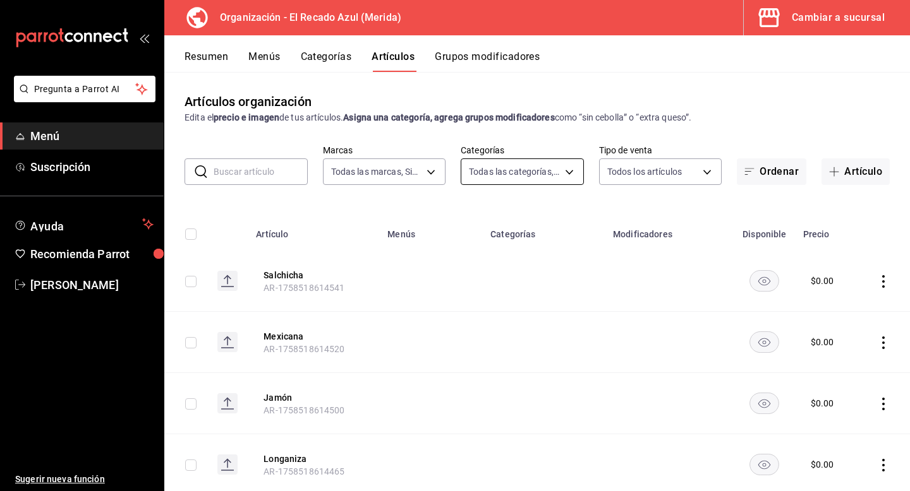
click at [534, 164] on body "Pregunta a Parrot AI Menú Suscripción Ayuda Recomienda Parrot Saul Alfonso Cerv…" at bounding box center [455, 245] width 910 height 491
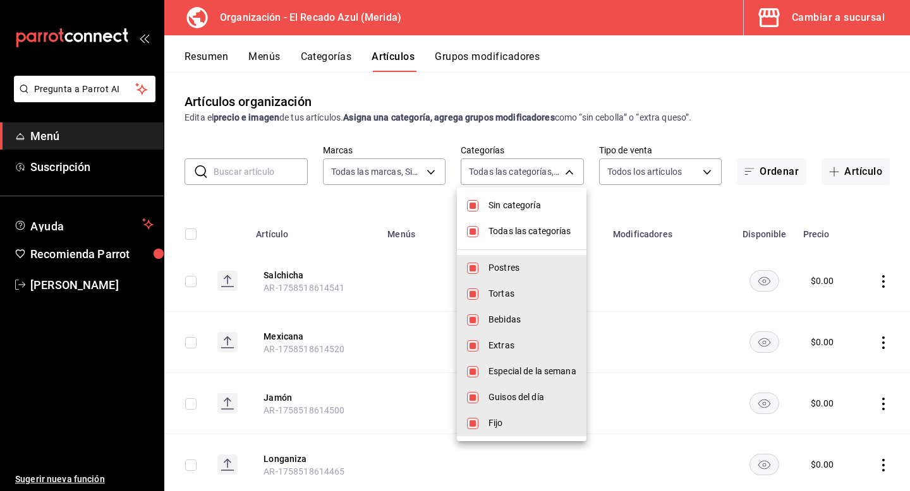
click at [471, 227] on input "checkbox" at bounding box center [472, 231] width 11 height 11
checkbox input "false"
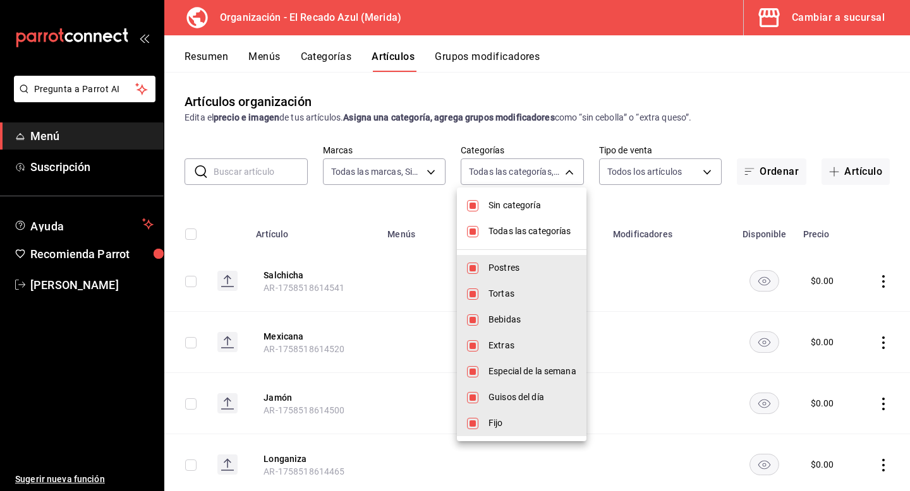
checkbox input "false"
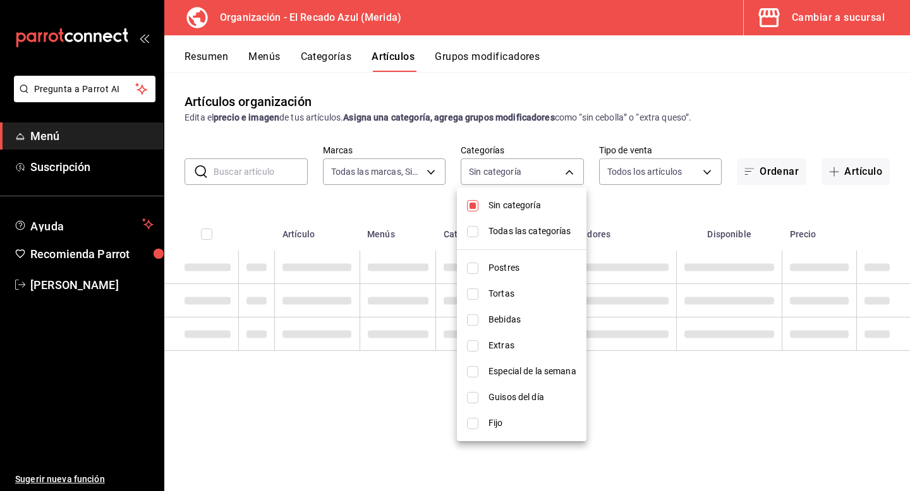
click at [470, 205] on input "checkbox" at bounding box center [472, 205] width 11 height 11
checkbox input "false"
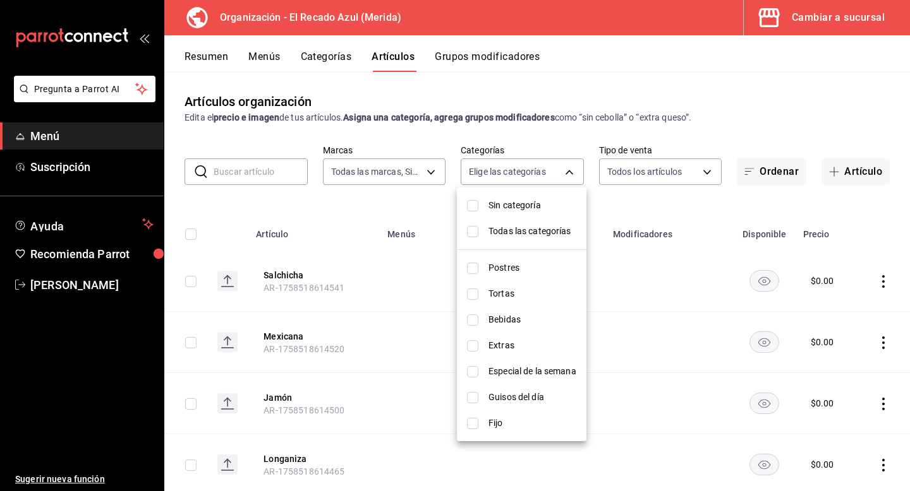
click at [471, 286] on li "Tortas" at bounding box center [522, 294] width 130 height 26
type input "938bb357-3fa5-41e7-9f82-b4deaffa926b"
checkbox input "true"
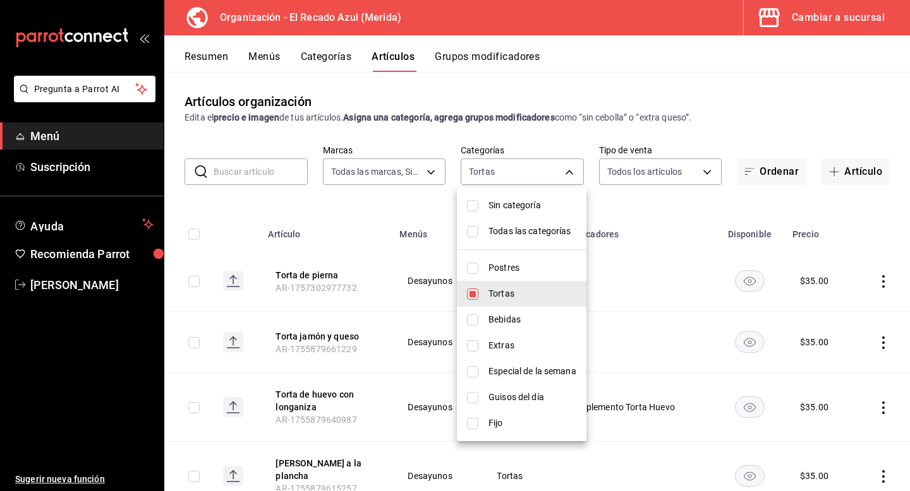
click at [347, 229] on div at bounding box center [455, 245] width 910 height 491
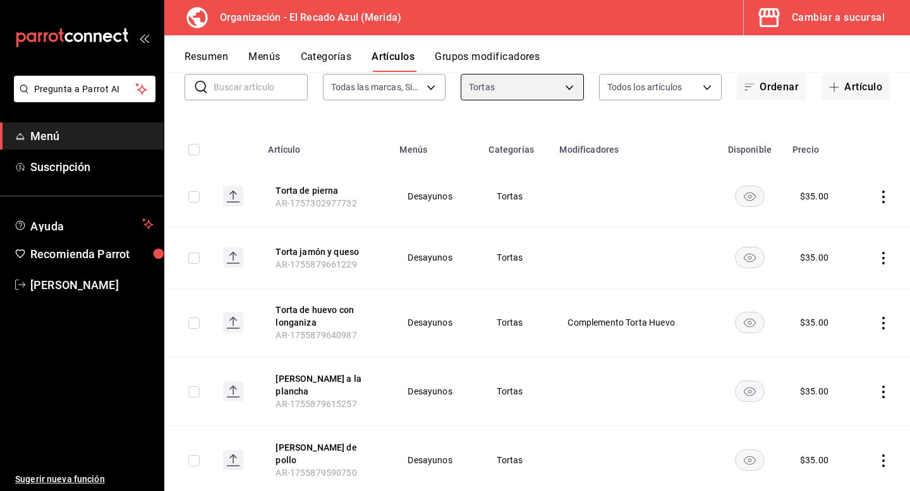
scroll to position [129, 0]
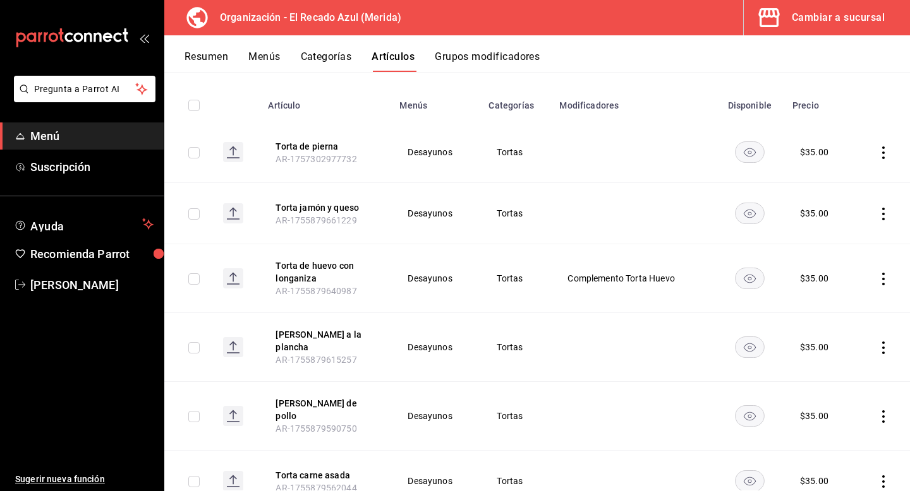
click at [884, 270] on td at bounding box center [881, 278] width 56 height 69
click at [879, 275] on icon "actions" at bounding box center [883, 279] width 13 height 13
click at [843, 314] on span "Editar" at bounding box center [845, 307] width 33 height 13
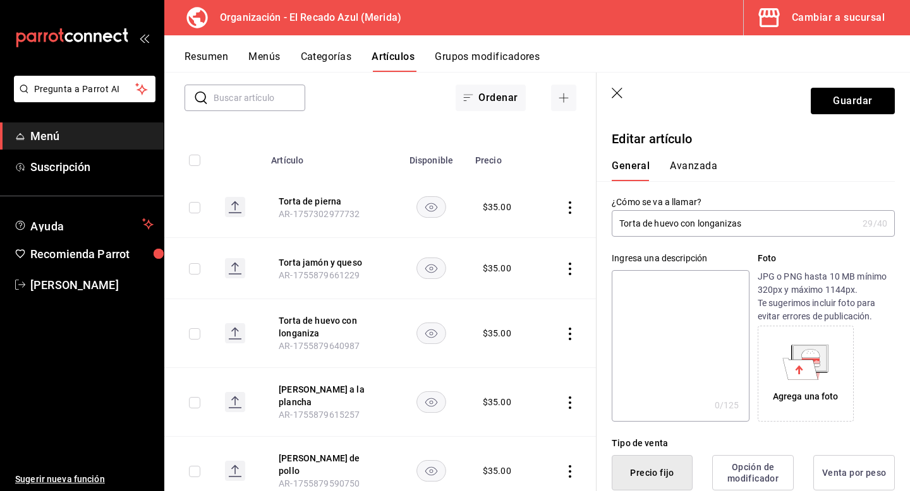
drag, startPoint x: 744, startPoint y: 222, endPoint x: 683, endPoint y: 220, distance: 60.7
click at [683, 220] on input "Torta de huevo con longanizas" at bounding box center [735, 223] width 246 height 25
type input "Torta de huevo"
click at [833, 109] on button "Guardar" at bounding box center [852, 101] width 84 height 27
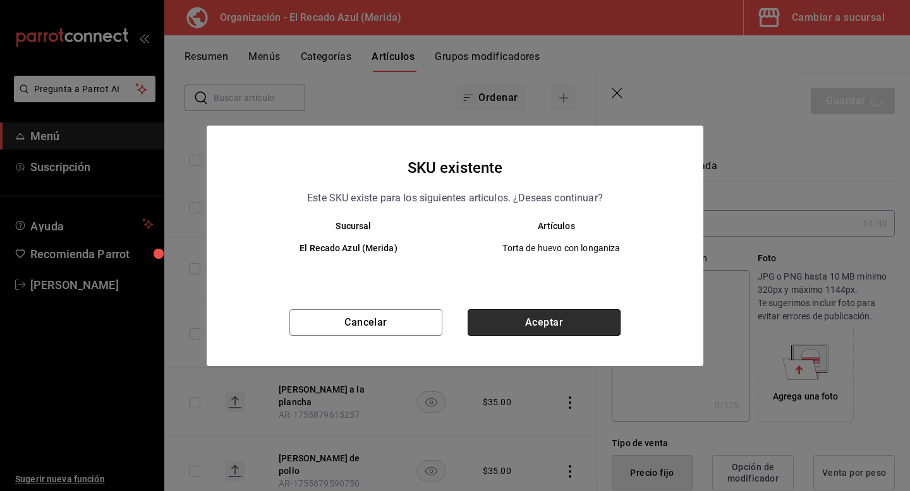
click at [548, 318] on button "Aceptar" at bounding box center [543, 323] width 153 height 27
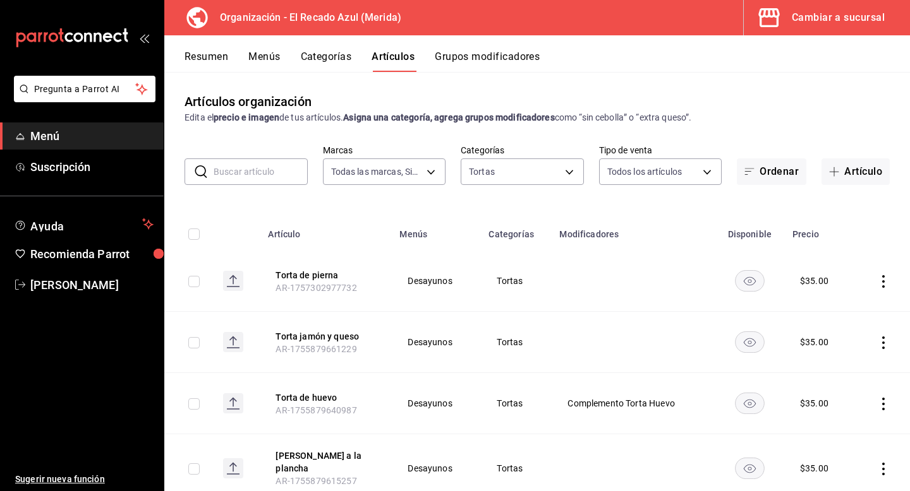
click at [260, 57] on button "Menús" at bounding box center [264, 61] width 32 height 21
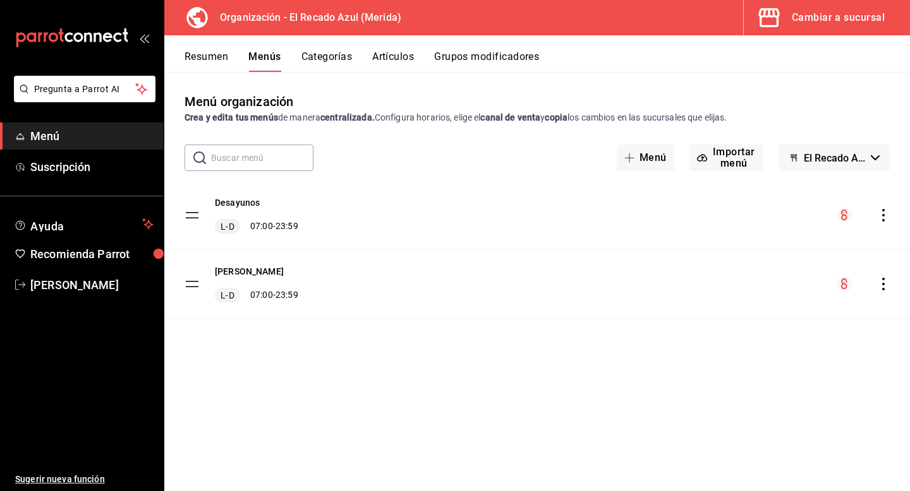
click at [880, 282] on icon "actions" at bounding box center [883, 284] width 13 height 13
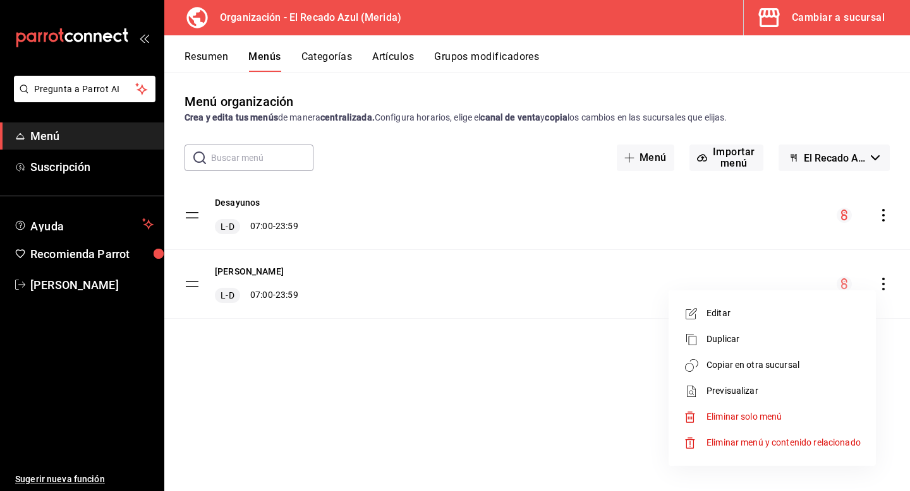
click at [748, 359] on span "Copiar en otra sucursal" at bounding box center [783, 365] width 154 height 13
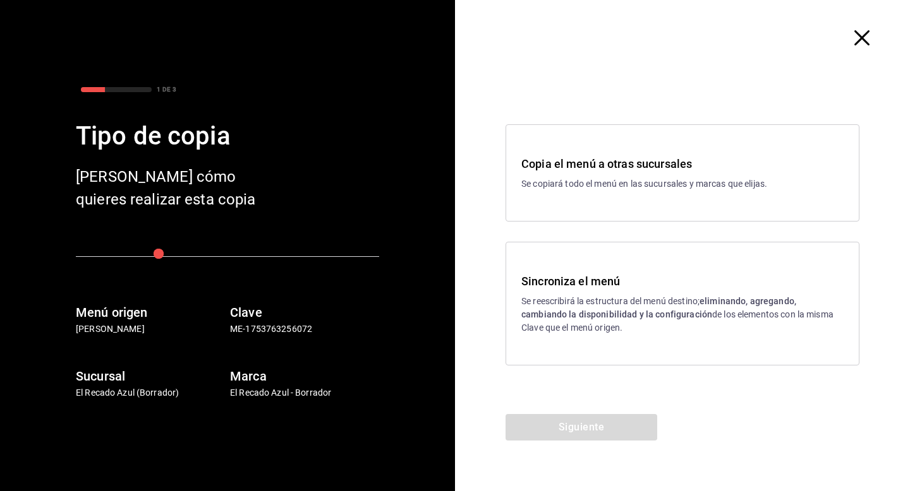
click at [641, 308] on p "Se reescribirá la estructura del menú destino; eliminando, agregando, cambiando…" at bounding box center [682, 315] width 322 height 40
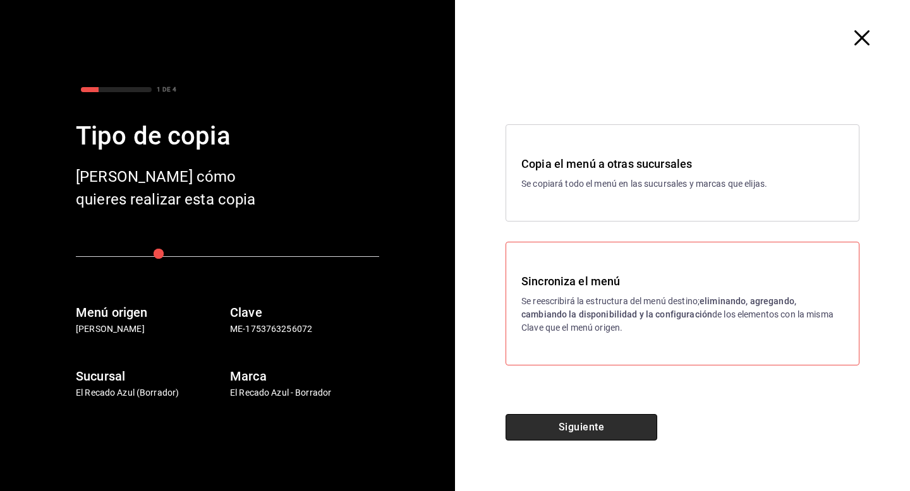
click at [603, 429] on button "Siguiente" at bounding box center [581, 427] width 152 height 27
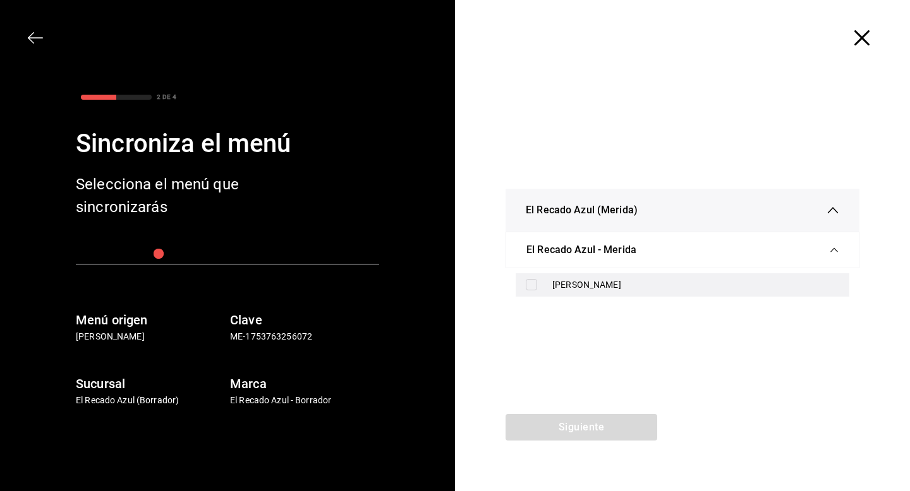
click at [593, 282] on div "[PERSON_NAME]" at bounding box center [695, 285] width 287 height 13
checkbox input "true"
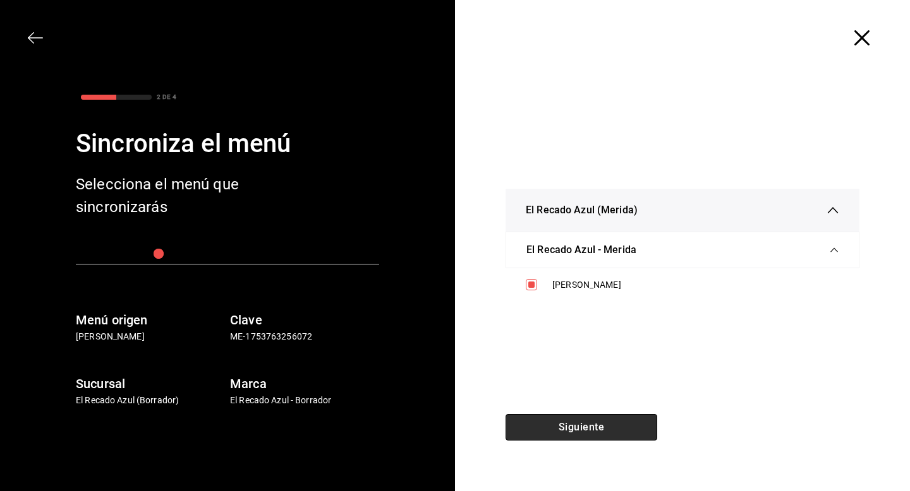
click at [587, 421] on button "Siguiente" at bounding box center [581, 427] width 152 height 27
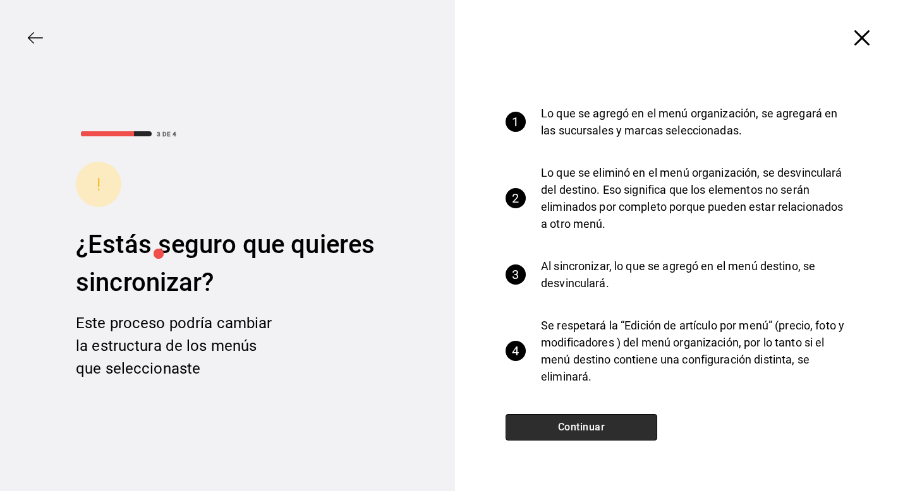
click at [596, 422] on button "Continuar" at bounding box center [581, 427] width 152 height 27
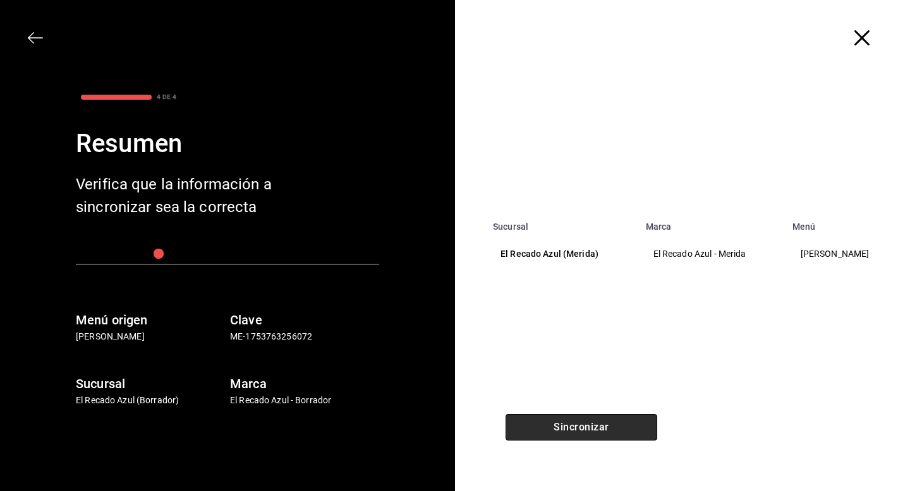
click at [596, 422] on button "Sincronizar" at bounding box center [581, 427] width 152 height 27
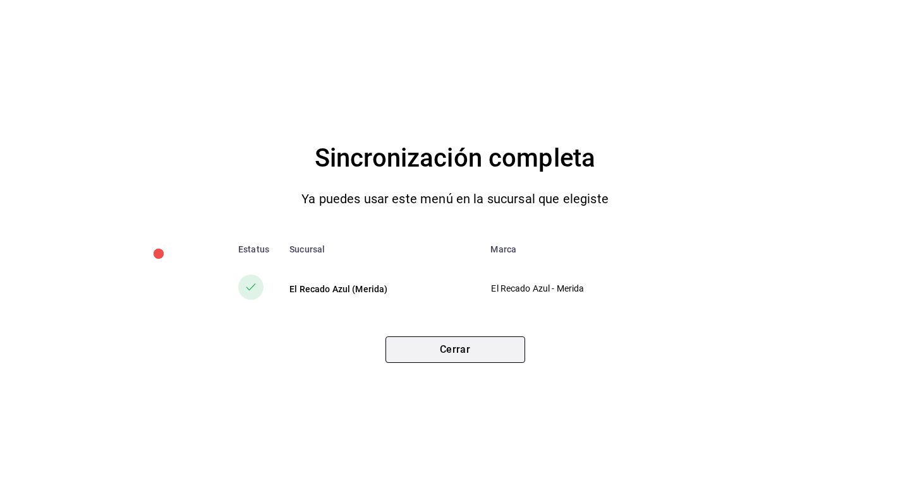
click at [521, 351] on button "Cerrar" at bounding box center [455, 350] width 140 height 27
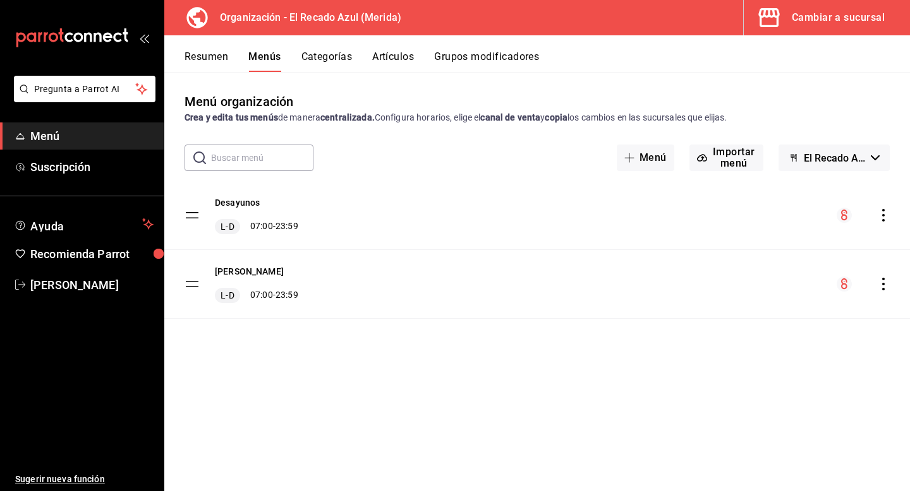
click at [884, 217] on icon "actions" at bounding box center [883, 215] width 13 height 13
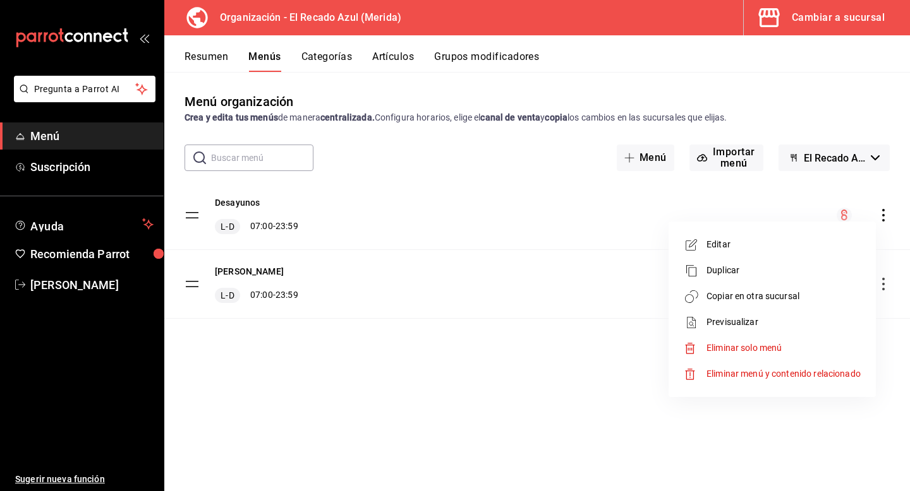
click at [755, 289] on li "Copiar en otra sucursal" at bounding box center [771, 297] width 197 height 26
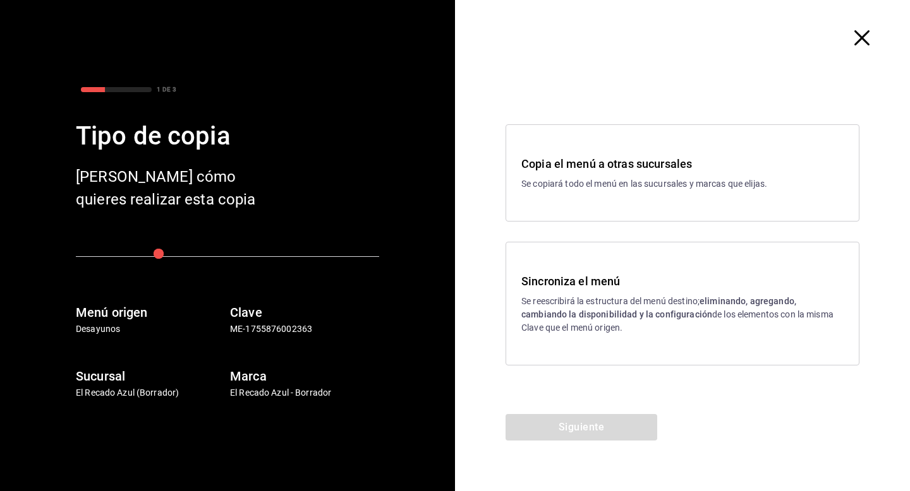
click at [574, 289] on h3 "Sincroniza el menú" at bounding box center [682, 281] width 322 height 17
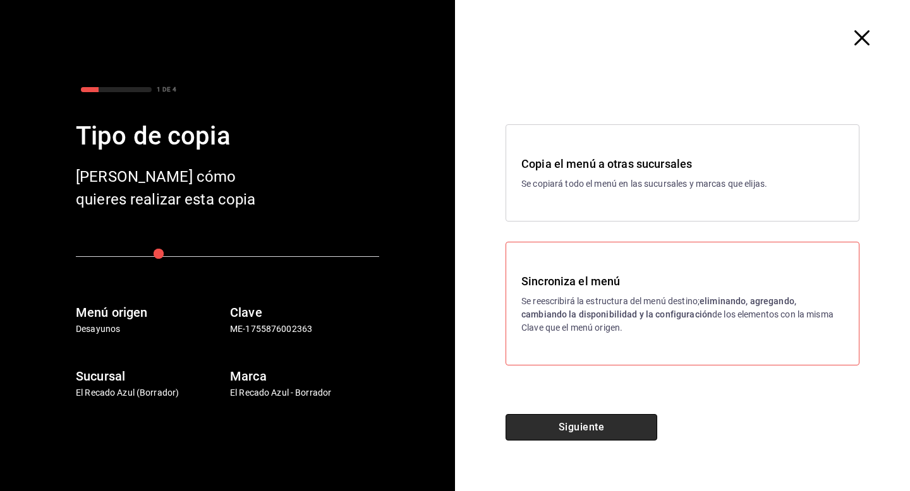
click at [569, 438] on button "Siguiente" at bounding box center [581, 427] width 152 height 27
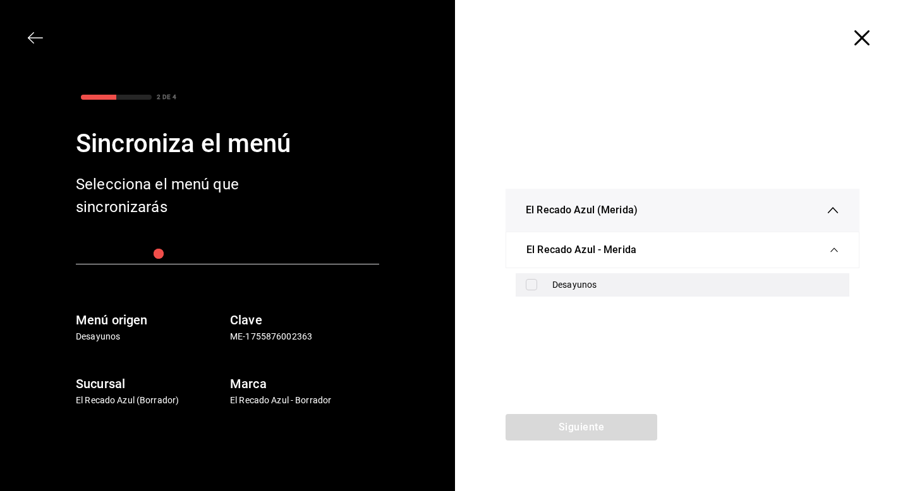
click at [574, 277] on div "Desayunos" at bounding box center [682, 285] width 334 height 23
checkbox input "true"
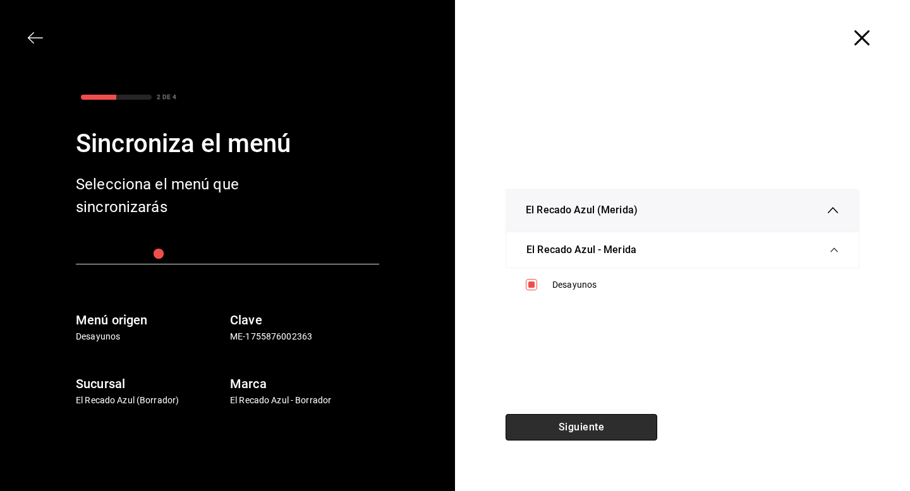
click at [589, 440] on button "Siguiente" at bounding box center [581, 427] width 152 height 27
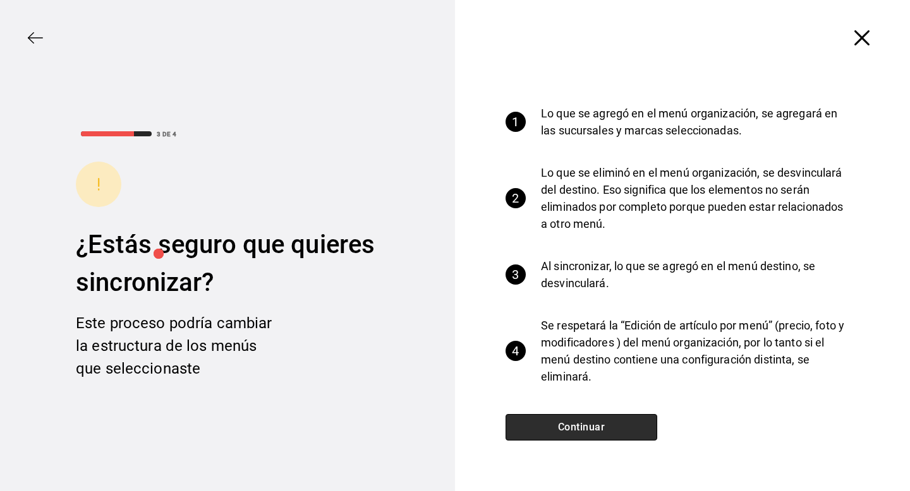
click at [590, 432] on button "Continuar" at bounding box center [581, 427] width 152 height 27
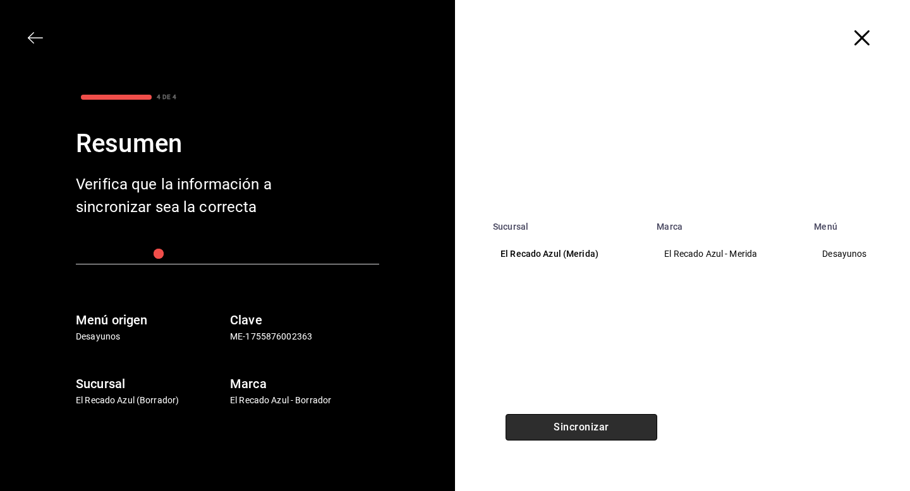
click at [590, 432] on button "Sincronizar" at bounding box center [581, 427] width 152 height 27
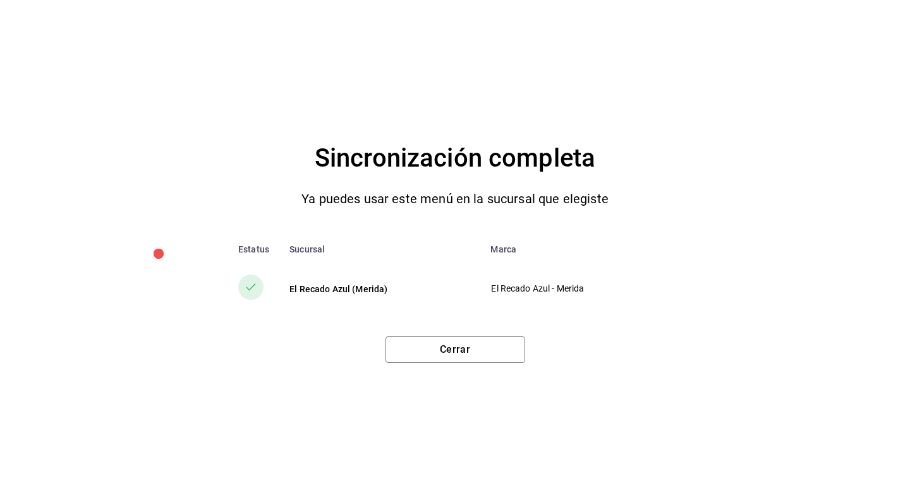
click at [490, 363] on div "Sincronización completa Ya puedes usar este menú en la sucursal que elegiste Es…" at bounding box center [455, 245] width 910 height 491
click at [490, 356] on button "Cerrar" at bounding box center [455, 350] width 140 height 27
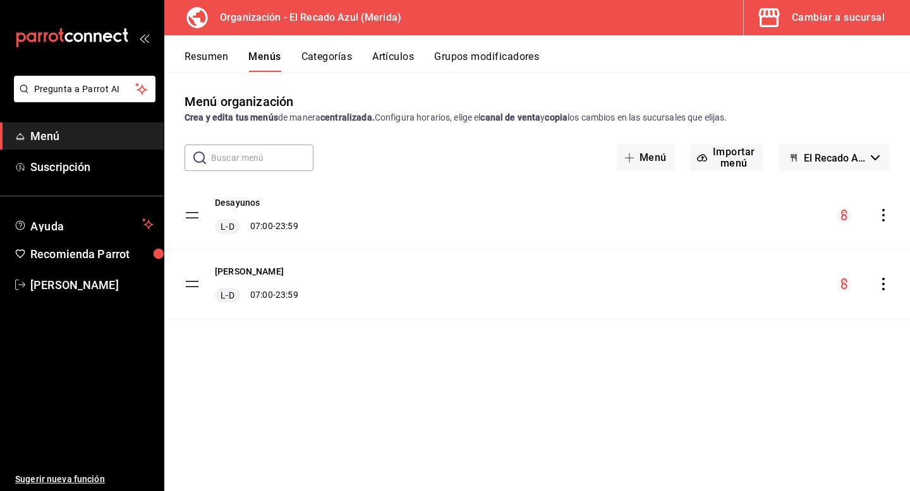
click at [883, 223] on div "Desayunos L-D 07:00 - 23:59" at bounding box center [536, 215] width 745 height 68
click at [883, 220] on icon "actions" at bounding box center [883, 215] width 3 height 13
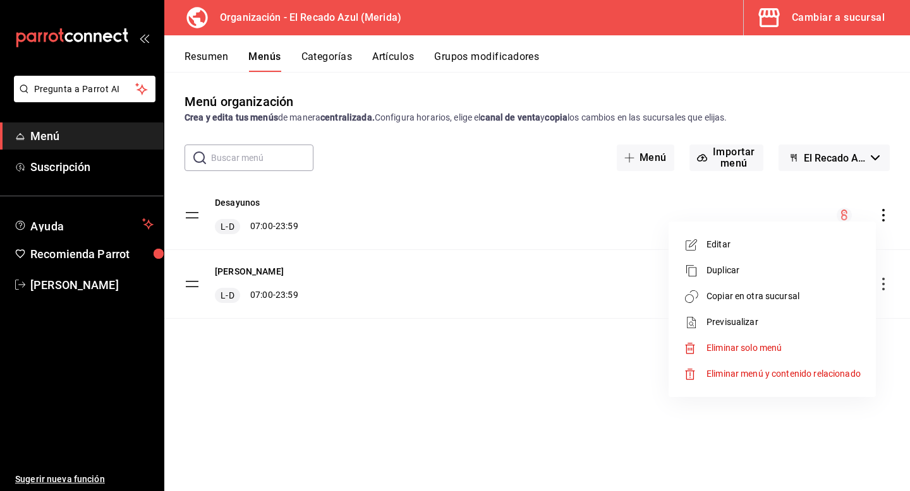
click at [749, 299] on span "Copiar en otra sucursal" at bounding box center [783, 296] width 154 height 13
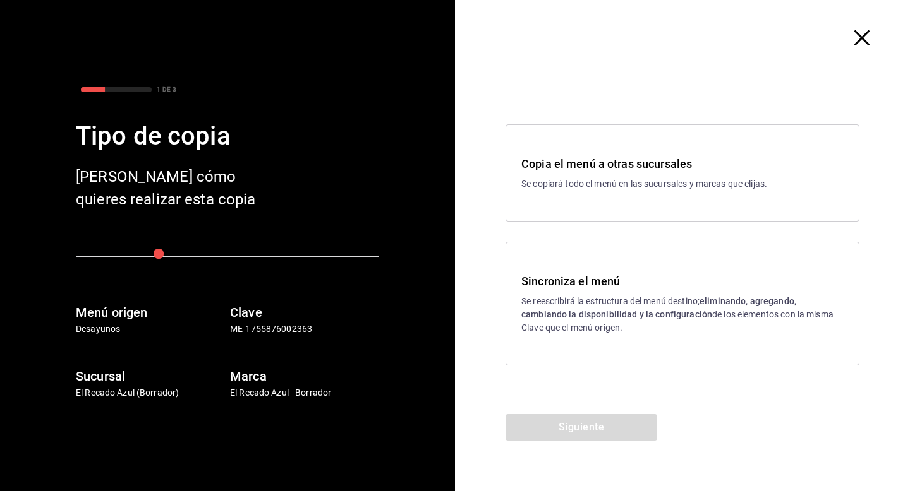
click at [720, 285] on h3 "Sincroniza el menú" at bounding box center [682, 281] width 322 height 17
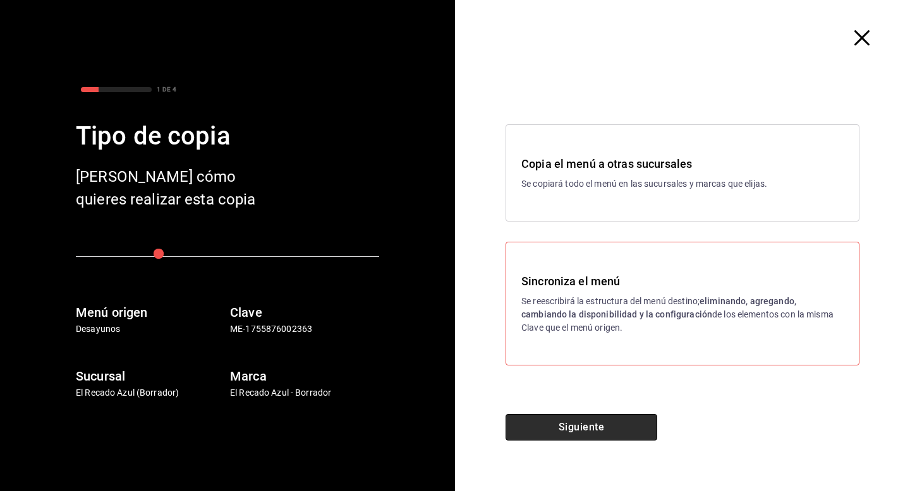
click at [632, 420] on button "Siguiente" at bounding box center [581, 427] width 152 height 27
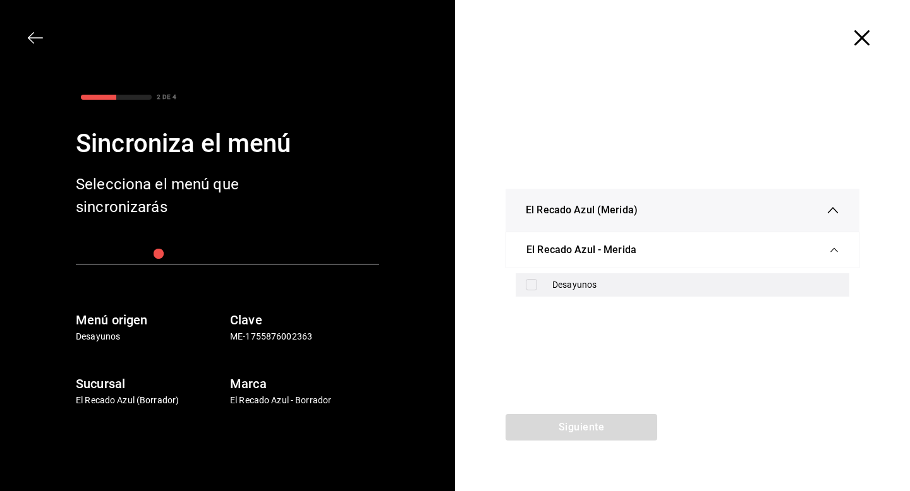
click at [642, 291] on div "Desayunos" at bounding box center [695, 285] width 287 height 13
checkbox input "true"
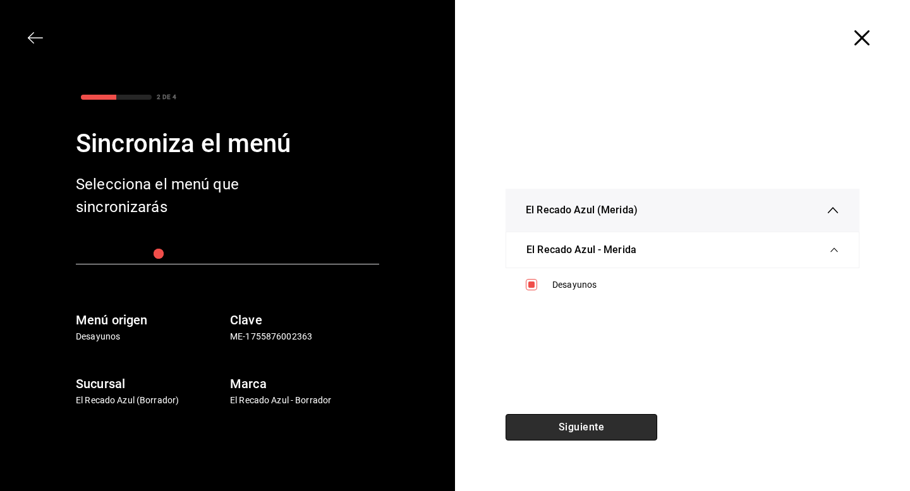
click at [630, 421] on button "Siguiente" at bounding box center [581, 427] width 152 height 27
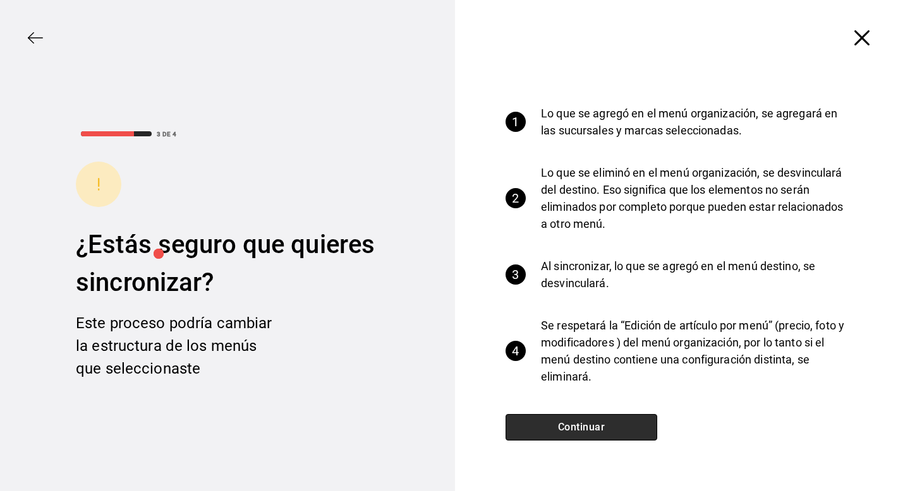
click at [630, 420] on button "Continuar" at bounding box center [581, 427] width 152 height 27
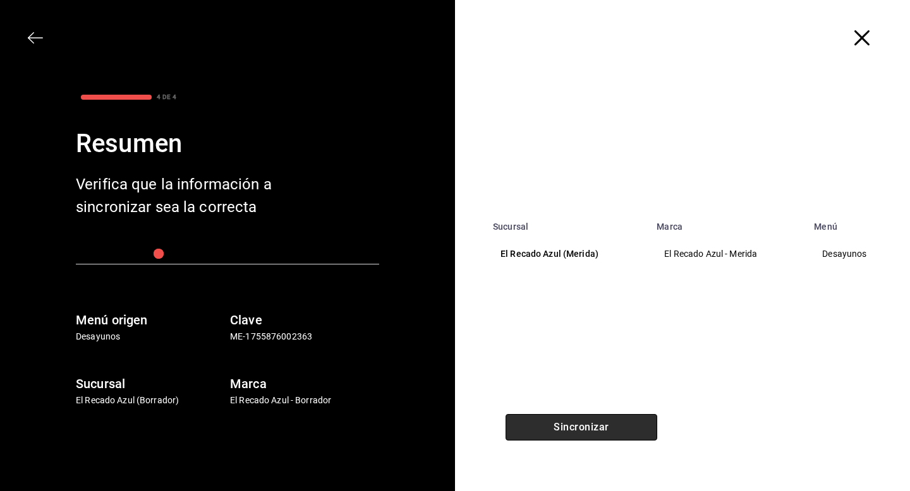
click at [630, 420] on button "Sincronizar" at bounding box center [581, 427] width 152 height 27
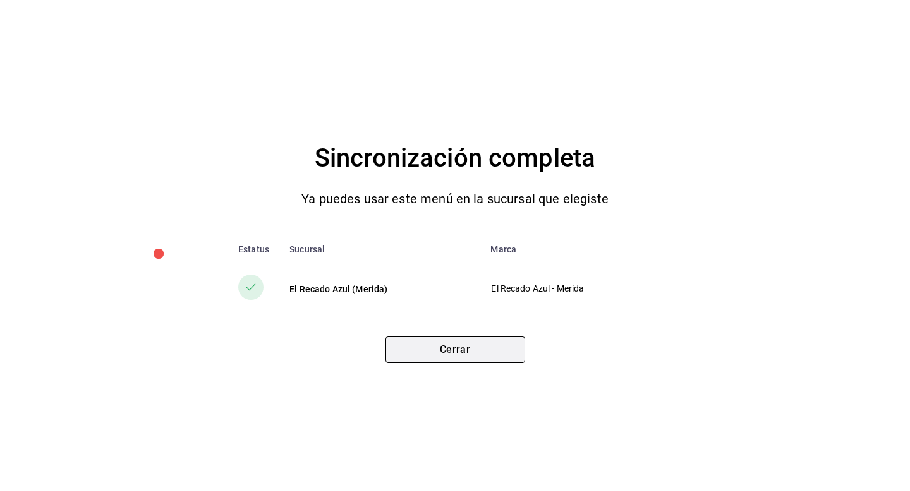
click at [462, 352] on button "Cerrar" at bounding box center [455, 350] width 140 height 27
